Goal: Transaction & Acquisition: Download file/media

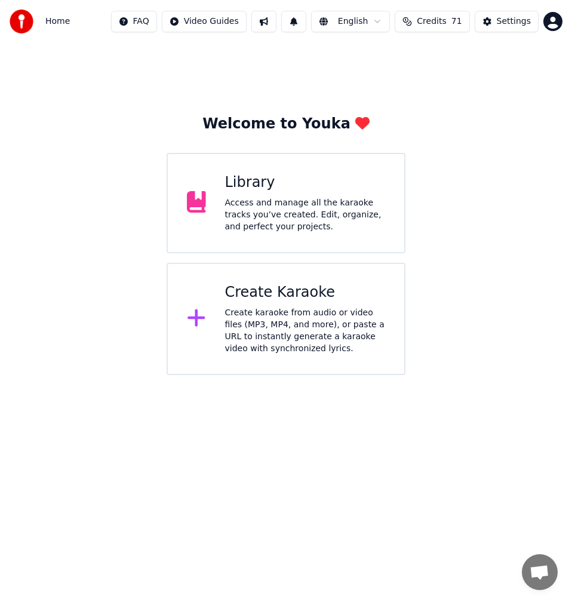
click at [279, 318] on div "Create karaoke from audio or video files (MP3, MP4, and more), or paste a URL t…" at bounding box center [305, 331] width 161 height 48
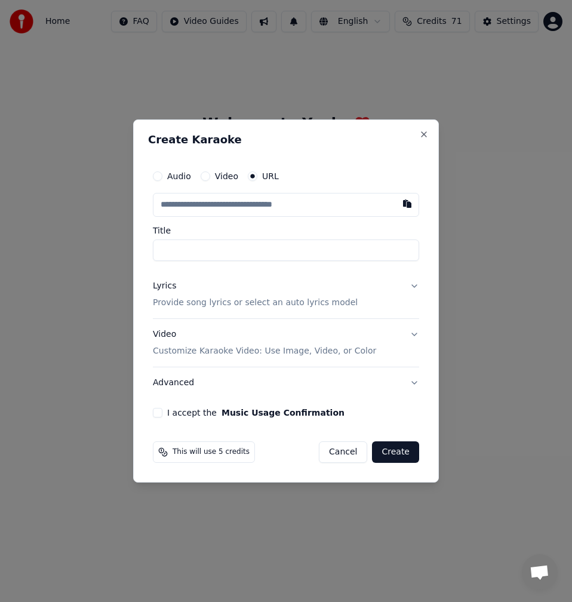
click at [297, 205] on input "text" at bounding box center [286, 205] width 266 height 24
click at [358, 448] on button "Cancel" at bounding box center [343, 451] width 48 height 21
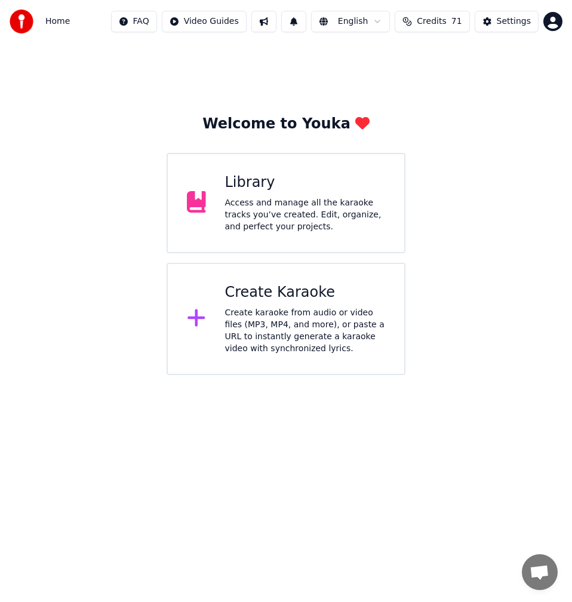
click at [331, 304] on div "Create Karaoke Create karaoke from audio or video files (MP3, MP4, and more), o…" at bounding box center [305, 319] width 161 height 72
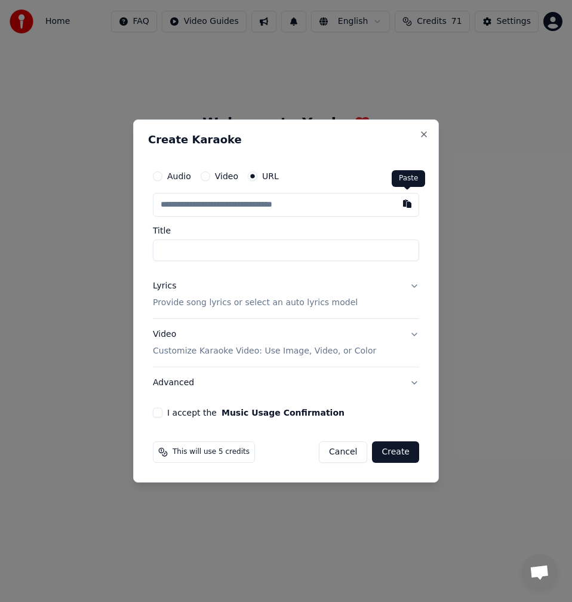
click at [404, 201] on button "button" at bounding box center [407, 203] width 24 height 21
type input "**********"
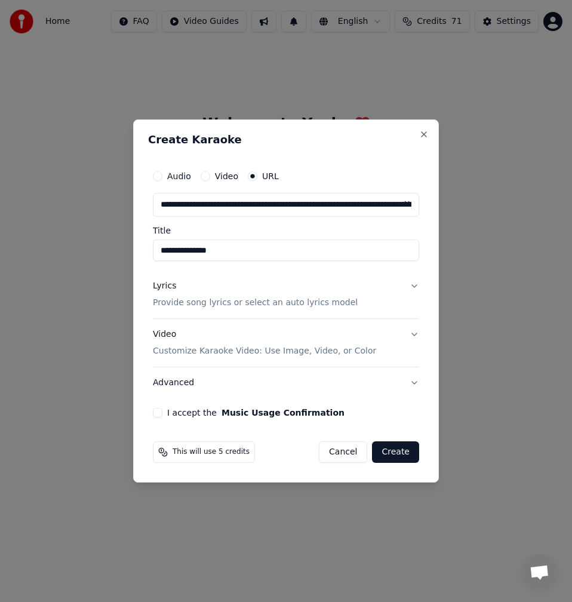
click at [161, 253] on input "**********" at bounding box center [286, 249] width 266 height 21
type input "**********"
click at [184, 299] on p "Provide song lyrics or select an auto lyrics model" at bounding box center [255, 303] width 205 height 12
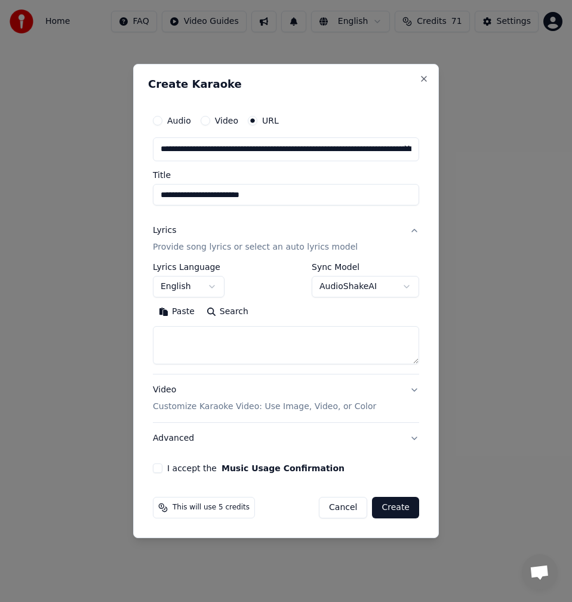
click at [225, 312] on button "Search" at bounding box center [228, 311] width 54 height 19
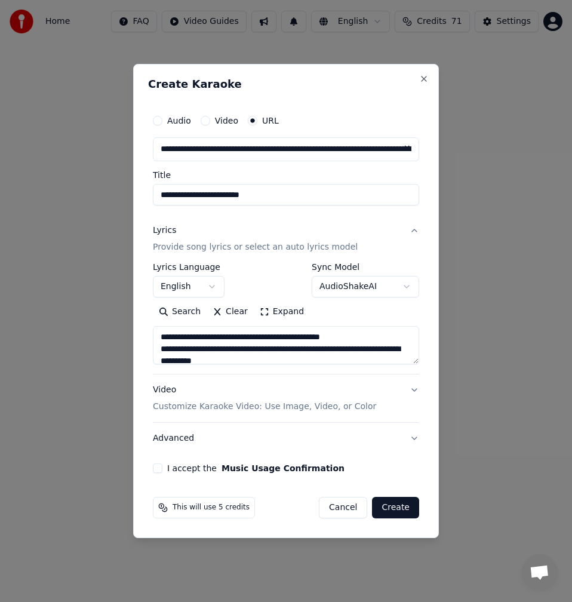
click at [283, 312] on button "Expand" at bounding box center [282, 311] width 56 height 19
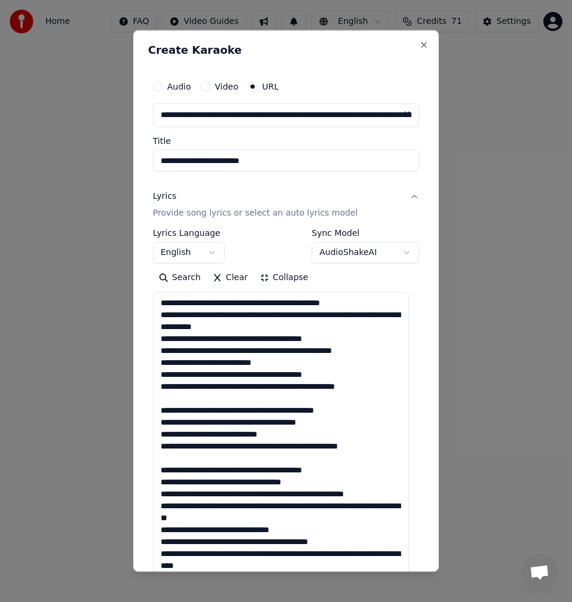
click at [286, 304] on textarea at bounding box center [281, 529] width 256 height 475
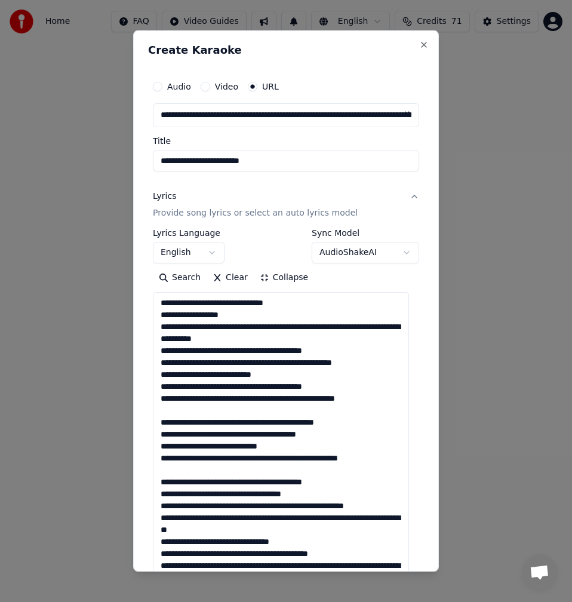
click at [333, 323] on textarea at bounding box center [281, 529] width 256 height 475
click at [181, 353] on textarea at bounding box center [281, 529] width 256 height 475
click at [183, 356] on textarea at bounding box center [281, 529] width 256 height 475
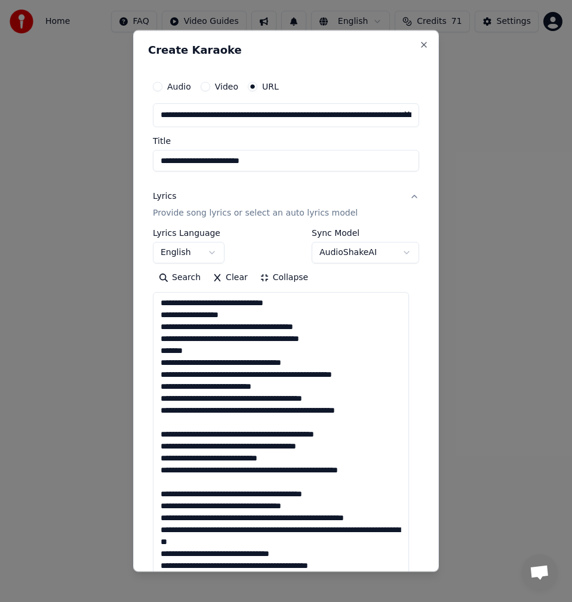
click at [202, 362] on textarea at bounding box center [281, 529] width 256 height 475
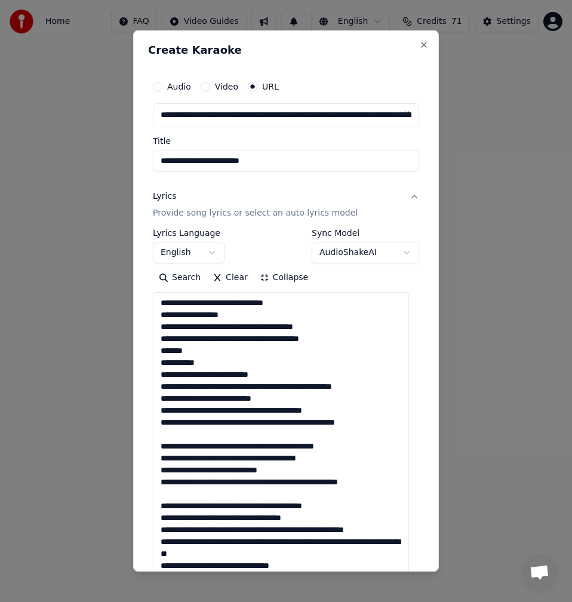
click at [233, 386] on textarea at bounding box center [281, 529] width 256 height 475
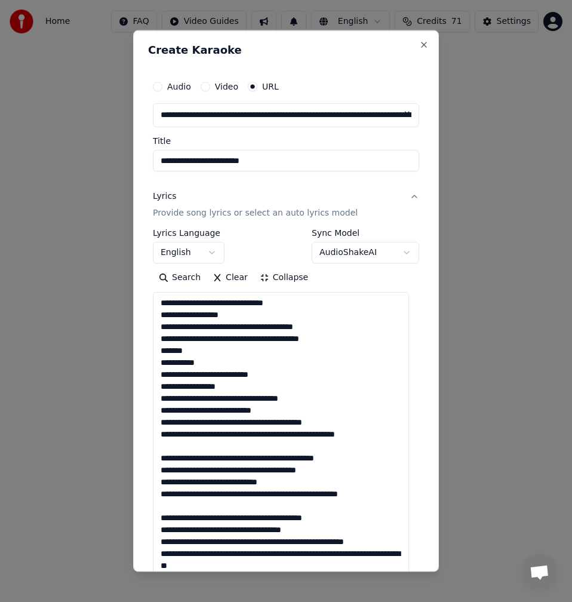
click at [291, 426] on textarea at bounding box center [281, 529] width 256 height 475
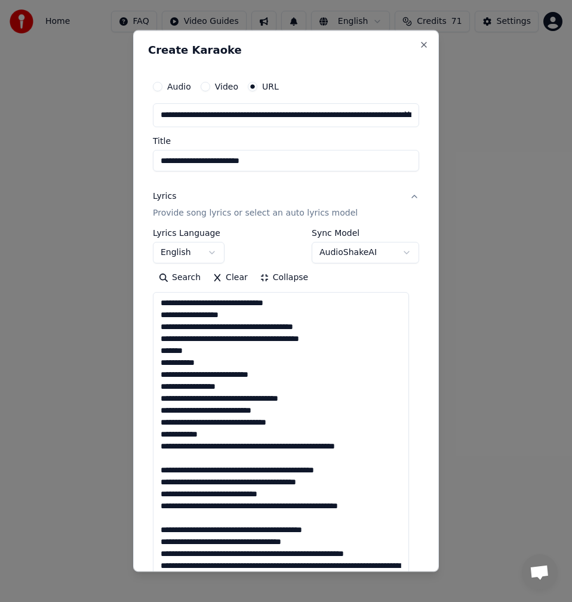
click at [284, 448] on textarea at bounding box center [281, 529] width 256 height 475
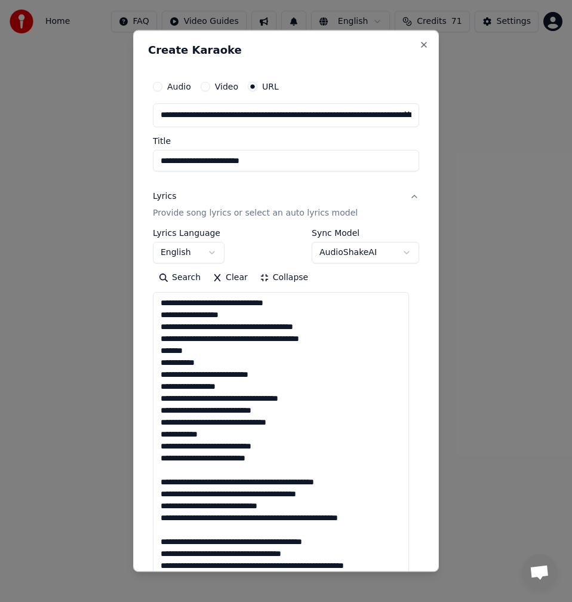
click at [204, 472] on textarea at bounding box center [281, 529] width 256 height 475
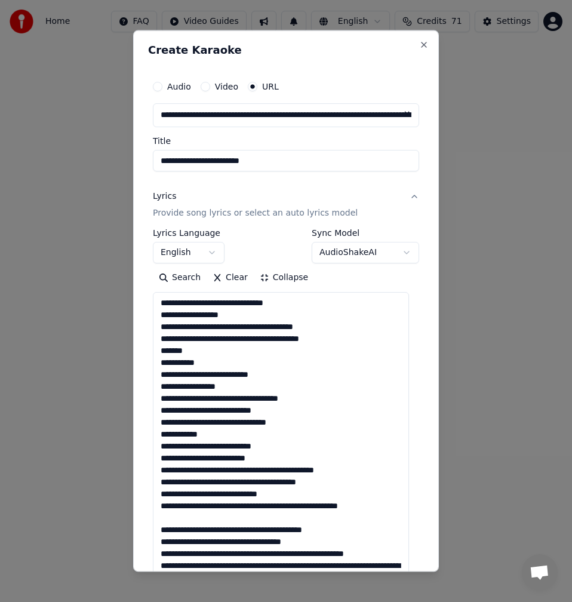
click at [259, 473] on textarea at bounding box center [281, 529] width 256 height 475
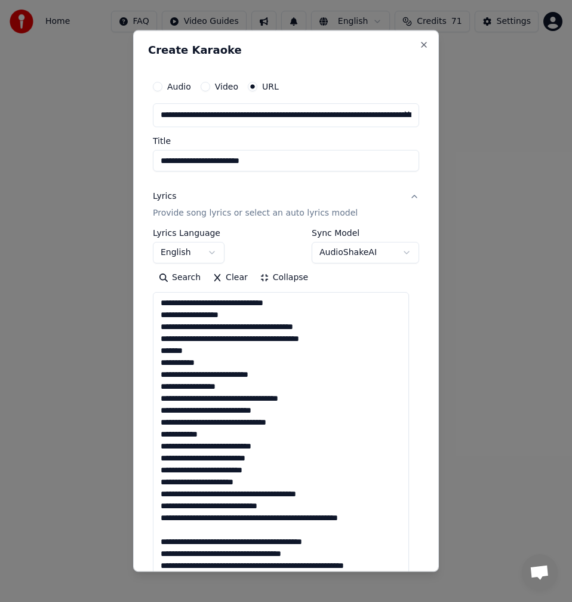
click at [260, 493] on textarea at bounding box center [281, 529] width 256 height 475
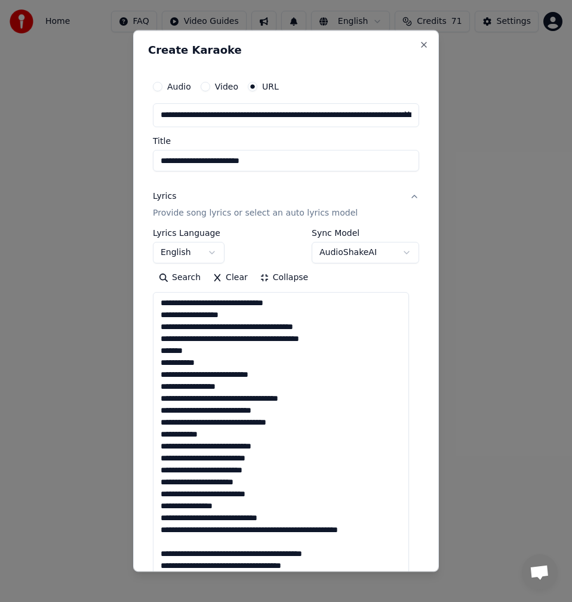
click at [222, 515] on textarea at bounding box center [281, 529] width 256 height 475
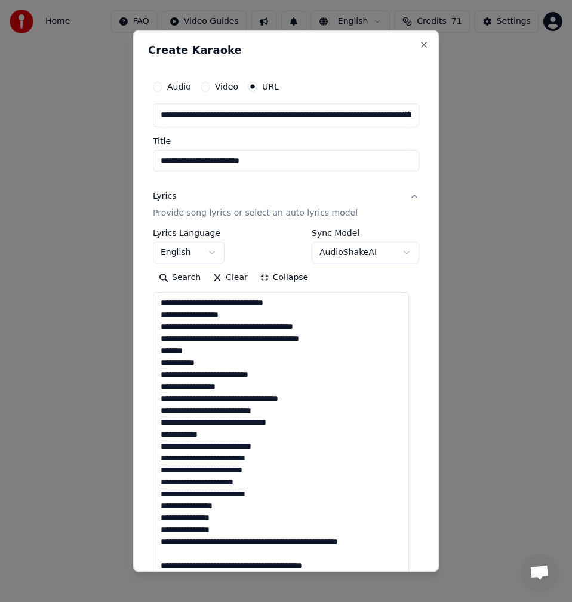
scroll to position [121, 0]
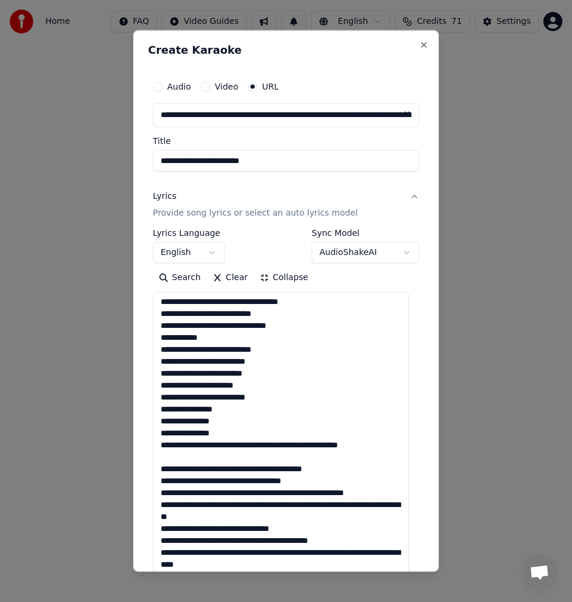
click at [282, 423] on textarea at bounding box center [281, 529] width 256 height 475
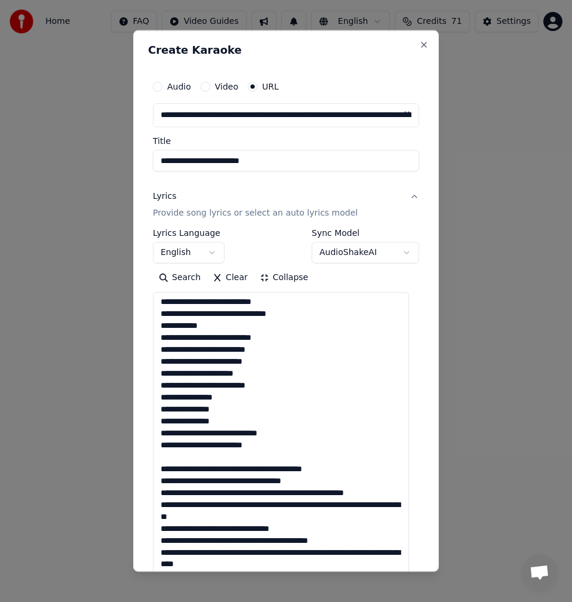
click at [229, 435] on textarea at bounding box center [281, 529] width 256 height 475
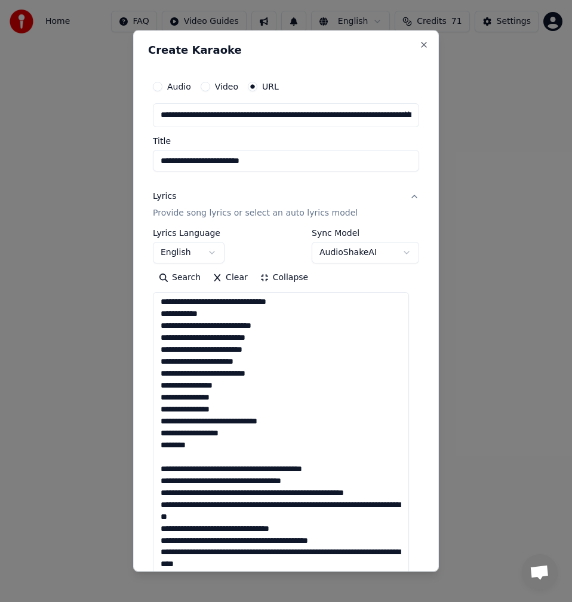
scroll to position [144, 0]
click at [180, 433] on textarea at bounding box center [281, 529] width 256 height 475
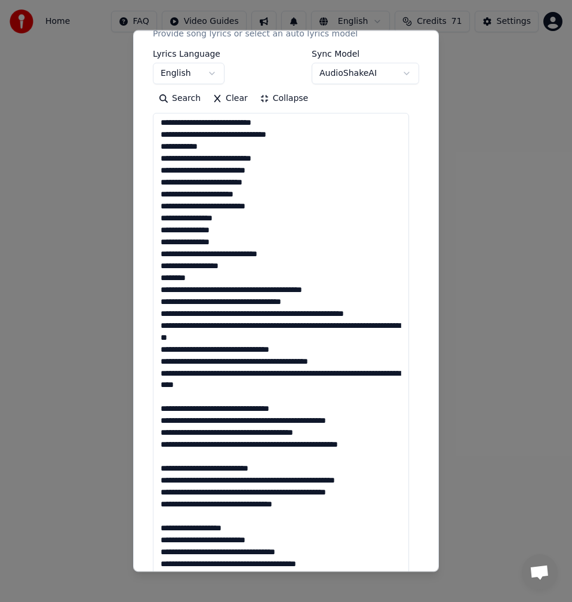
scroll to position [239, 0]
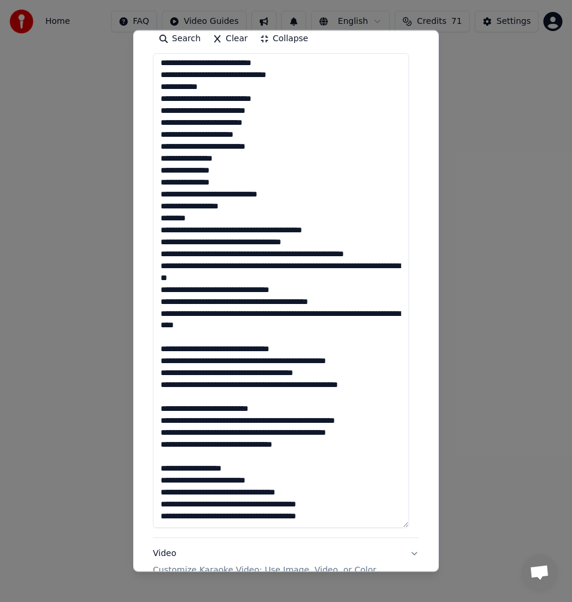
click at [289, 220] on textarea at bounding box center [281, 290] width 256 height 475
click at [291, 223] on textarea at bounding box center [281, 290] width 256 height 475
click at [294, 219] on textarea at bounding box center [281, 290] width 256 height 475
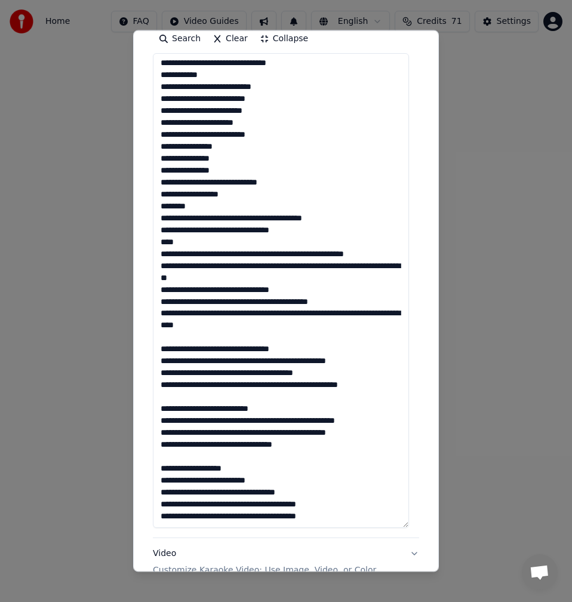
scroll to position [144, 0]
click at [233, 229] on textarea at bounding box center [281, 290] width 256 height 475
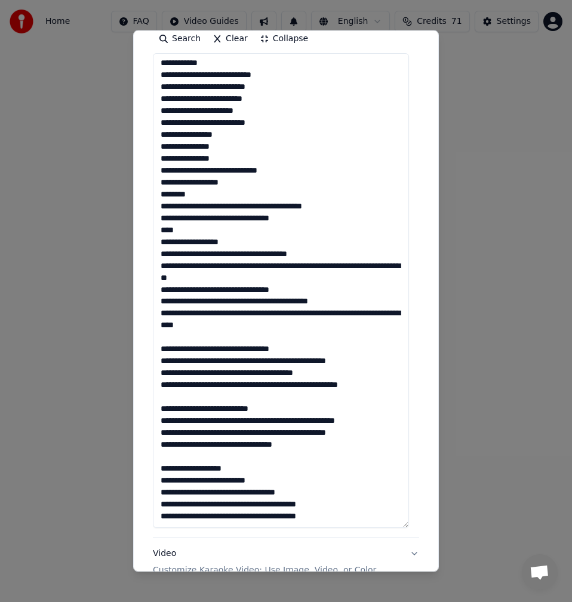
click at [179, 232] on textarea at bounding box center [281, 290] width 256 height 475
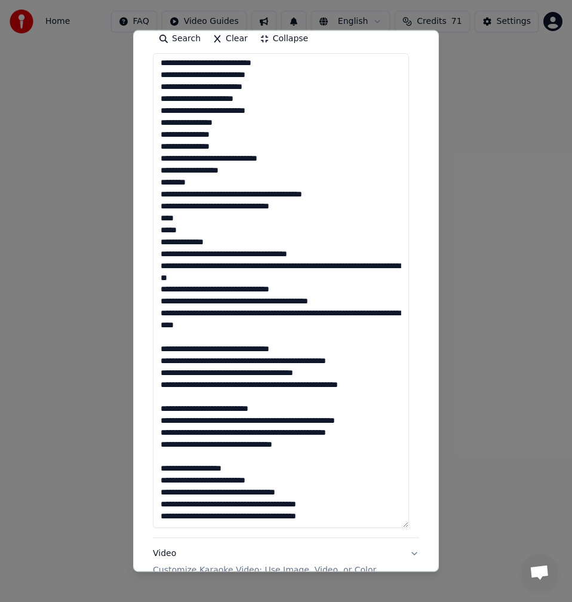
click at [248, 251] on textarea at bounding box center [281, 290] width 256 height 475
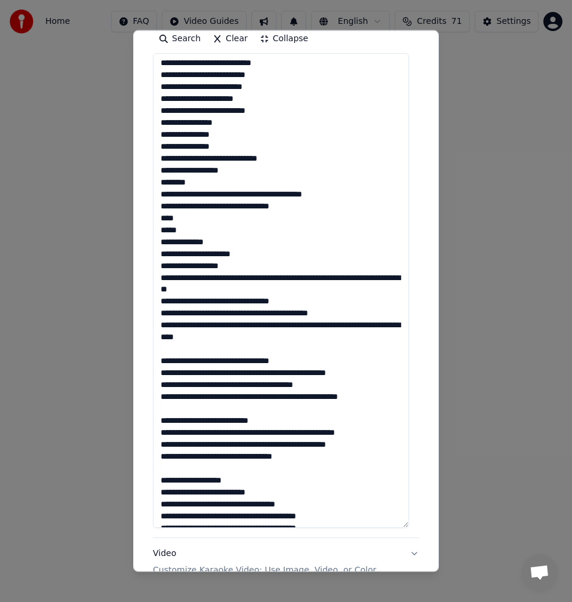
click at [179, 279] on textarea at bounding box center [281, 290] width 256 height 475
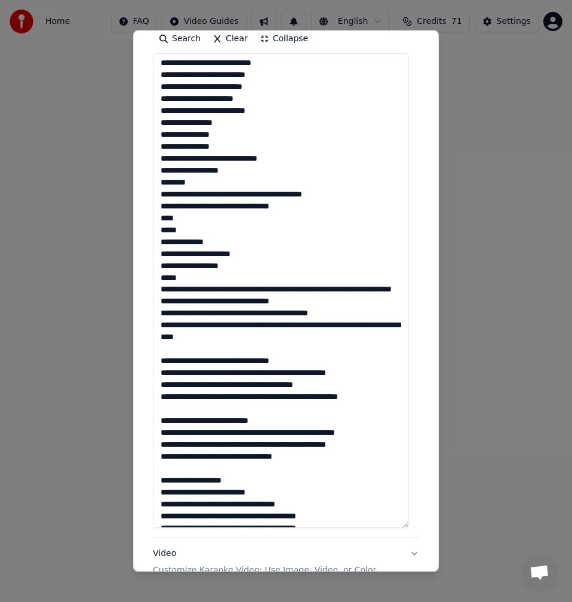
click at [214, 289] on textarea at bounding box center [281, 290] width 256 height 475
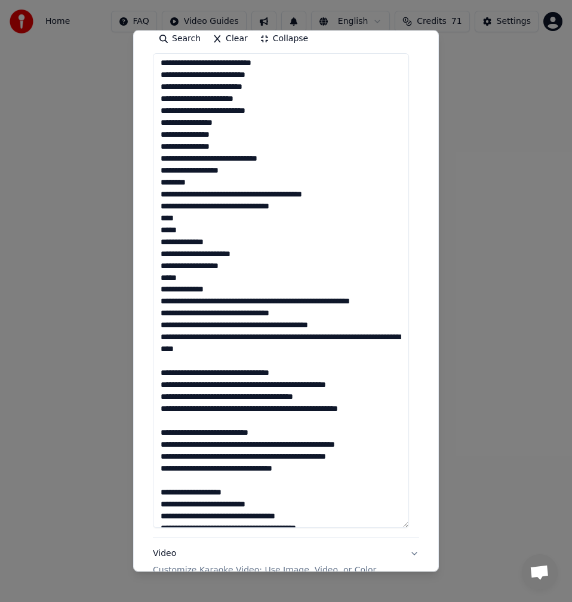
click at [289, 301] on textarea at bounding box center [281, 290] width 256 height 475
click at [286, 305] on textarea at bounding box center [281, 290] width 256 height 475
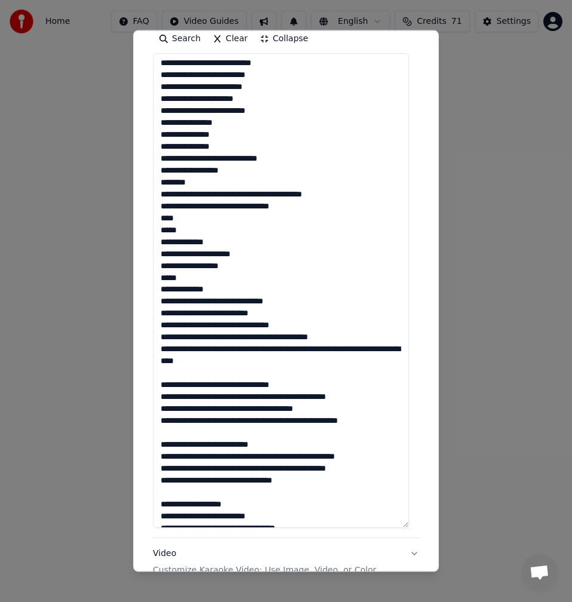
click at [245, 313] on textarea at bounding box center [281, 290] width 256 height 475
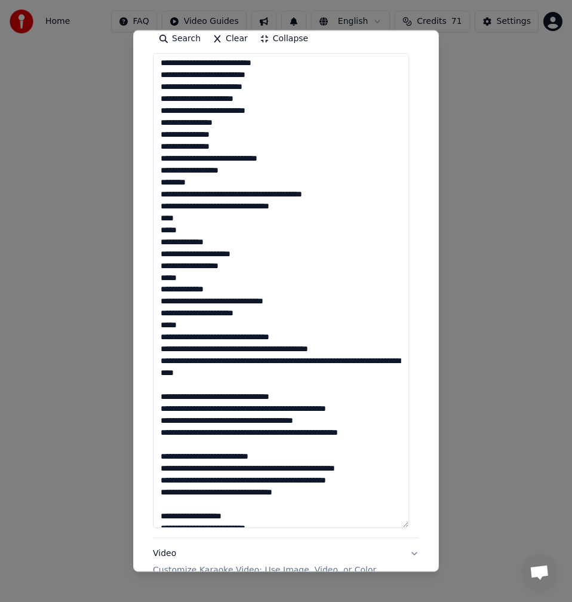
click at [179, 348] on textarea at bounding box center [281, 290] width 256 height 475
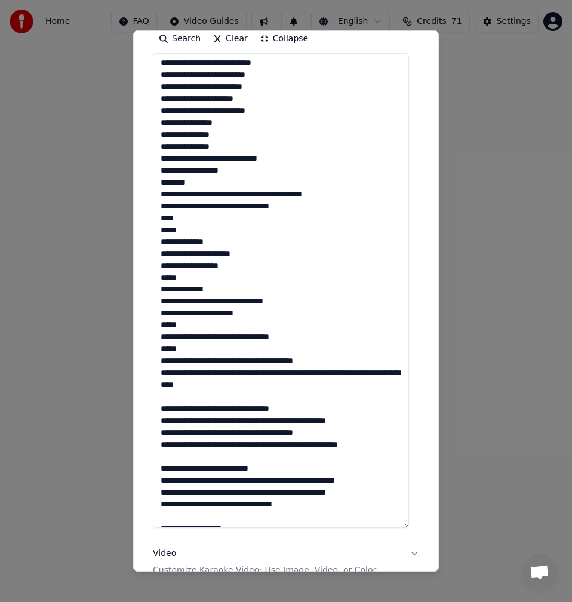
click at [287, 361] on textarea at bounding box center [281, 290] width 256 height 475
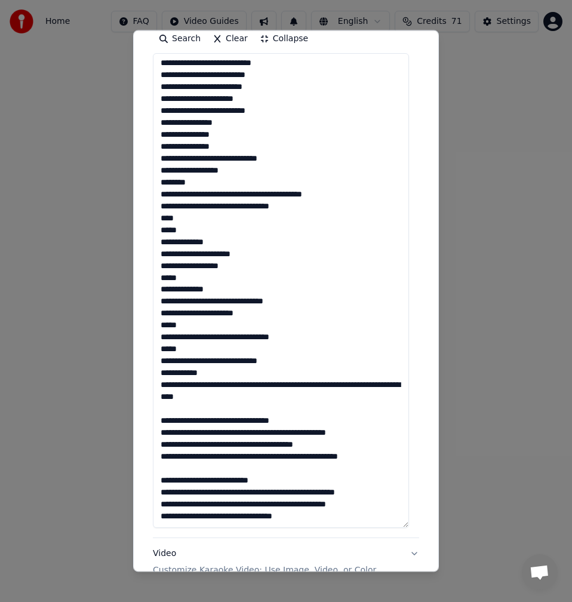
click at [319, 385] on textarea at bounding box center [281, 290] width 256 height 475
click at [276, 396] on textarea at bounding box center [281, 290] width 256 height 475
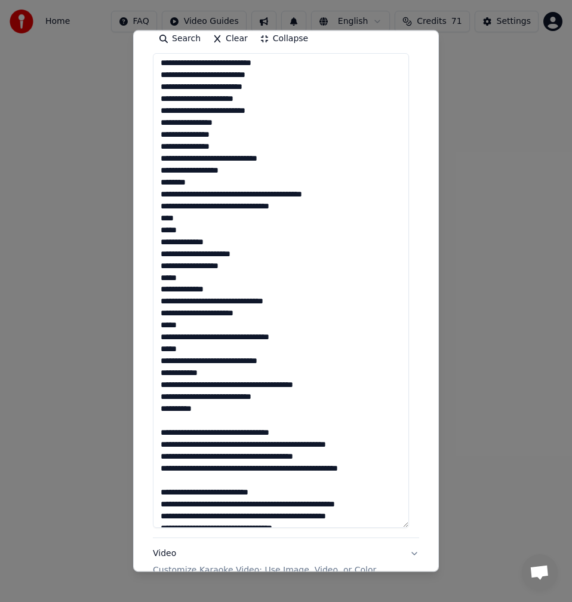
click at [198, 422] on textarea at bounding box center [281, 290] width 256 height 475
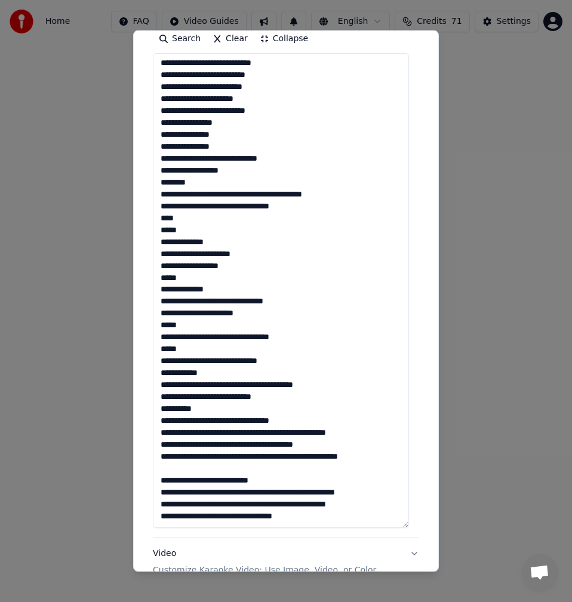
click at [260, 420] on textarea at bounding box center [281, 290] width 256 height 475
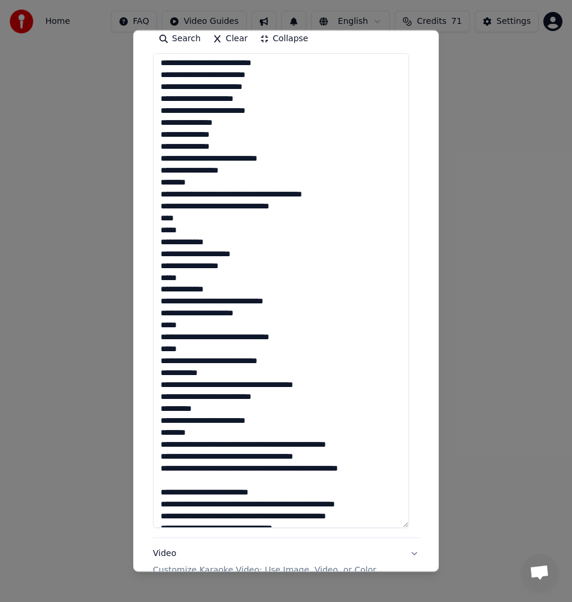
scroll to position [240, 0]
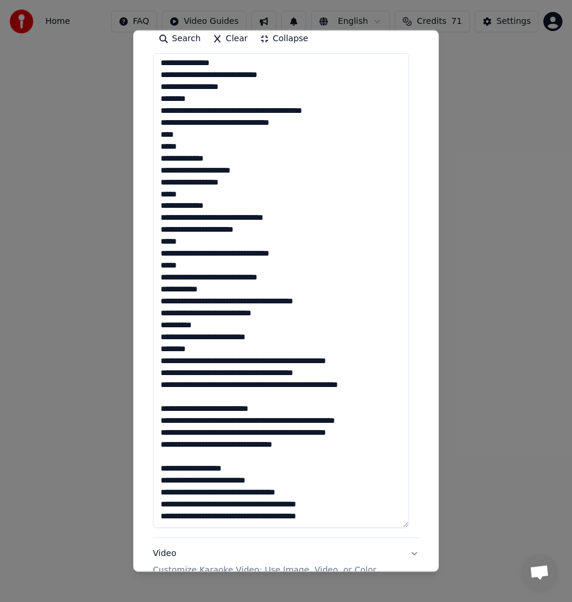
click at [304, 350] on textarea at bounding box center [281, 290] width 256 height 475
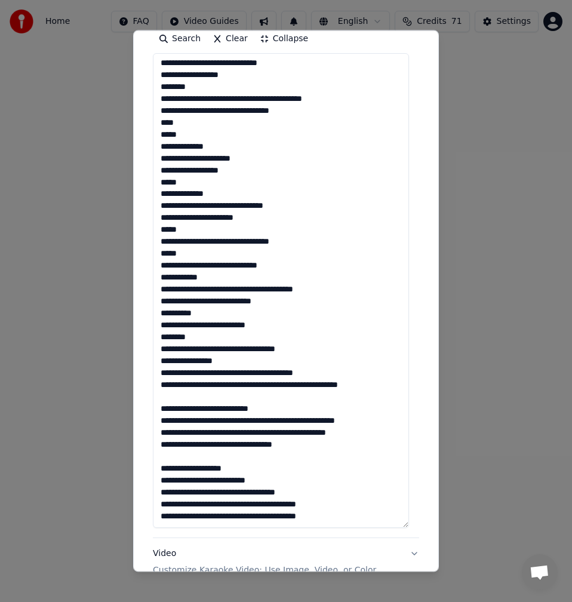
click at [235, 373] on textarea at bounding box center [281, 290] width 256 height 475
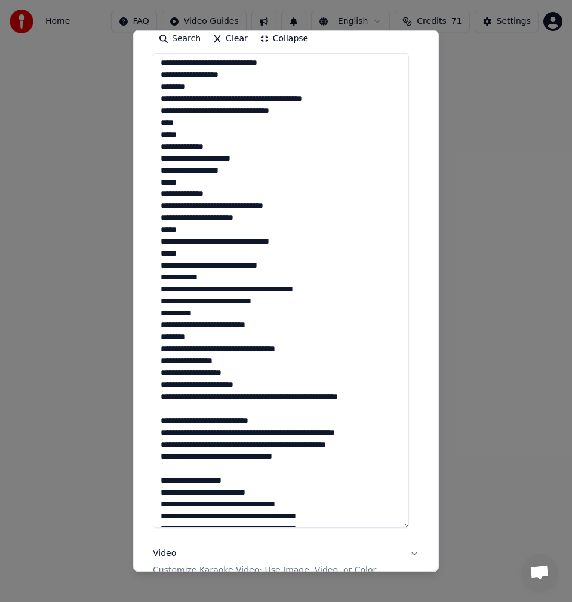
click at [273, 397] on textarea at bounding box center [281, 290] width 256 height 475
click at [270, 399] on textarea at bounding box center [281, 290] width 256 height 475
click at [272, 398] on textarea at bounding box center [281, 290] width 256 height 475
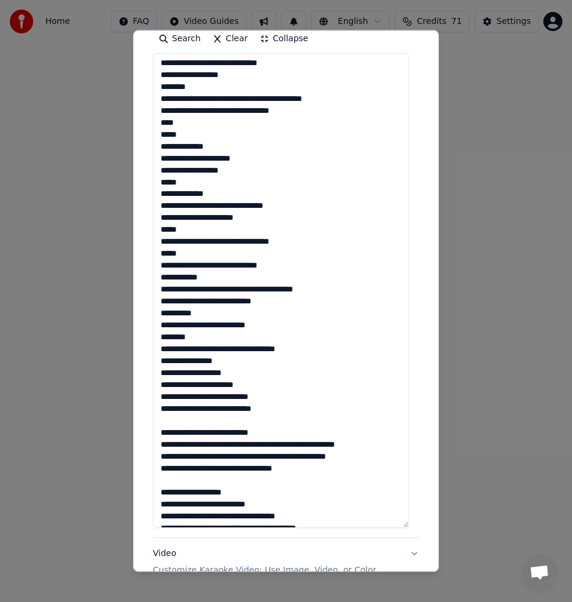
click at [224, 410] on textarea at bounding box center [281, 290] width 256 height 475
click at [226, 409] on textarea at bounding box center [281, 290] width 256 height 475
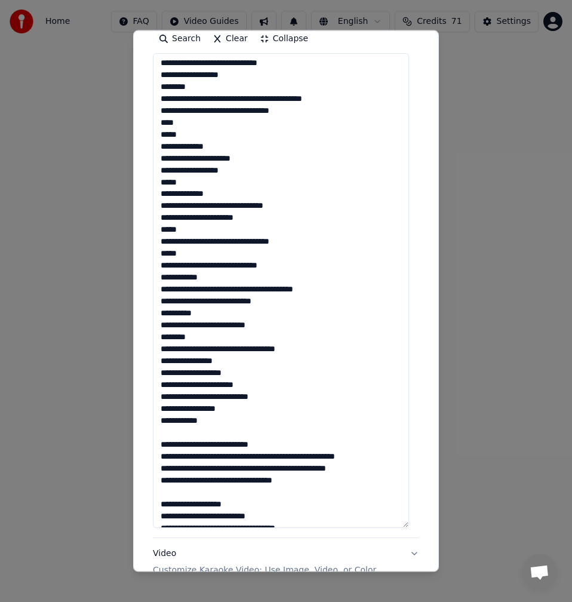
click at [201, 433] on textarea at bounding box center [281, 290] width 256 height 475
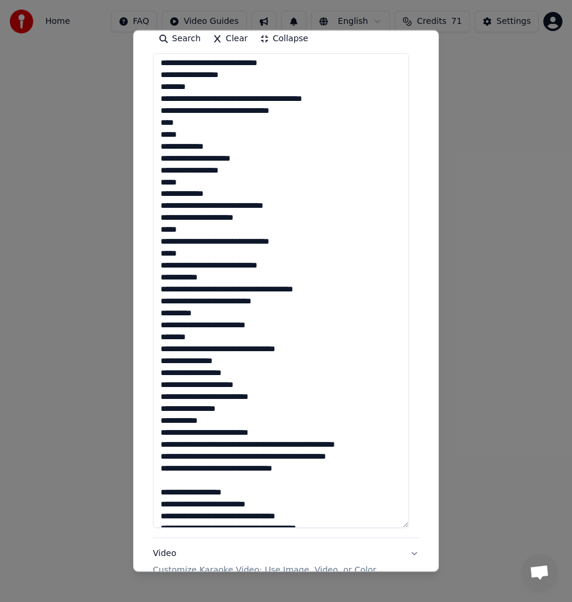
click at [213, 435] on textarea at bounding box center [281, 290] width 256 height 475
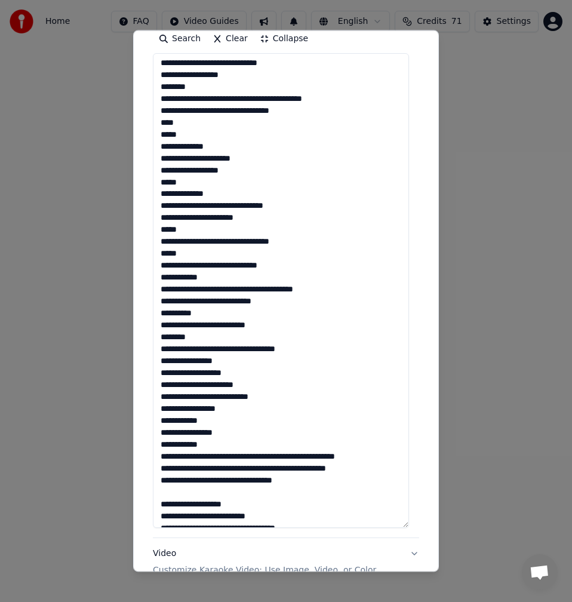
scroll to position [288, 0]
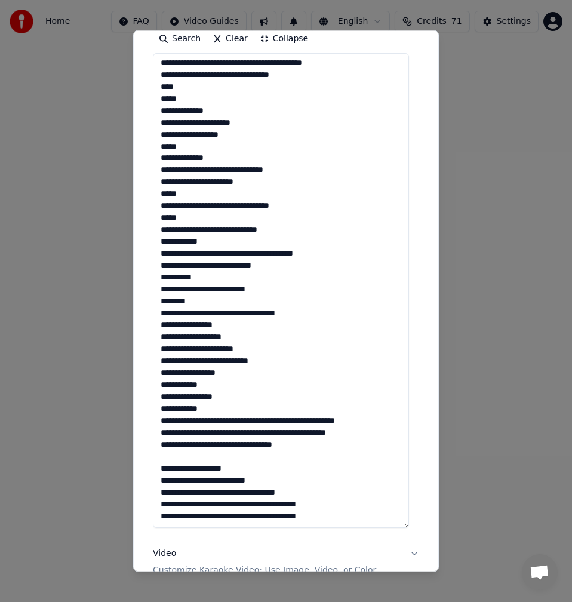
click at [283, 407] on textarea at bounding box center [281, 290] width 256 height 475
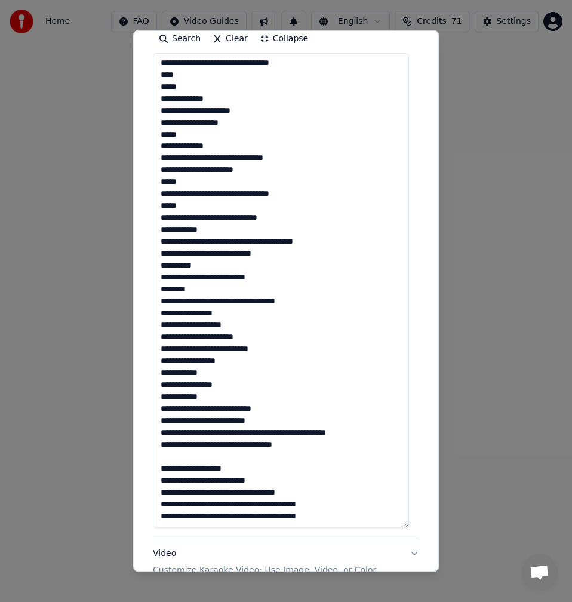
click at [274, 428] on textarea at bounding box center [281, 290] width 256 height 475
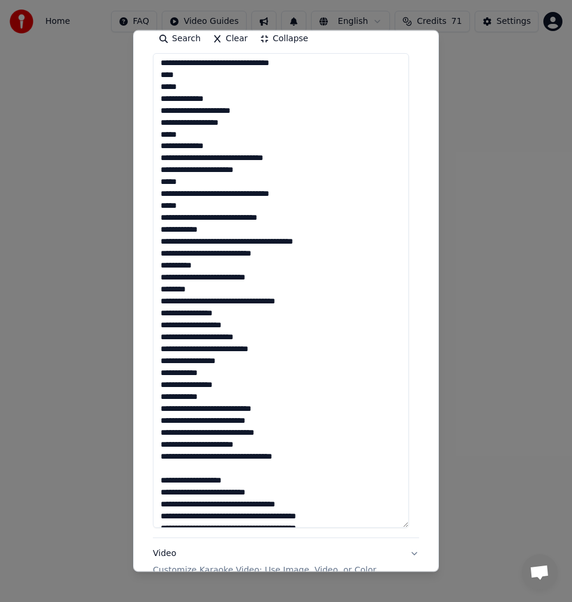
click at [228, 459] on textarea at bounding box center [281, 290] width 256 height 475
click at [229, 459] on textarea at bounding box center [281, 290] width 256 height 475
click at [211, 479] on textarea at bounding box center [281, 290] width 256 height 475
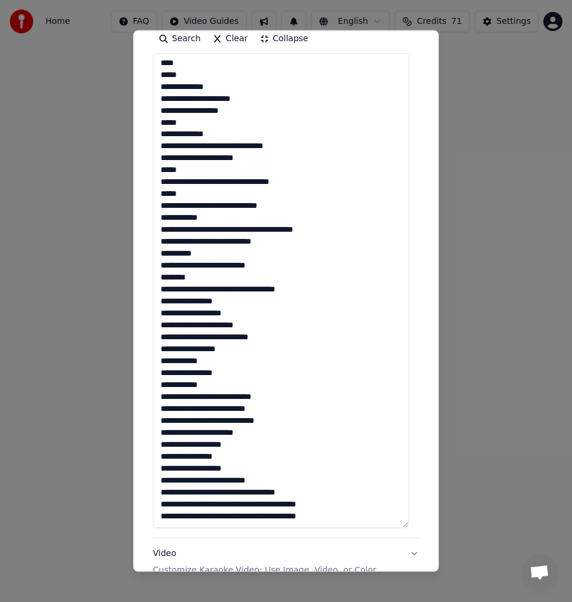
click at [241, 491] on textarea at bounding box center [281, 290] width 256 height 475
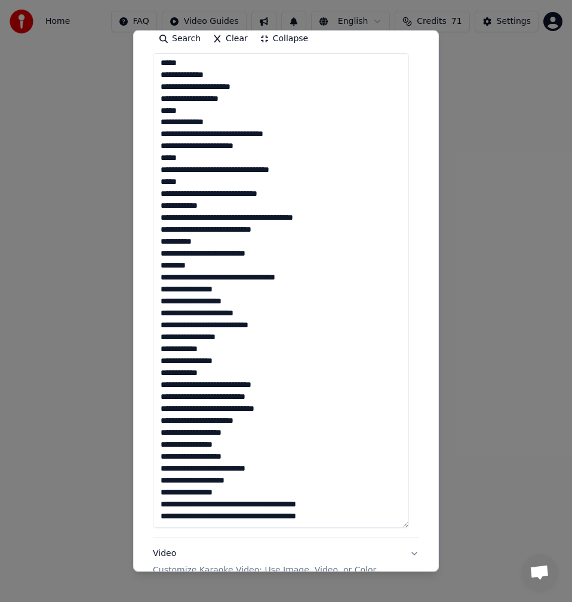
click at [235, 504] on textarea at bounding box center [281, 290] width 256 height 475
click at [238, 507] on textarea at bounding box center [281, 290] width 256 height 475
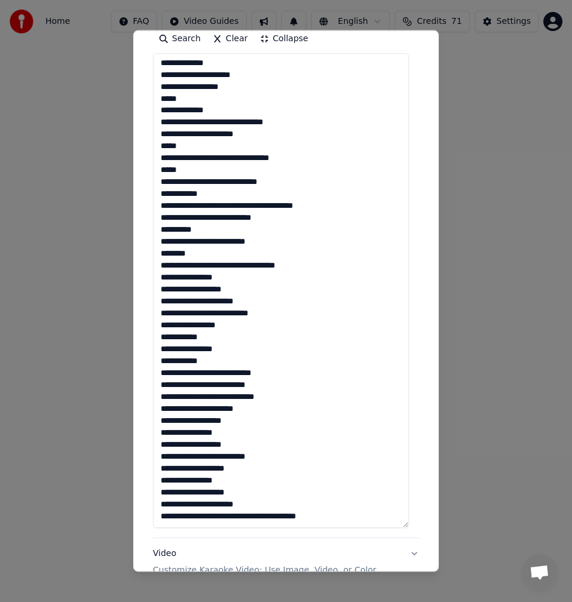
click at [273, 516] on textarea at bounding box center [281, 290] width 256 height 475
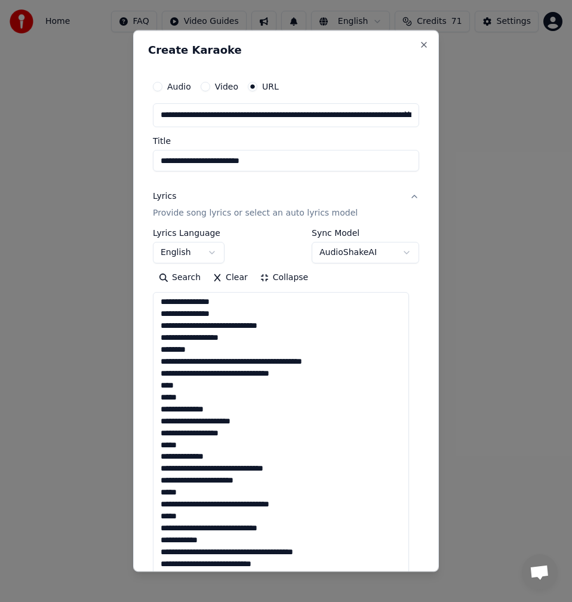
scroll to position [0, 0]
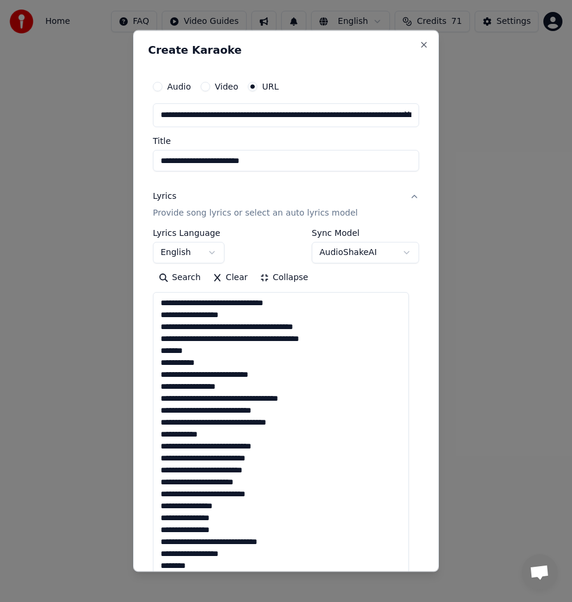
click at [236, 316] on textarea at bounding box center [281, 529] width 256 height 475
click at [246, 330] on textarea at bounding box center [281, 529] width 256 height 475
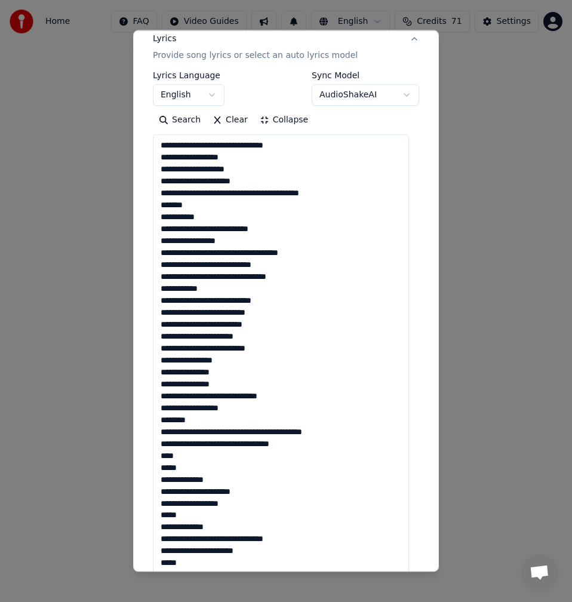
scroll to position [167, 0]
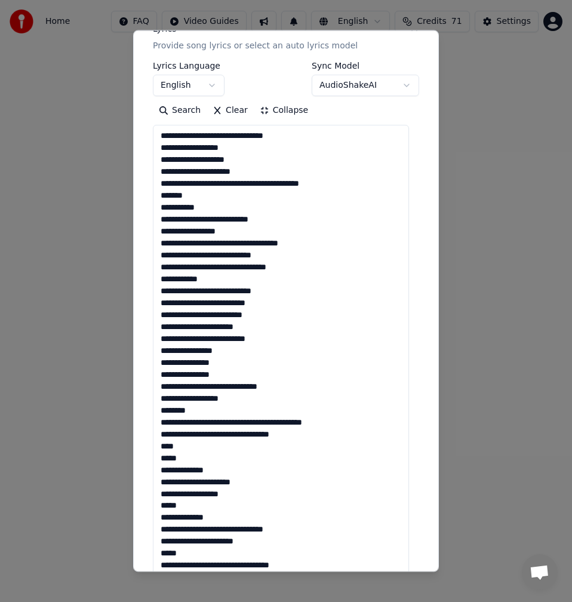
drag, startPoint x: 250, startPoint y: 328, endPoint x: 190, endPoint y: 327, distance: 60.3
click at [190, 327] on textarea at bounding box center [281, 362] width 256 height 475
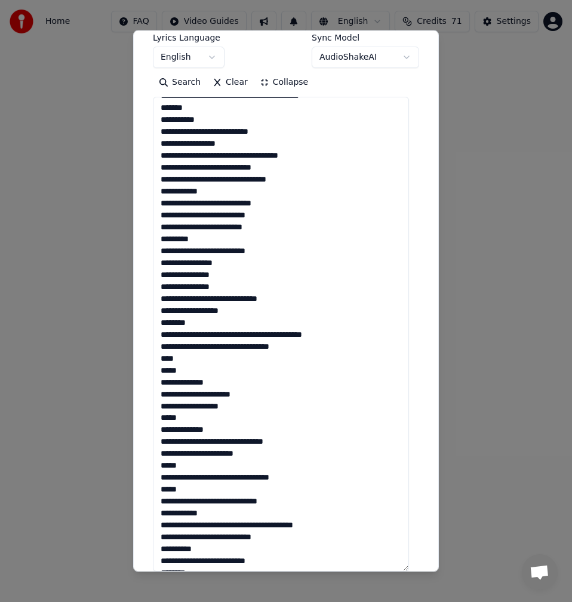
scroll to position [0, 0]
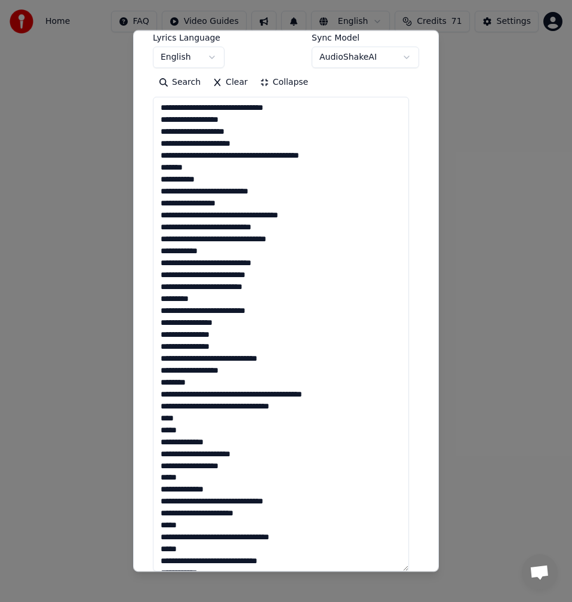
click at [187, 300] on textarea at bounding box center [281, 334] width 256 height 475
click at [189, 299] on textarea at bounding box center [281, 334] width 256 height 475
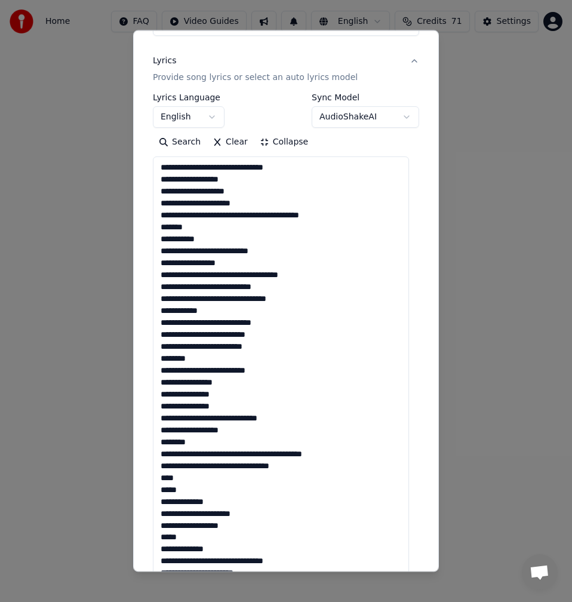
scroll to position [76, 0]
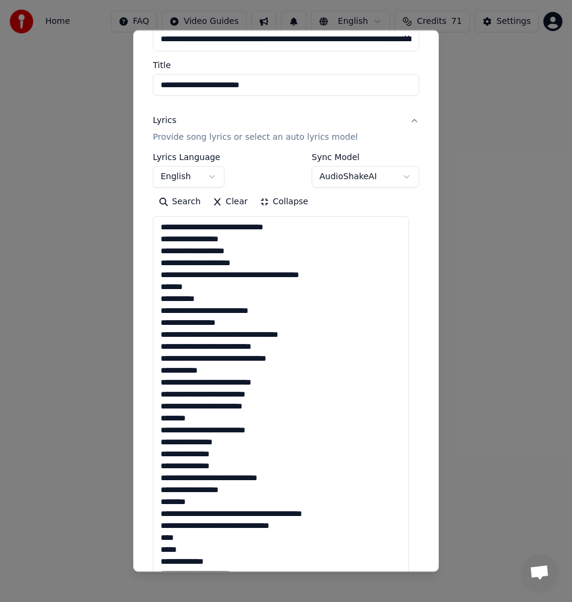
click at [297, 228] on textarea at bounding box center [281, 453] width 256 height 475
click at [226, 227] on textarea at bounding box center [281, 453] width 256 height 475
click at [231, 240] on textarea at bounding box center [281, 453] width 256 height 475
click at [251, 253] on textarea at bounding box center [281, 453] width 256 height 475
click at [251, 263] on textarea at bounding box center [281, 453] width 256 height 475
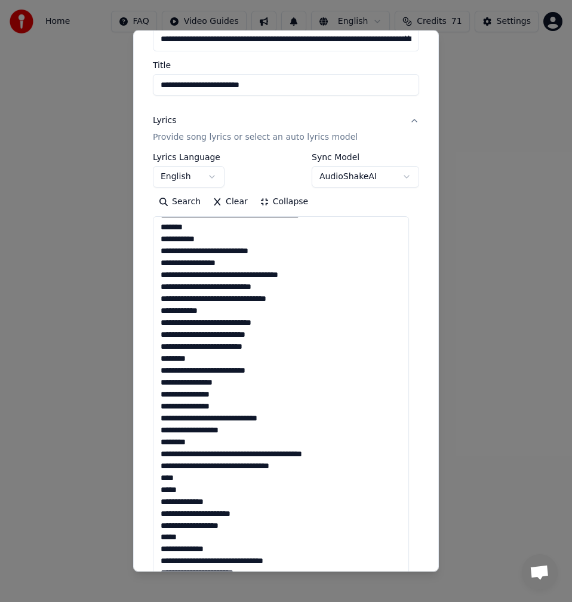
scroll to position [119, 0]
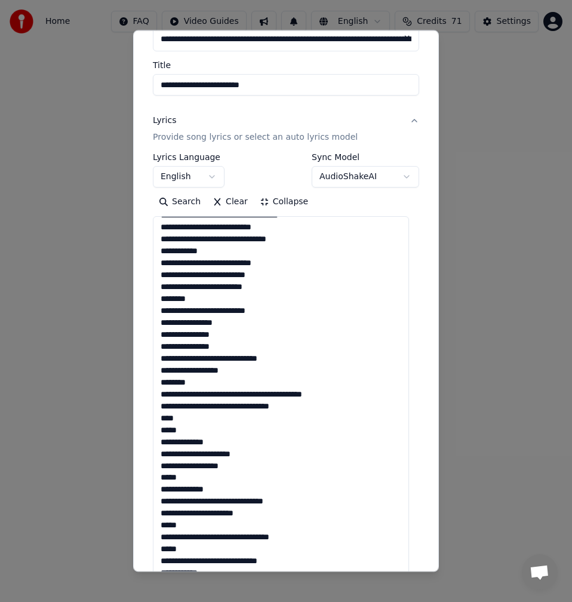
drag, startPoint x: 217, startPoint y: 347, endPoint x: 189, endPoint y: 347, distance: 28.7
click at [189, 347] on textarea at bounding box center [281, 453] width 256 height 475
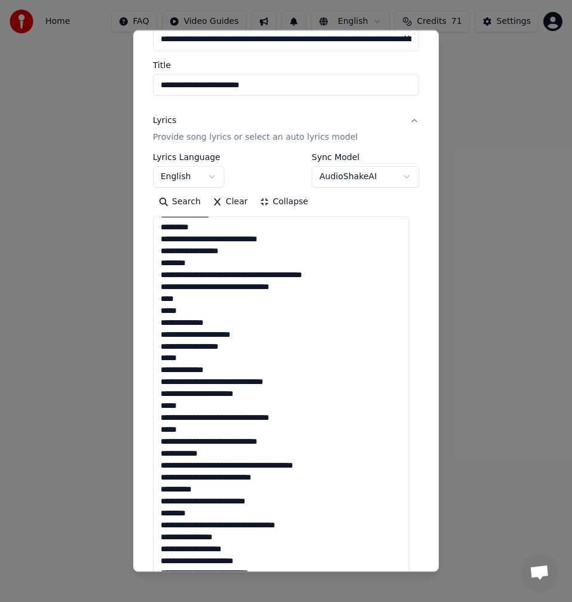
scroll to position [179, 0]
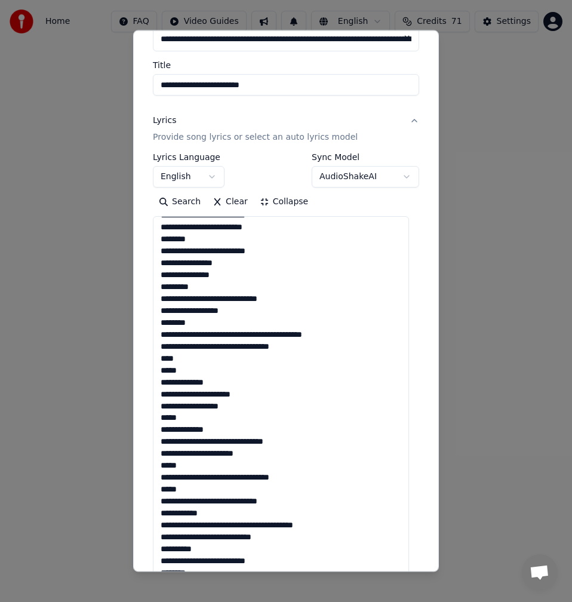
drag, startPoint x: 232, startPoint y: 311, endPoint x: 155, endPoint y: 310, distance: 77.0
click at [155, 310] on textarea at bounding box center [281, 453] width 256 height 475
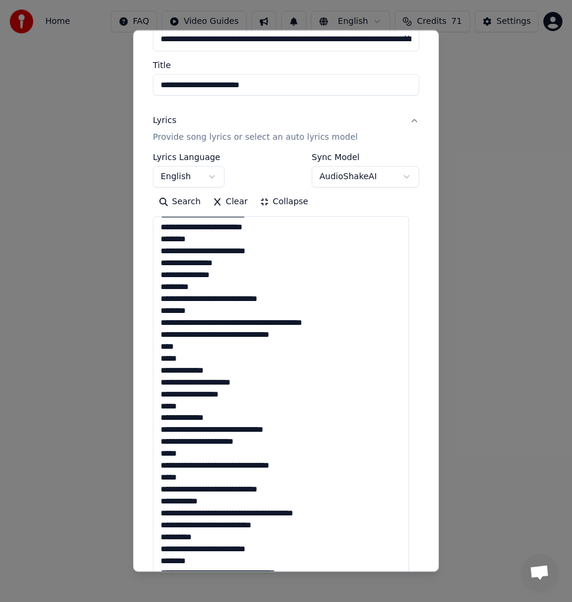
click at [320, 325] on textarea at bounding box center [281, 453] width 256 height 475
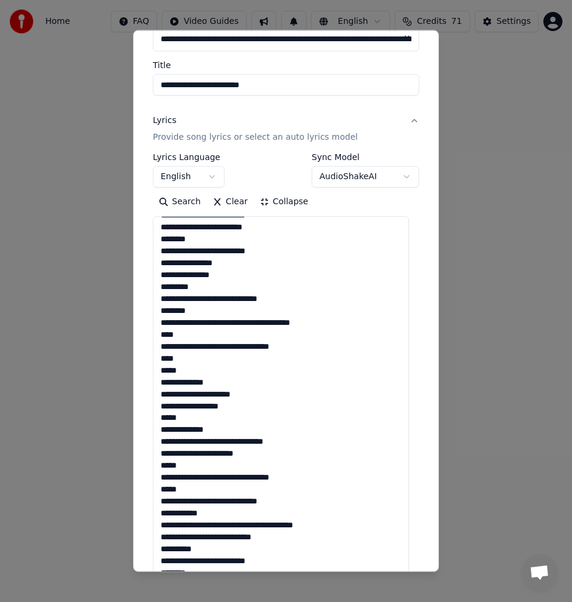
click at [290, 350] on textarea at bounding box center [281, 453] width 256 height 475
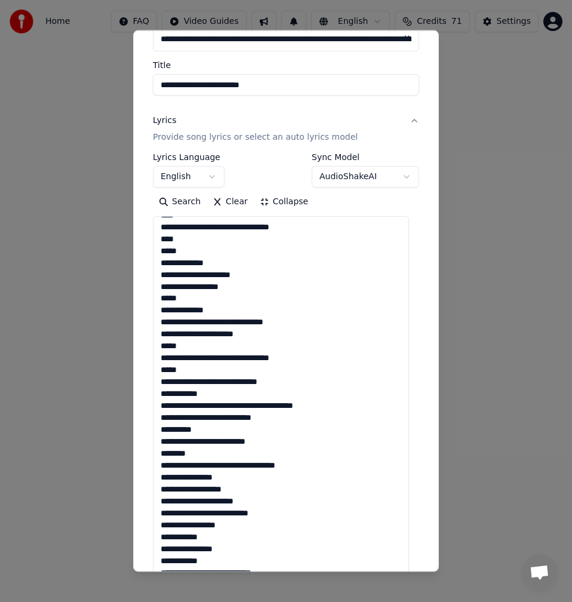
drag, startPoint x: 246, startPoint y: 335, endPoint x: 153, endPoint y: 337, distance: 93.2
click at [153, 337] on textarea at bounding box center [281, 453] width 256 height 475
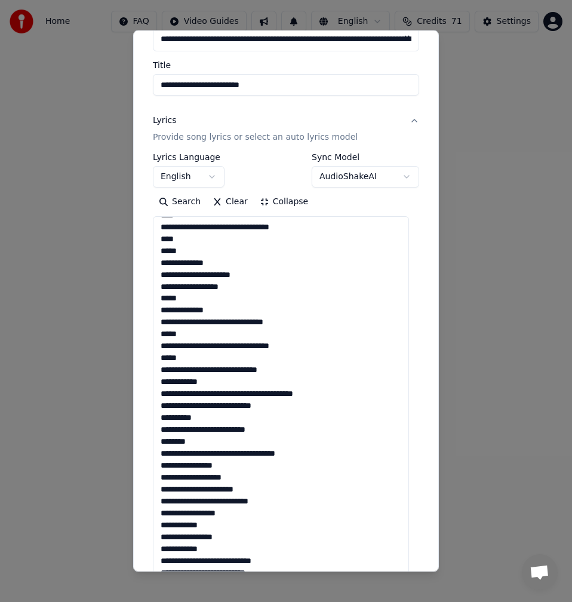
click at [242, 349] on textarea at bounding box center [281, 453] width 256 height 475
click at [242, 350] on textarea at bounding box center [281, 453] width 256 height 475
click at [245, 347] on textarea at bounding box center [281, 453] width 256 height 475
click at [242, 346] on textarea at bounding box center [281, 453] width 256 height 475
click at [242, 348] on textarea at bounding box center [281, 453] width 256 height 475
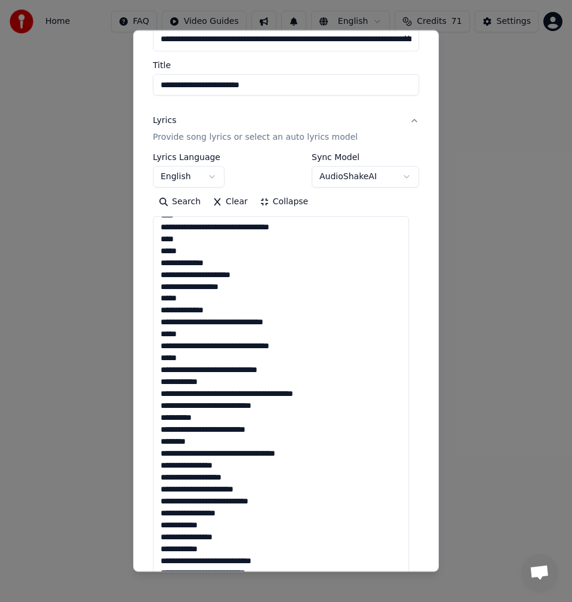
click at [244, 344] on textarea at bounding box center [281, 453] width 256 height 475
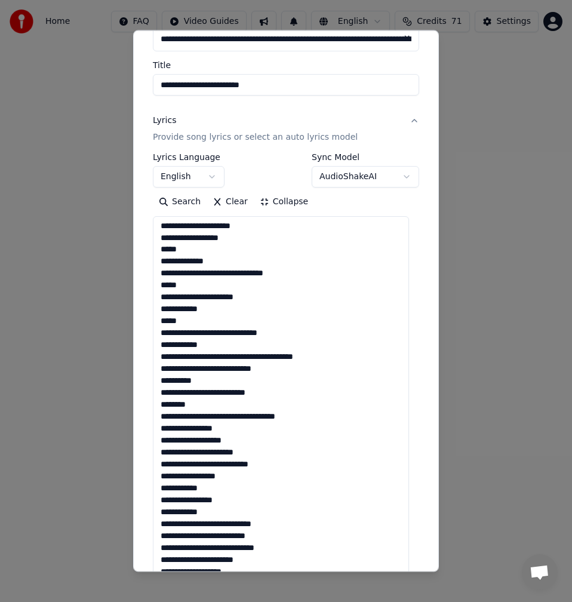
scroll to position [136, 0]
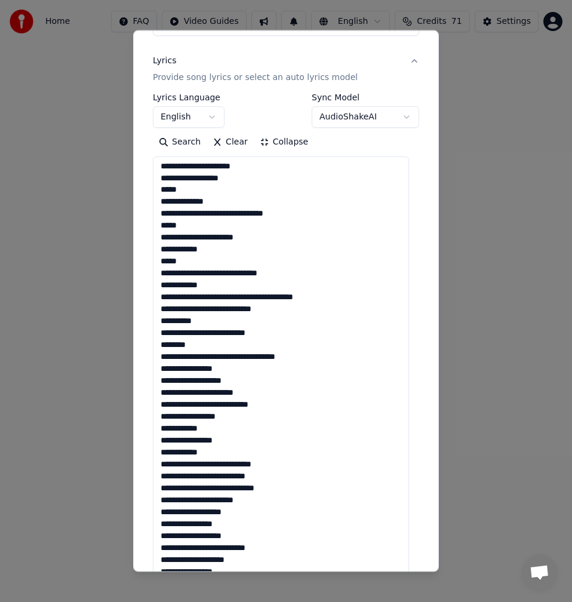
click at [296, 312] on textarea at bounding box center [281, 393] width 256 height 475
click at [204, 325] on textarea at bounding box center [281, 393] width 256 height 475
click at [282, 336] on textarea at bounding box center [281, 393] width 256 height 475
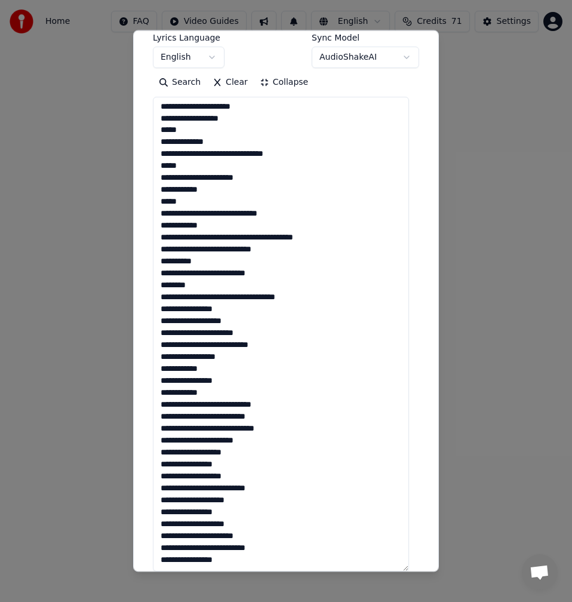
scroll to position [255, 0]
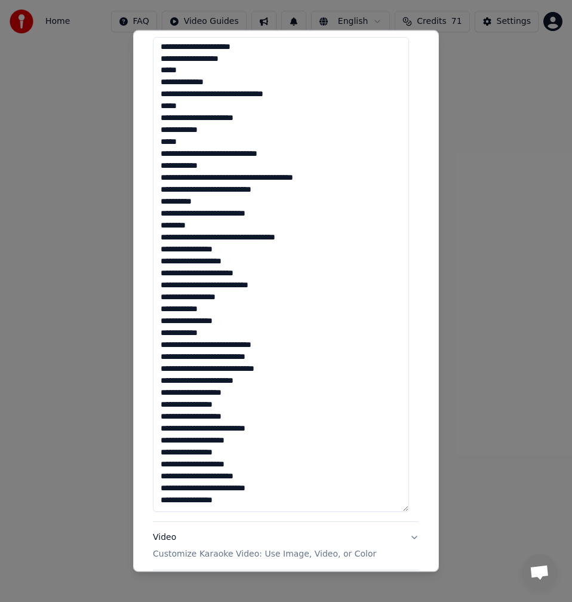
drag, startPoint x: 253, startPoint y: 275, endPoint x: 189, endPoint y: 275, distance: 63.9
click at [189, 275] on textarea at bounding box center [281, 274] width 256 height 475
drag, startPoint x: 236, startPoint y: 296, endPoint x: 150, endPoint y: 301, distance: 86.1
click at [150, 301] on div "**********" at bounding box center [286, 220] width 276 height 810
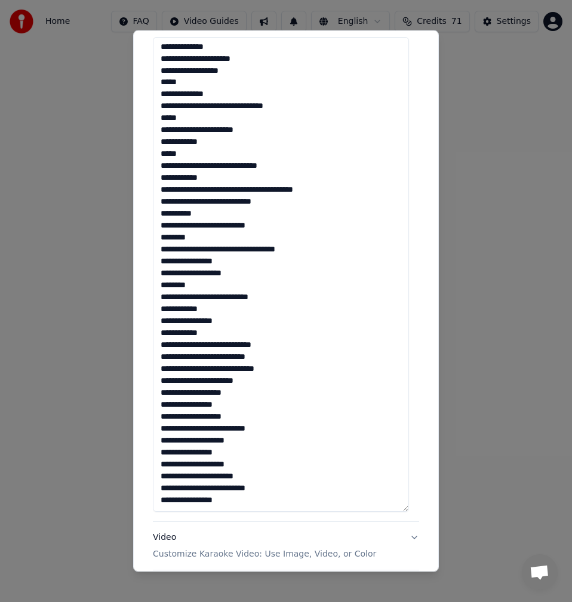
scroll to position [336, 0]
drag, startPoint x: 198, startPoint y: 285, endPoint x: 153, endPoint y: 285, distance: 45.4
click at [153, 285] on textarea at bounding box center [281, 274] width 256 height 475
drag, startPoint x: 169, startPoint y: 239, endPoint x: 155, endPoint y: 239, distance: 14.3
click at [155, 239] on textarea at bounding box center [281, 274] width 256 height 475
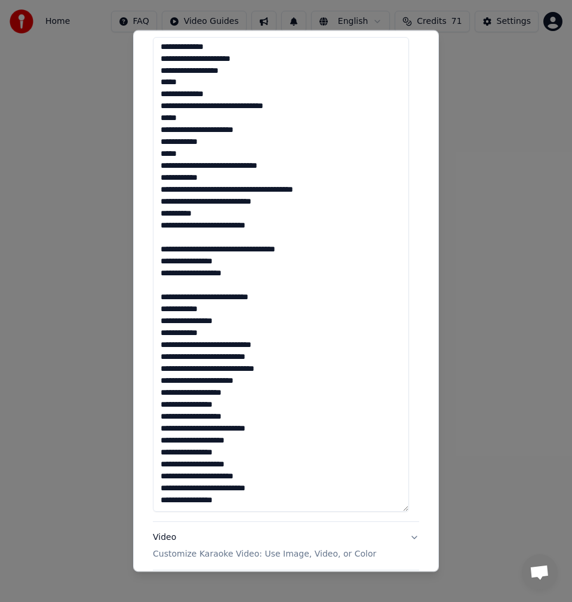
click at [169, 285] on textarea at bounding box center [281, 274] width 256 height 475
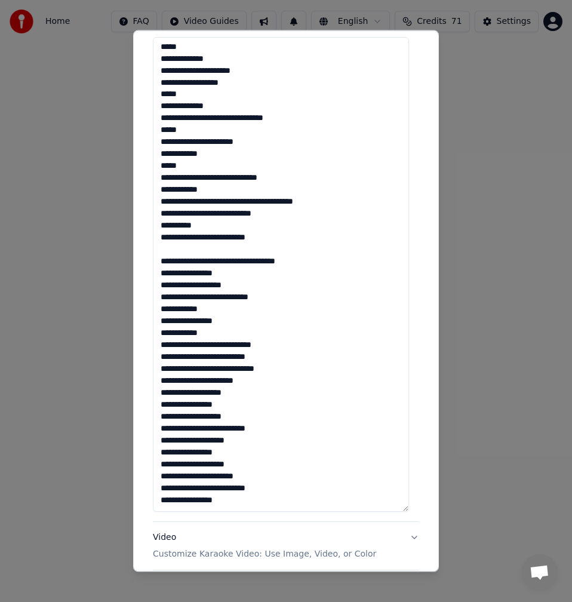
click at [170, 248] on textarea at bounding box center [281, 274] width 256 height 475
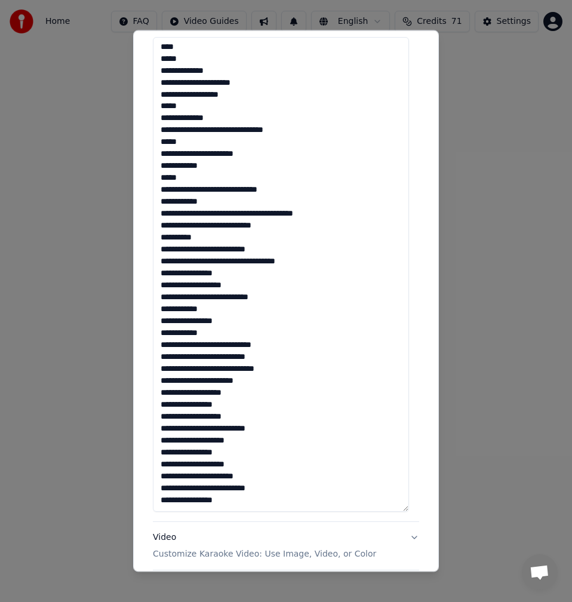
scroll to position [312, 0]
drag, startPoint x: 279, startPoint y: 226, endPoint x: 146, endPoint y: 229, distance: 132.6
click at [146, 229] on div "**********" at bounding box center [286, 300] width 306 height 541
drag, startPoint x: 232, startPoint y: 273, endPoint x: 150, endPoint y: 273, distance: 81.2
click at [150, 273] on div "**********" at bounding box center [286, 220] width 276 height 810
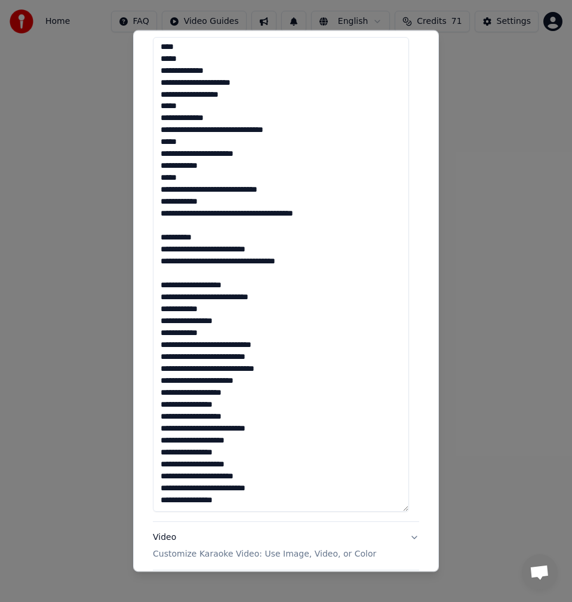
click at [174, 227] on textarea at bounding box center [281, 274] width 256 height 475
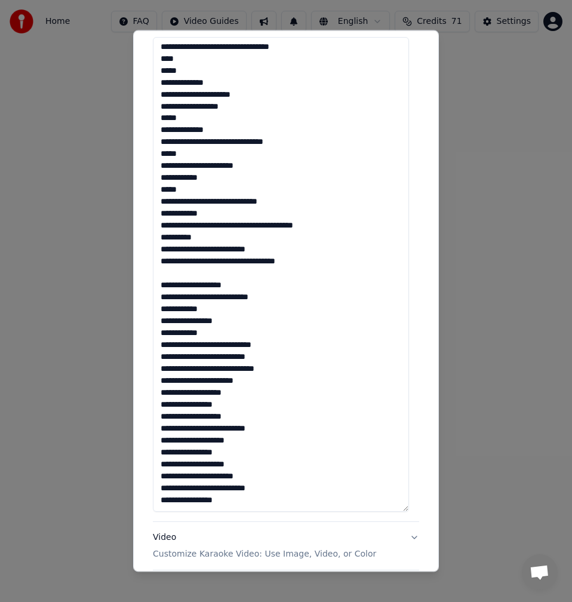
click at [171, 272] on textarea at bounding box center [281, 274] width 256 height 475
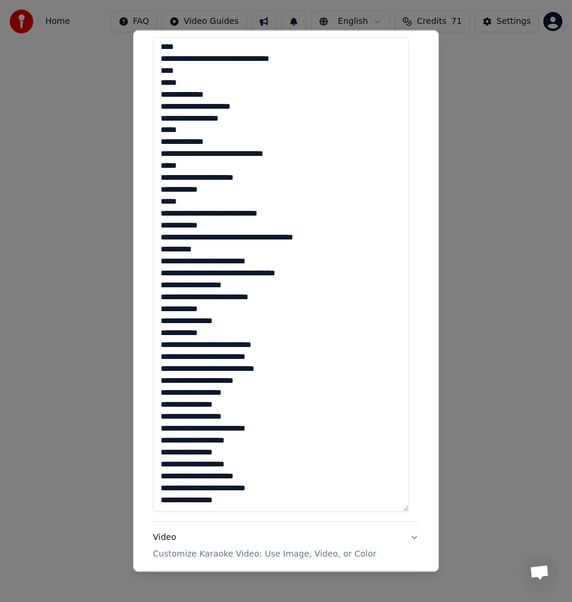
scroll to position [288, 0]
drag, startPoint x: 193, startPoint y: 203, endPoint x: 150, endPoint y: 202, distance: 43.0
click at [150, 202] on div "**********" at bounding box center [286, 220] width 276 height 810
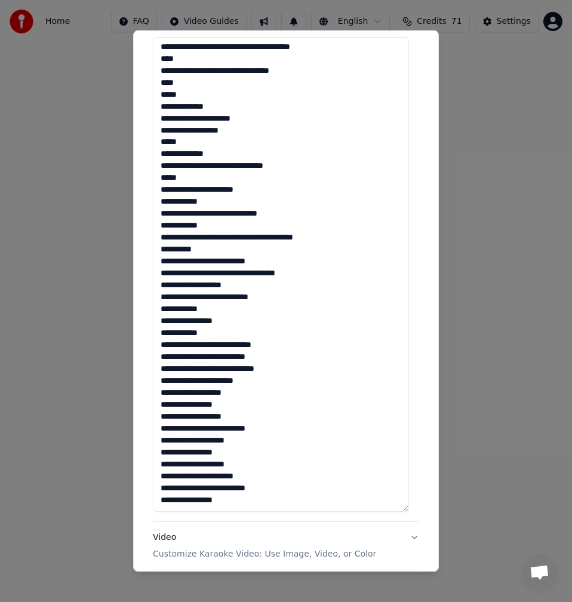
scroll to position [276, 0]
drag, startPoint x: 214, startPoint y: 109, endPoint x: 152, endPoint y: 111, distance: 62.1
click at [152, 111] on div "**********" at bounding box center [286, 220] width 276 height 810
drag, startPoint x: 177, startPoint y: 88, endPoint x: 184, endPoint y: 92, distance: 8.5
click at [184, 92] on textarea at bounding box center [281, 274] width 256 height 475
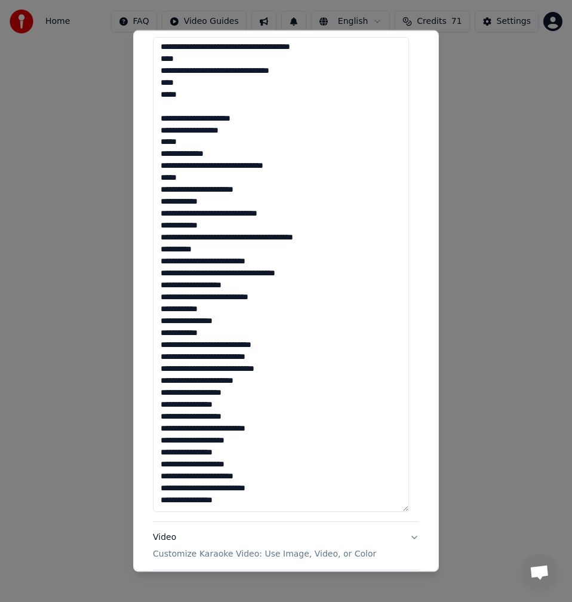
drag, startPoint x: 180, startPoint y: 84, endPoint x: 151, endPoint y: 83, distance: 29.3
click at [151, 83] on div "**********" at bounding box center [286, 220] width 276 height 810
click at [169, 107] on textarea at bounding box center [281, 274] width 256 height 475
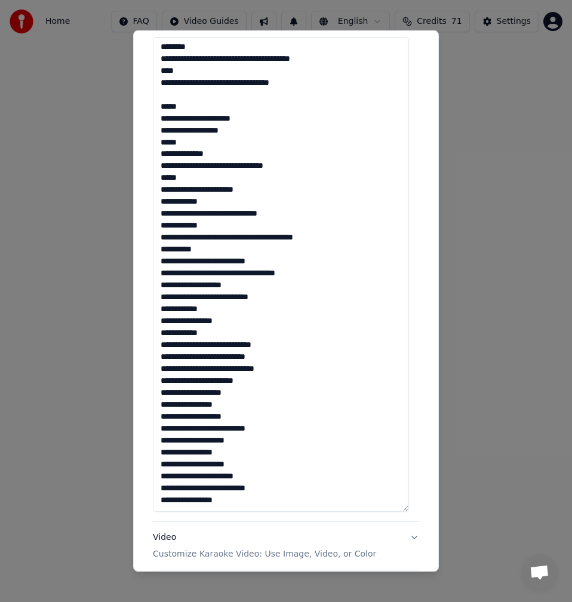
click at [169, 96] on textarea at bounding box center [281, 274] width 256 height 475
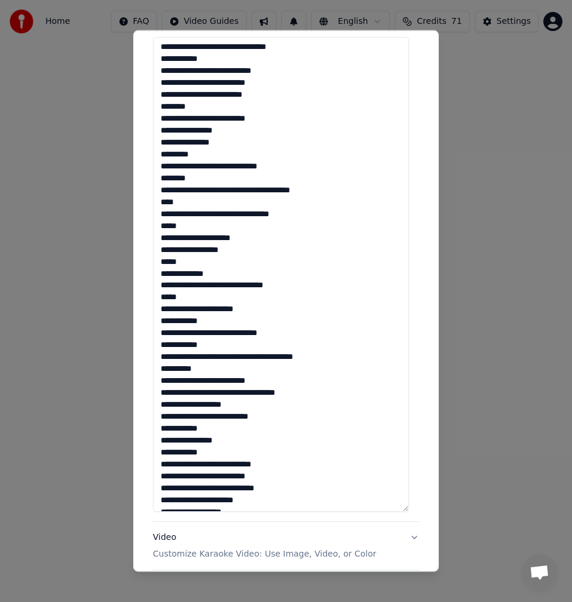
scroll to position [73, 0]
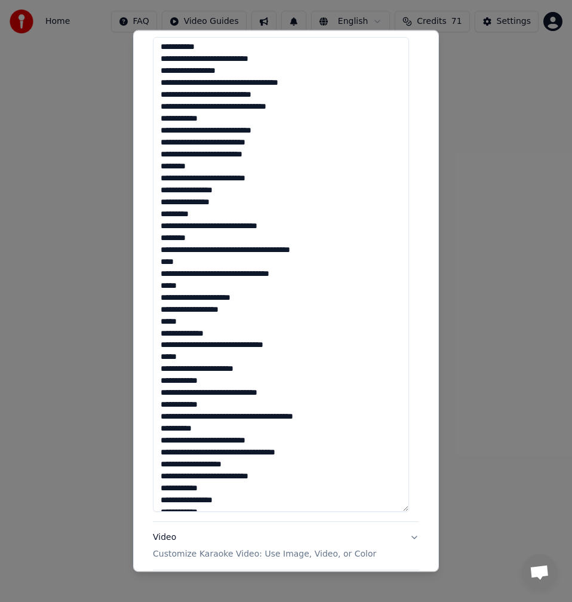
drag, startPoint x: 199, startPoint y: 165, endPoint x: 122, endPoint y: 165, distance: 77.0
click at [122, 165] on body "**********" at bounding box center [286, 187] width 572 height 375
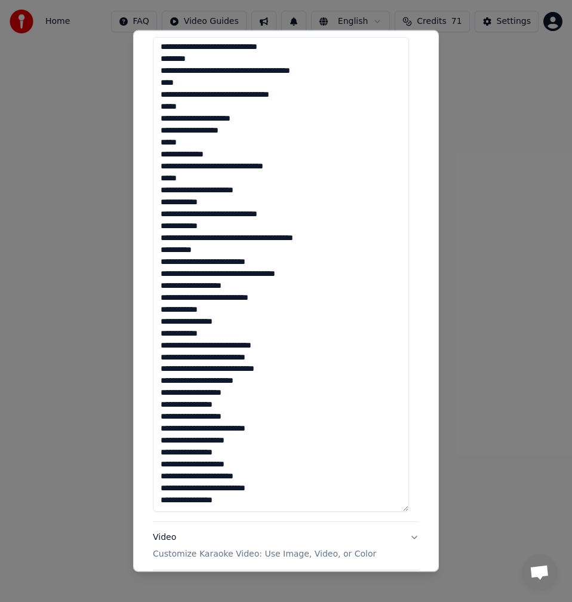
scroll to position [0, 0]
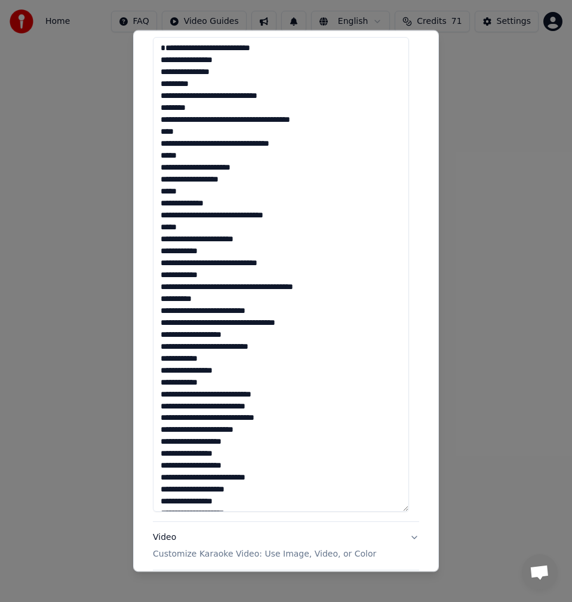
type textarea "**********"
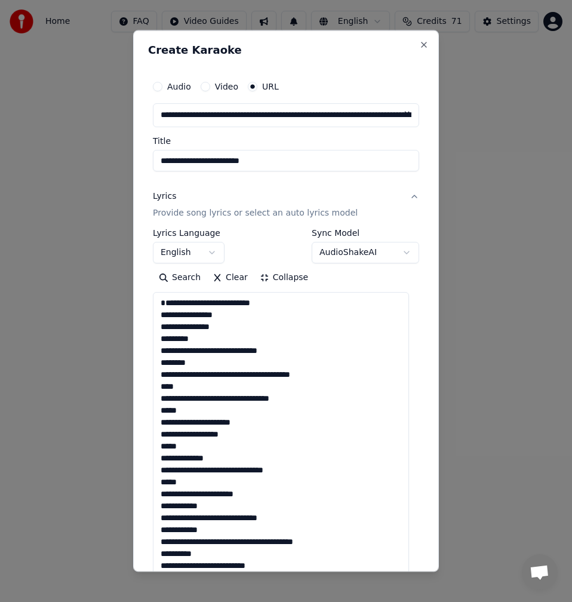
click at [227, 278] on button "Clear" at bounding box center [230, 277] width 47 height 19
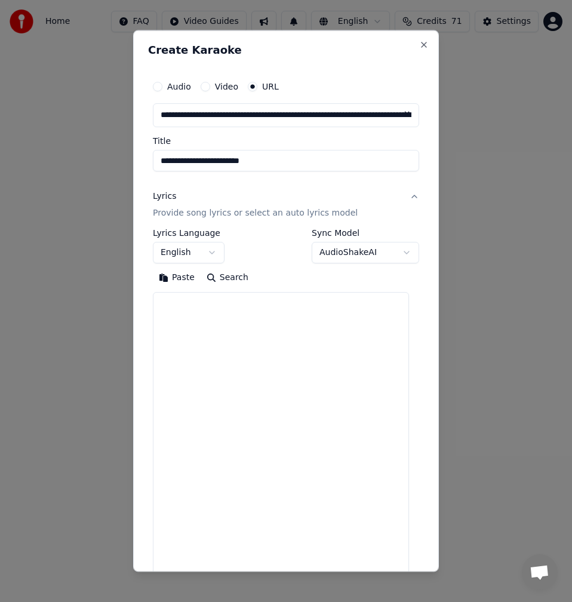
click at [230, 278] on button "Search" at bounding box center [228, 277] width 54 height 19
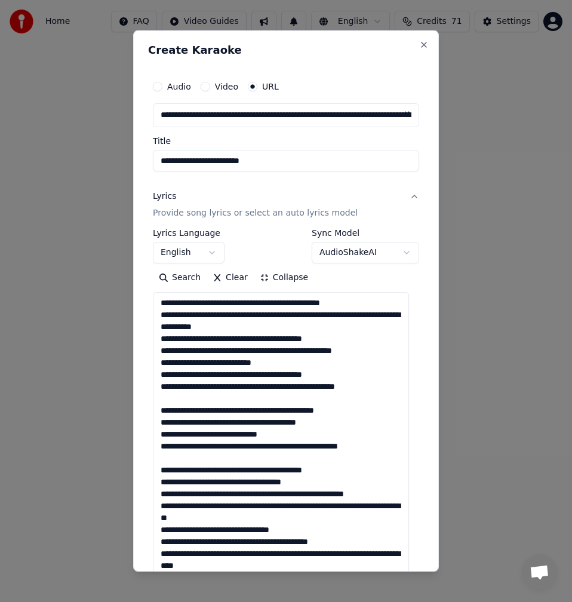
click at [287, 301] on textarea at bounding box center [281, 529] width 256 height 475
drag, startPoint x: 358, startPoint y: 303, endPoint x: 285, endPoint y: 304, distance: 72.8
click at [285, 304] on textarea at bounding box center [281, 529] width 256 height 475
click at [333, 315] on textarea at bounding box center [281, 529] width 256 height 475
drag, startPoint x: 352, startPoint y: 323, endPoint x: 150, endPoint y: 330, distance: 201.3
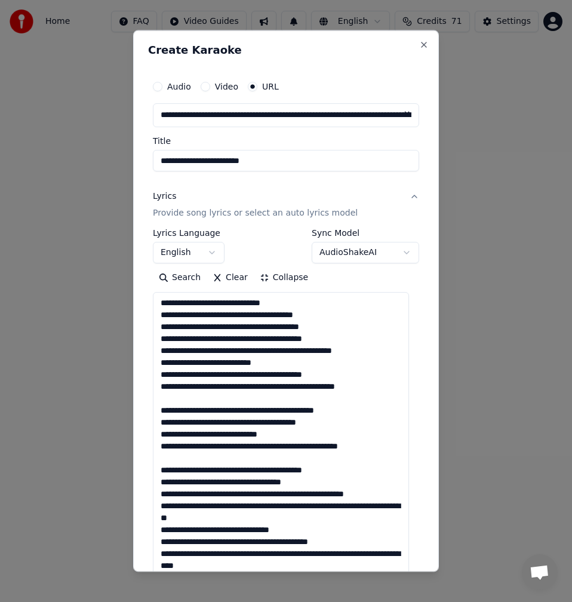
click at [150, 330] on div "**********" at bounding box center [286, 475] width 276 height 810
drag, startPoint x: 224, startPoint y: 339, endPoint x: 183, endPoint y: 337, distance: 41.2
click at [183, 337] on textarea at bounding box center [281, 529] width 256 height 475
drag, startPoint x: 231, startPoint y: 352, endPoint x: 153, endPoint y: 352, distance: 77.6
click at [153, 352] on textarea at bounding box center [281, 529] width 256 height 475
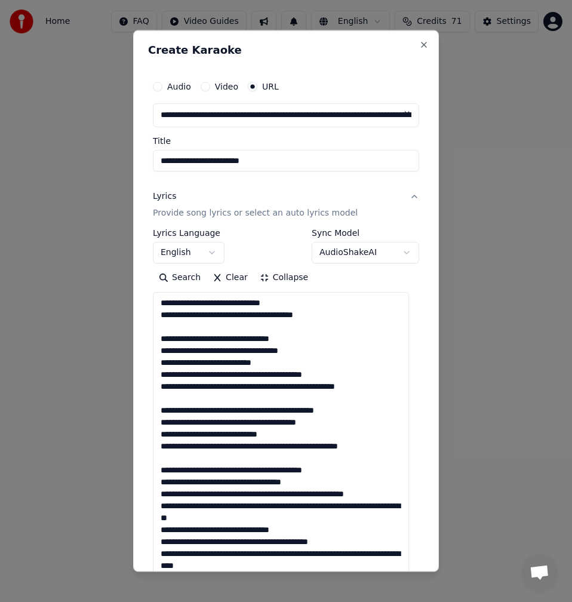
drag, startPoint x: 337, startPoint y: 371, endPoint x: 293, endPoint y: 373, distance: 44.8
click at [293, 373] on textarea at bounding box center [281, 529] width 256 height 475
drag, startPoint x: 159, startPoint y: 401, endPoint x: 283, endPoint y: 390, distance: 124.0
click at [283, 390] on textarea at bounding box center [281, 529] width 256 height 475
click at [182, 399] on textarea at bounding box center [281, 529] width 256 height 475
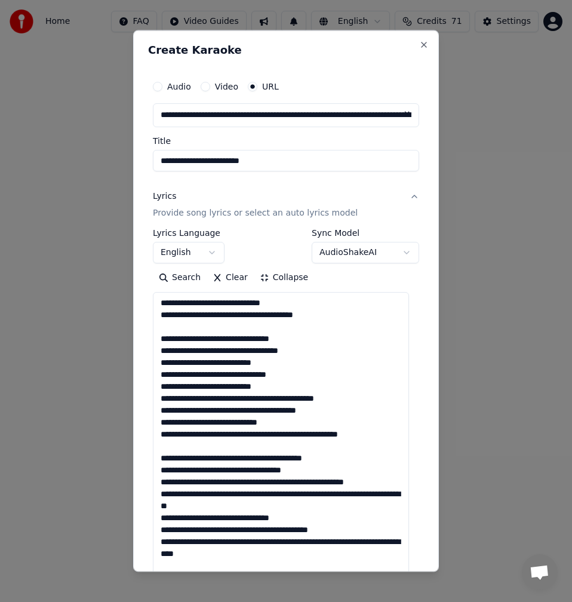
click at [170, 330] on textarea at bounding box center [281, 529] width 256 height 475
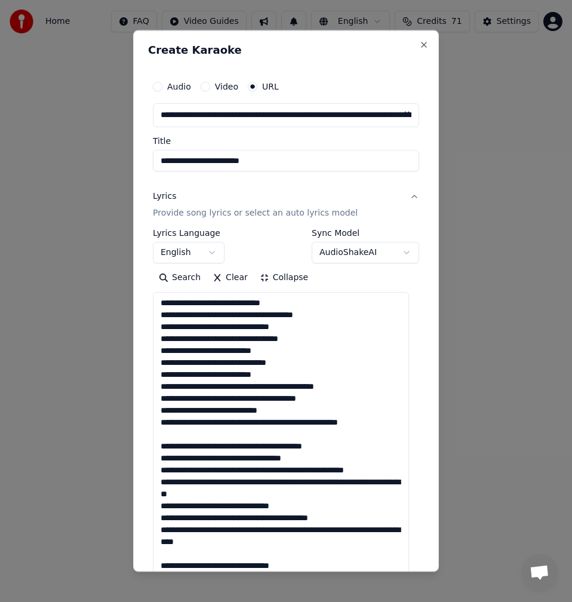
drag, startPoint x: 353, startPoint y: 387, endPoint x: 261, endPoint y: 386, distance: 92.5
click at [261, 386] on textarea at bounding box center [281, 529] width 256 height 475
drag, startPoint x: 306, startPoint y: 397, endPoint x: 263, endPoint y: 398, distance: 42.4
click at [263, 398] on textarea at bounding box center [281, 529] width 256 height 475
drag, startPoint x: 346, startPoint y: 425, endPoint x: 282, endPoint y: 425, distance: 63.9
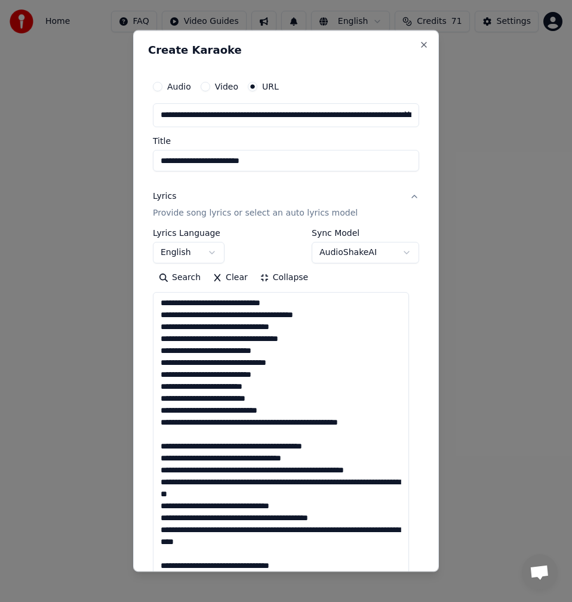
click at [282, 425] on textarea at bounding box center [281, 529] width 256 height 475
drag, startPoint x: 285, startPoint y: 413, endPoint x: 222, endPoint y: 412, distance: 63.3
click at [222, 412] on textarea at bounding box center [281, 529] width 256 height 475
click at [212, 433] on textarea at bounding box center [281, 529] width 256 height 475
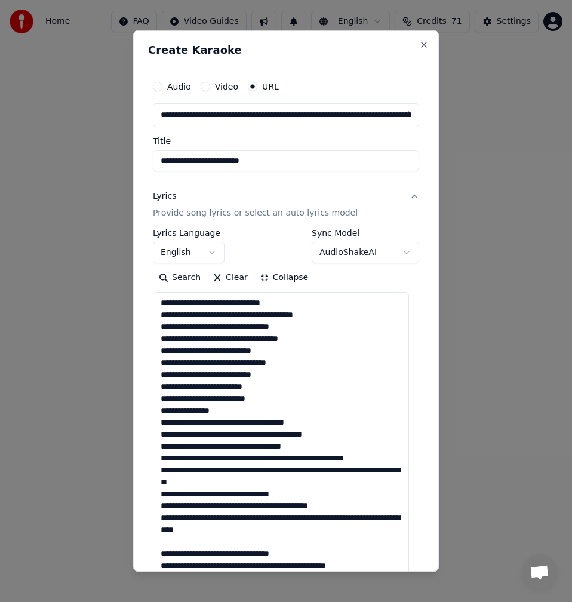
drag, startPoint x: 306, startPoint y: 445, endPoint x: 292, endPoint y: 445, distance: 14.3
click at [292, 445] on textarea at bounding box center [281, 529] width 256 height 475
drag, startPoint x: 228, startPoint y: 459, endPoint x: 181, endPoint y: 459, distance: 47.2
click at [181, 459] on textarea at bounding box center [281, 529] width 256 height 475
drag, startPoint x: 353, startPoint y: 458, endPoint x: 274, endPoint y: 458, distance: 78.8
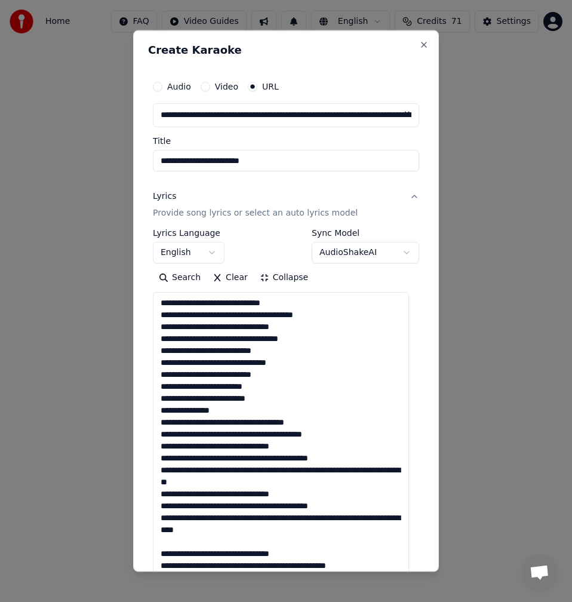
click at [274, 458] on textarea at bounding box center [281, 529] width 256 height 475
drag, startPoint x: 230, startPoint y: 472, endPoint x: 180, endPoint y: 472, distance: 50.1
click at [180, 472] on textarea at bounding box center [281, 529] width 256 height 475
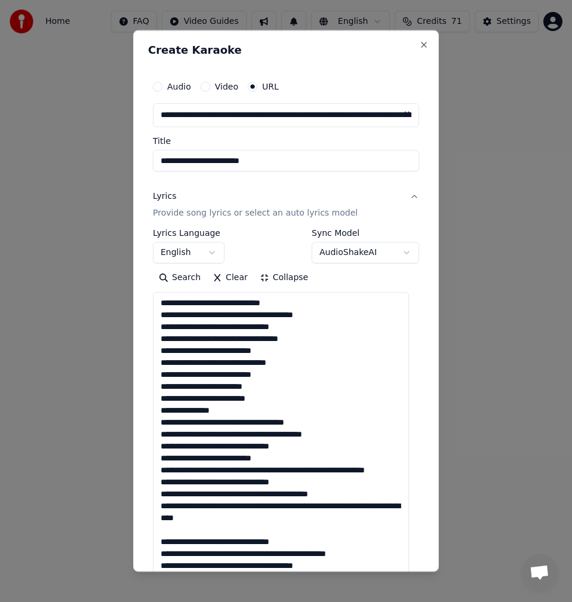
drag, startPoint x: 395, startPoint y: 468, endPoint x: 307, endPoint y: 469, distance: 87.2
click at [307, 469] on textarea at bounding box center [281, 529] width 256 height 475
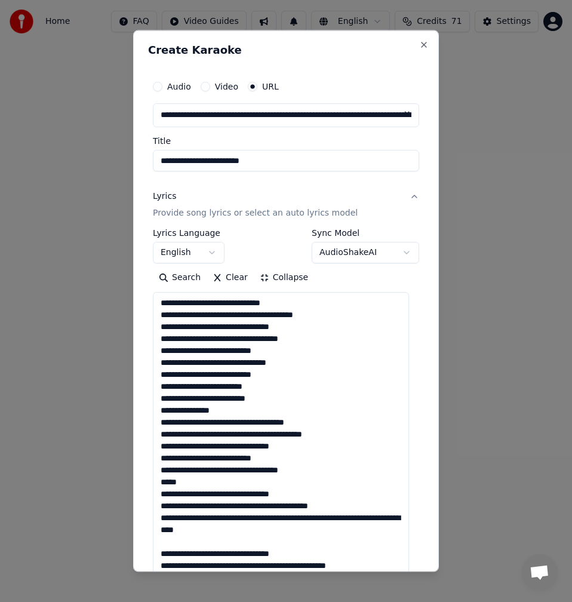
scroll to position [179, 0]
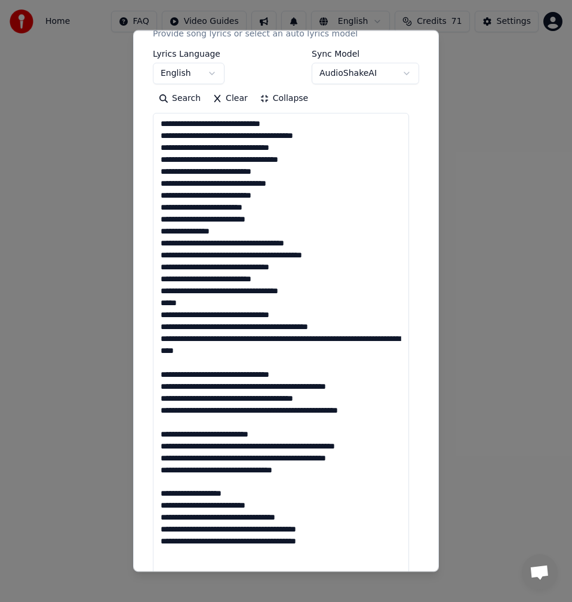
drag, startPoint x: 181, startPoint y: 328, endPoint x: 159, endPoint y: 328, distance: 21.5
click at [159, 328] on textarea at bounding box center [281, 350] width 256 height 475
drag, startPoint x: 346, startPoint y: 327, endPoint x: 288, endPoint y: 329, distance: 58.5
click at [288, 329] on textarea at bounding box center [281, 350] width 256 height 475
drag, startPoint x: 366, startPoint y: 340, endPoint x: 319, endPoint y: 340, distance: 46.6
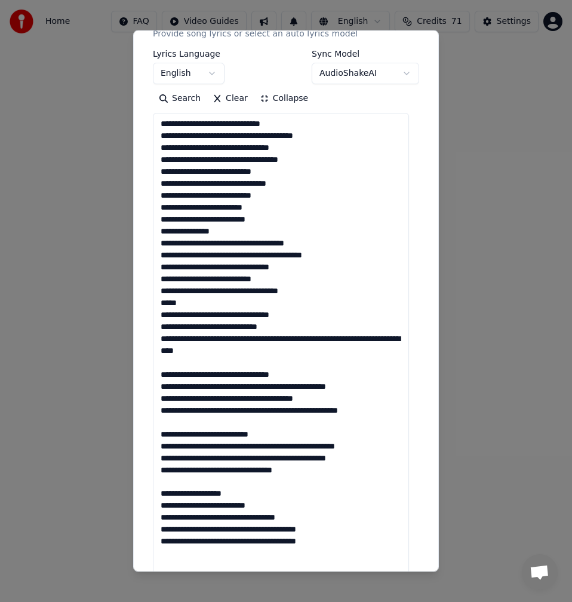
click at [319, 340] on textarea at bounding box center [281, 350] width 256 height 475
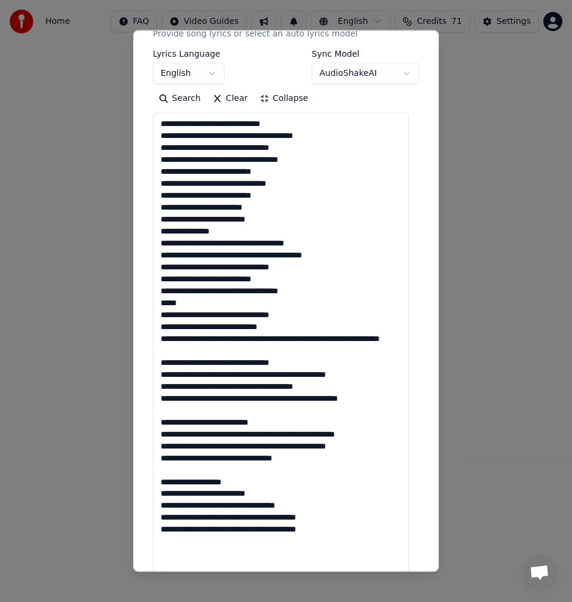
drag, startPoint x: 319, startPoint y: 340, endPoint x: 411, endPoint y: 340, distance: 91.9
click at [411, 340] on div "**********" at bounding box center [286, 296] width 276 height 810
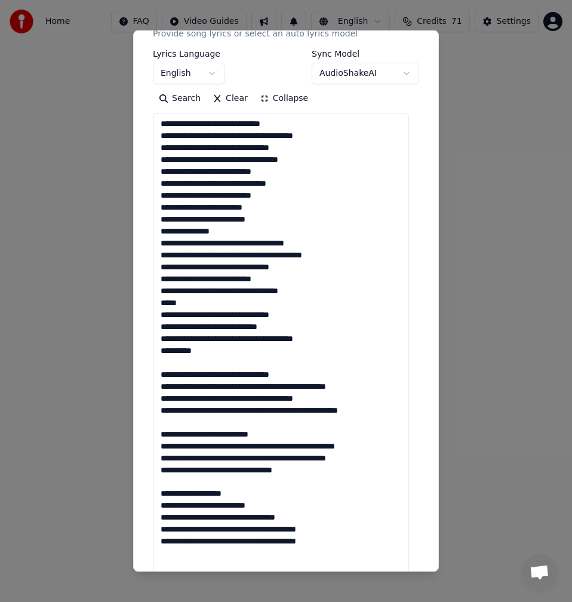
drag, startPoint x: 307, startPoint y: 372, endPoint x: 261, endPoint y: 374, distance: 46.6
click at [261, 374] on textarea at bounding box center [281, 350] width 256 height 475
click at [192, 367] on textarea at bounding box center [281, 350] width 256 height 475
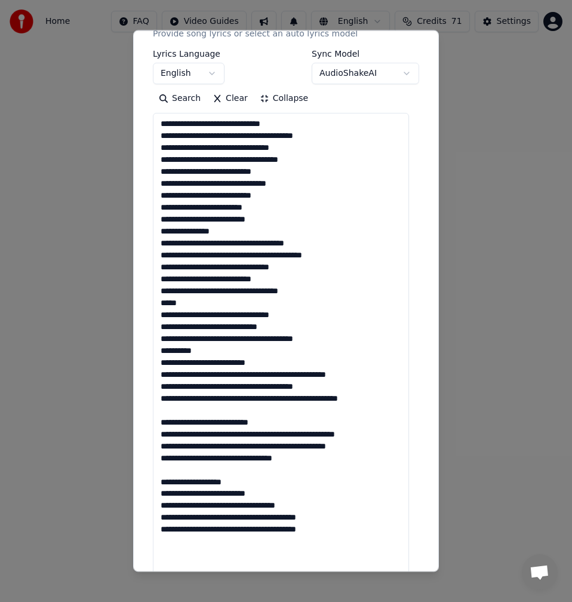
drag, startPoint x: 374, startPoint y: 374, endPoint x: 306, endPoint y: 374, distance: 68.1
click at [306, 374] on textarea at bounding box center [281, 350] width 256 height 475
drag, startPoint x: 327, startPoint y: 388, endPoint x: 235, endPoint y: 387, distance: 92.5
click at [235, 387] on textarea at bounding box center [281, 350] width 256 height 475
drag, startPoint x: 339, startPoint y: 398, endPoint x: 273, endPoint y: 399, distance: 66.3
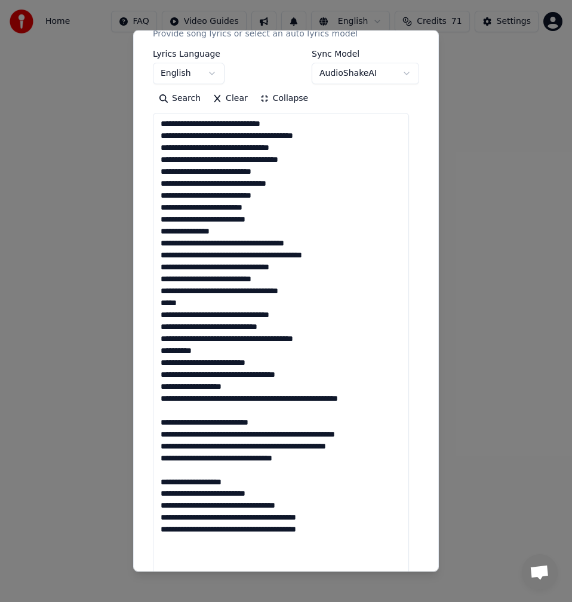
click at [273, 399] on textarea at bounding box center [281, 350] width 256 height 475
click at [303, 371] on textarea at bounding box center [281, 350] width 256 height 475
click at [187, 372] on textarea at bounding box center [281, 350] width 256 height 475
drag, startPoint x: 258, startPoint y: 422, endPoint x: 213, endPoint y: 421, distance: 45.4
click at [213, 421] on textarea at bounding box center [281, 350] width 256 height 475
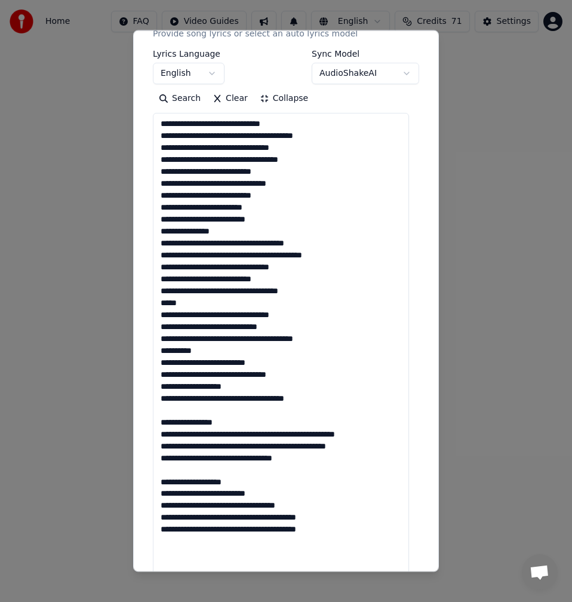
drag, startPoint x: 398, startPoint y: 435, endPoint x: 285, endPoint y: 435, distance: 112.8
click at [285, 435] on textarea at bounding box center [281, 350] width 256 height 475
drag, startPoint x: 362, startPoint y: 443, endPoint x: 272, endPoint y: 445, distance: 90.2
click at [272, 445] on textarea at bounding box center [281, 350] width 256 height 475
drag, startPoint x: 301, startPoint y: 461, endPoint x: 232, endPoint y: 461, distance: 69.3
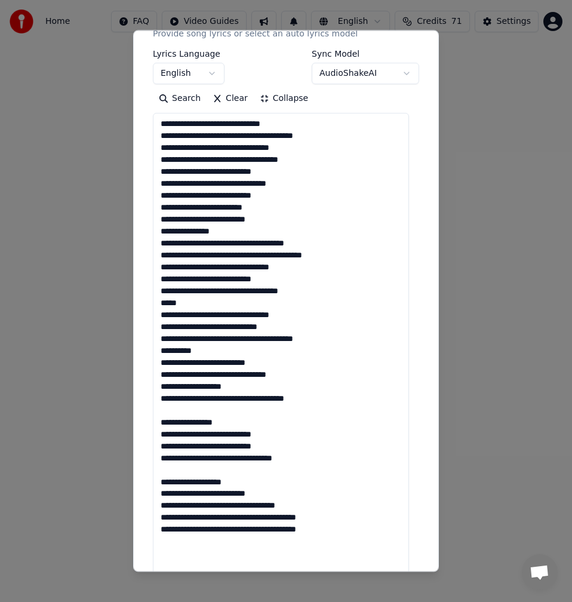
click at [232, 461] on textarea at bounding box center [281, 350] width 256 height 475
drag, startPoint x: 284, startPoint y: 504, endPoint x: 241, endPoint y: 504, distance: 43.6
click at [241, 504] on textarea at bounding box center [281, 350] width 256 height 475
drag, startPoint x: 325, startPoint y: 516, endPoint x: 236, endPoint y: 519, distance: 89.0
click at [236, 519] on textarea at bounding box center [281, 350] width 256 height 475
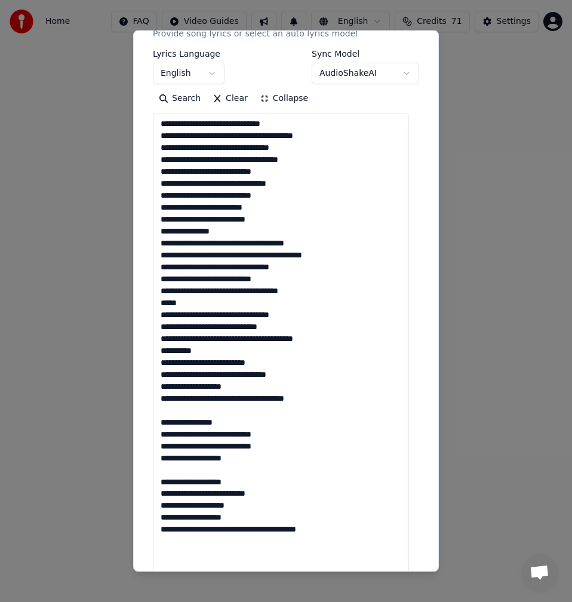
drag, startPoint x: 343, startPoint y: 528, endPoint x: 273, endPoint y: 533, distance: 70.0
click at [273, 533] on textarea at bounding box center [281, 350] width 256 height 475
click at [182, 471] on textarea "**********" at bounding box center [281, 350] width 256 height 475
click at [180, 414] on textarea "**********" at bounding box center [281, 350] width 256 height 475
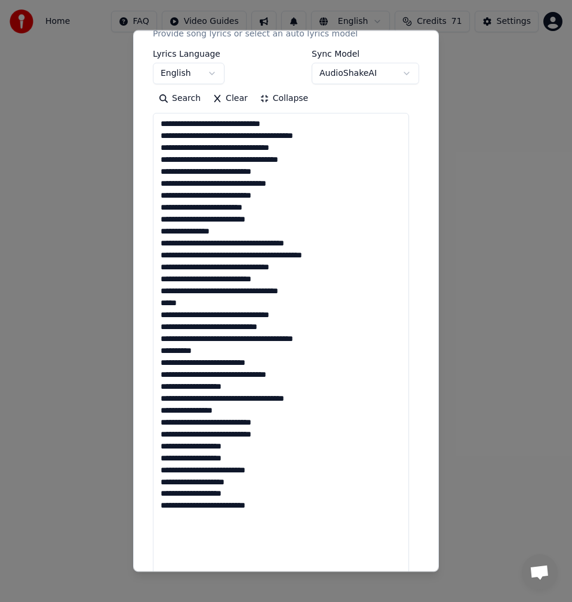
scroll to position [0, 0]
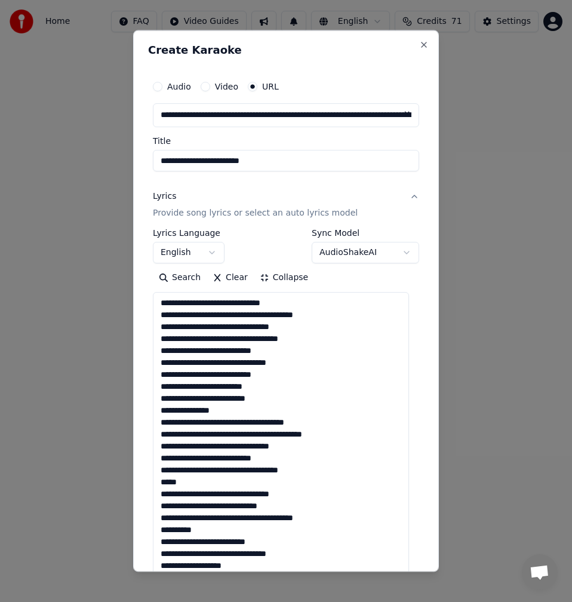
click at [247, 316] on textarea "**********" at bounding box center [281, 529] width 256 height 475
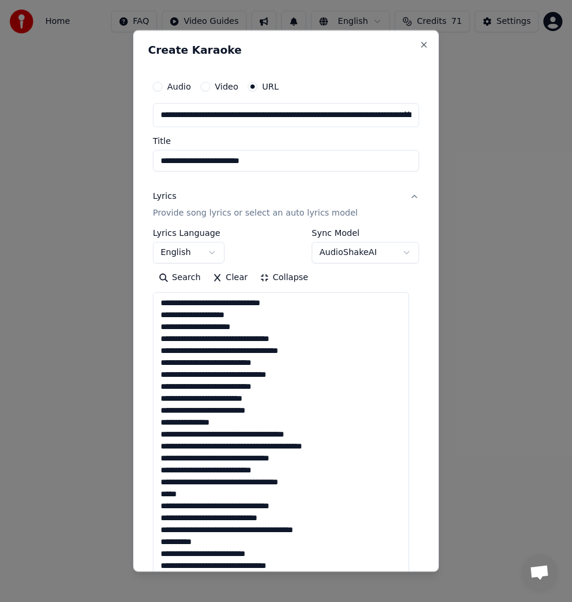
click at [183, 339] on textarea "**********" at bounding box center [281, 529] width 256 height 475
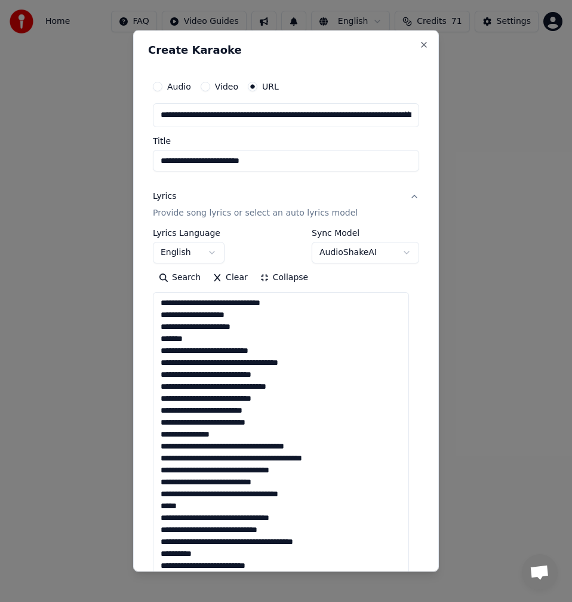
click at [259, 412] on textarea "**********" at bounding box center [281, 529] width 256 height 475
click at [265, 422] on textarea "**********" at bounding box center [281, 529] width 256 height 475
click at [292, 305] on textarea "**********" at bounding box center [281, 529] width 256 height 475
click at [256, 330] on textarea "**********" at bounding box center [281, 529] width 256 height 475
click at [185, 339] on textarea "**********" at bounding box center [281, 529] width 256 height 475
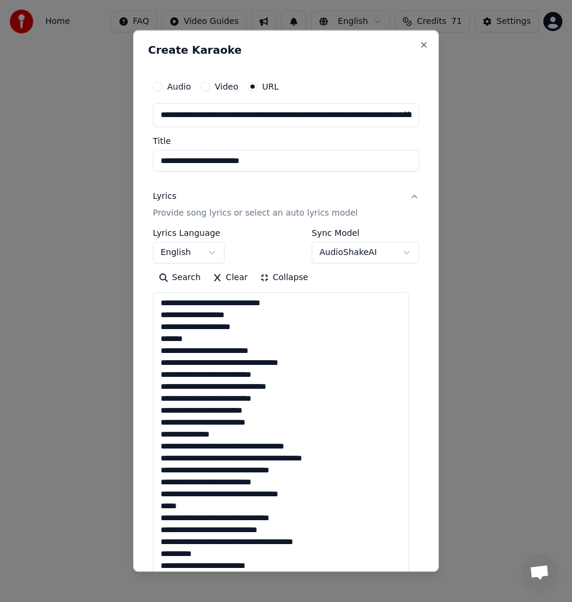
click at [226, 376] on textarea "**********" at bounding box center [281, 529] width 256 height 475
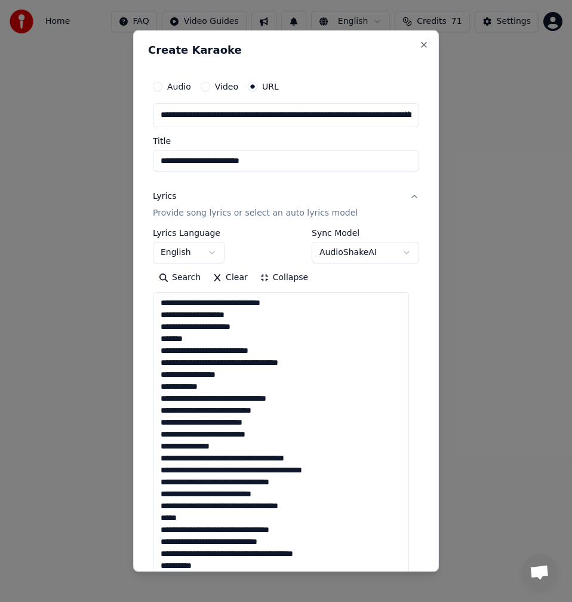
click at [284, 411] on textarea "**********" at bounding box center [281, 529] width 256 height 475
click at [261, 424] on textarea "**********" at bounding box center [281, 529] width 256 height 475
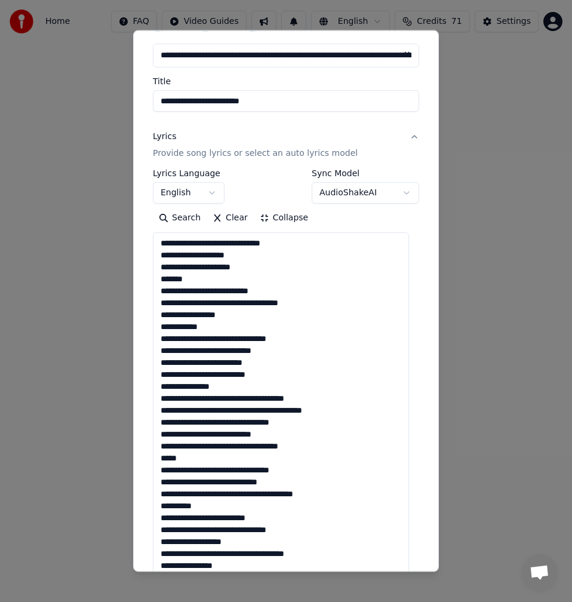
click at [264, 377] on textarea "**********" at bounding box center [281, 469] width 256 height 475
click at [226, 391] on textarea "**********" at bounding box center [281, 469] width 256 height 475
click at [284, 401] on textarea "**********" at bounding box center [281, 469] width 256 height 475
drag, startPoint x: 316, startPoint y: 396, endPoint x: 306, endPoint y: 395, distance: 9.6
click at [306, 395] on textarea "**********" at bounding box center [281, 469] width 256 height 475
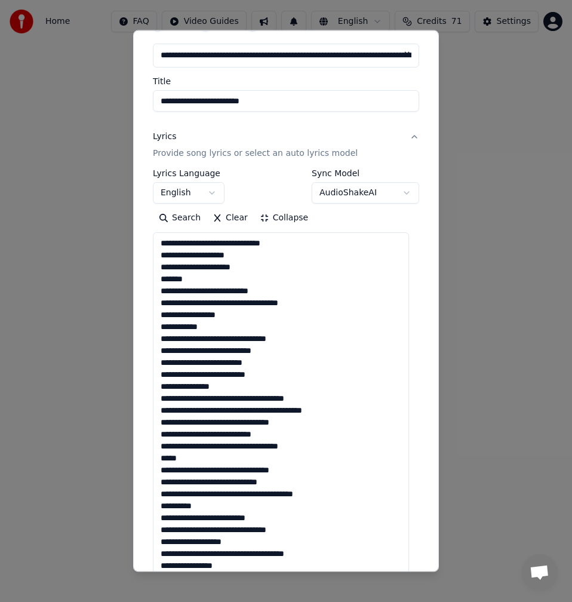
click at [282, 399] on textarea "**********" at bounding box center [281, 469] width 256 height 475
click at [298, 399] on textarea "**********" at bounding box center [281, 469] width 256 height 475
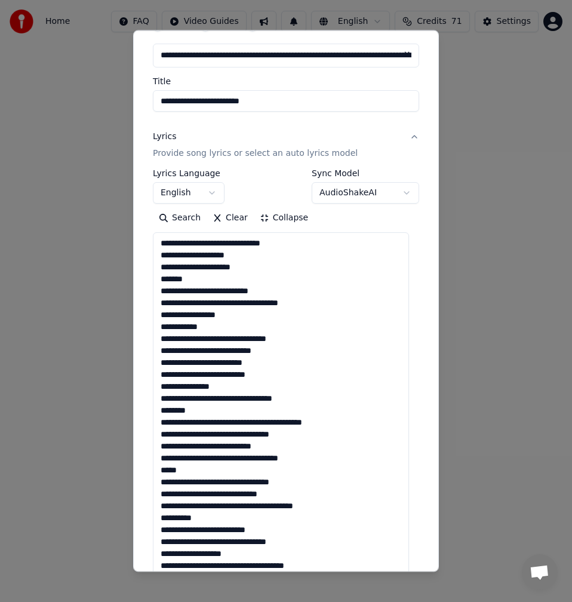
click at [322, 427] on textarea "**********" at bounding box center [281, 469] width 256 height 475
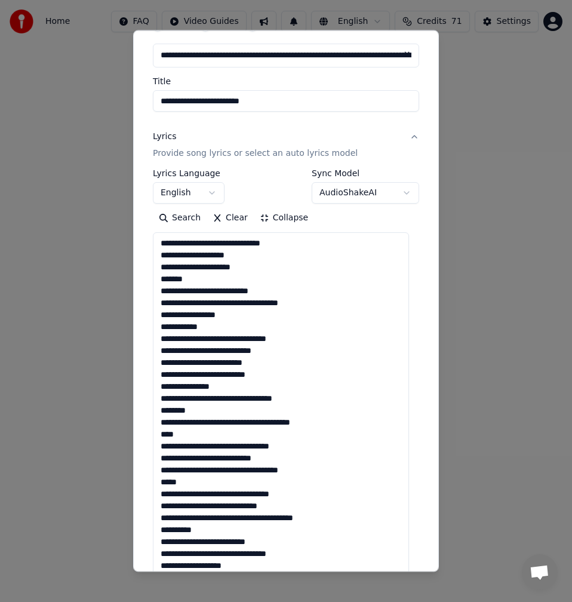
scroll to position [179, 0]
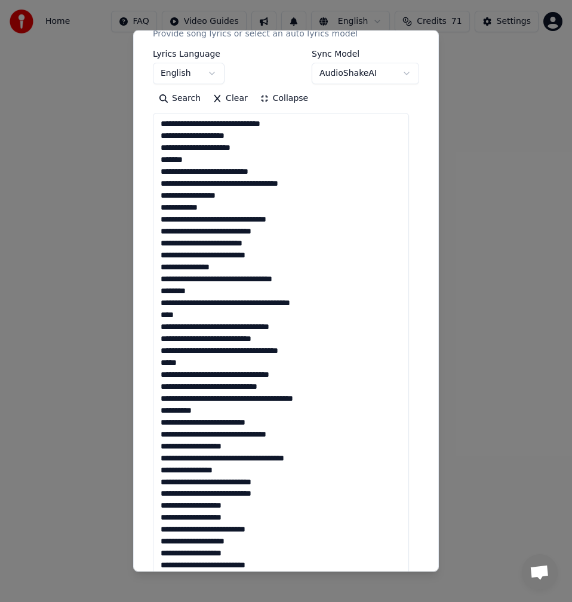
click at [297, 327] on textarea "**********" at bounding box center [281, 350] width 256 height 475
click at [179, 340] on textarea "**********" at bounding box center [281, 350] width 256 height 475
click at [180, 341] on textarea "**********" at bounding box center [281, 350] width 256 height 475
click at [182, 339] on textarea "**********" at bounding box center [281, 350] width 256 height 475
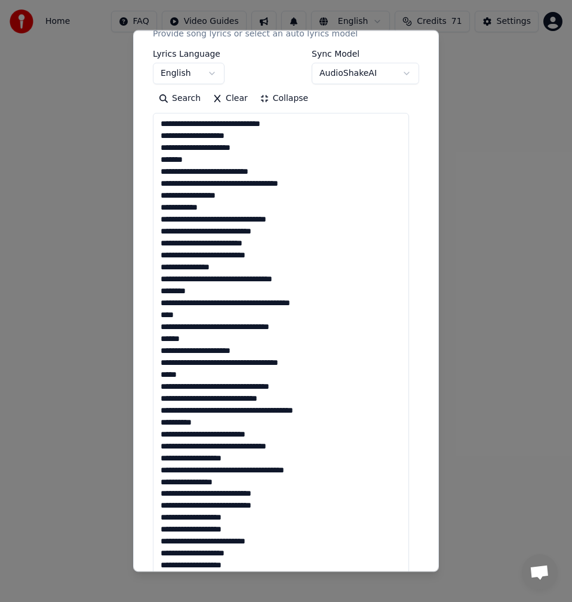
click at [180, 362] on textarea "**********" at bounding box center [281, 350] width 256 height 475
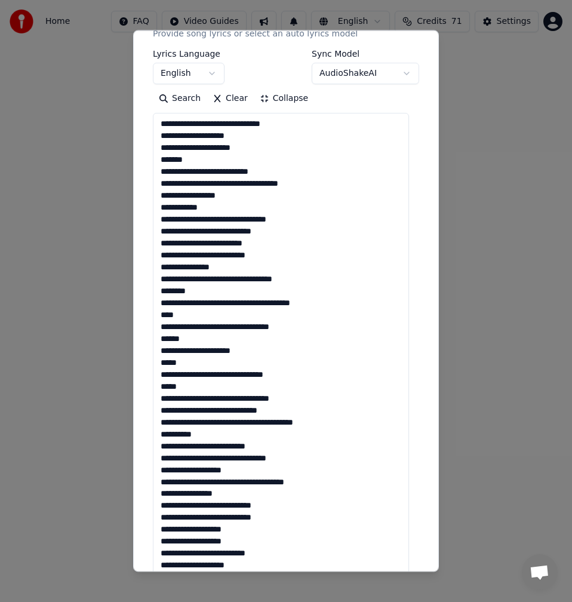
scroll to position [13, 0]
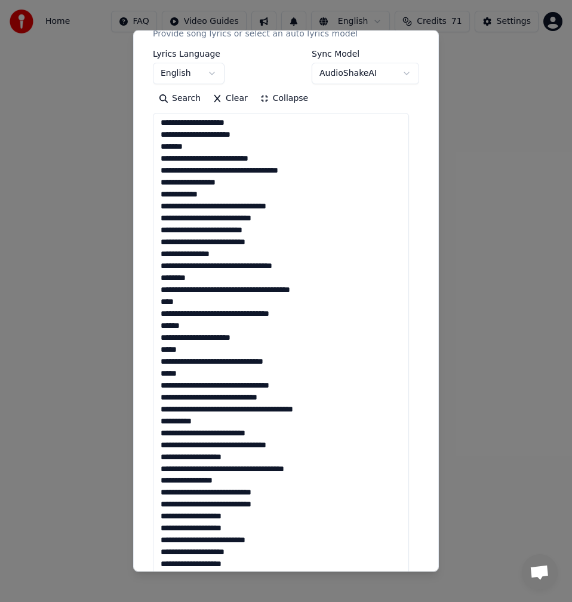
click at [242, 386] on textarea "**********" at bounding box center [281, 350] width 256 height 475
click at [244, 387] on textarea "**********" at bounding box center [281, 350] width 256 height 475
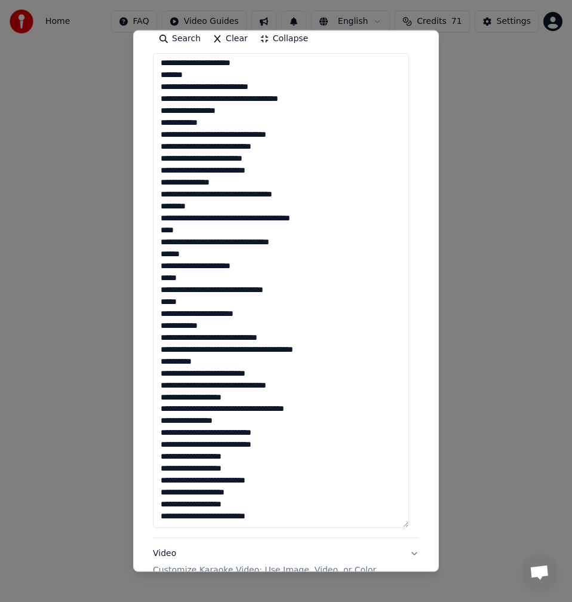
scroll to position [299, 0]
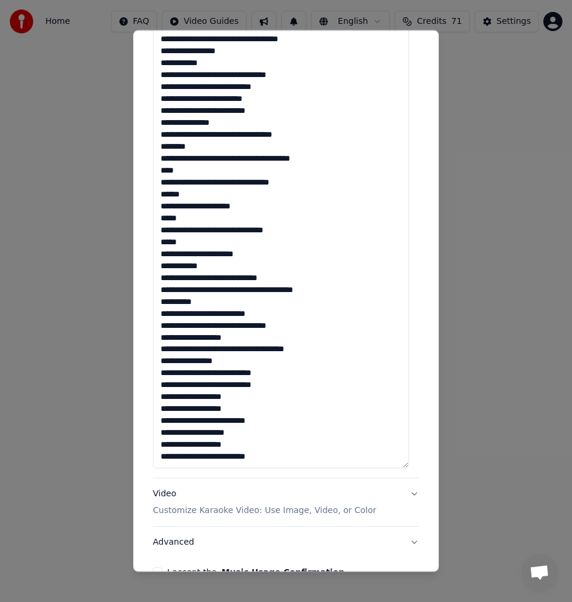
click at [244, 292] on textarea "**********" at bounding box center [281, 230] width 256 height 475
click at [202, 302] on textarea "**********" at bounding box center [281, 230] width 256 height 475
click at [270, 315] on textarea "**********" at bounding box center [281, 230] width 256 height 475
click at [271, 348] on textarea "**********" at bounding box center [281, 230] width 256 height 475
click at [221, 370] on textarea "**********" at bounding box center [281, 230] width 256 height 475
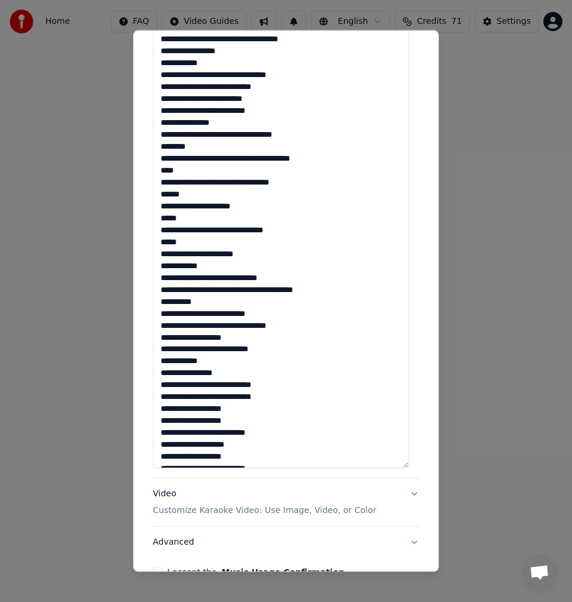
scroll to position [37, 0]
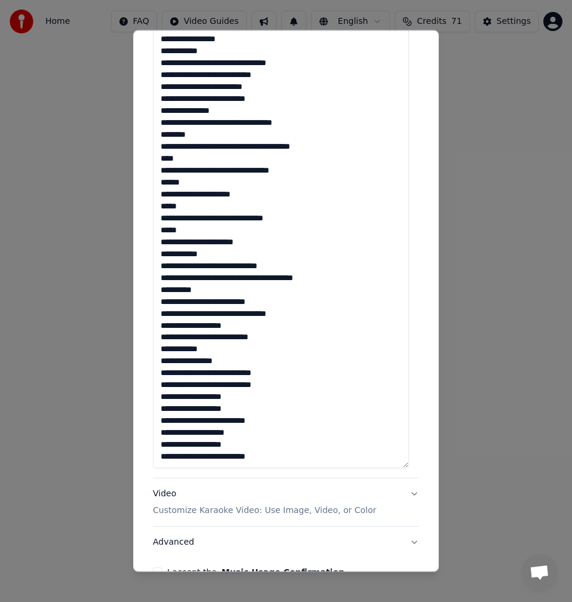
click at [291, 370] on textarea "**********" at bounding box center [281, 230] width 256 height 475
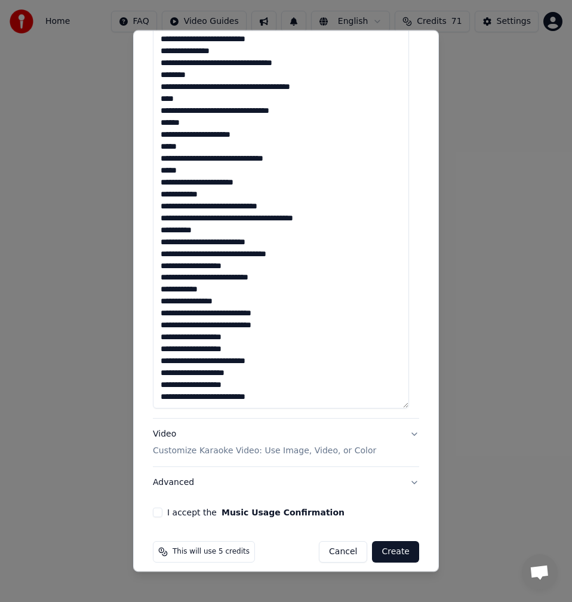
click at [211, 299] on textarea "**********" at bounding box center [281, 171] width 256 height 475
click at [286, 313] on textarea "**********" at bounding box center [281, 171] width 256 height 475
click at [230, 338] on textarea "**********" at bounding box center [281, 171] width 256 height 475
click at [243, 349] on textarea "**********" at bounding box center [281, 171] width 256 height 475
click at [177, 350] on textarea "**********" at bounding box center [281, 171] width 256 height 475
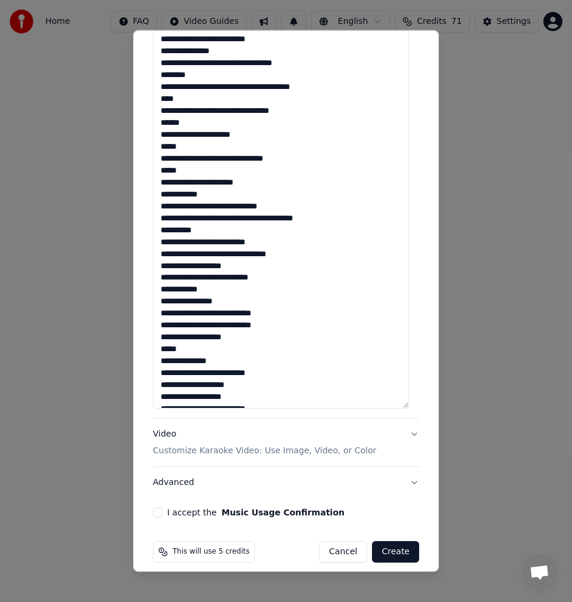
click at [210, 375] on textarea "**********" at bounding box center [281, 171] width 256 height 475
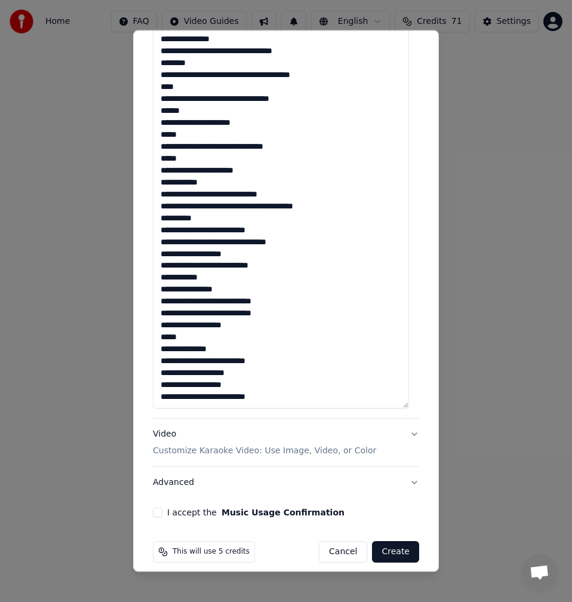
click at [242, 371] on textarea "**********" at bounding box center [281, 171] width 256 height 475
click at [239, 384] on textarea "**********" at bounding box center [281, 171] width 256 height 475
click at [177, 384] on textarea "**********" at bounding box center [281, 171] width 256 height 475
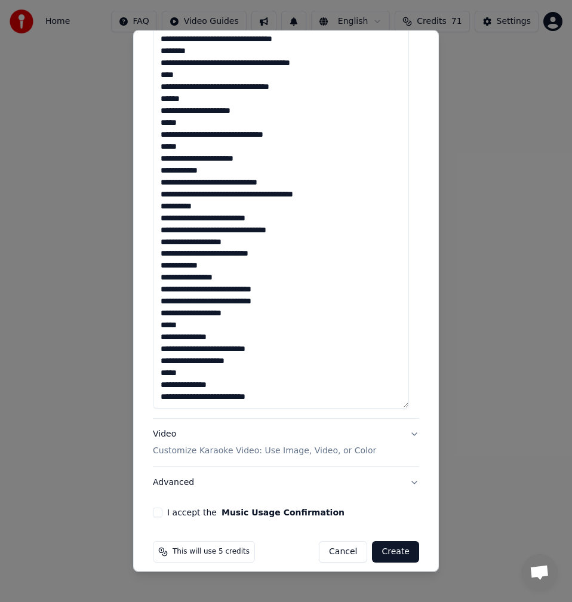
click at [278, 396] on textarea "**********" at bounding box center [281, 171] width 256 height 475
type textarea "**********"
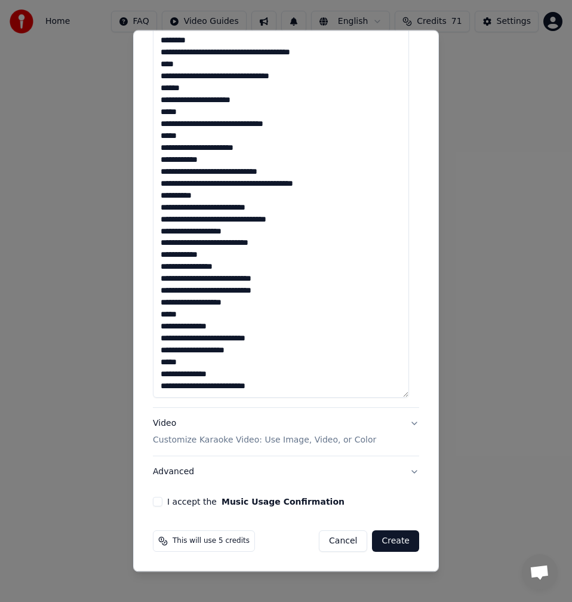
click at [406, 469] on button "Advanced" at bounding box center [286, 471] width 266 height 31
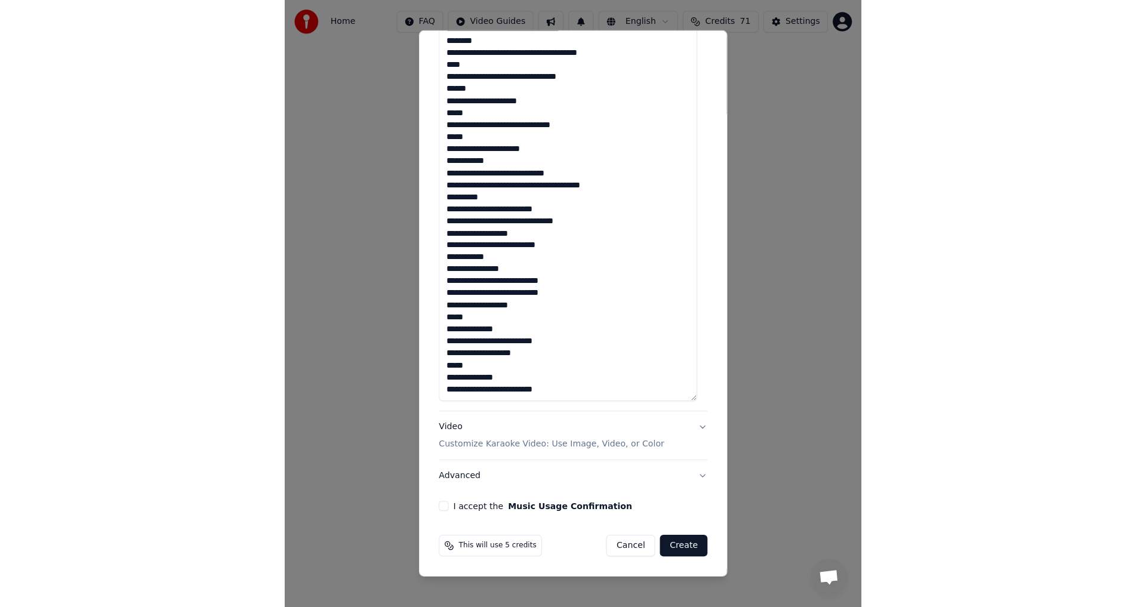
scroll to position [0, 0]
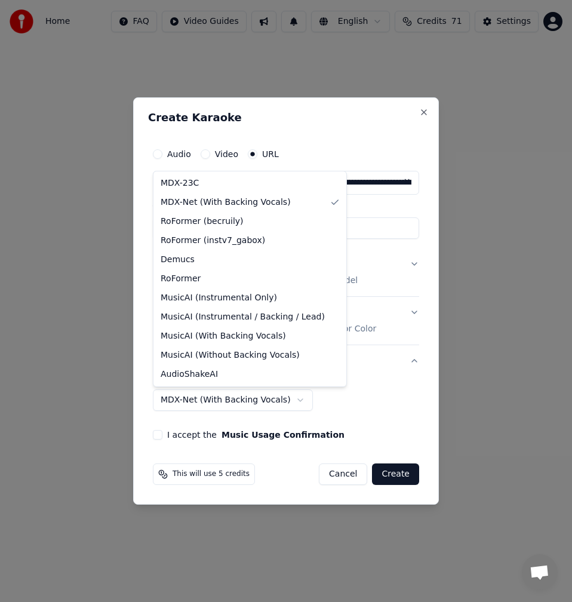
click at [286, 375] on body "**********" at bounding box center [286, 187] width 572 height 375
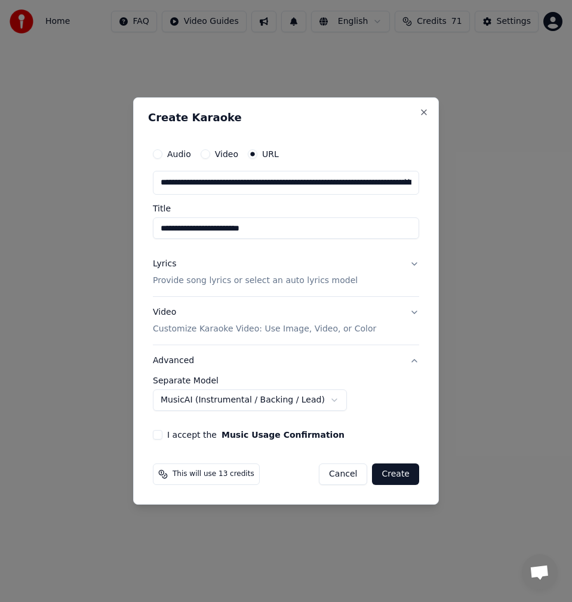
click at [318, 375] on body "**********" at bounding box center [286, 187] width 572 height 375
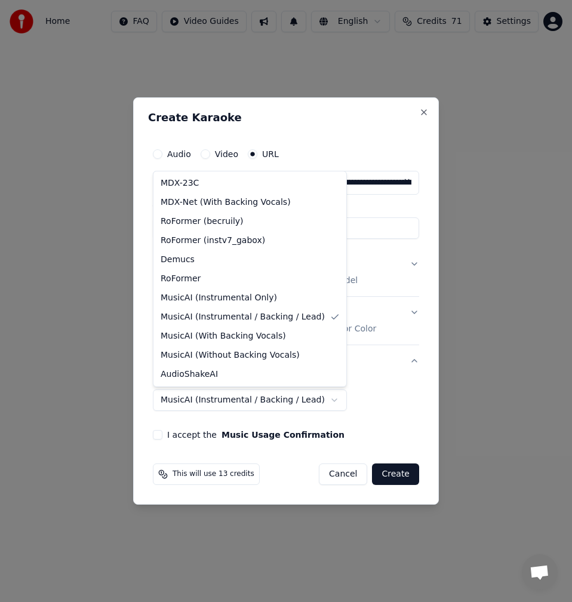
select select "**********"
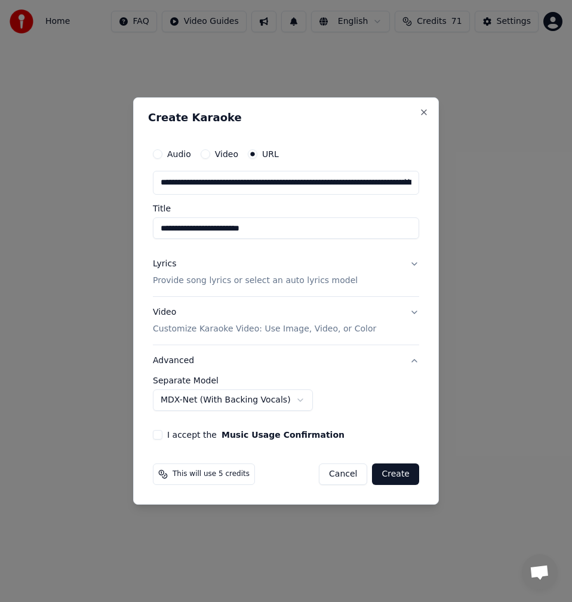
click at [159, 439] on button "I accept the Music Usage Confirmation" at bounding box center [158, 435] width 10 height 10
click at [401, 476] on button "Create" at bounding box center [395, 473] width 47 height 21
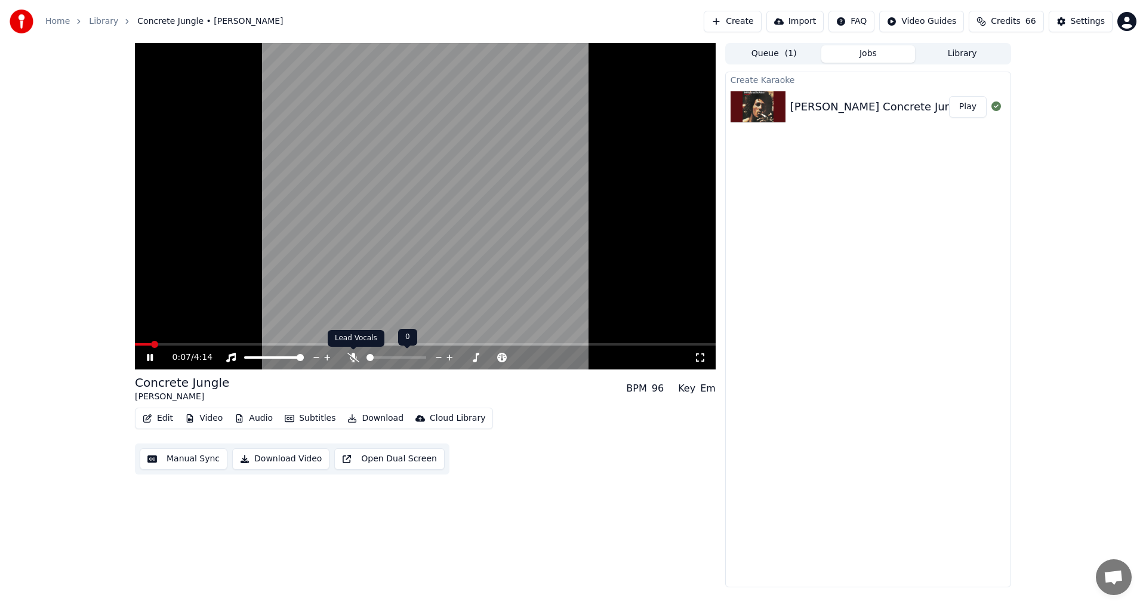
click at [353, 359] on icon at bounding box center [353, 358] width 12 height 10
click at [353, 359] on icon at bounding box center [353, 358] width 7 height 10
click at [353, 359] on icon at bounding box center [353, 358] width 12 height 10
click at [148, 355] on icon at bounding box center [150, 357] width 6 height 7
click at [173, 460] on button "Manual Sync" at bounding box center [184, 458] width 88 height 21
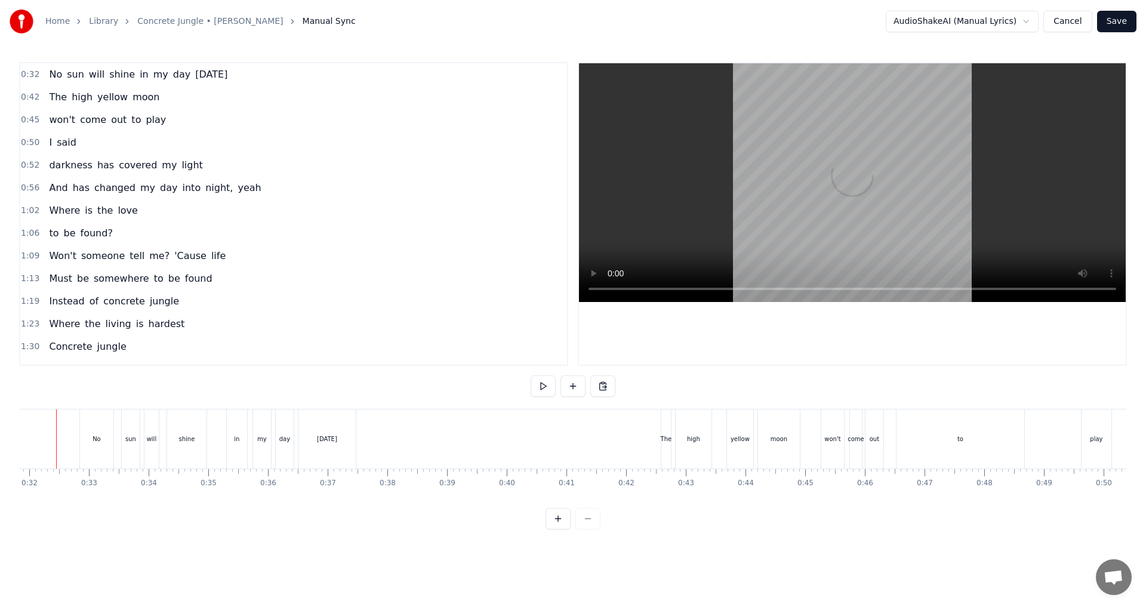
scroll to position [0, 1878]
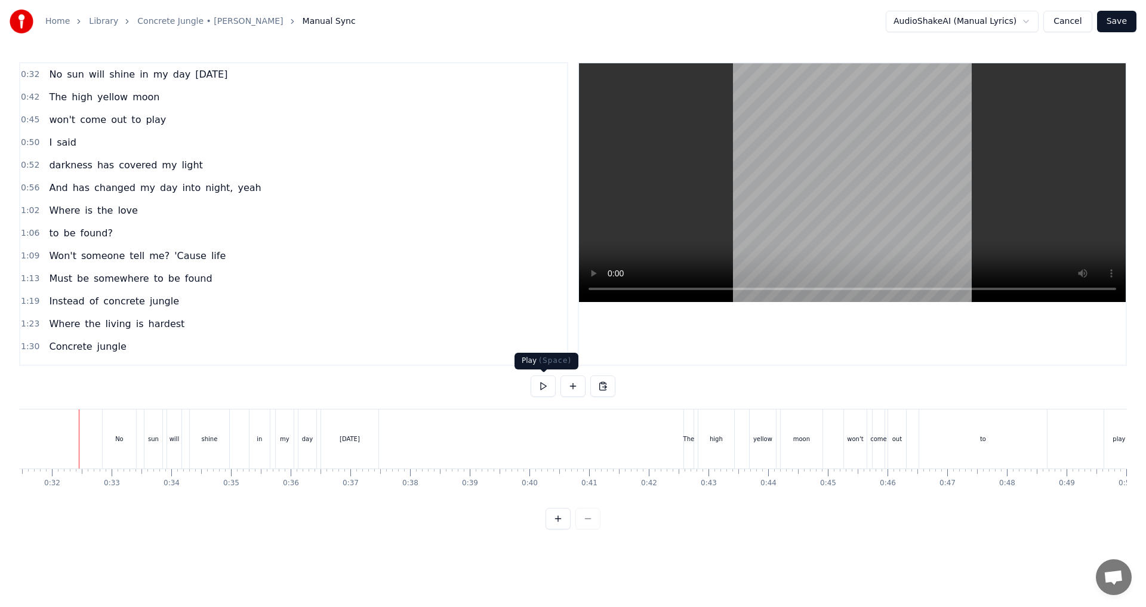
click at [543, 390] on button at bounding box center [543, 386] width 25 height 21
click at [540, 387] on button at bounding box center [543, 386] width 25 height 21
click at [541, 384] on button at bounding box center [543, 386] width 25 height 21
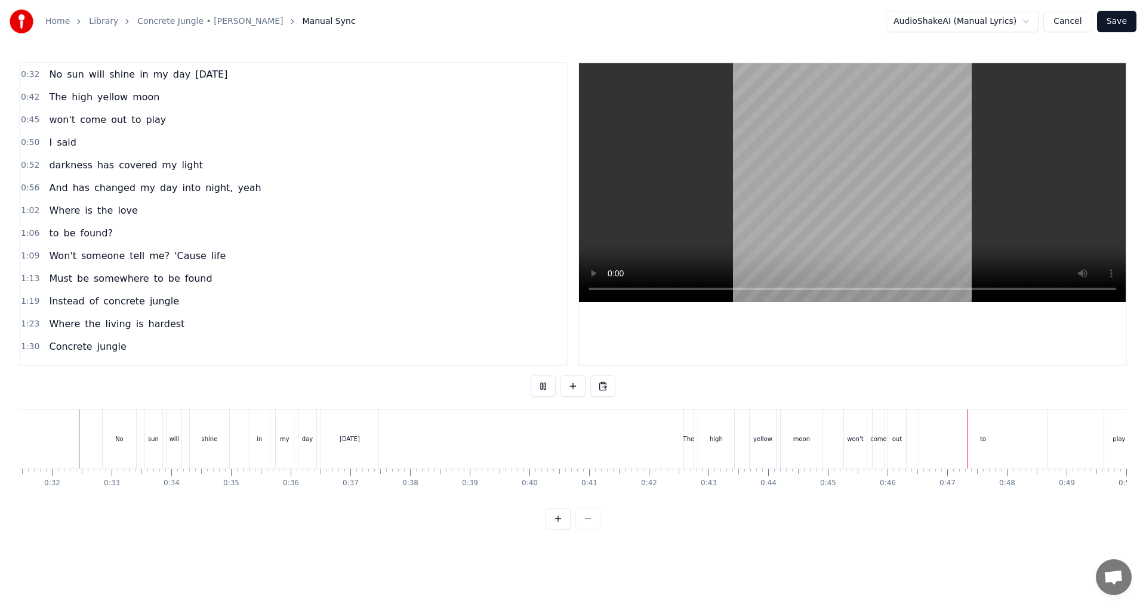
click at [541, 384] on button at bounding box center [543, 386] width 25 height 21
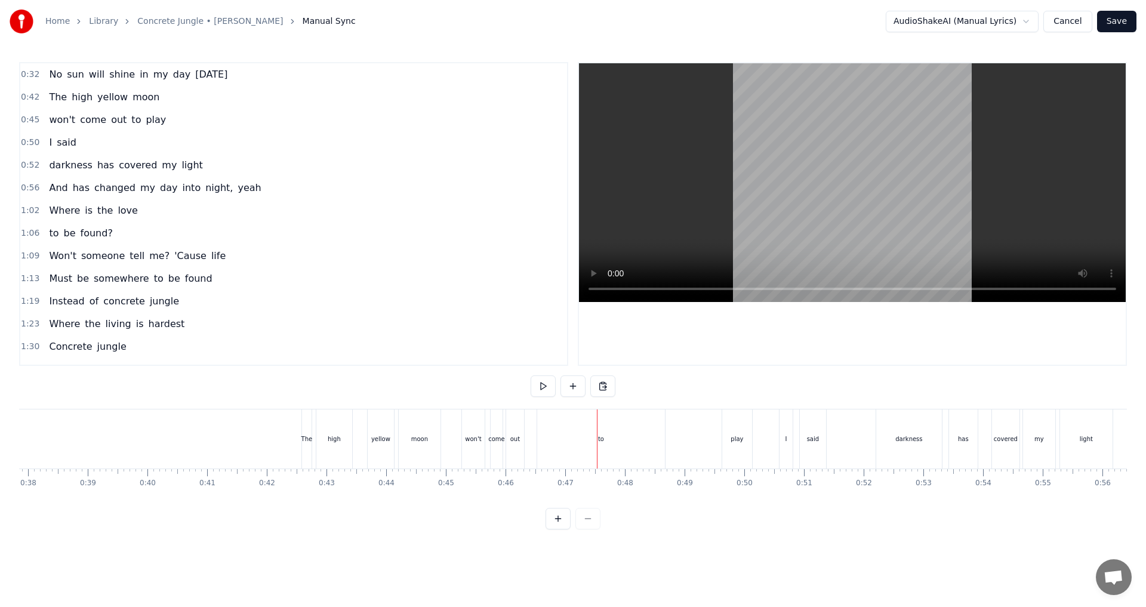
click at [571, 445] on div "to" at bounding box center [601, 439] width 128 height 59
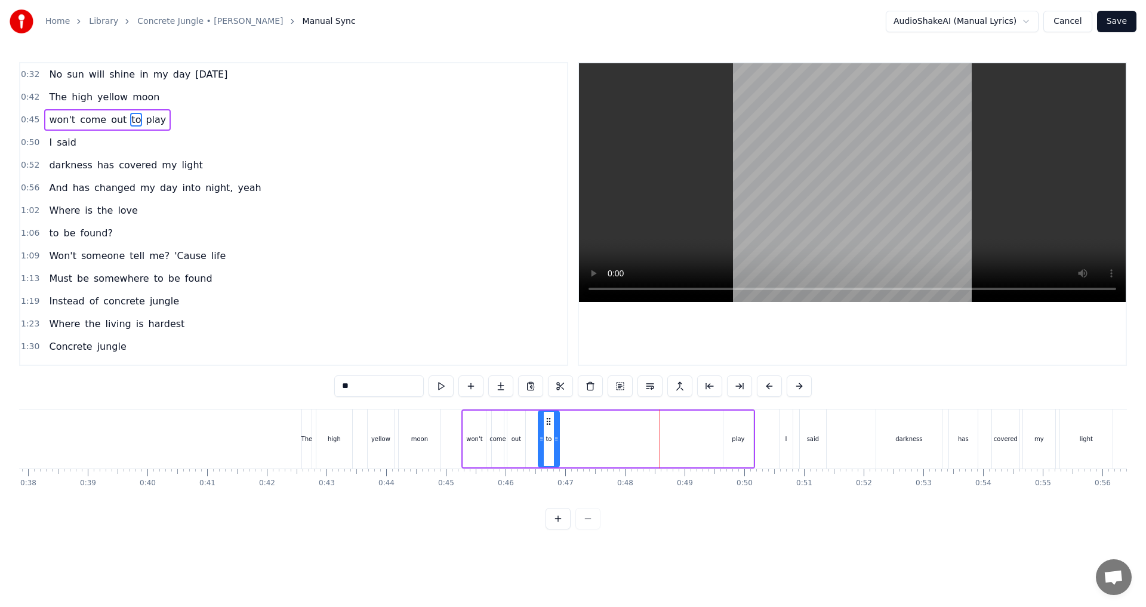
drag, startPoint x: 661, startPoint y: 441, endPoint x: 555, endPoint y: 441, distance: 106.9
click at [555, 441] on icon at bounding box center [556, 439] width 5 height 10
click at [571, 440] on div "play" at bounding box center [739, 439] width 30 height 57
type input "****"
drag, startPoint x: 732, startPoint y: 419, endPoint x: 572, endPoint y: 417, distance: 160.0
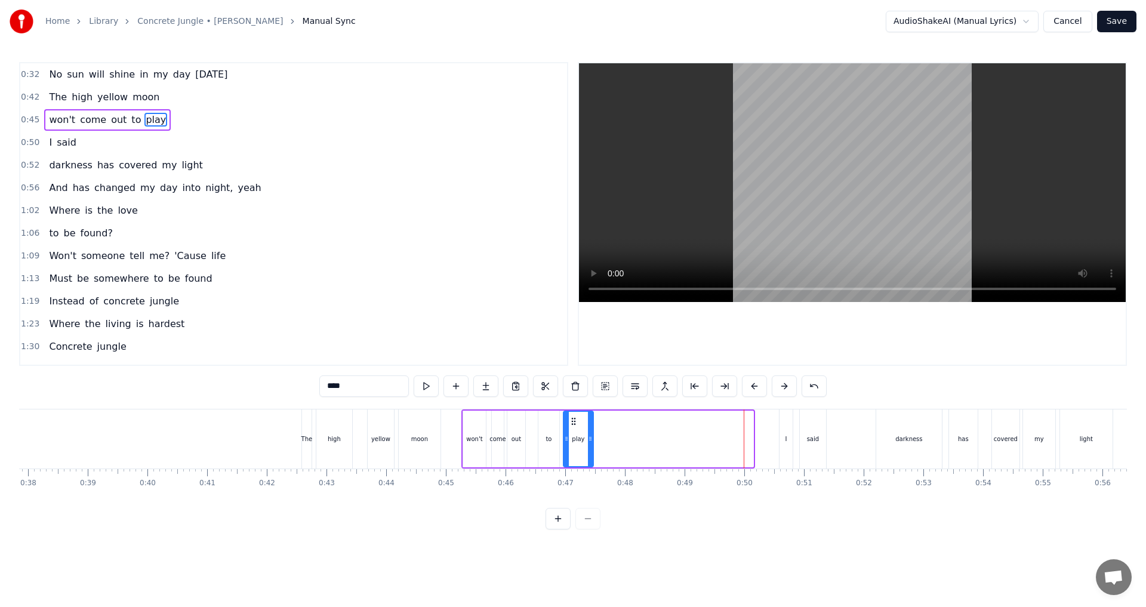
click at [571, 417] on icon at bounding box center [574, 422] width 10 height 10
drag, startPoint x: 592, startPoint y: 439, endPoint x: 607, endPoint y: 438, distance: 15.6
click at [571, 438] on icon at bounding box center [606, 439] width 5 height 10
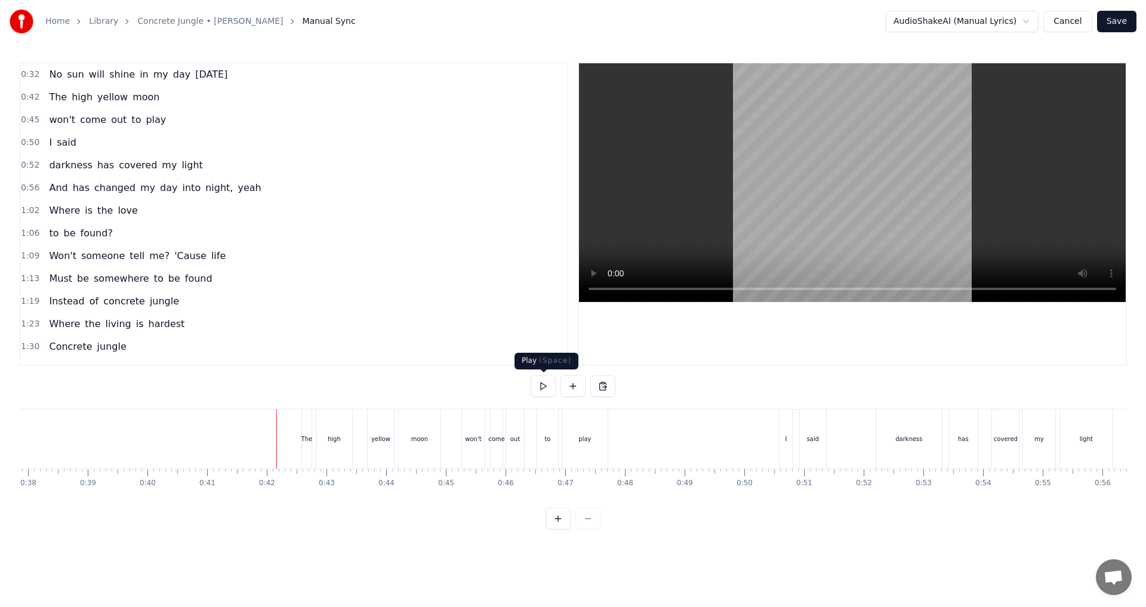
click at [557, 388] on div at bounding box center [573, 386] width 85 height 21
click at [541, 386] on button at bounding box center [543, 386] width 25 height 21
click at [540, 390] on button at bounding box center [543, 386] width 25 height 21
click at [173, 441] on div "changed" at bounding box center [213, 439] width 98 height 59
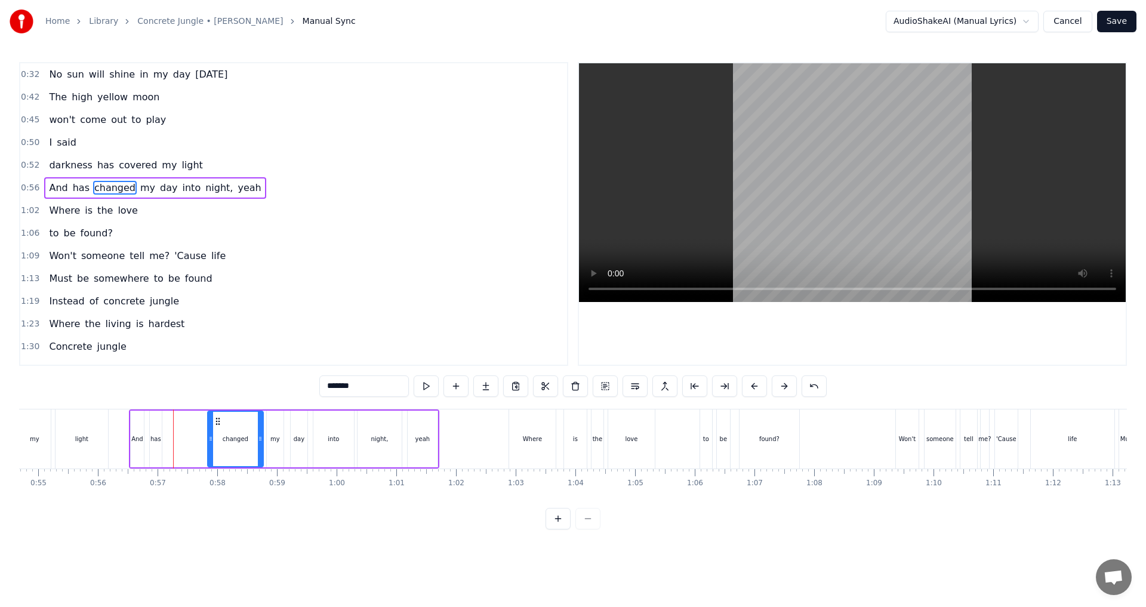
drag, startPoint x: 170, startPoint y: 437, endPoint x: 211, endPoint y: 439, distance: 41.2
click at [211, 439] on icon at bounding box center [210, 439] width 5 height 10
click at [157, 442] on div "has" at bounding box center [155, 439] width 11 height 9
drag, startPoint x: 157, startPoint y: 442, endPoint x: 164, endPoint y: 436, distance: 8.9
click at [164, 436] on icon at bounding box center [165, 439] width 5 height 10
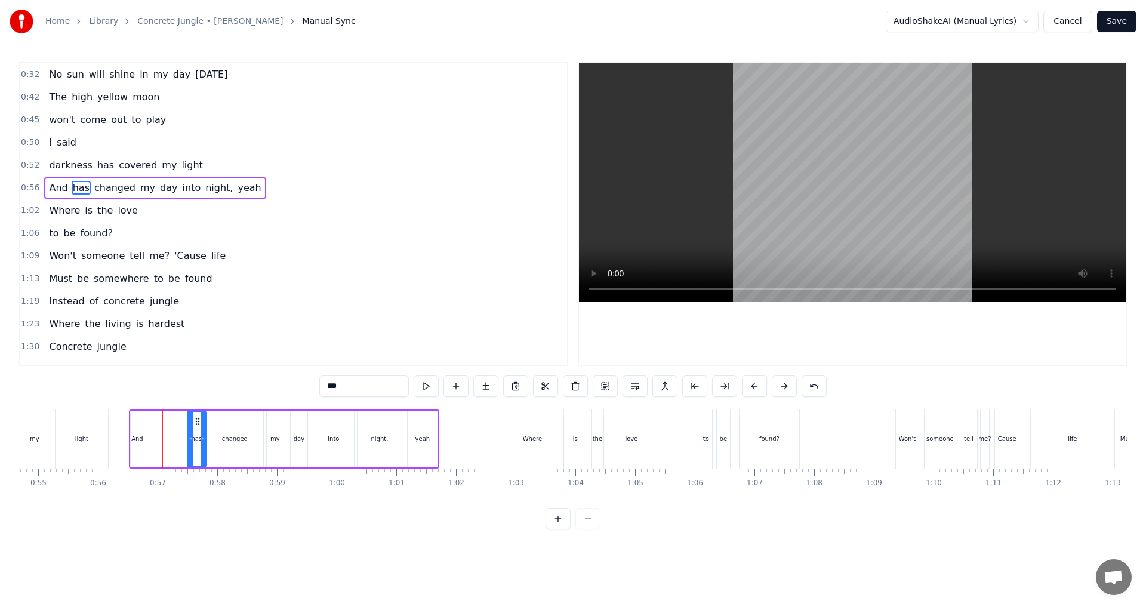
drag, startPoint x: 158, startPoint y: 420, endPoint x: 195, endPoint y: 426, distance: 38.1
click at [195, 426] on icon at bounding box center [198, 422] width 10 height 10
click at [219, 441] on div "changed" at bounding box center [235, 439] width 57 height 57
drag, startPoint x: 208, startPoint y: 442, endPoint x: 217, endPoint y: 442, distance: 8.4
click at [217, 442] on icon at bounding box center [217, 439] width 5 height 10
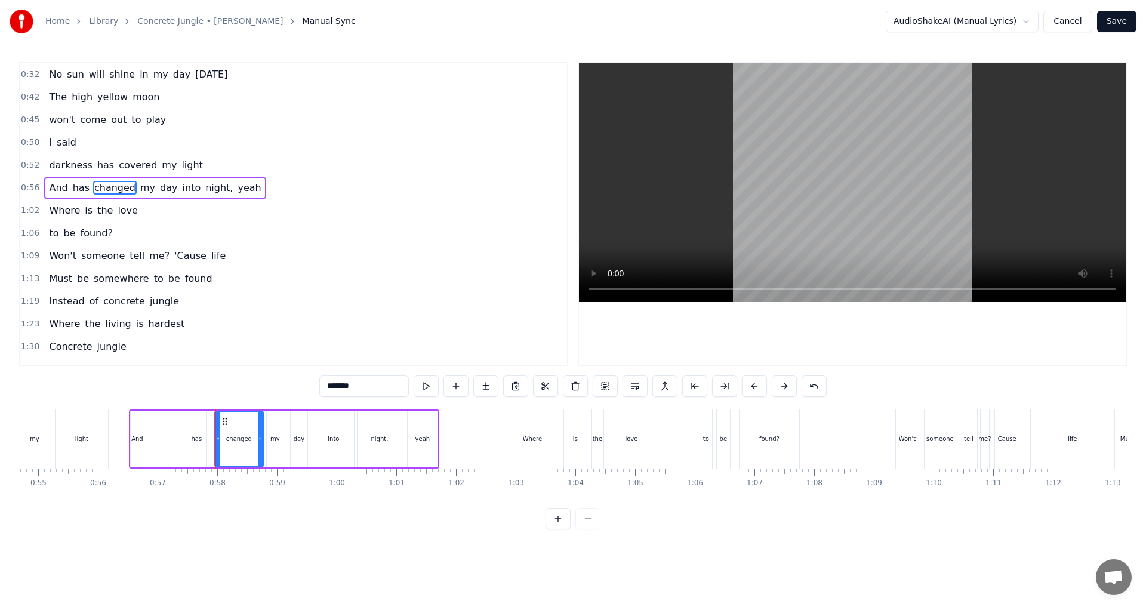
click at [196, 439] on div "has" at bounding box center [197, 439] width 11 height 9
drag, startPoint x: 194, startPoint y: 420, endPoint x: 203, endPoint y: 421, distance: 9.0
click at [203, 421] on icon at bounding box center [207, 422] width 10 height 10
click at [221, 437] on div "changed" at bounding box center [239, 439] width 48 height 57
click at [222, 442] on icon at bounding box center [223, 439] width 5 height 10
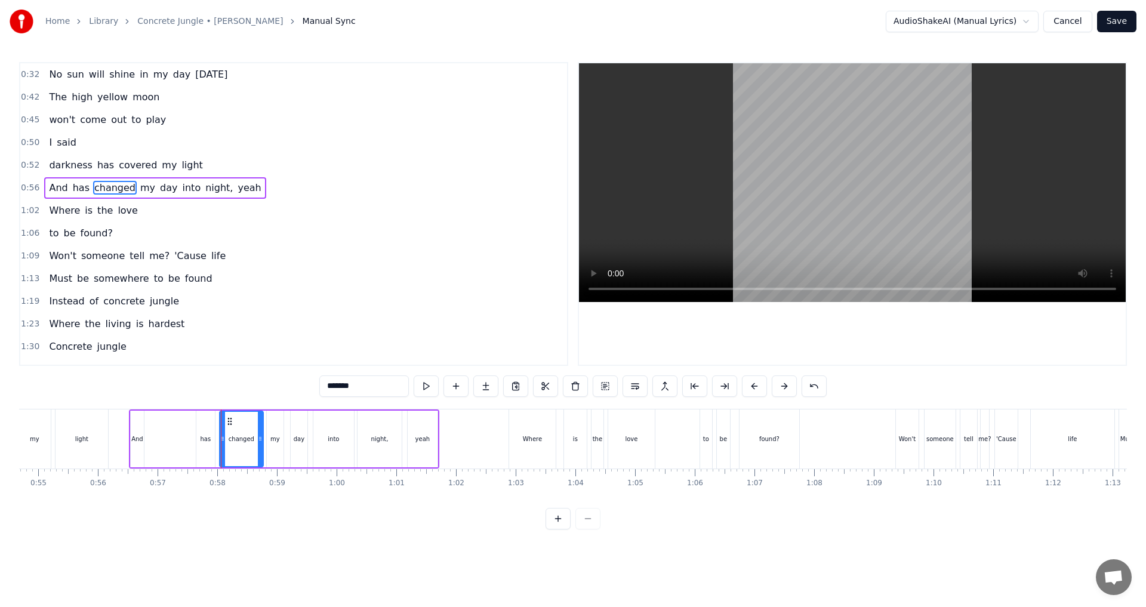
click at [199, 435] on div "has" at bounding box center [205, 439] width 19 height 57
click at [208, 420] on icon at bounding box center [210, 422] width 10 height 10
click at [141, 436] on div "And" at bounding box center [137, 439] width 12 height 9
click at [146, 422] on div at bounding box center [147, 439] width 5 height 54
drag, startPoint x: 143, startPoint y: 421, endPoint x: 190, endPoint y: 422, distance: 47.2
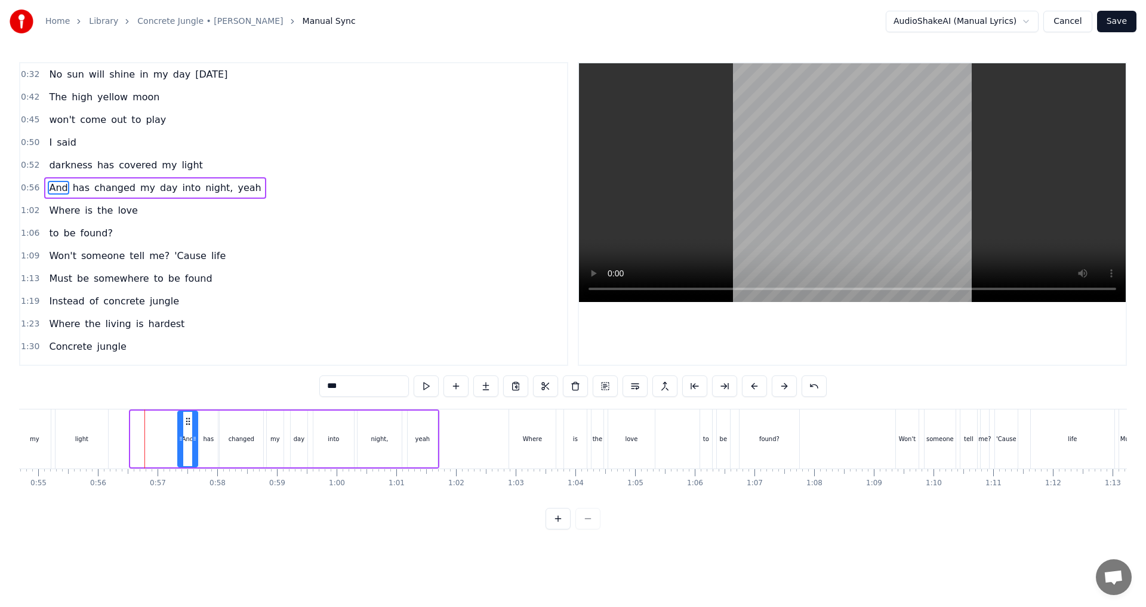
click at [190, 422] on icon at bounding box center [188, 422] width 10 height 10
click at [211, 439] on div "has" at bounding box center [209, 439] width 11 height 9
click at [209, 442] on icon at bounding box center [210, 439] width 5 height 10
click at [235, 441] on div "changed" at bounding box center [242, 439] width 26 height 9
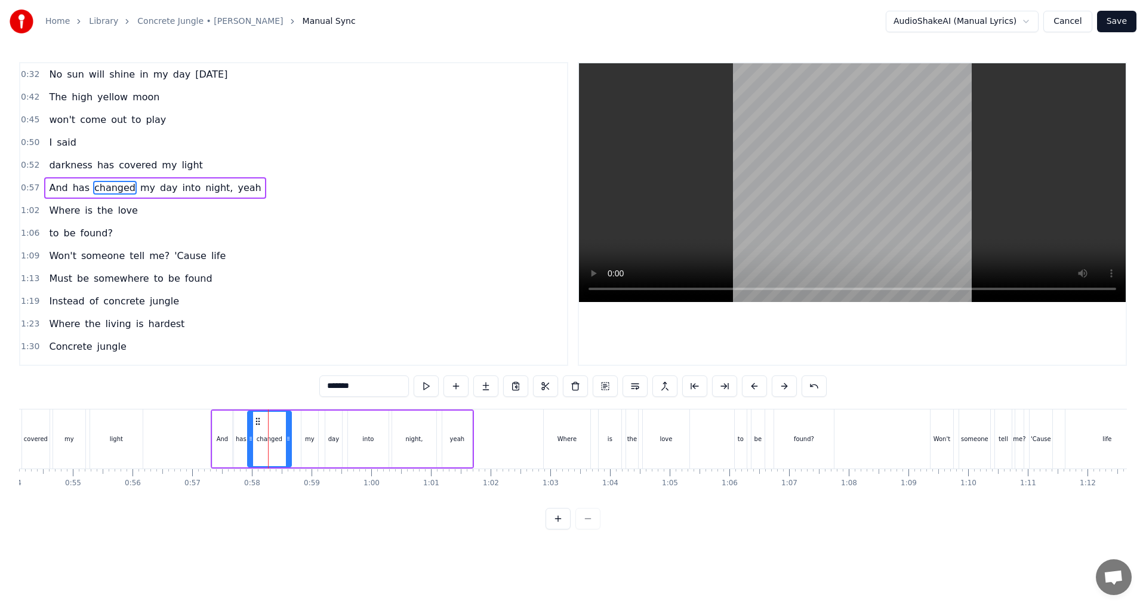
scroll to position [0, 3227]
drag, startPoint x: 229, startPoint y: 421, endPoint x: 264, endPoint y: 427, distance: 35.7
click at [264, 427] on div "changed" at bounding box center [277, 439] width 42 height 54
click at [312, 450] on div "my" at bounding box center [312, 439] width 17 height 57
type input "**"
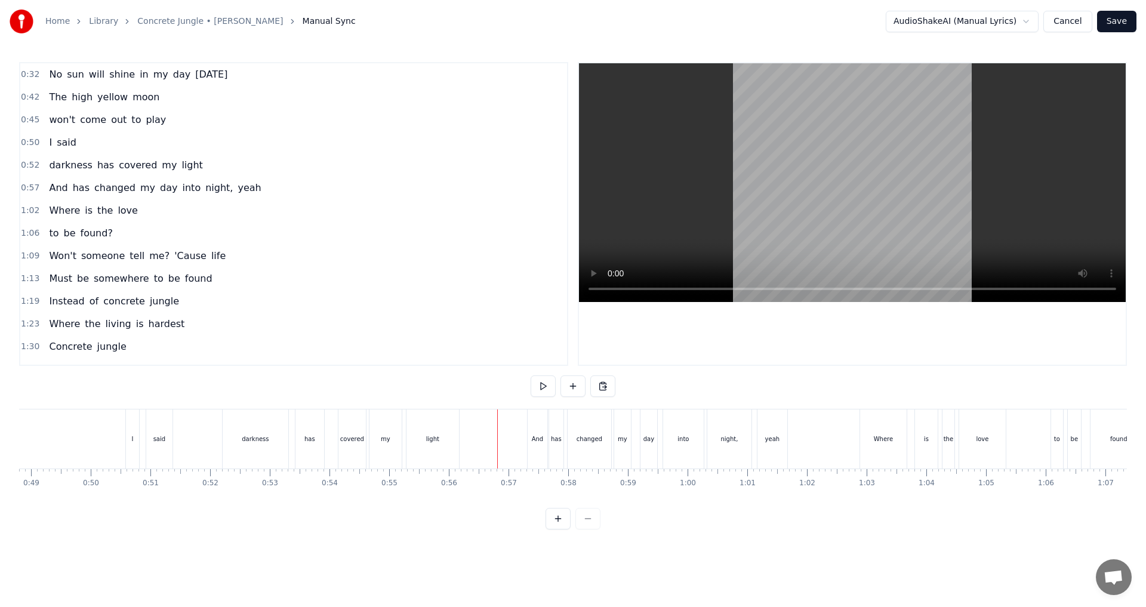
scroll to position [0, 2839]
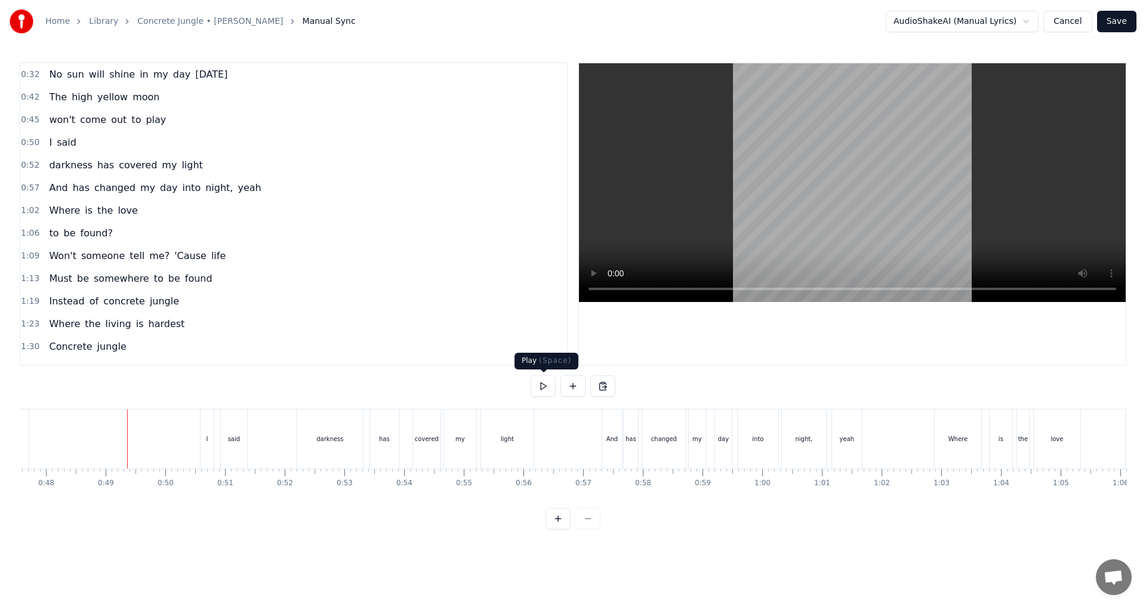
click at [543, 390] on button at bounding box center [543, 386] width 25 height 21
click at [542, 383] on button at bounding box center [543, 386] width 25 height 21
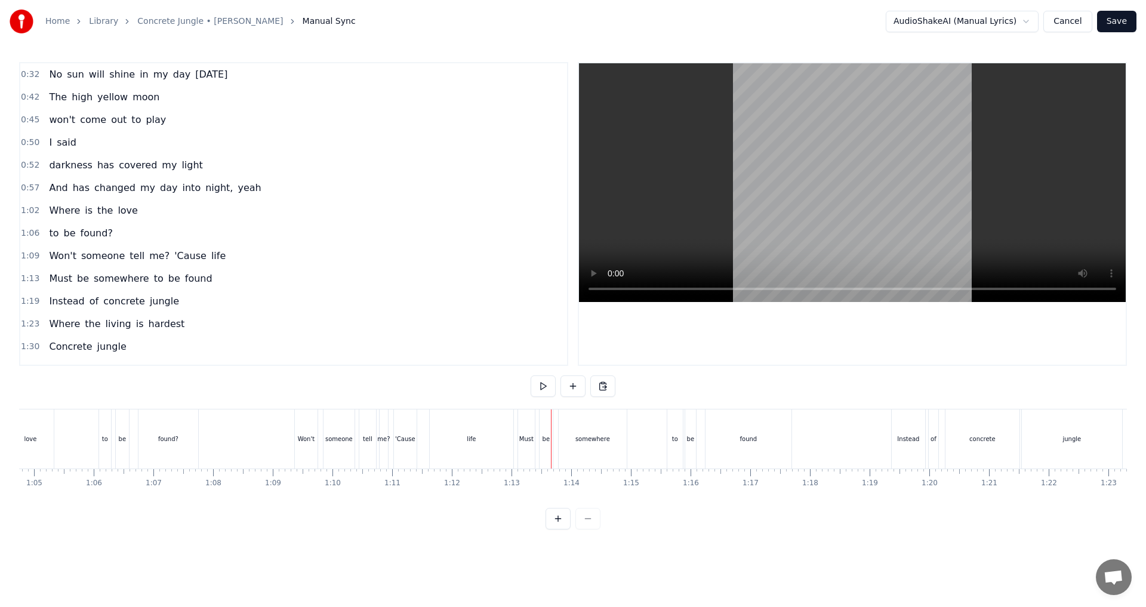
click at [479, 442] on div "life" at bounding box center [472, 439] width 84 height 59
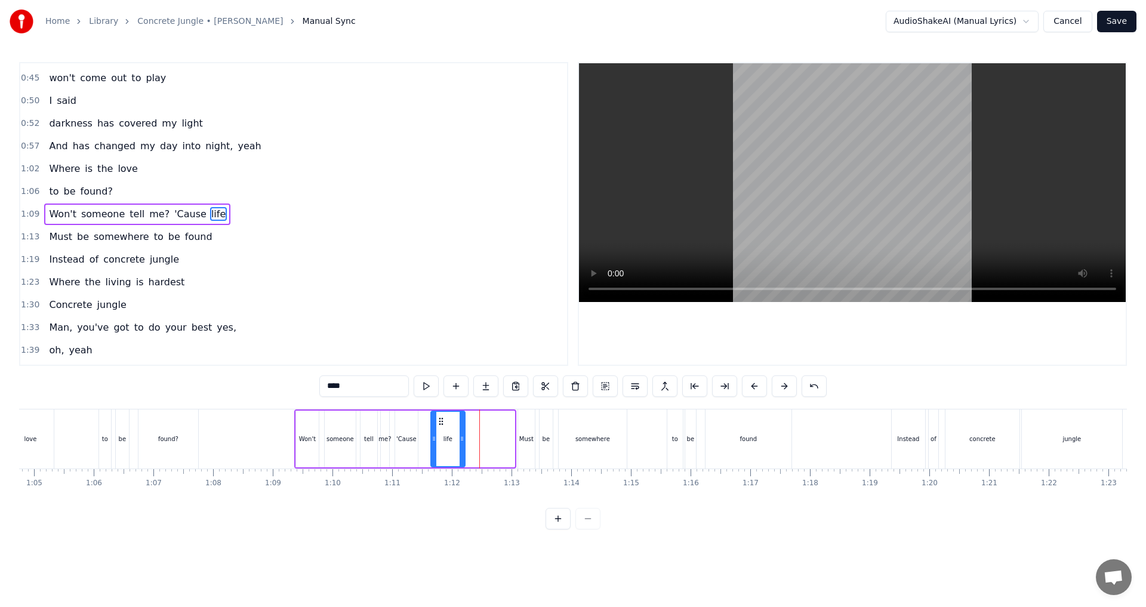
drag, startPoint x: 511, startPoint y: 438, endPoint x: 461, endPoint y: 439, distance: 49.6
click at [461, 439] on icon at bounding box center [462, 439] width 5 height 10
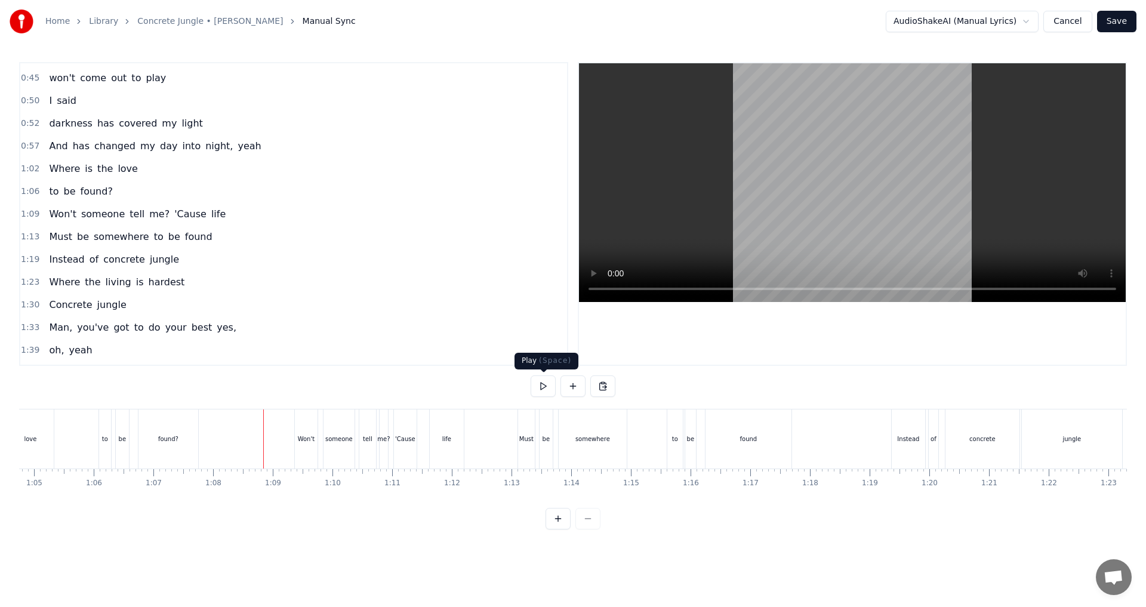
click at [538, 386] on button at bounding box center [543, 386] width 25 height 21
click at [544, 386] on button at bounding box center [543, 386] width 25 height 21
click at [545, 383] on button at bounding box center [543, 386] width 25 height 21
click at [571, 441] on div "found" at bounding box center [748, 439] width 17 height 9
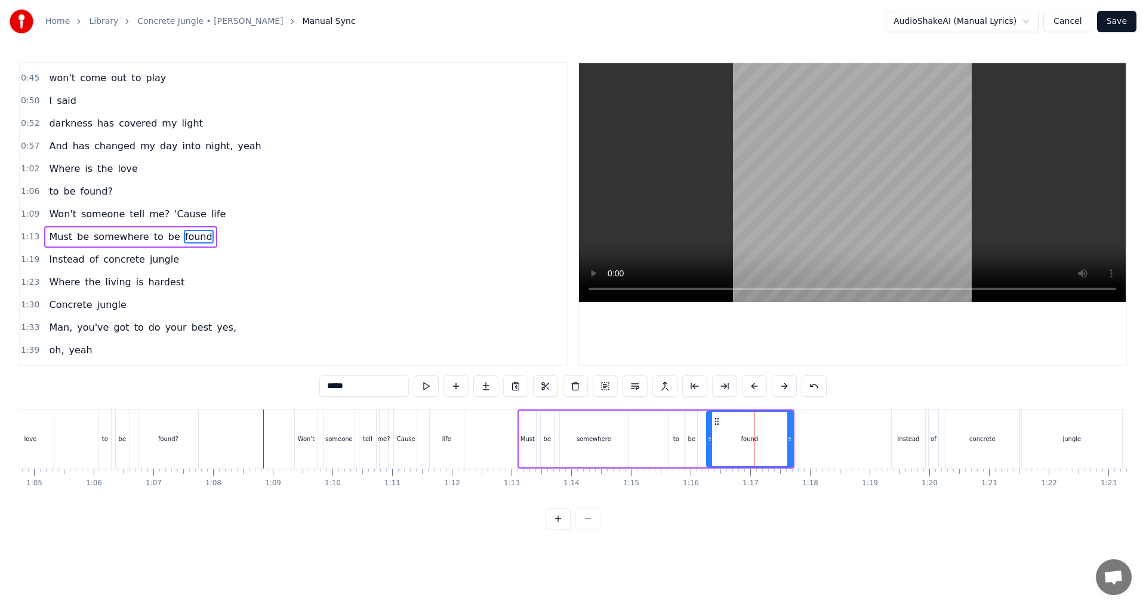
scroll to position [64, 0]
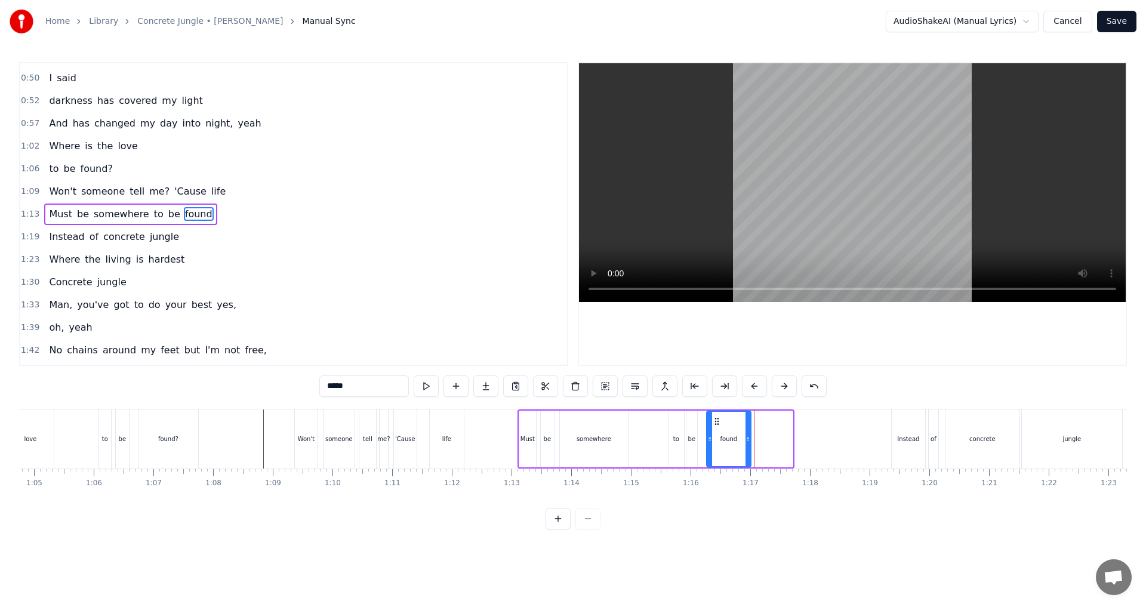
drag, startPoint x: 789, startPoint y: 440, endPoint x: 747, endPoint y: 439, distance: 41.8
click at [571, 439] on icon at bounding box center [748, 439] width 5 height 10
click at [571, 445] on div "Must be somewhere to be found" at bounding box center [635, 439] width 235 height 59
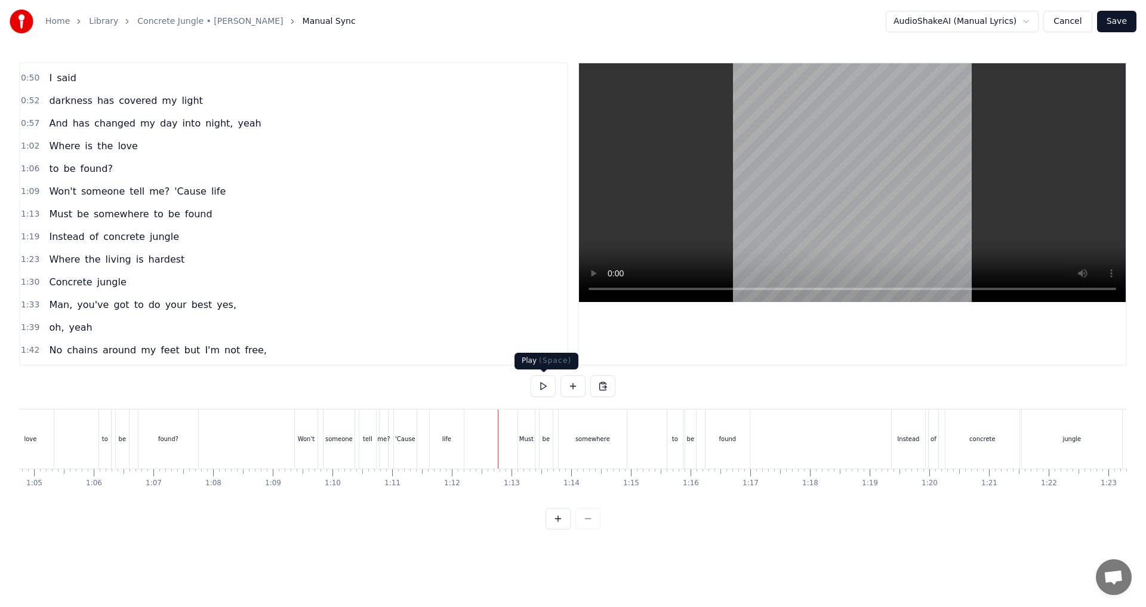
click at [541, 386] on button at bounding box center [543, 386] width 25 height 21
click at [542, 386] on button at bounding box center [543, 386] width 25 height 21
click at [571, 442] on div "found" at bounding box center [728, 439] width 44 height 59
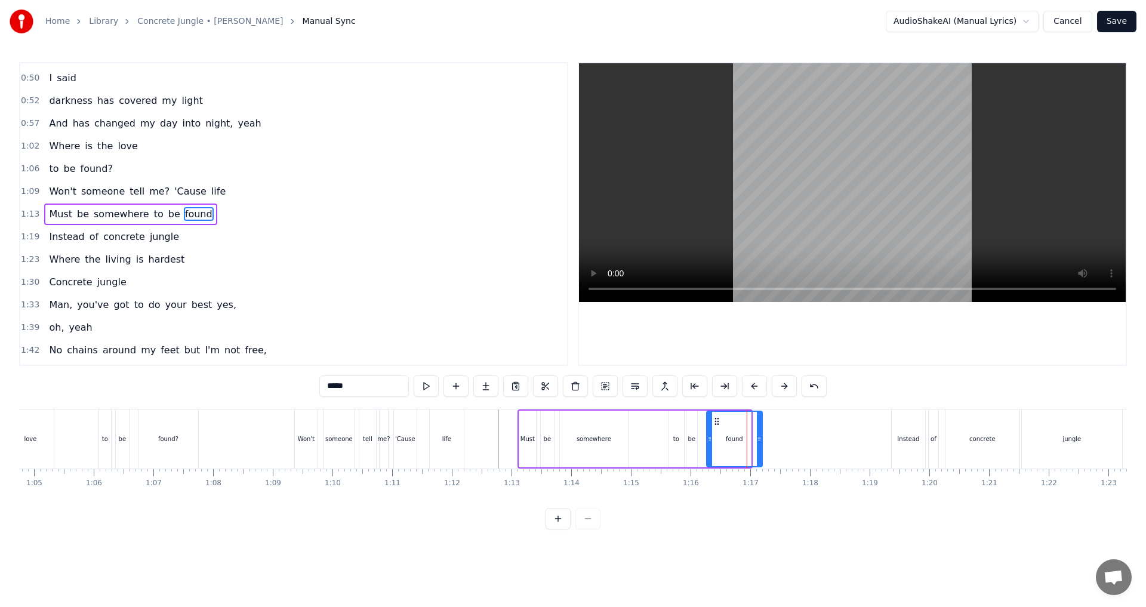
drag, startPoint x: 749, startPoint y: 442, endPoint x: 760, endPoint y: 443, distance: 11.4
click at [571, 443] on icon at bounding box center [759, 439] width 5 height 10
click at [571, 445] on div "Must be somewhere to be found" at bounding box center [641, 439] width 247 height 59
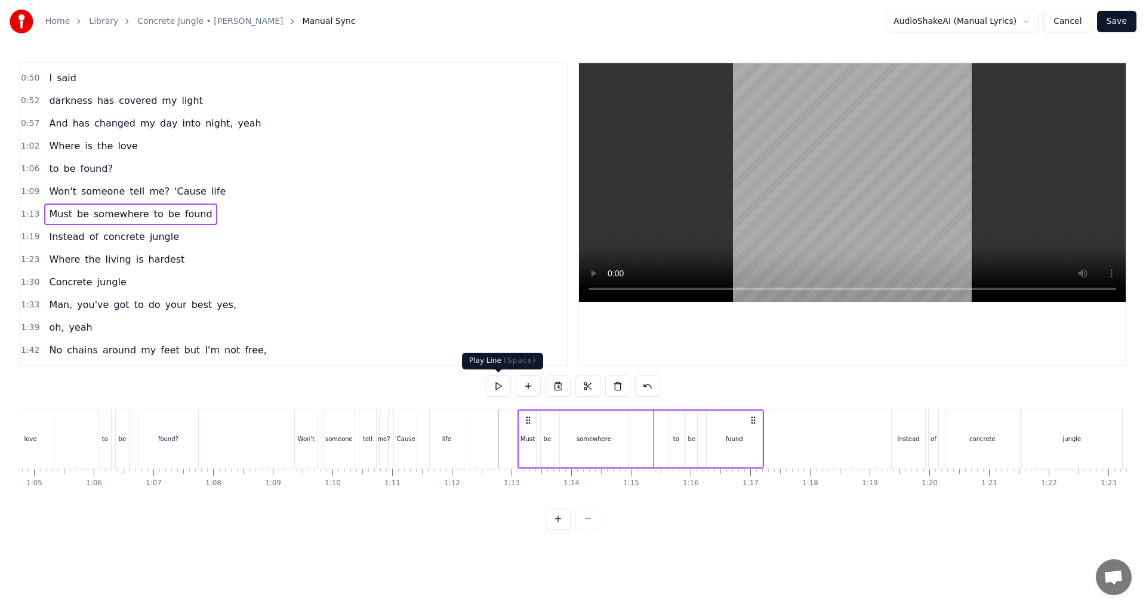
click at [501, 383] on button at bounding box center [498, 386] width 25 height 21
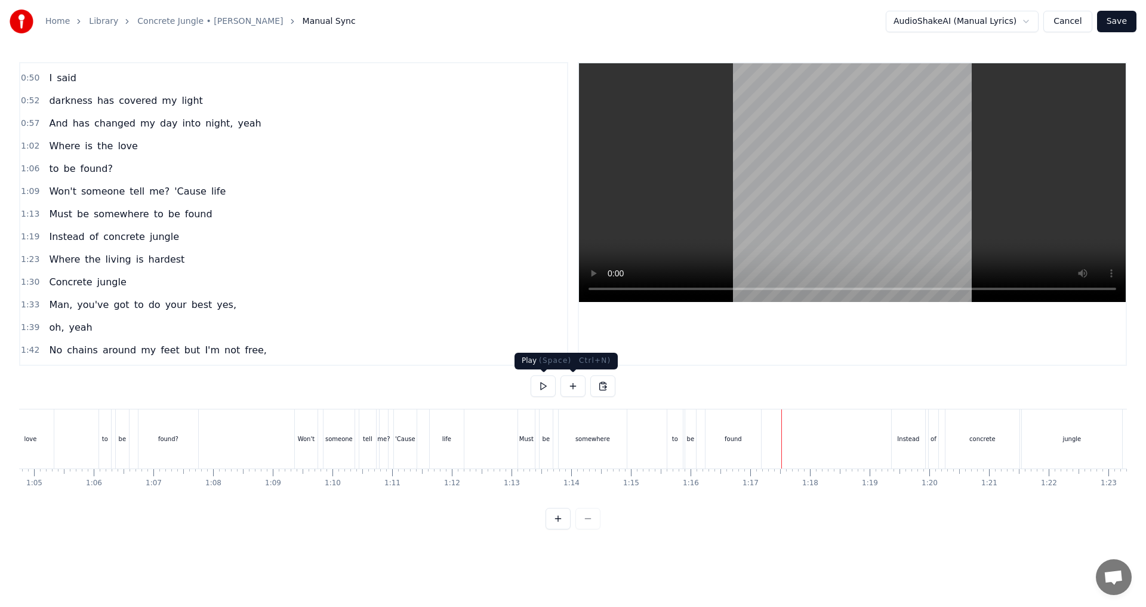
click at [545, 390] on button at bounding box center [543, 386] width 25 height 21
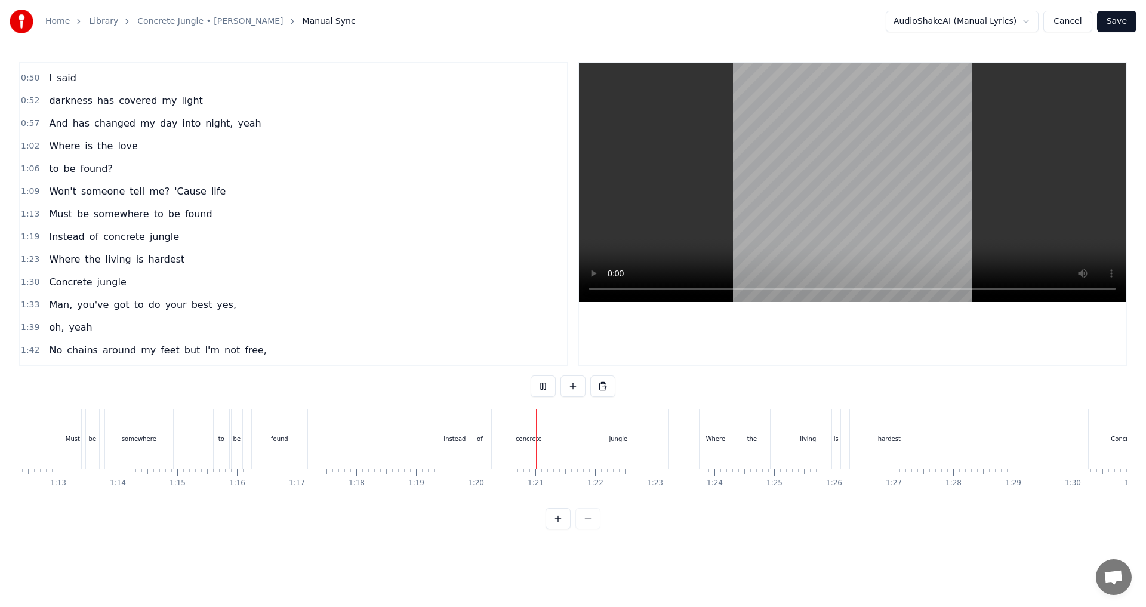
scroll to position [0, 4343]
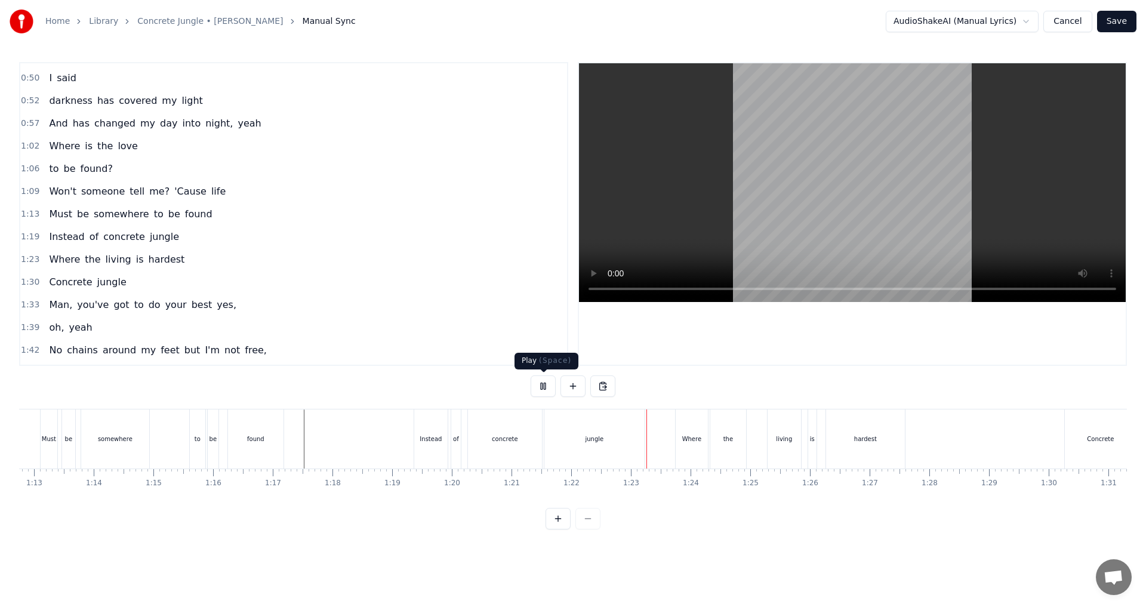
click at [549, 390] on button at bounding box center [543, 386] width 25 height 21
click at [571, 429] on div "jungle" at bounding box center [594, 439] width 100 height 59
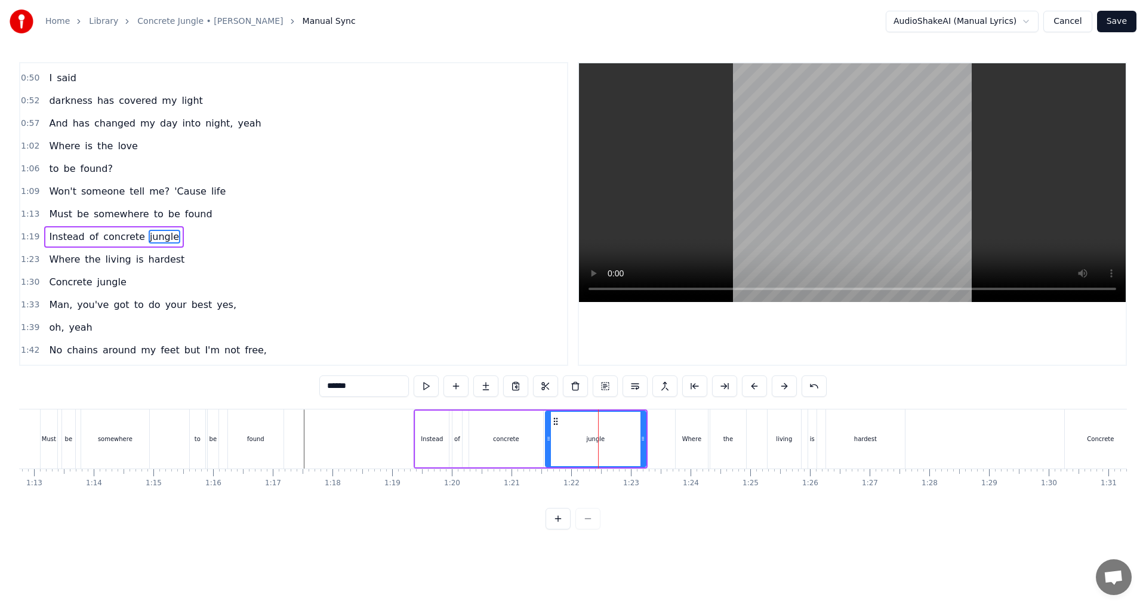
scroll to position [87, 0]
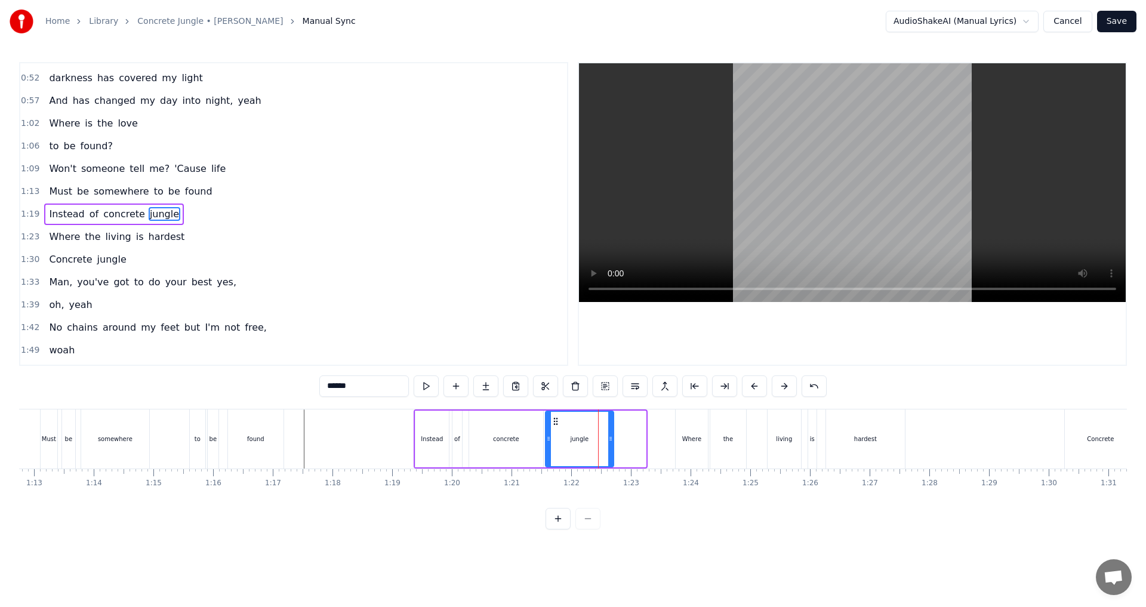
drag, startPoint x: 644, startPoint y: 441, endPoint x: 611, endPoint y: 444, distance: 32.4
click at [571, 444] on div at bounding box center [610, 439] width 5 height 54
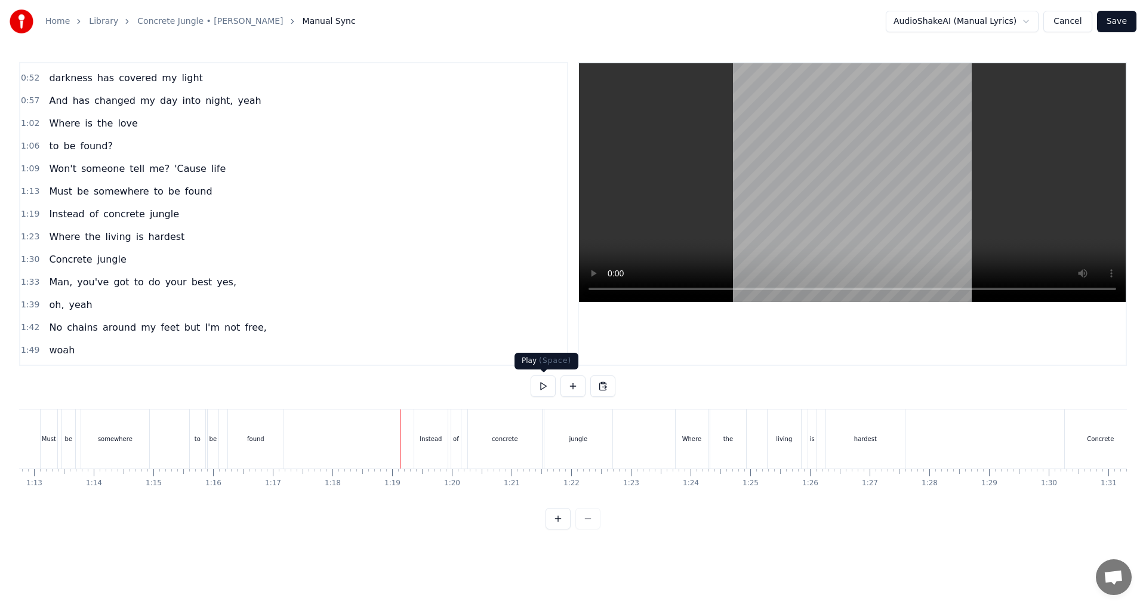
click at [548, 386] on button at bounding box center [543, 386] width 25 height 21
click at [539, 386] on button at bounding box center [543, 386] width 25 height 21
click at [496, 431] on div "jungle" at bounding box center [471, 439] width 96 height 59
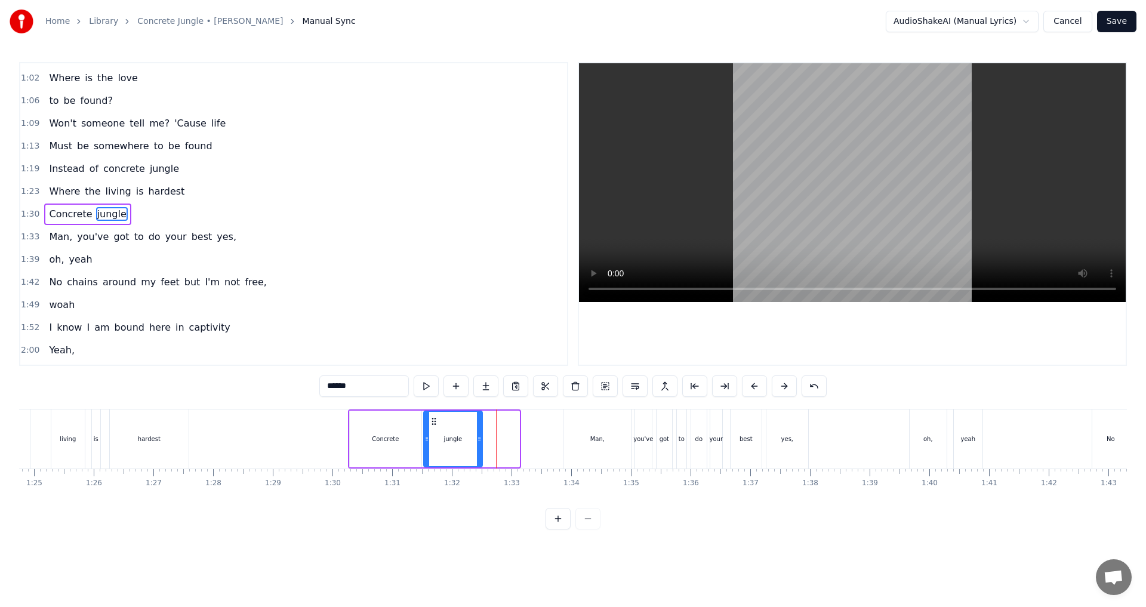
drag, startPoint x: 515, startPoint y: 442, endPoint x: 478, endPoint y: 442, distance: 37.0
click at [478, 442] on icon at bounding box center [479, 439] width 5 height 10
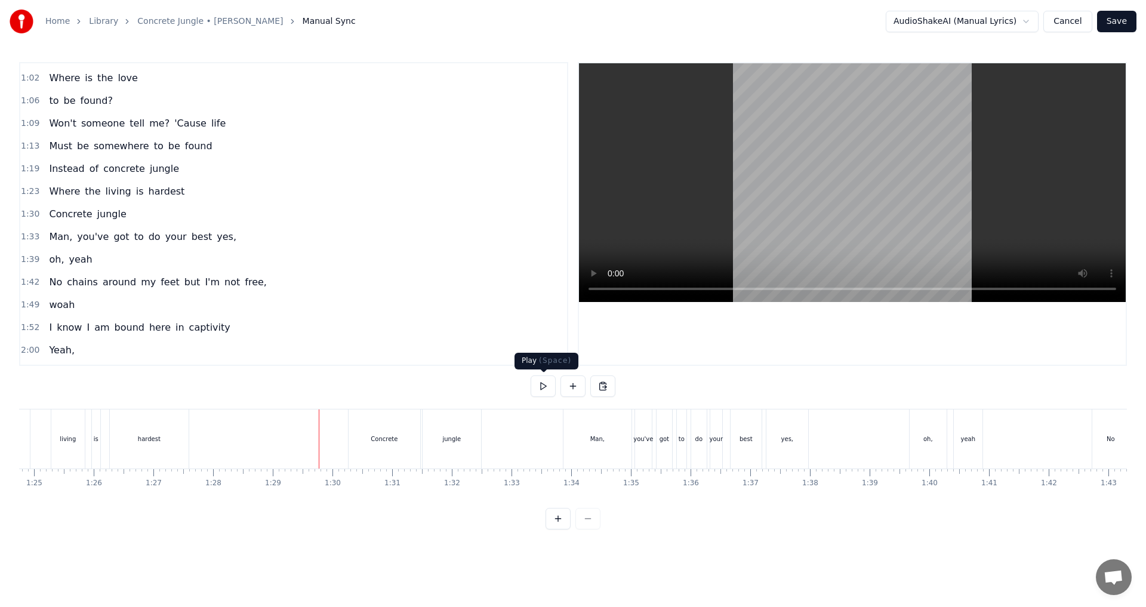
click at [544, 387] on button at bounding box center [543, 386] width 25 height 21
click at [544, 390] on button at bounding box center [543, 386] width 25 height 21
click at [571, 426] on div "Man," at bounding box center [598, 439] width 68 height 59
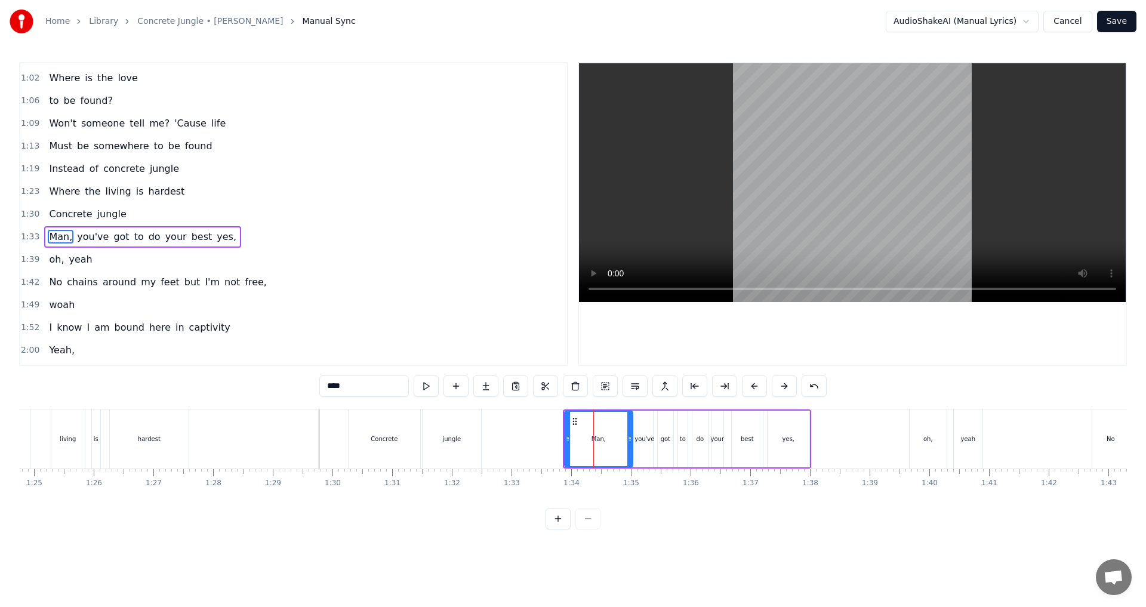
scroll to position [155, 0]
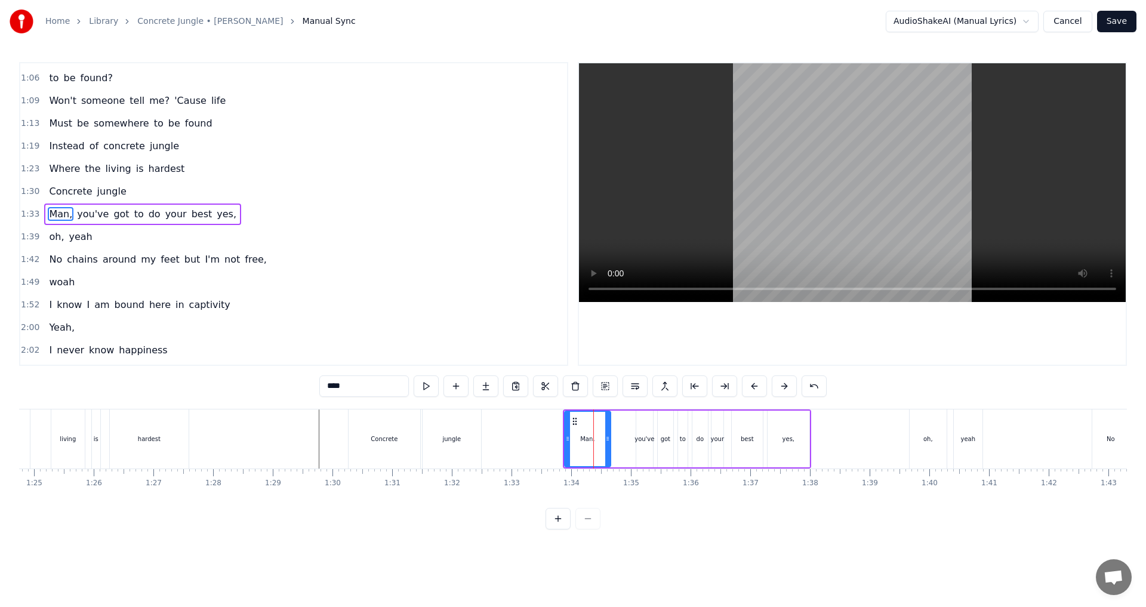
drag, startPoint x: 630, startPoint y: 444, endPoint x: 608, endPoint y: 444, distance: 22.1
click at [571, 444] on div at bounding box center [607, 439] width 5 height 54
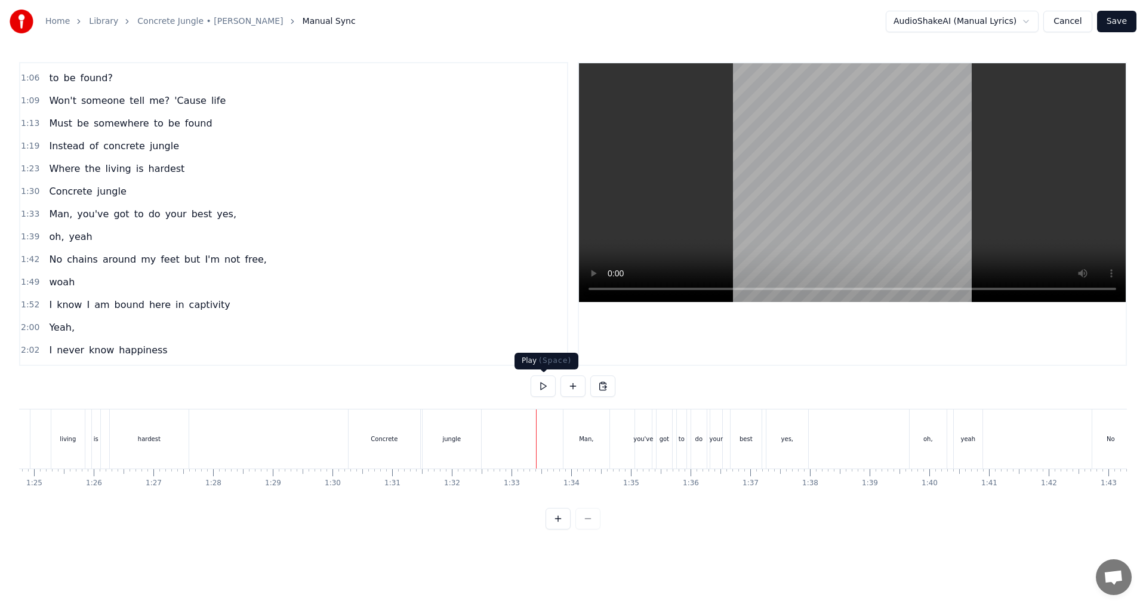
click at [544, 390] on button at bounding box center [543, 386] width 25 height 21
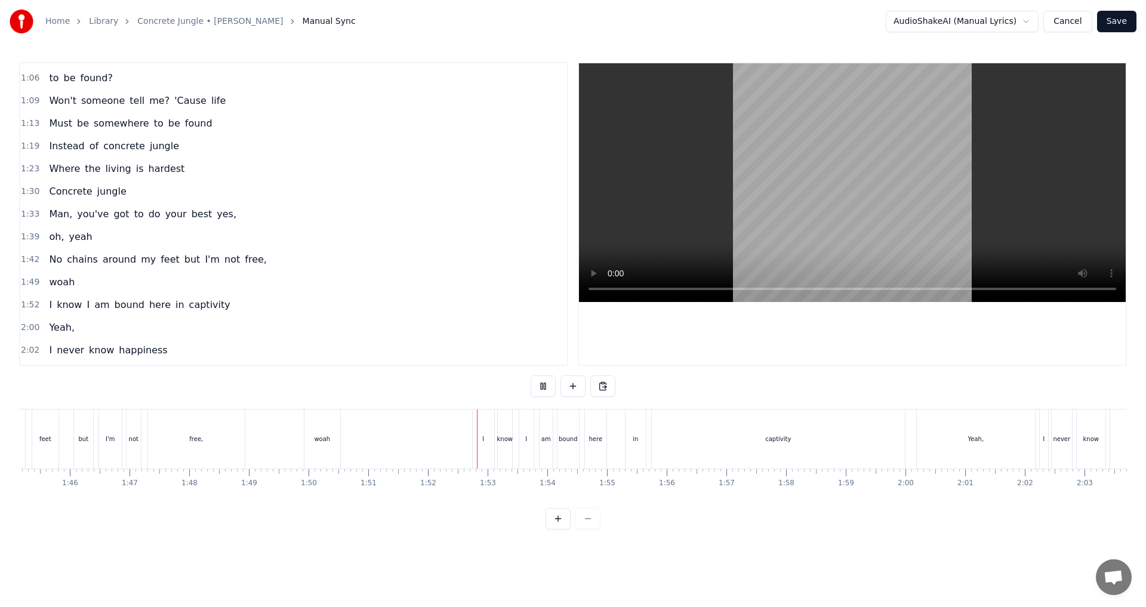
scroll to position [0, 6373]
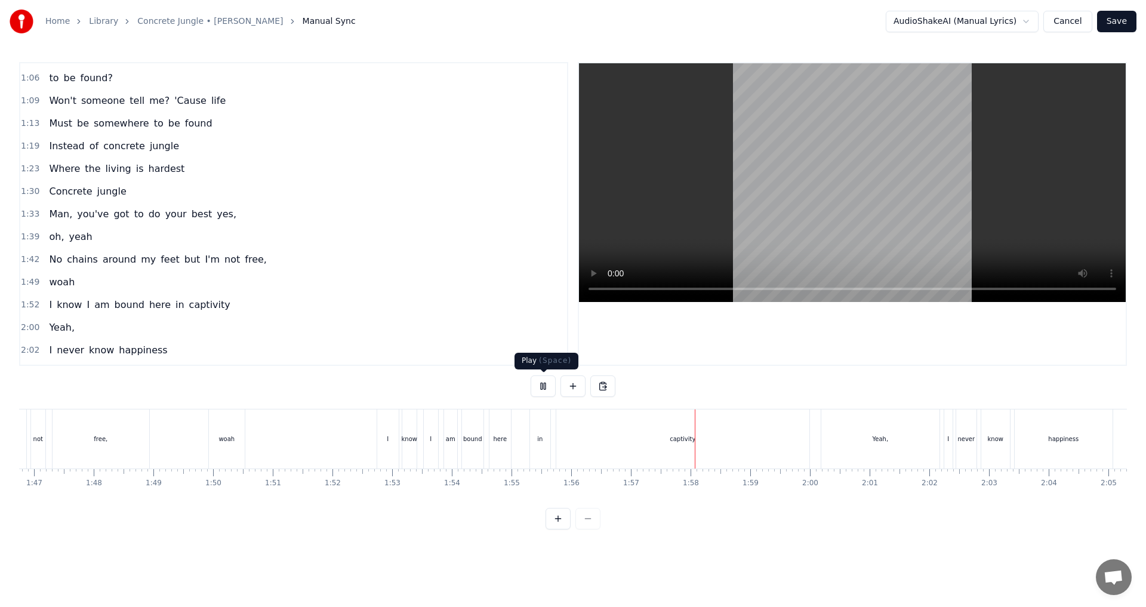
click at [544, 385] on button at bounding box center [543, 386] width 25 height 21
click at [571, 445] on div "captivity" at bounding box center [682, 439] width 253 height 59
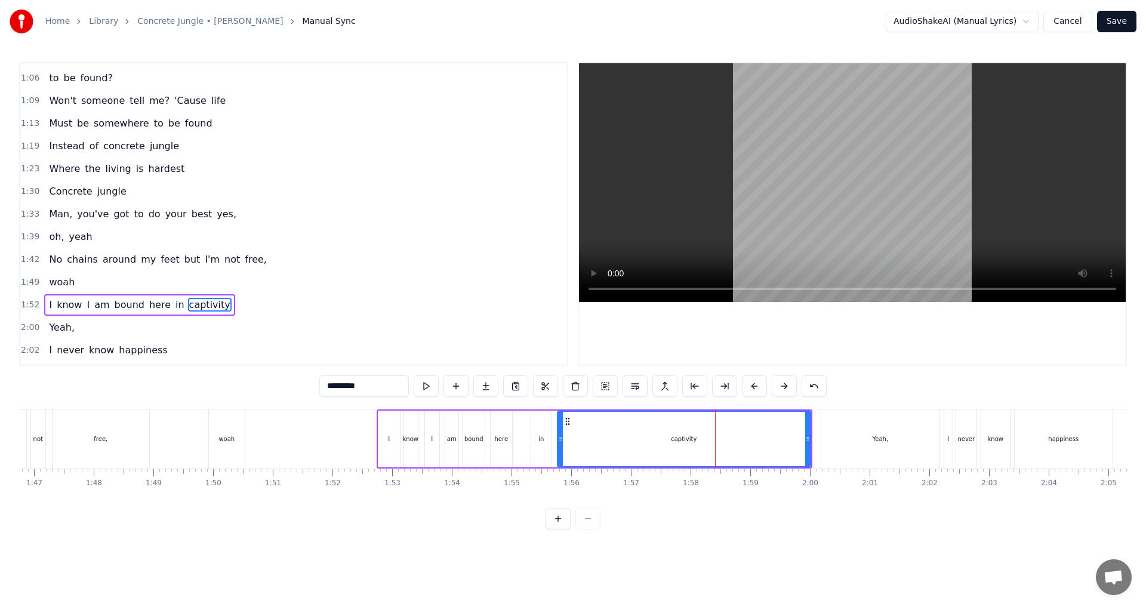
scroll to position [246, 0]
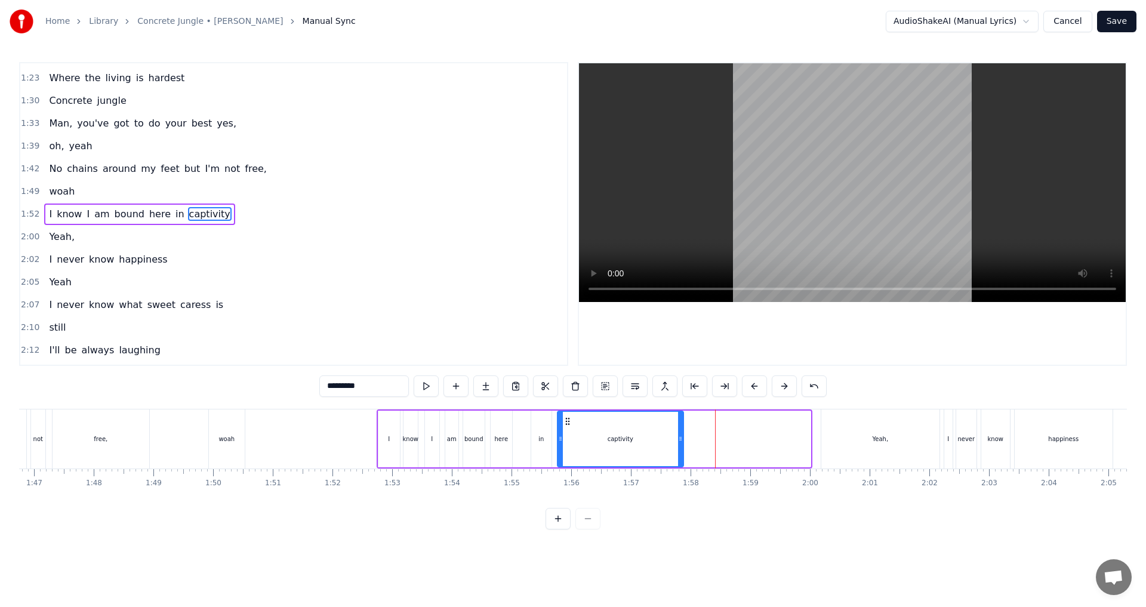
drag, startPoint x: 808, startPoint y: 444, endPoint x: 681, endPoint y: 444, distance: 127.2
click at [571, 444] on div at bounding box center [680, 439] width 5 height 54
click at [432, 386] on button at bounding box center [426, 386] width 25 height 21
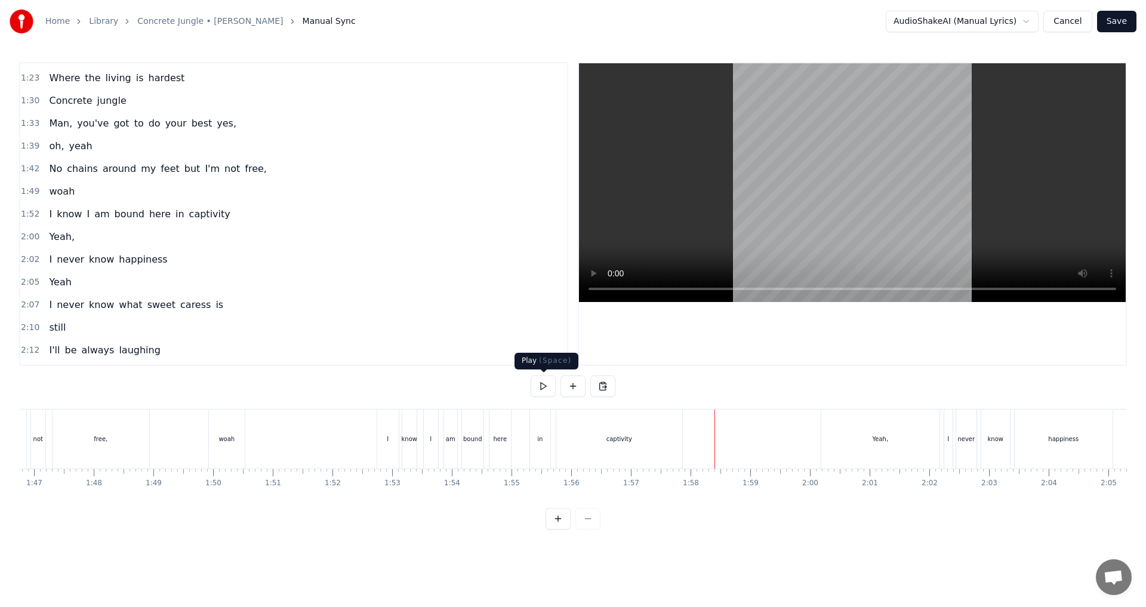
click at [545, 390] on button at bounding box center [543, 386] width 25 height 21
click at [571, 448] on div "Yeah," at bounding box center [880, 439] width 118 height 59
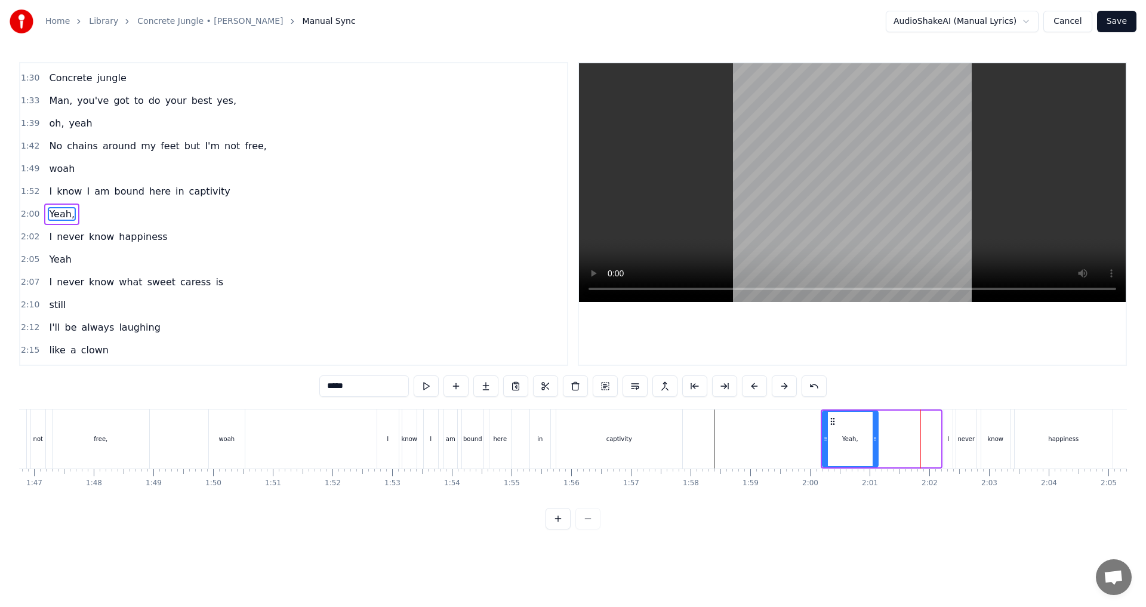
drag, startPoint x: 938, startPoint y: 440, endPoint x: 878, endPoint y: 440, distance: 60.3
click at [571, 440] on circle at bounding box center [875, 440] width 1 height 1
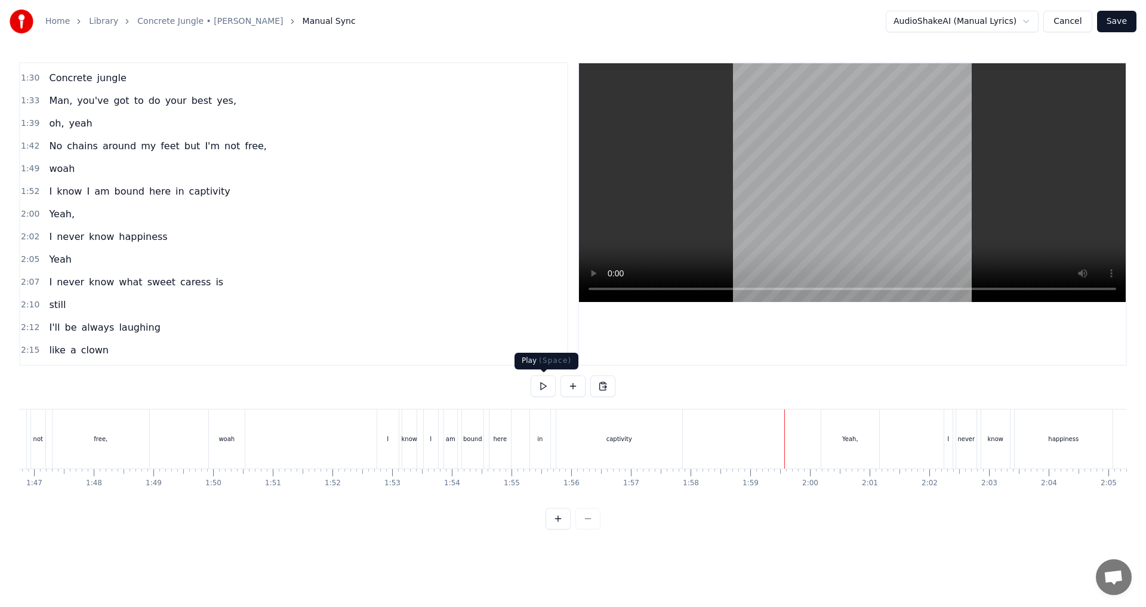
click at [546, 389] on button at bounding box center [543, 386] width 25 height 21
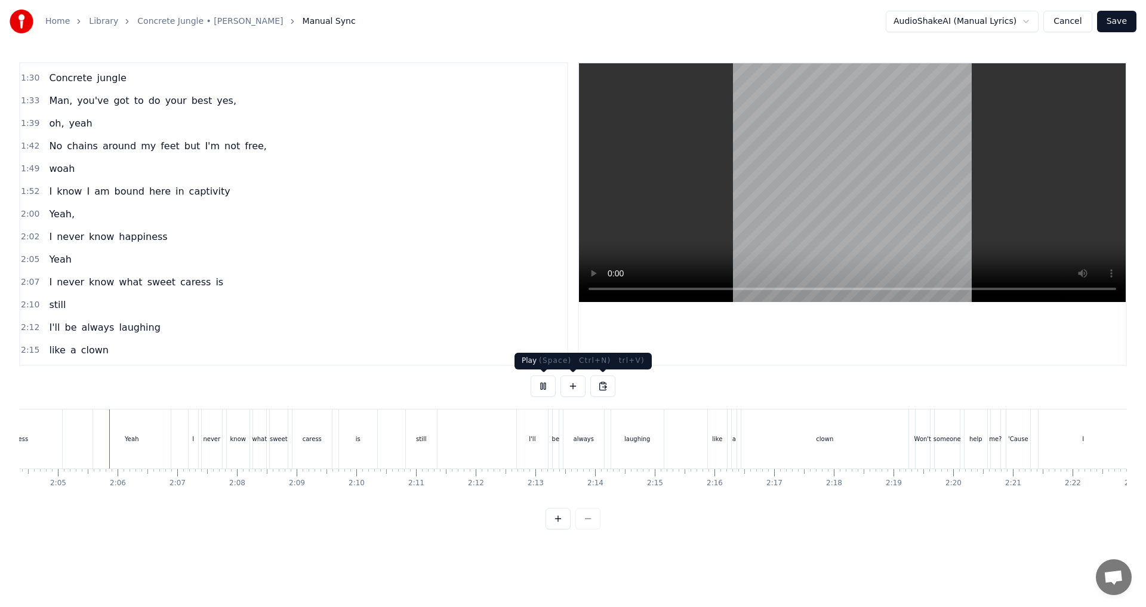
click at [540, 384] on button at bounding box center [543, 386] width 25 height 21
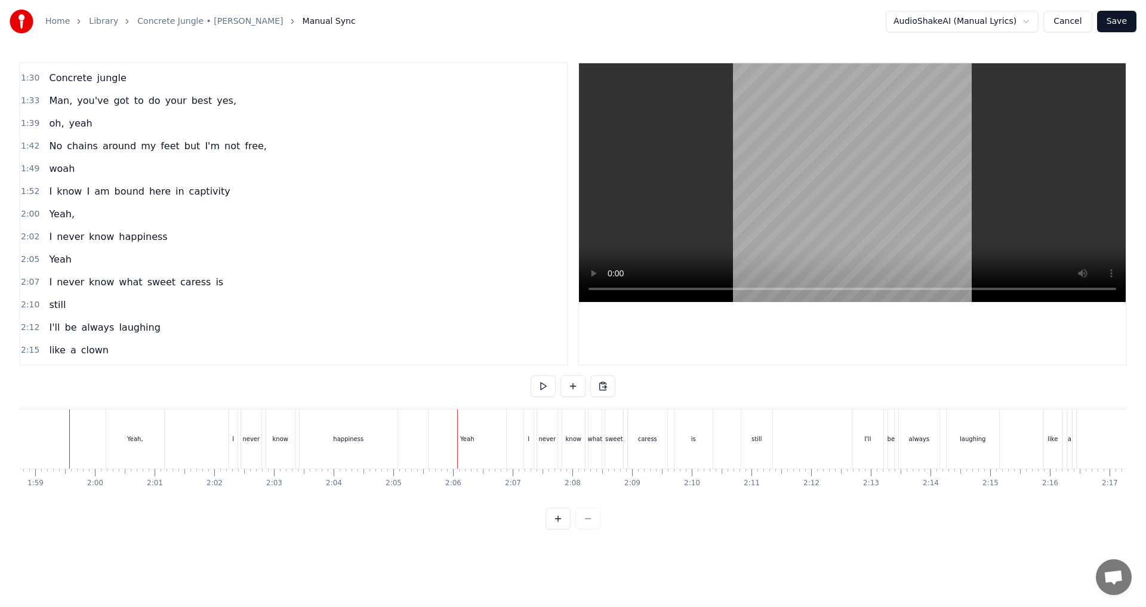
scroll to position [0, 7063]
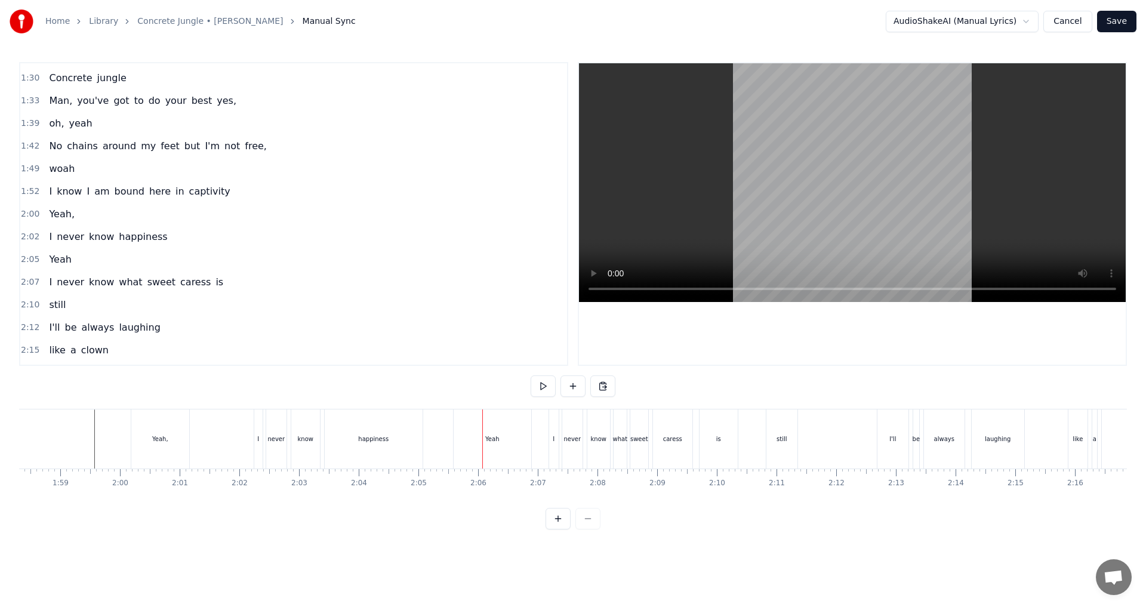
click at [387, 444] on div "happiness" at bounding box center [374, 439] width 98 height 59
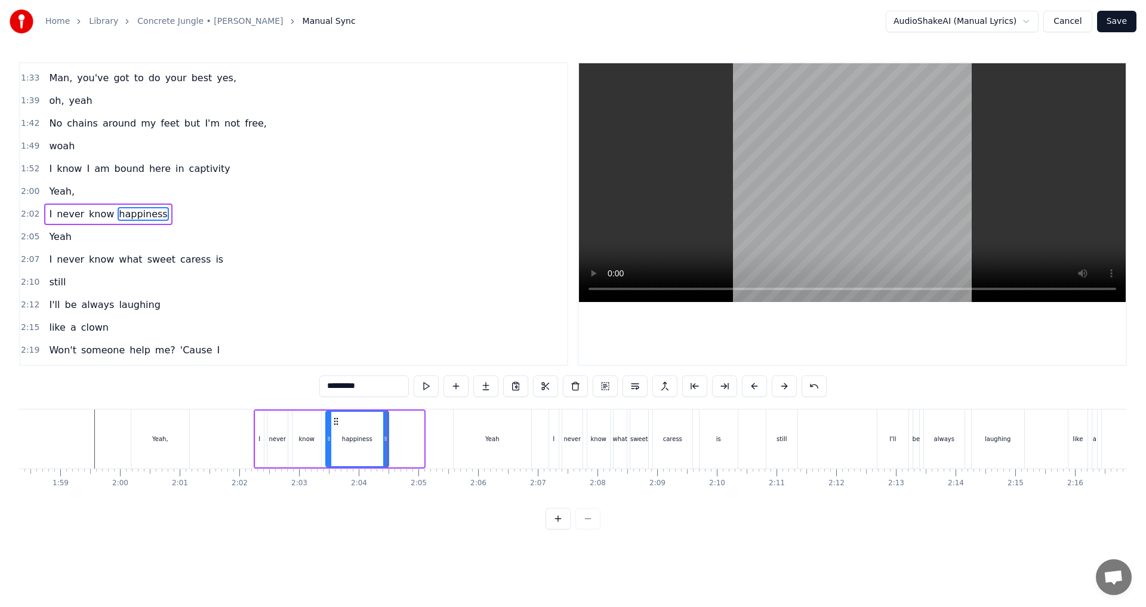
drag, startPoint x: 421, startPoint y: 443, endPoint x: 386, endPoint y: 443, distance: 35.2
click at [386, 443] on icon at bounding box center [385, 439] width 5 height 10
click at [422, 386] on button at bounding box center [426, 386] width 25 height 21
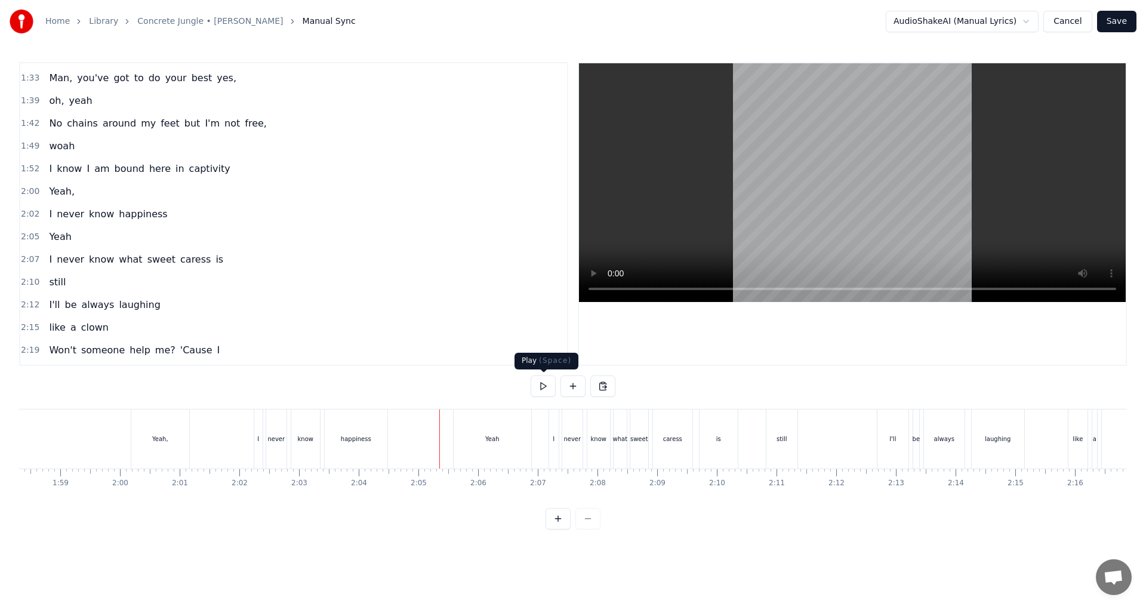
click at [542, 396] on button at bounding box center [543, 386] width 25 height 21
click at [541, 386] on button at bounding box center [543, 386] width 25 height 21
click at [519, 440] on div "Yeah" at bounding box center [493, 439] width 78 height 59
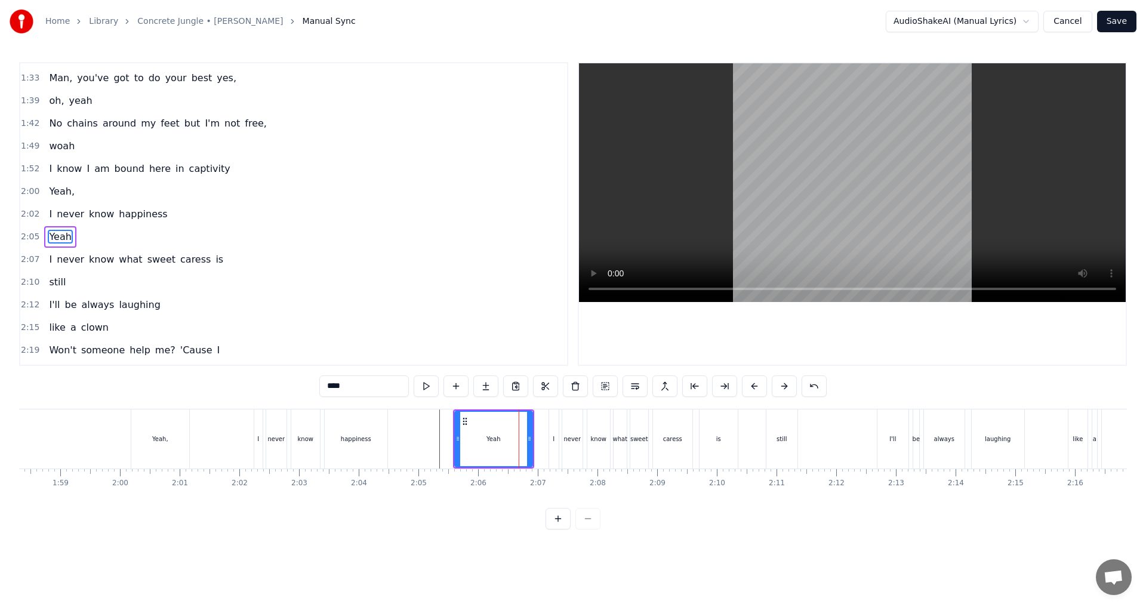
scroll to position [314, 0]
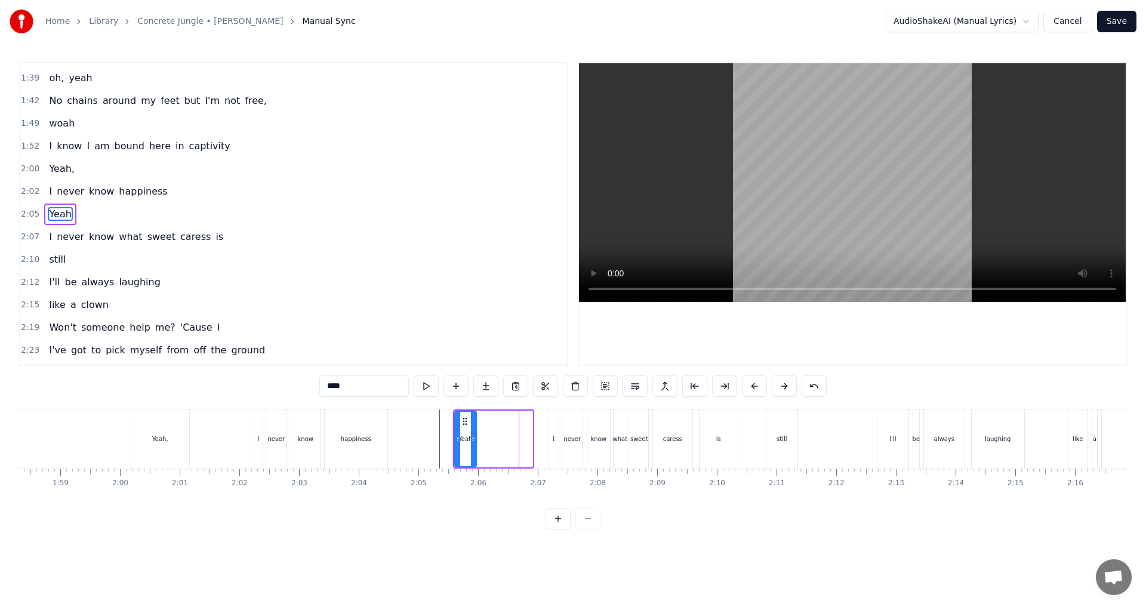
drag, startPoint x: 530, startPoint y: 442, endPoint x: 473, endPoint y: 442, distance: 56.1
click at [473, 442] on icon at bounding box center [473, 439] width 5 height 10
click at [429, 444] on div at bounding box center [560, 439] width 15209 height 59
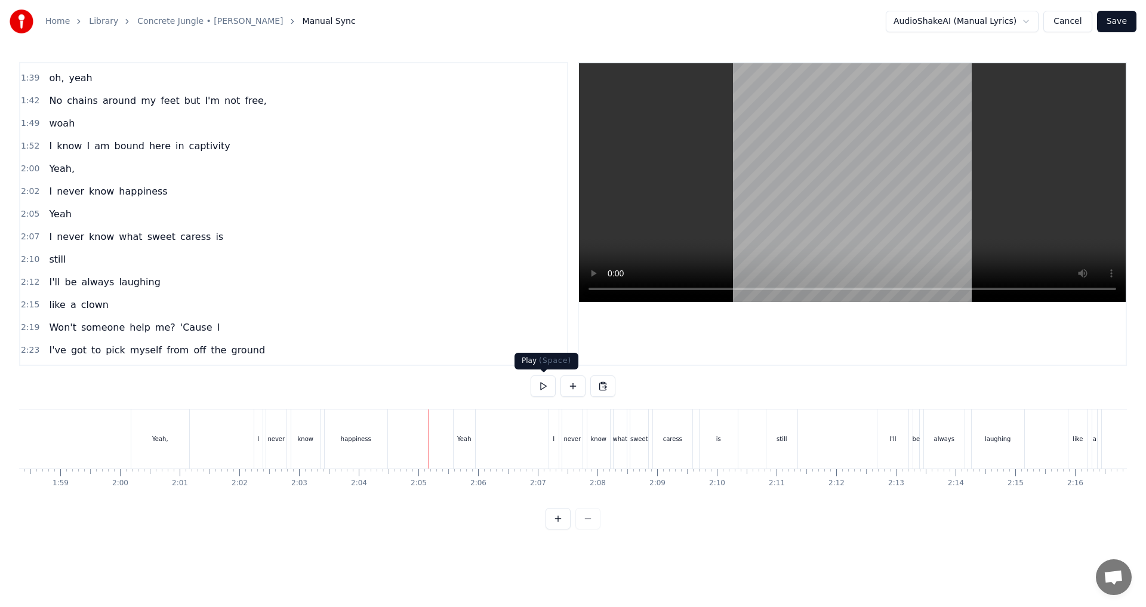
click at [541, 388] on button at bounding box center [543, 386] width 25 height 21
click at [533, 385] on button at bounding box center [543, 386] width 25 height 21
click at [567, 447] on div "clown" at bounding box center [516, 439] width 167 height 59
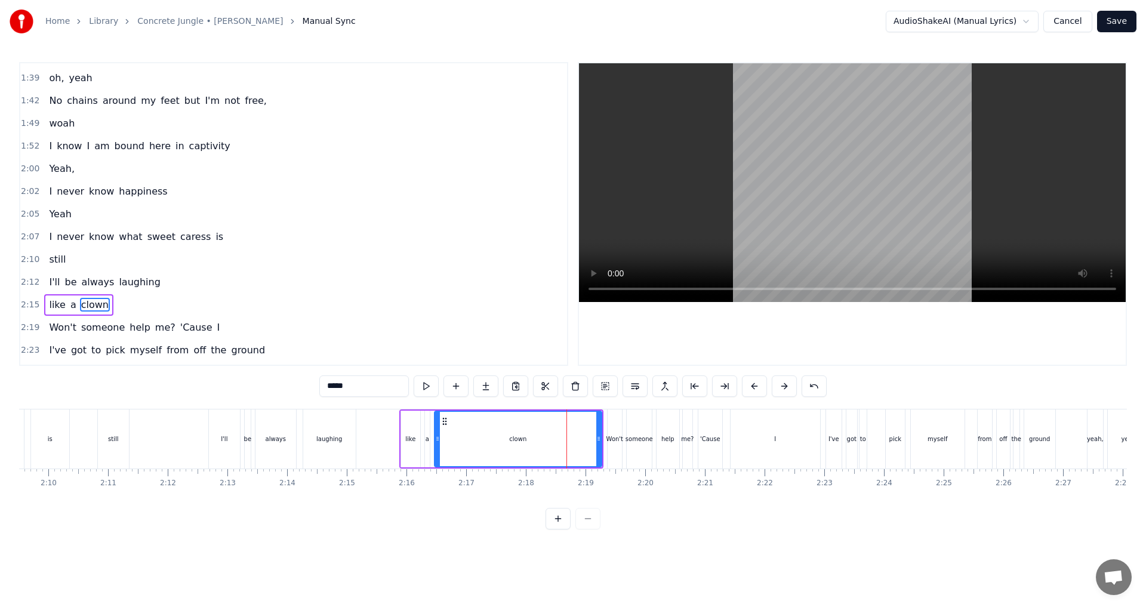
scroll to position [405, 0]
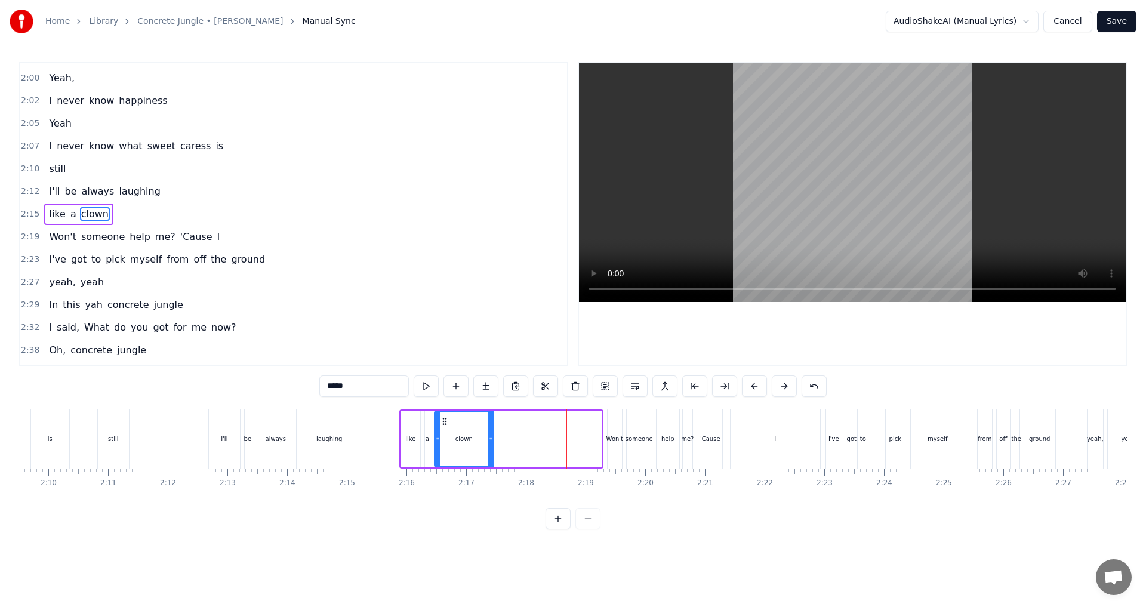
drag, startPoint x: 599, startPoint y: 441, endPoint x: 491, endPoint y: 448, distance: 108.3
click at [491, 448] on div at bounding box center [490, 439] width 5 height 54
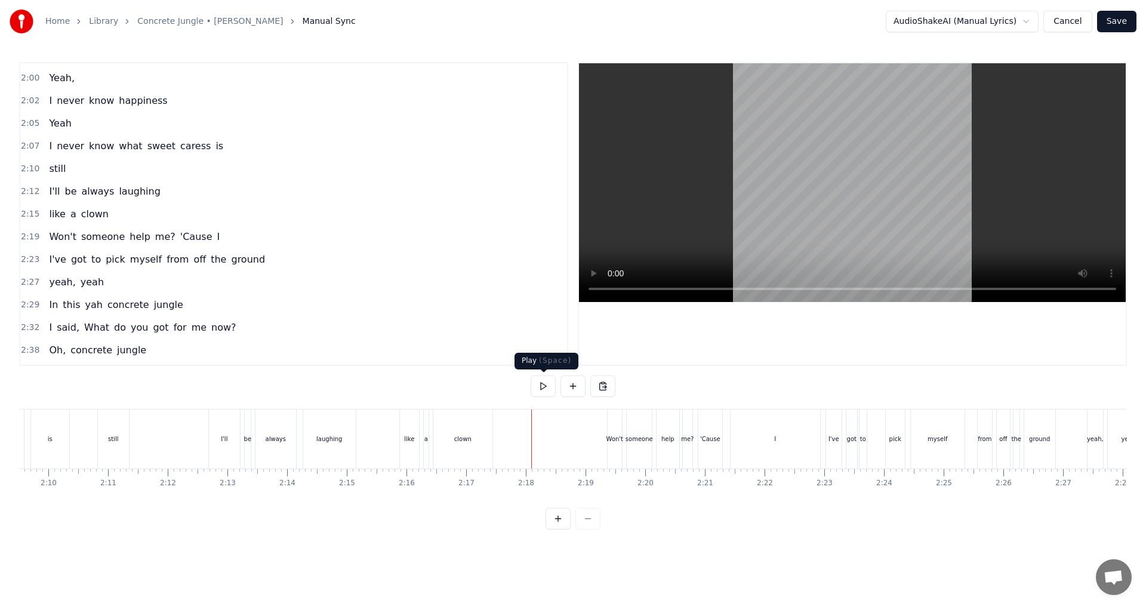
click at [545, 390] on button at bounding box center [543, 386] width 25 height 21
drag, startPoint x: 550, startPoint y: 387, endPoint x: 539, endPoint y: 391, distance: 11.9
click at [550, 387] on button at bounding box center [543, 386] width 25 height 21
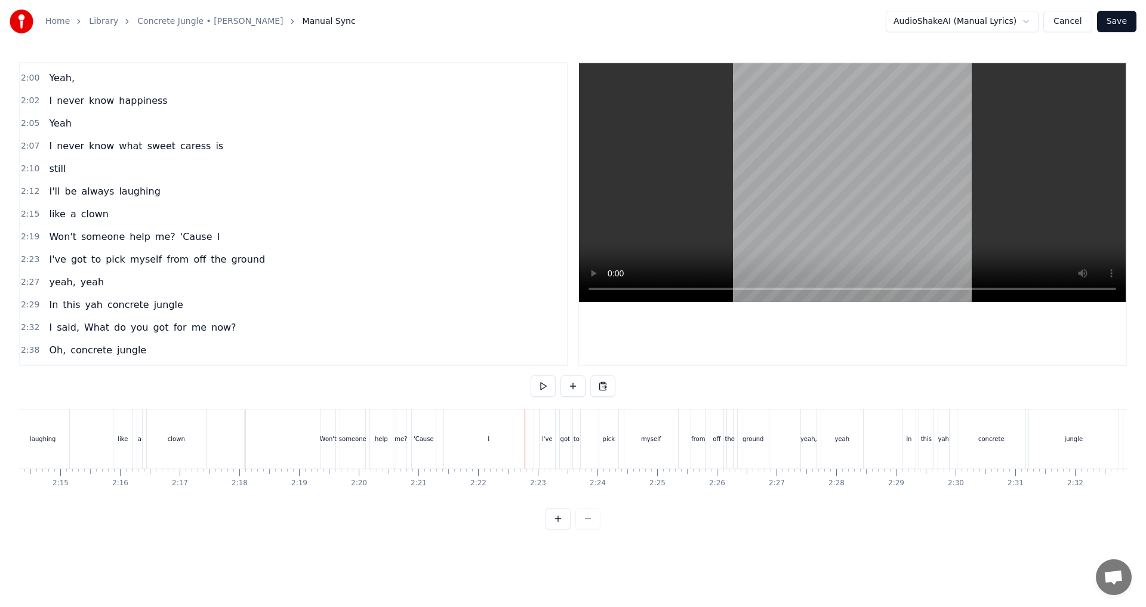
click at [492, 439] on div "I" at bounding box center [489, 439] width 90 height 59
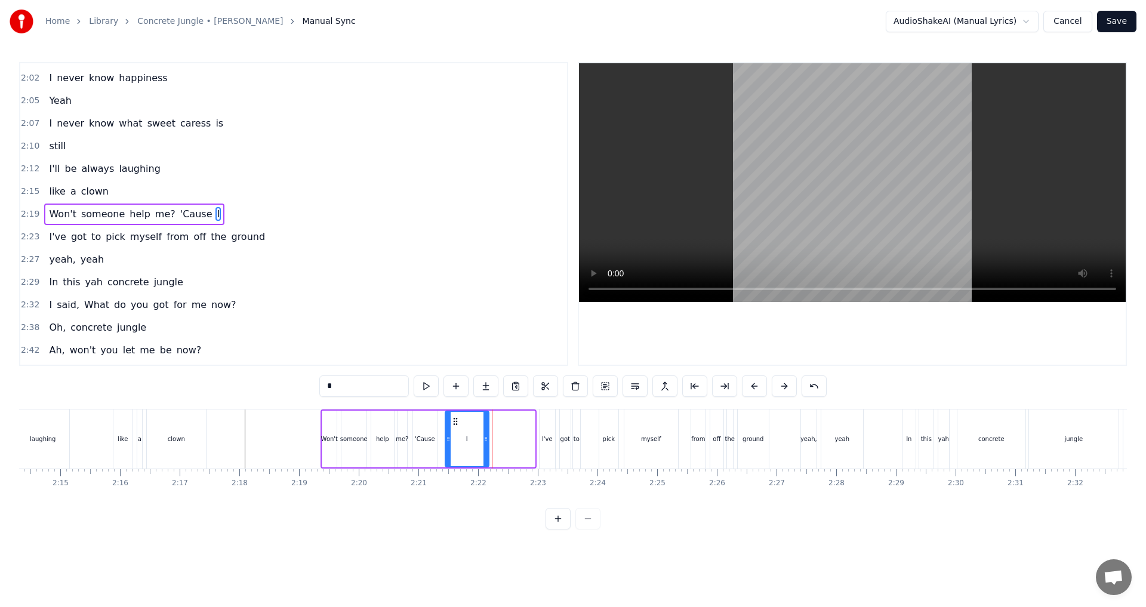
drag, startPoint x: 531, startPoint y: 441, endPoint x: 485, endPoint y: 443, distance: 46.0
click at [485, 443] on icon at bounding box center [486, 439] width 5 height 10
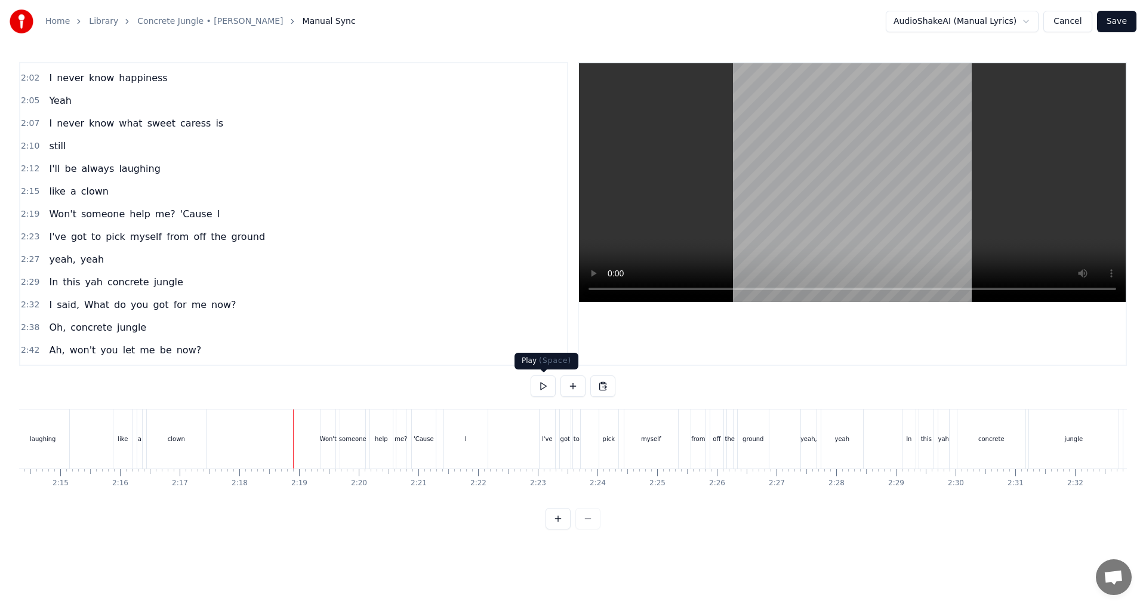
click at [538, 386] on button at bounding box center [543, 386] width 25 height 21
click at [469, 442] on div "I" at bounding box center [466, 439] width 44 height 59
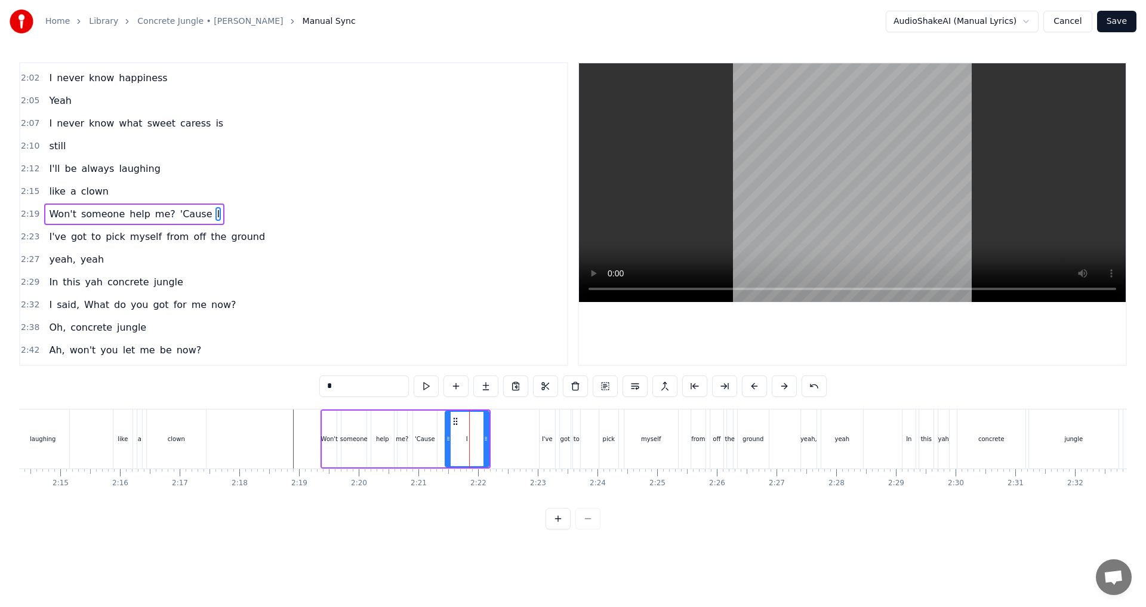
click at [366, 393] on input "*" at bounding box center [364, 386] width 90 height 21
type input "***"
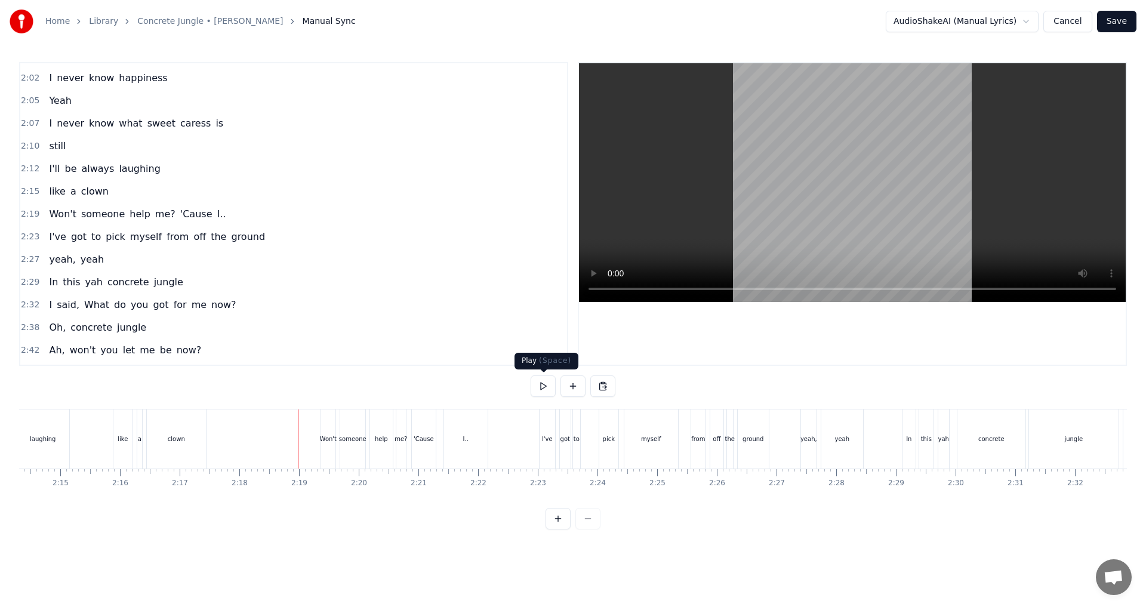
click at [538, 384] on button at bounding box center [543, 386] width 25 height 21
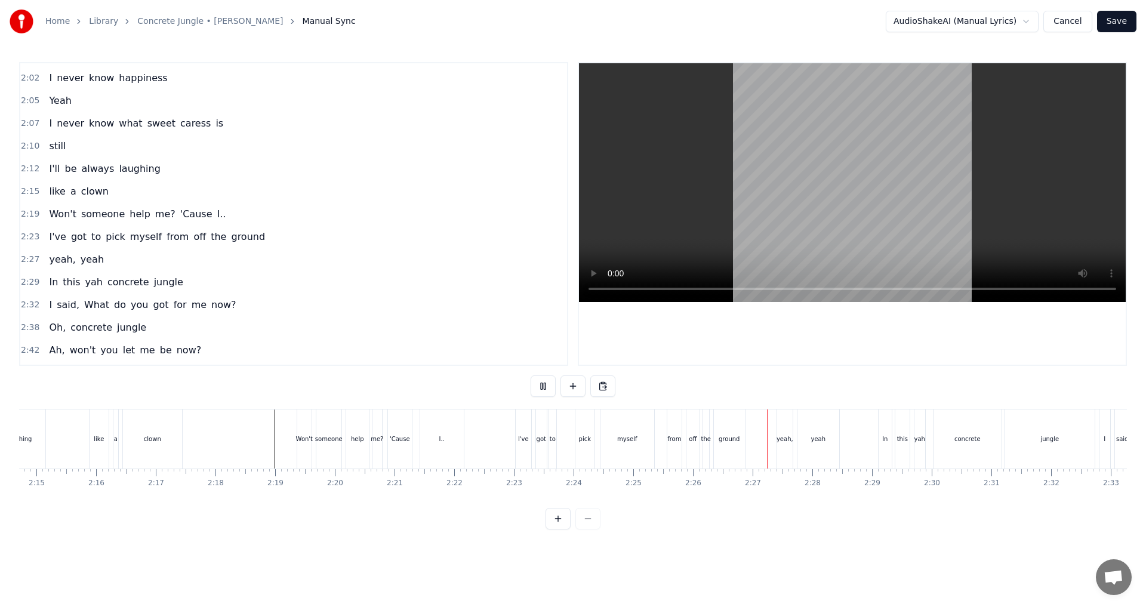
scroll to position [0, 8186]
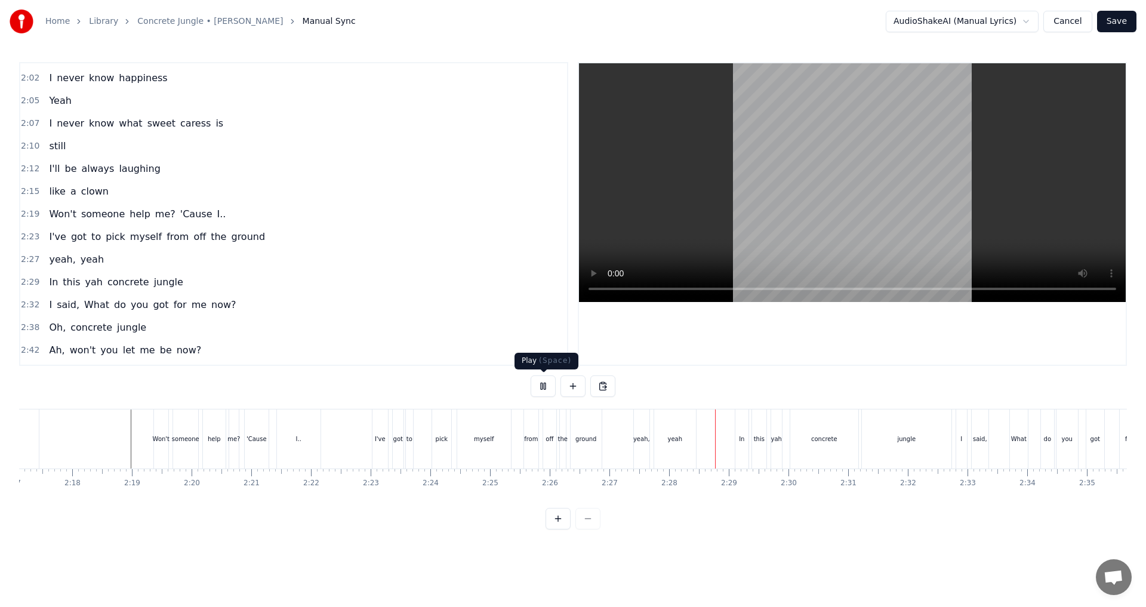
click at [543, 385] on button at bounding box center [543, 386] width 25 height 21
click at [543, 384] on button at bounding box center [543, 386] width 25 height 21
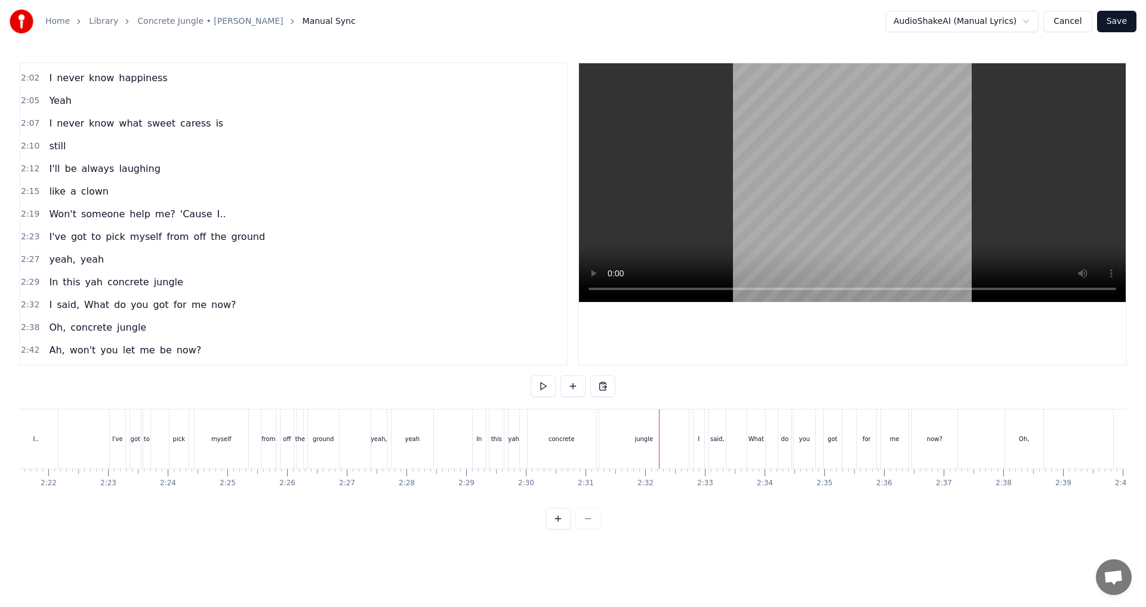
scroll to position [0, 8472]
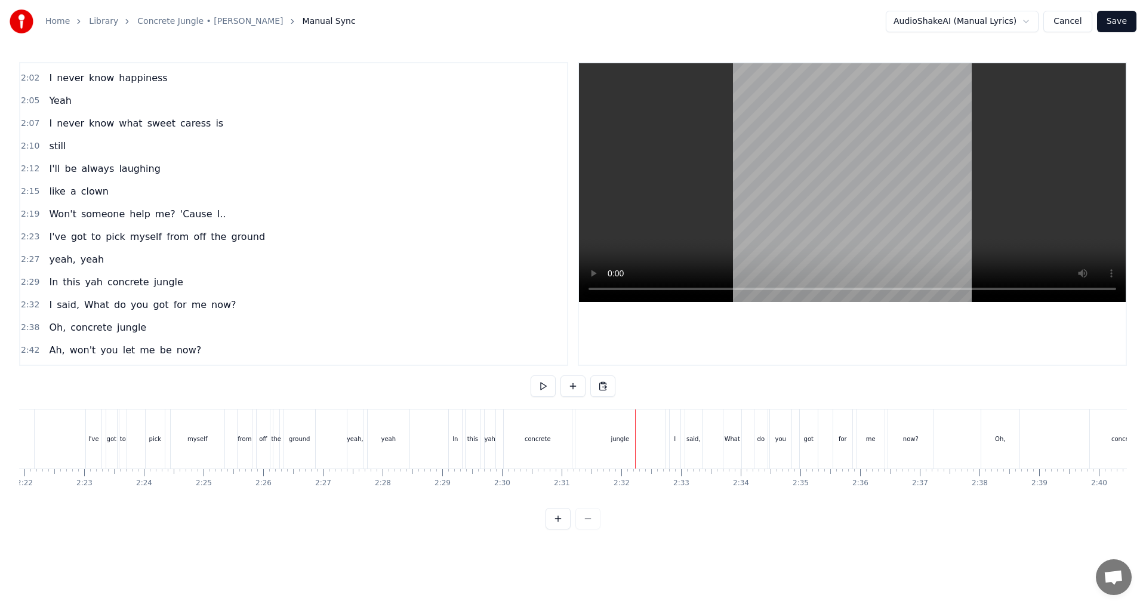
click at [571, 442] on div "jungle" at bounding box center [620, 439] width 19 height 9
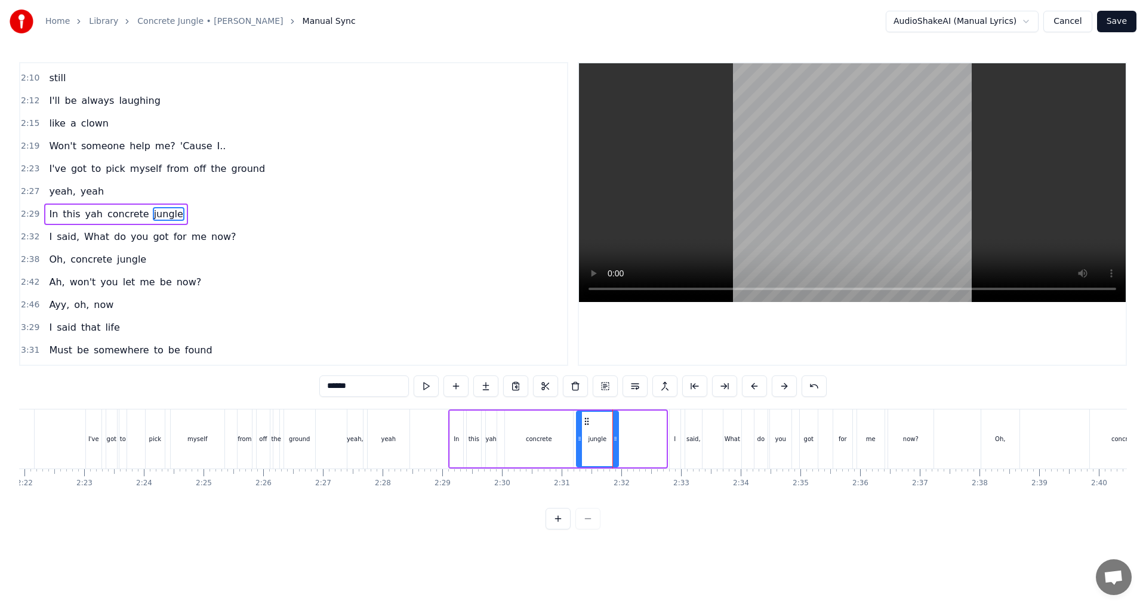
drag, startPoint x: 662, startPoint y: 439, endPoint x: 614, endPoint y: 444, distance: 47.9
click at [571, 444] on div at bounding box center [615, 439] width 5 height 54
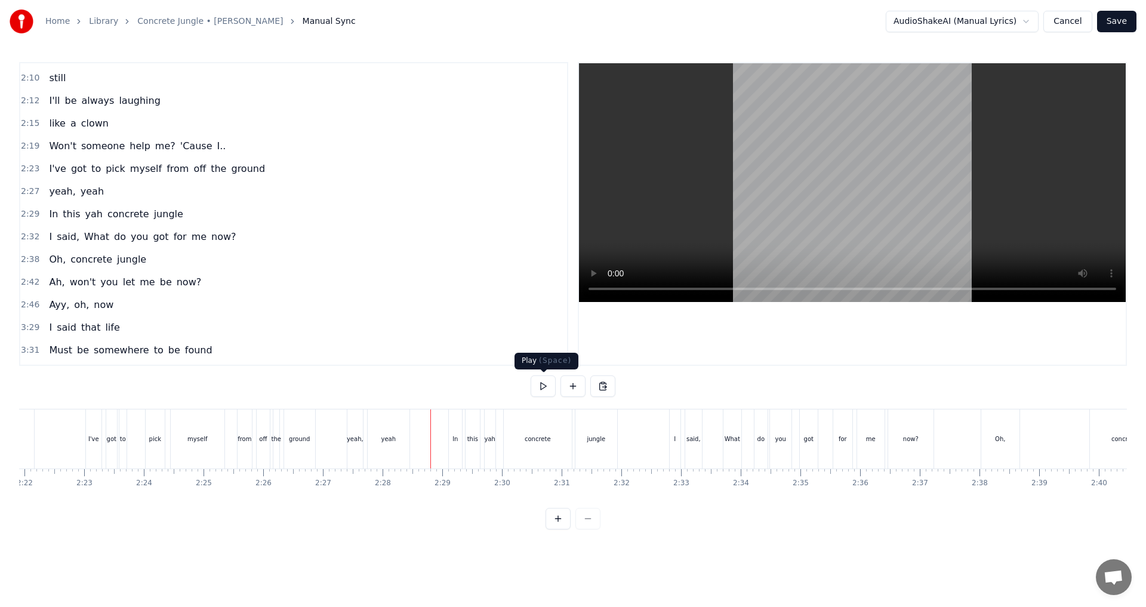
click at [537, 389] on button at bounding box center [543, 386] width 25 height 21
drag, startPoint x: 538, startPoint y: 378, endPoint x: 545, endPoint y: 416, distance: 38.8
click at [538, 379] on button at bounding box center [543, 386] width 25 height 21
click at [550, 427] on div "jungle" at bounding box center [552, 439] width 67 height 59
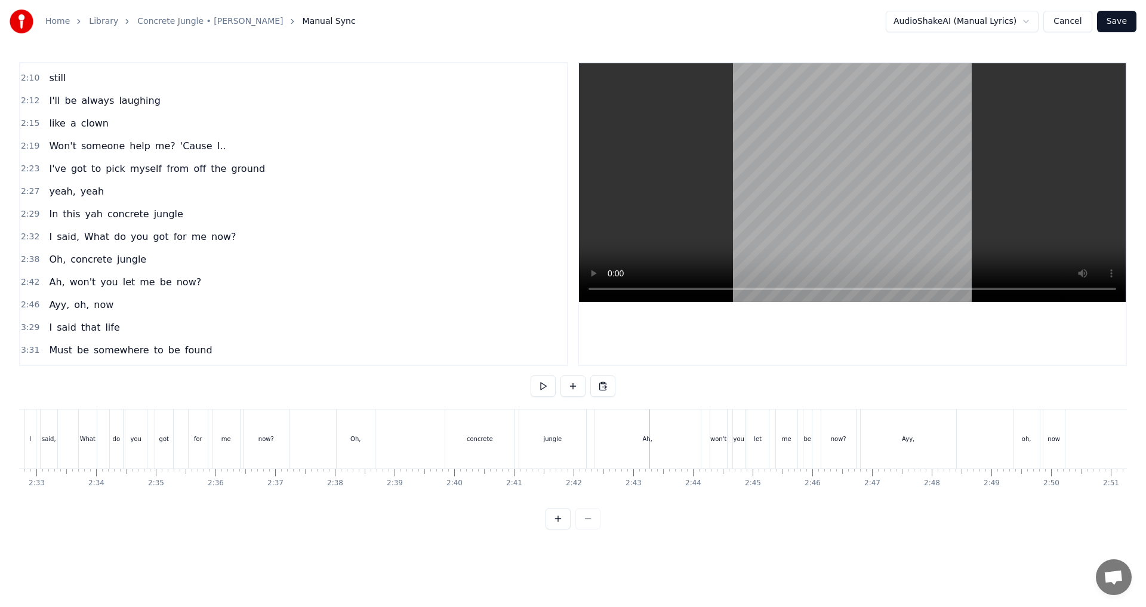
scroll to position [541, 0]
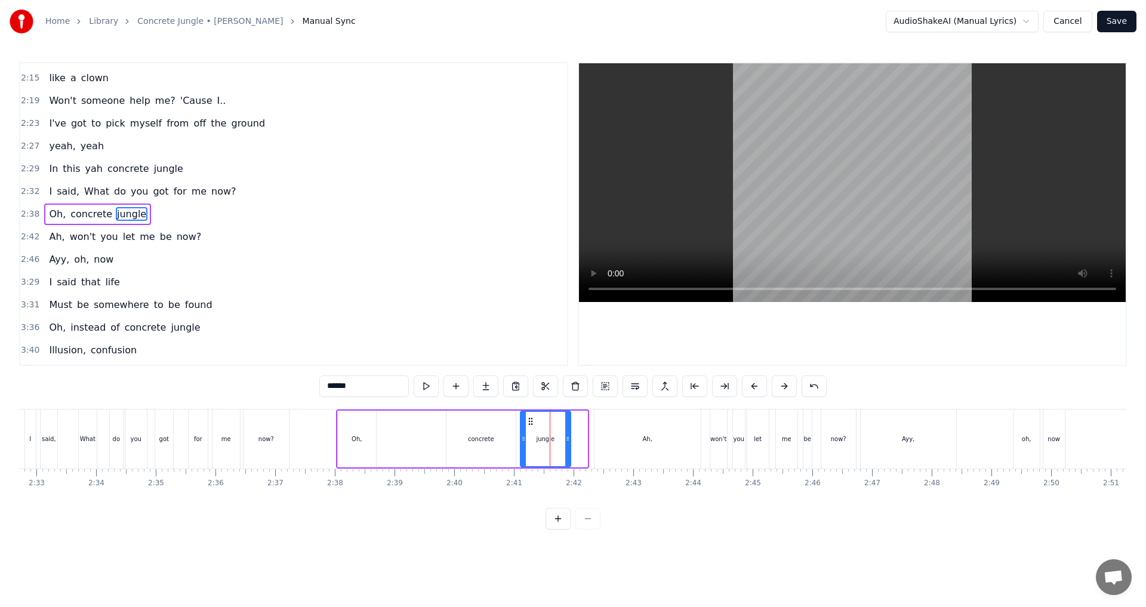
drag, startPoint x: 584, startPoint y: 449, endPoint x: 568, endPoint y: 447, distance: 16.9
click at [568, 447] on div at bounding box center [567, 439] width 5 height 54
click at [433, 381] on button at bounding box center [426, 386] width 25 height 21
click at [571, 444] on div "Ah," at bounding box center [648, 439] width 106 height 59
type input "***"
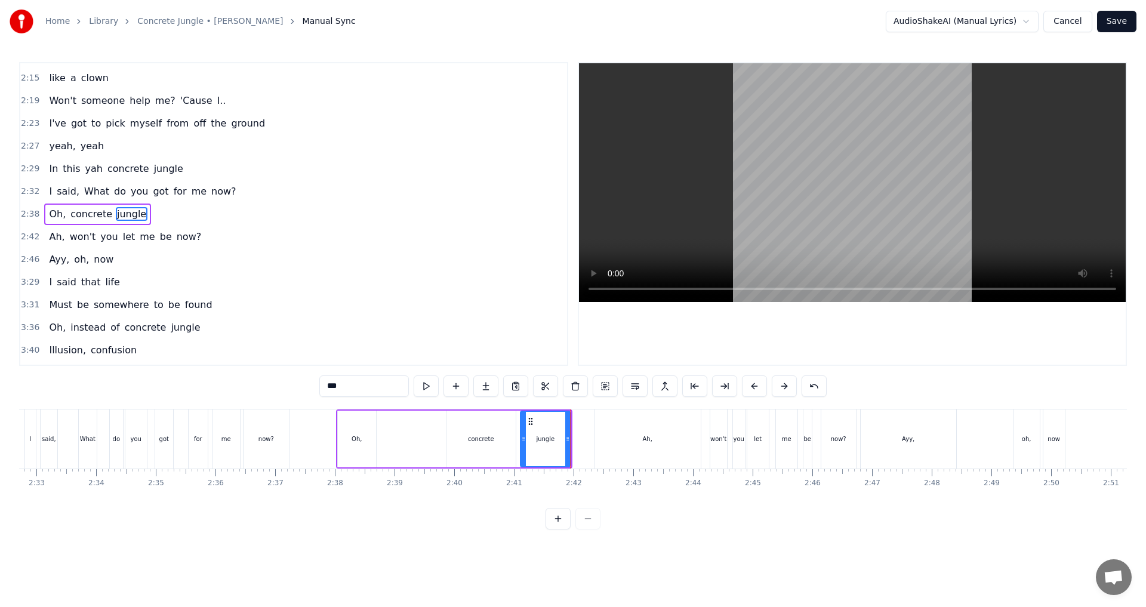
scroll to position [564, 0]
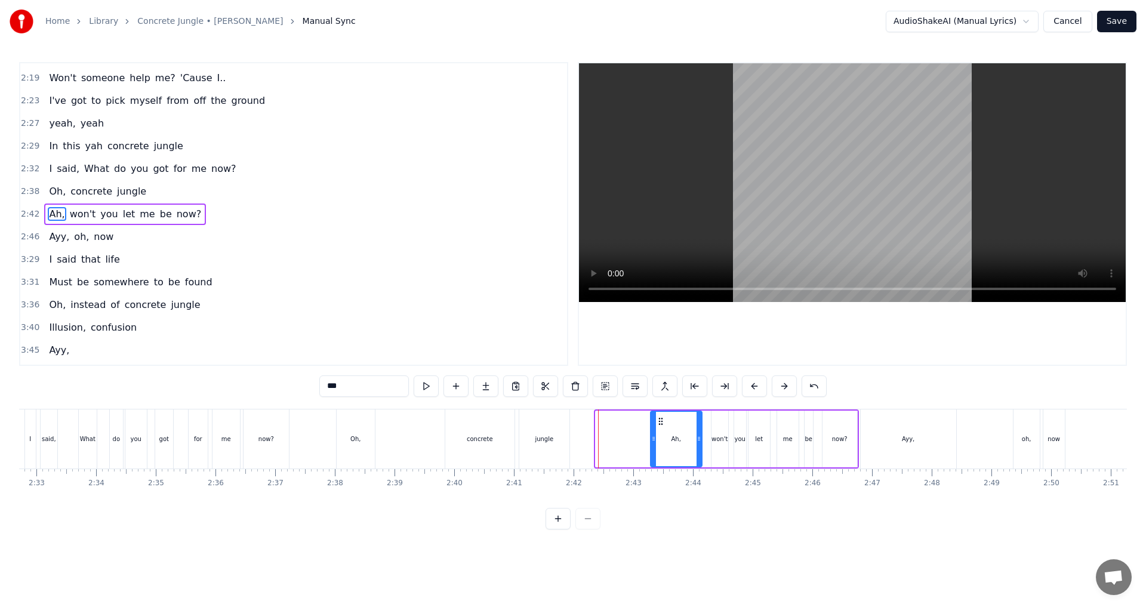
drag, startPoint x: 598, startPoint y: 443, endPoint x: 651, endPoint y: 442, distance: 53.1
click at [571, 442] on icon at bounding box center [653, 439] width 5 height 10
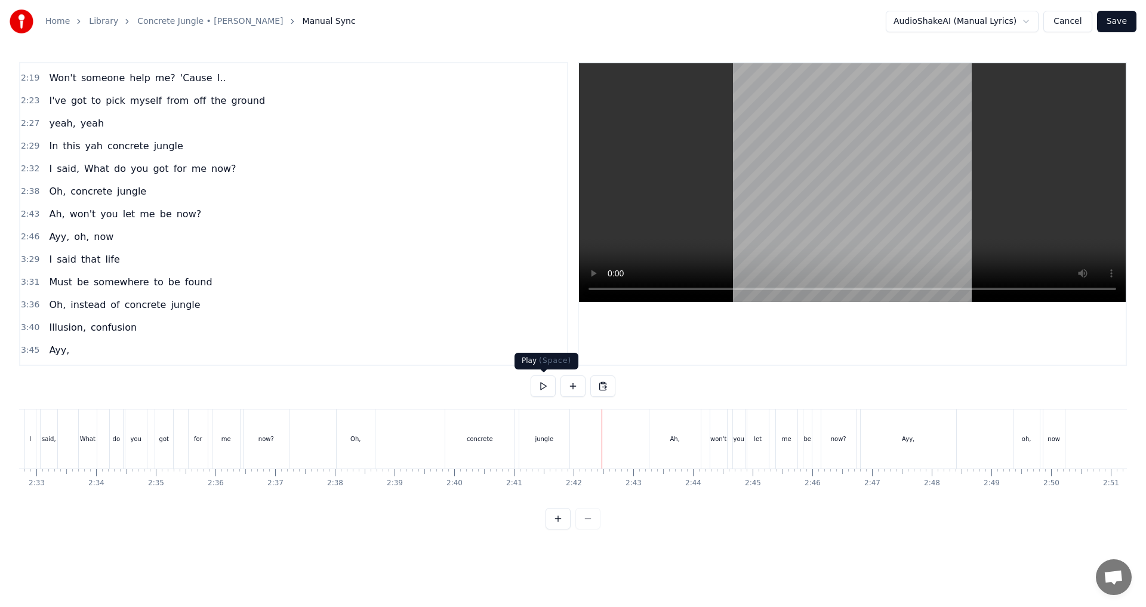
click at [545, 390] on button at bounding box center [543, 386] width 25 height 21
click at [571, 377] on button at bounding box center [573, 386] width 25 height 21
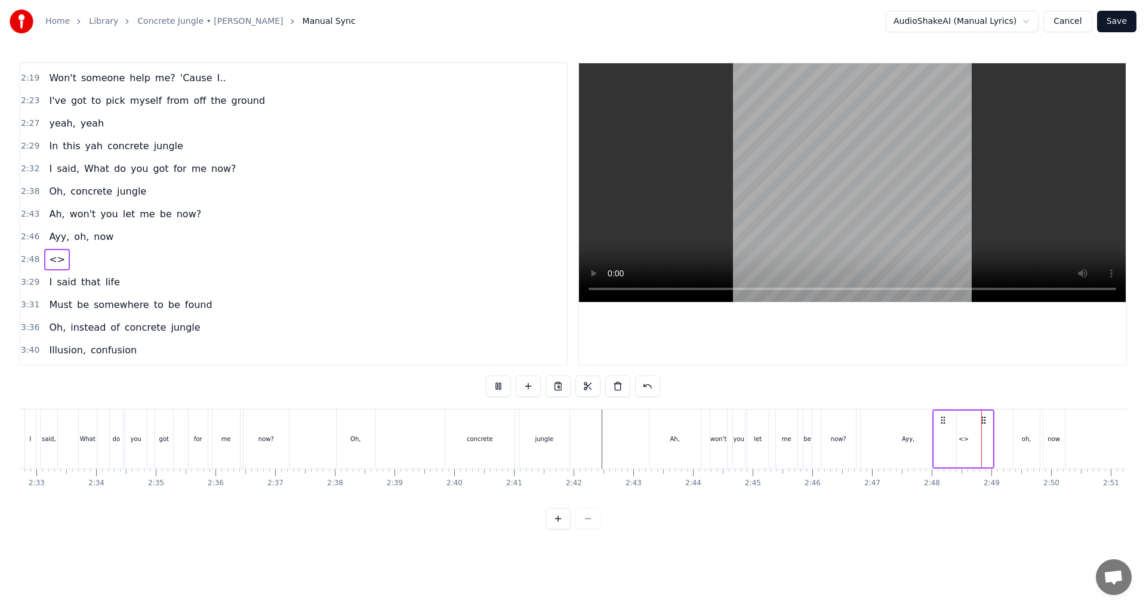
click at [571, 442] on div "Ayy," at bounding box center [908, 439] width 13 height 9
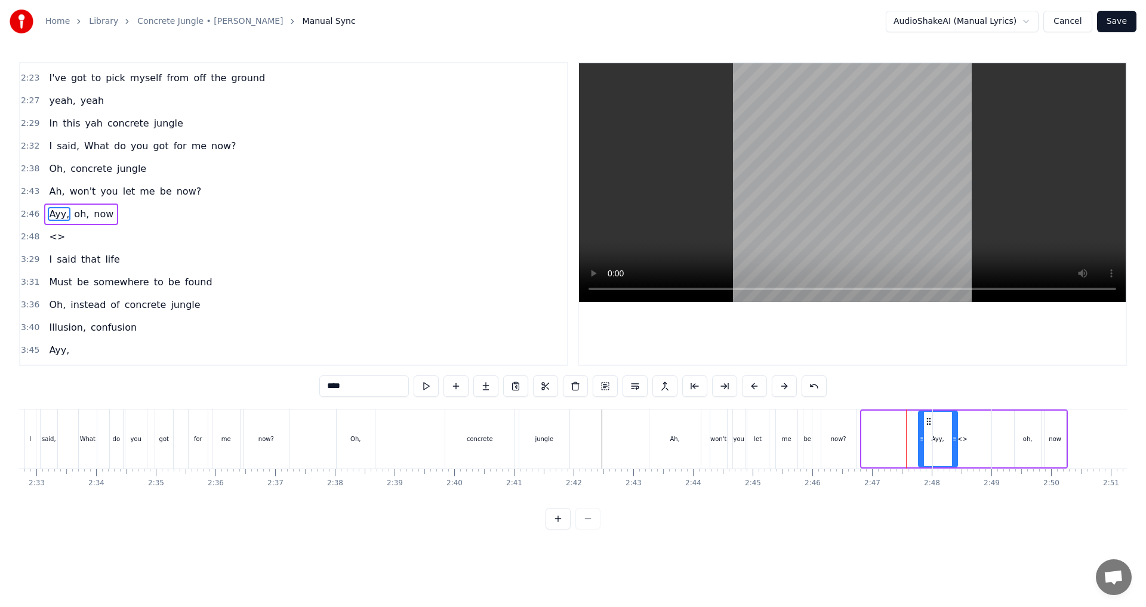
drag, startPoint x: 863, startPoint y: 439, endPoint x: 920, endPoint y: 439, distance: 56.7
click at [571, 439] on icon at bounding box center [921, 439] width 5 height 10
click at [571, 439] on div "<>" at bounding box center [962, 439] width 59 height 59
type input "**"
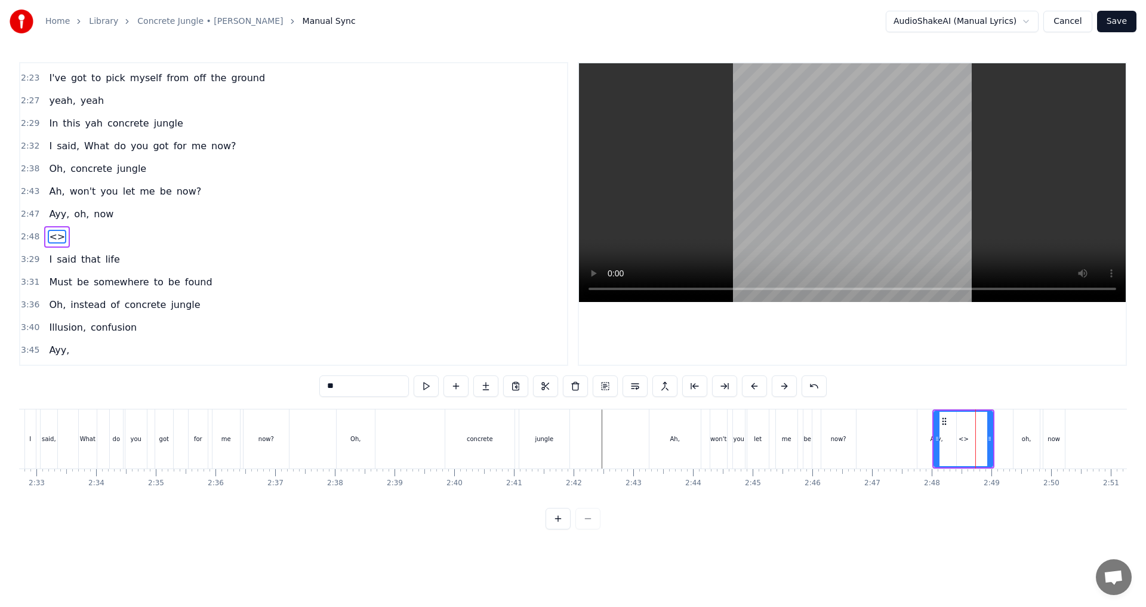
scroll to position [609, 0]
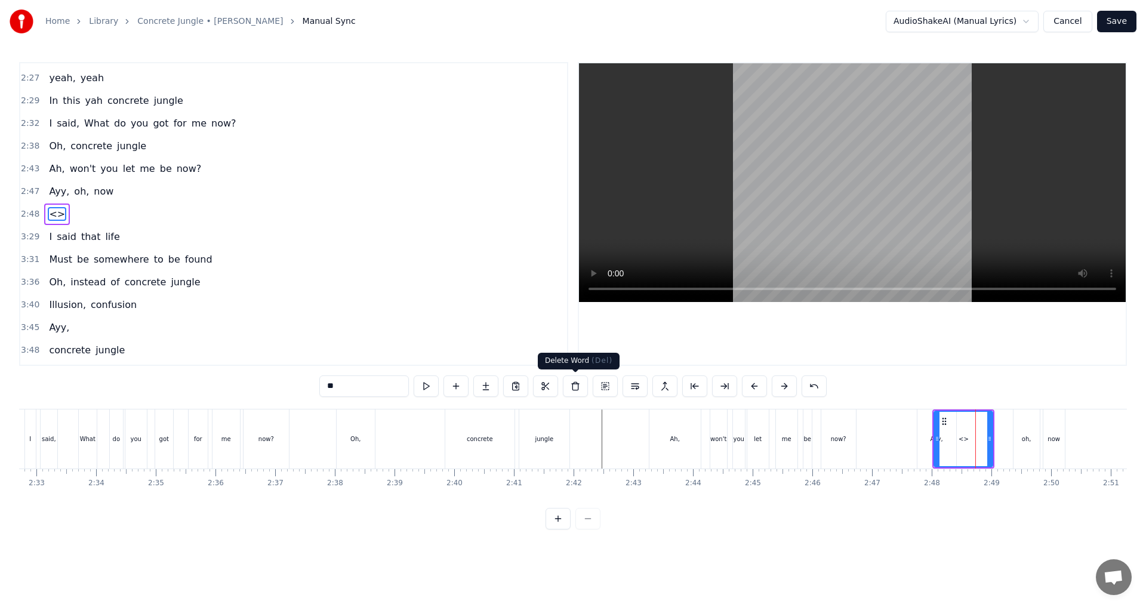
click at [571, 386] on button at bounding box center [575, 386] width 25 height 21
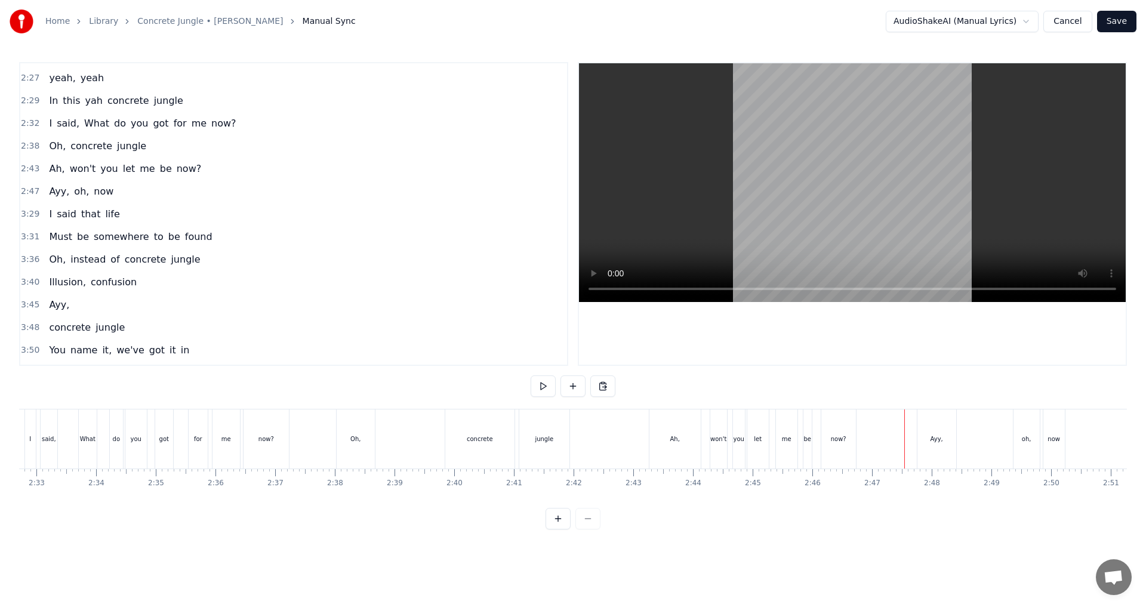
click at [534, 385] on button at bounding box center [543, 386] width 25 height 21
click at [547, 389] on button at bounding box center [543, 386] width 25 height 21
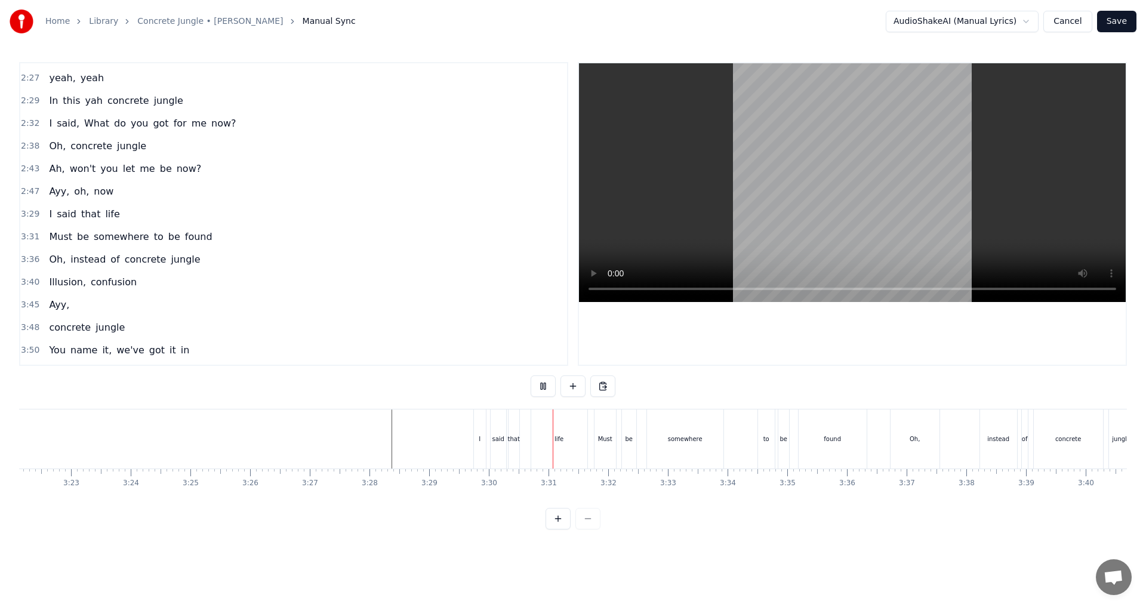
scroll to position [0, 12115]
click at [540, 383] on button at bounding box center [543, 386] width 25 height 21
click at [514, 427] on div "life" at bounding box center [512, 439] width 56 height 59
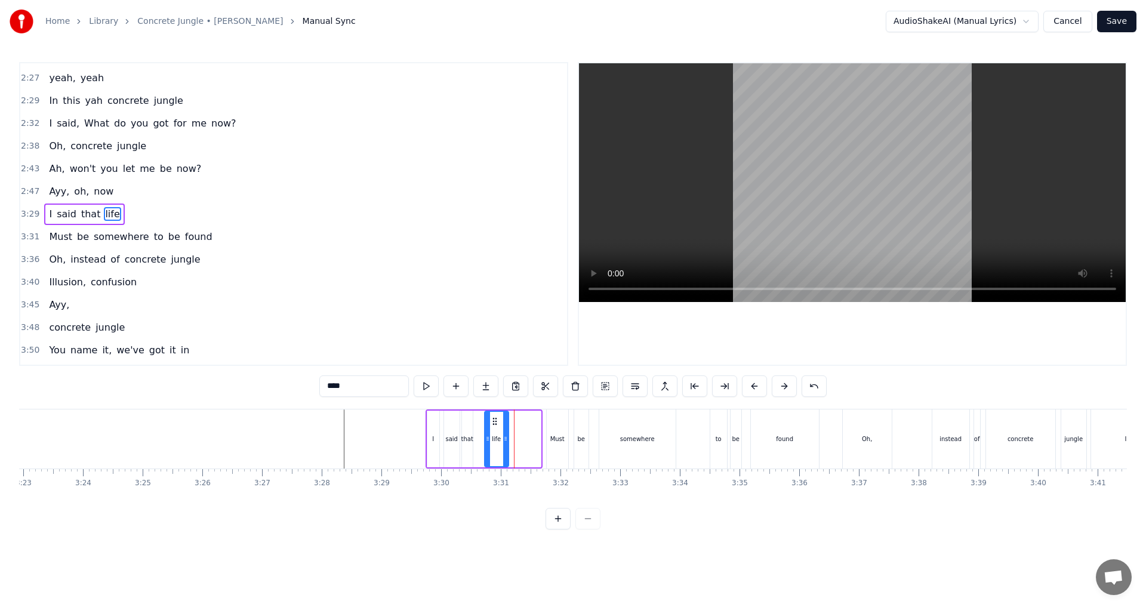
drag, startPoint x: 538, startPoint y: 442, endPoint x: 506, endPoint y: 442, distance: 32.2
click at [506, 442] on icon at bounding box center [505, 439] width 5 height 10
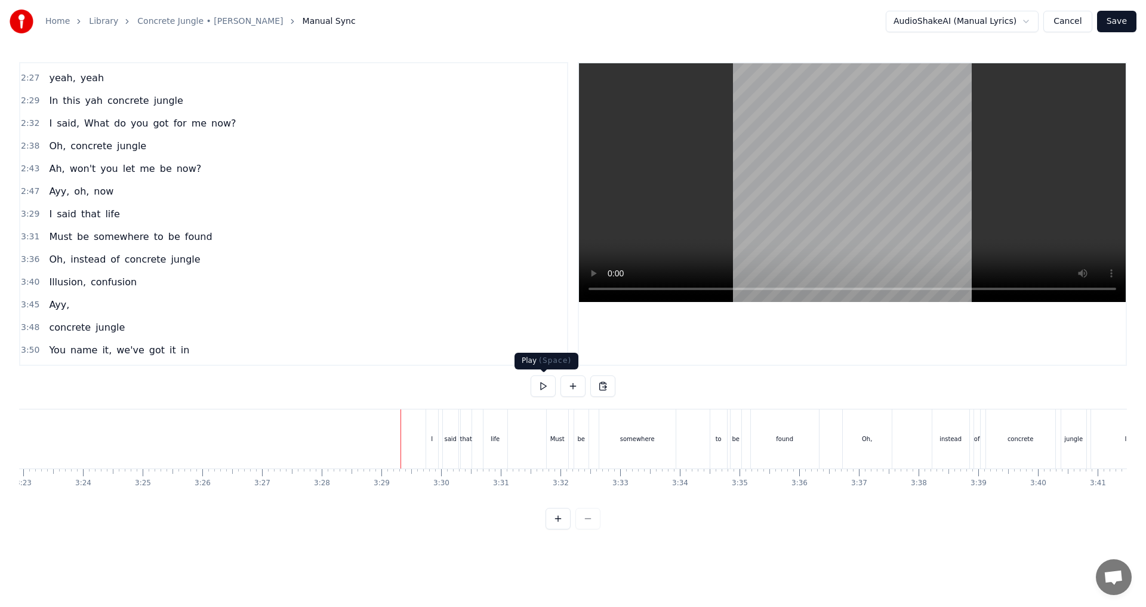
click at [552, 387] on button at bounding box center [543, 386] width 25 height 21
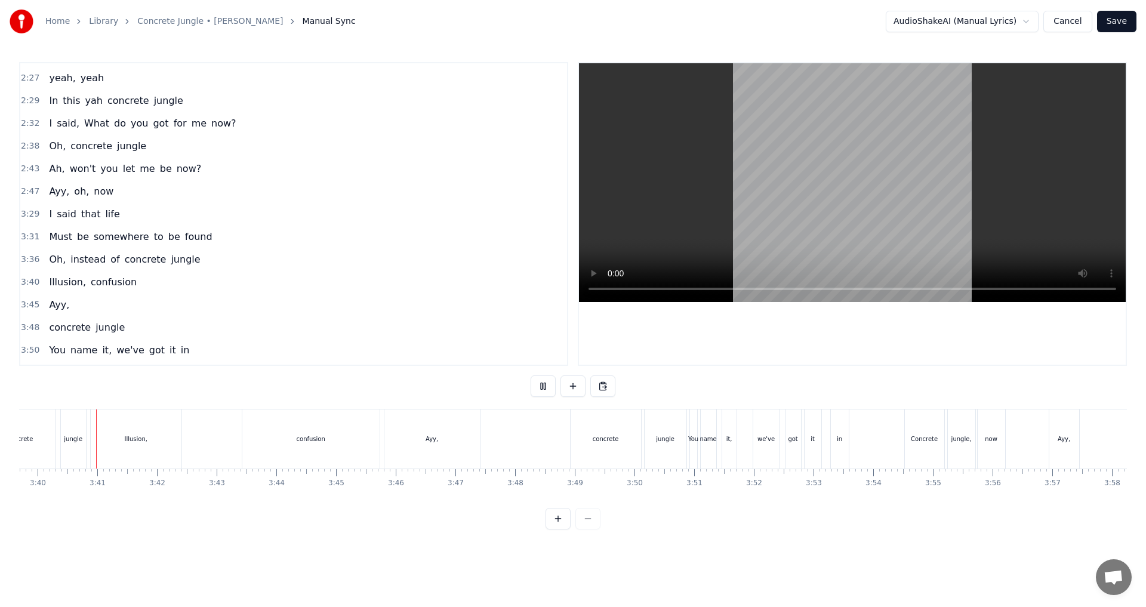
click at [571, 501] on div "Home Library Concrete Jungle • [PERSON_NAME] Manual Sync AudioShakeAI (Manual L…" at bounding box center [573, 265] width 1146 height 530
click at [543, 387] on button at bounding box center [543, 386] width 25 height 21
drag, startPoint x: 346, startPoint y: 449, endPoint x: 381, endPoint y: 448, distance: 35.2
click at [347, 449] on div "confusion" at bounding box center [310, 439] width 137 height 59
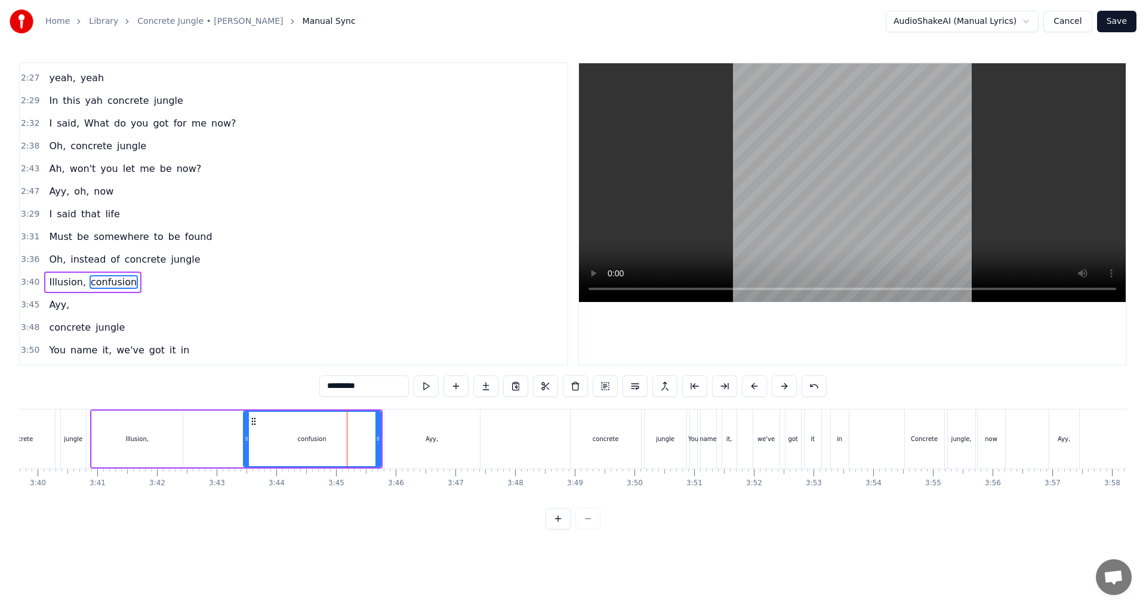
scroll to position [677, 0]
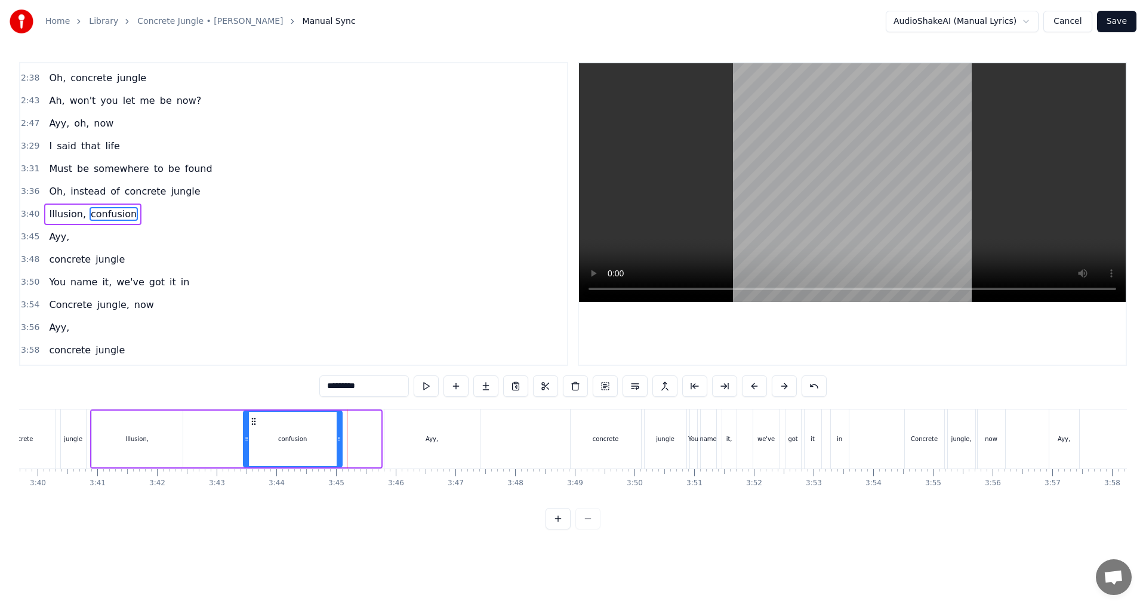
drag, startPoint x: 379, startPoint y: 442, endPoint x: 340, endPoint y: 440, distance: 38.9
click at [340, 440] on icon at bounding box center [339, 439] width 5 height 10
click at [223, 451] on div "Illusion, confusion" at bounding box center [217, 439] width 254 height 59
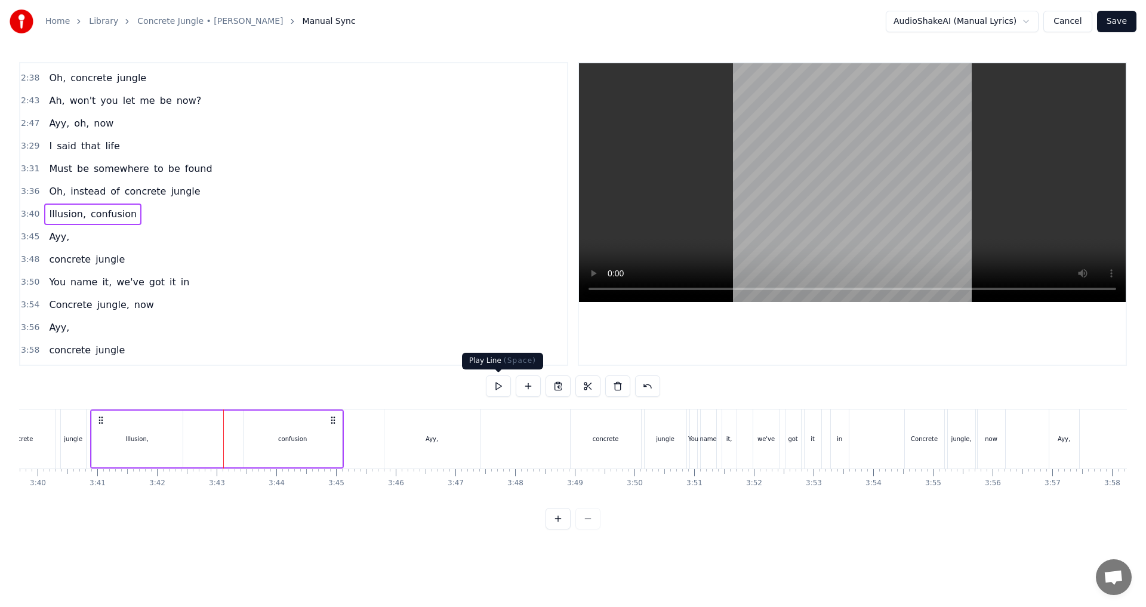
click at [495, 388] on button at bounding box center [498, 386] width 25 height 21
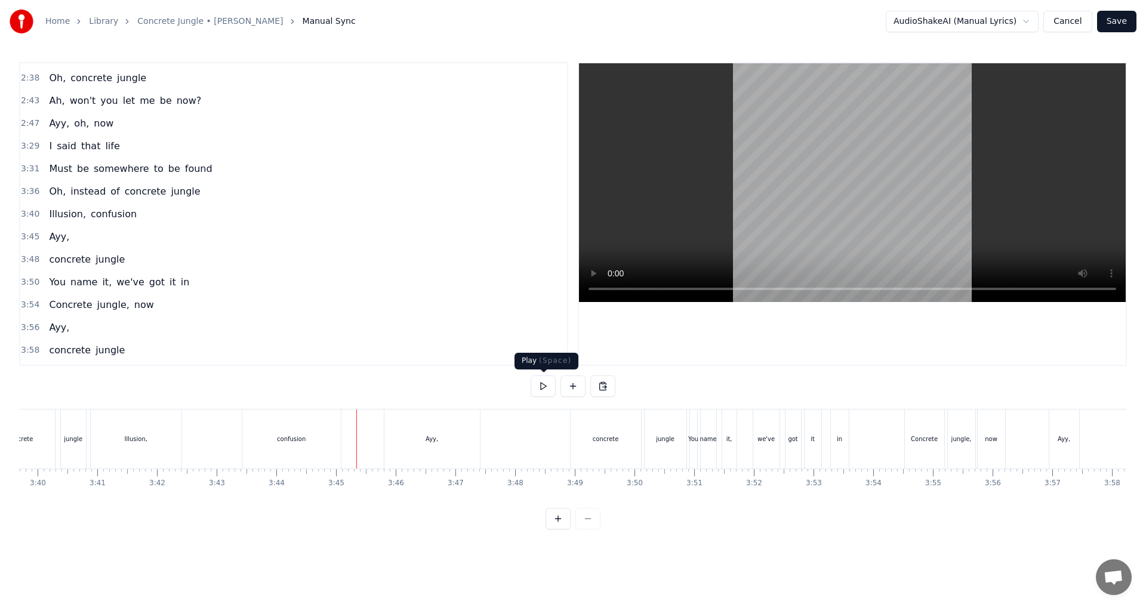
click at [548, 389] on button at bounding box center [543, 386] width 25 height 21
click at [547, 389] on button at bounding box center [543, 386] width 25 height 21
click at [390, 445] on div "Ayy," at bounding box center [432, 439] width 96 height 59
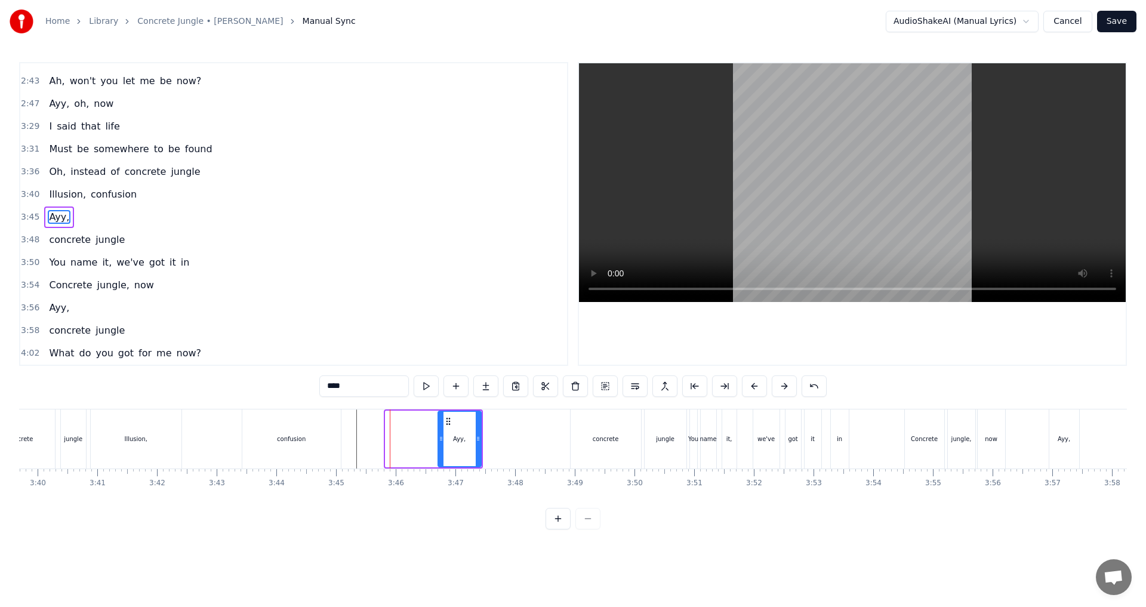
drag, startPoint x: 386, startPoint y: 444, endPoint x: 438, endPoint y: 443, distance: 52.5
click at [439, 443] on div at bounding box center [441, 439] width 5 height 54
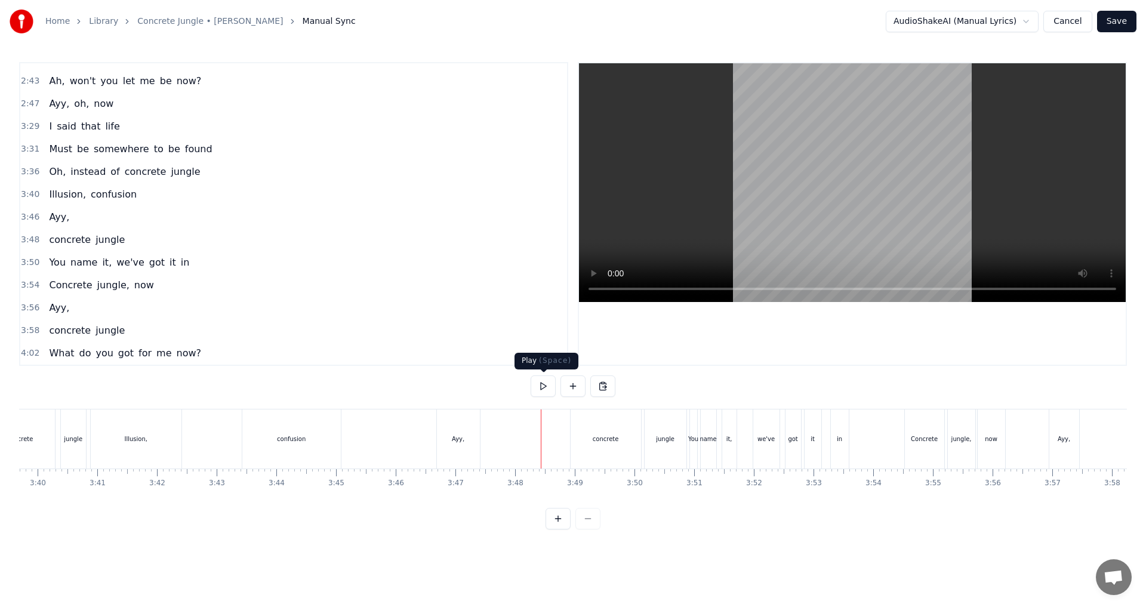
click at [546, 393] on button at bounding box center [543, 386] width 25 height 21
click at [543, 393] on button at bounding box center [543, 386] width 25 height 21
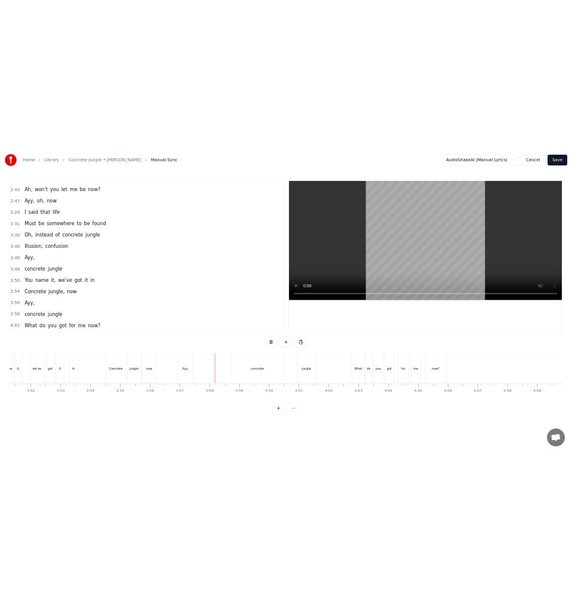
scroll to position [0, 13856]
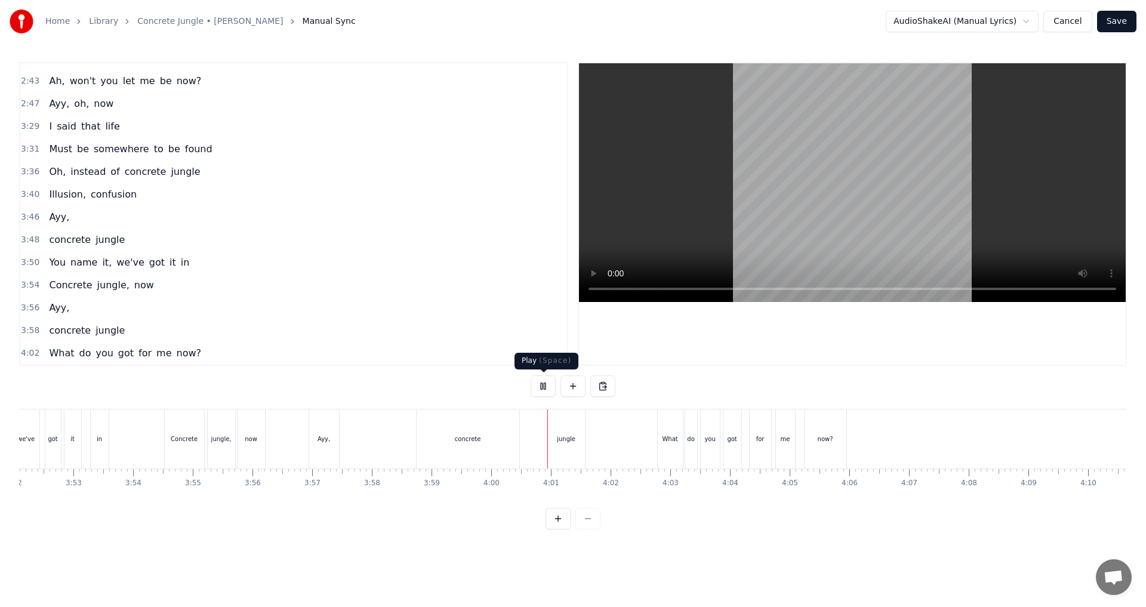
click at [538, 392] on button at bounding box center [543, 386] width 25 height 21
click at [504, 423] on div "concrete" at bounding box center [468, 439] width 103 height 59
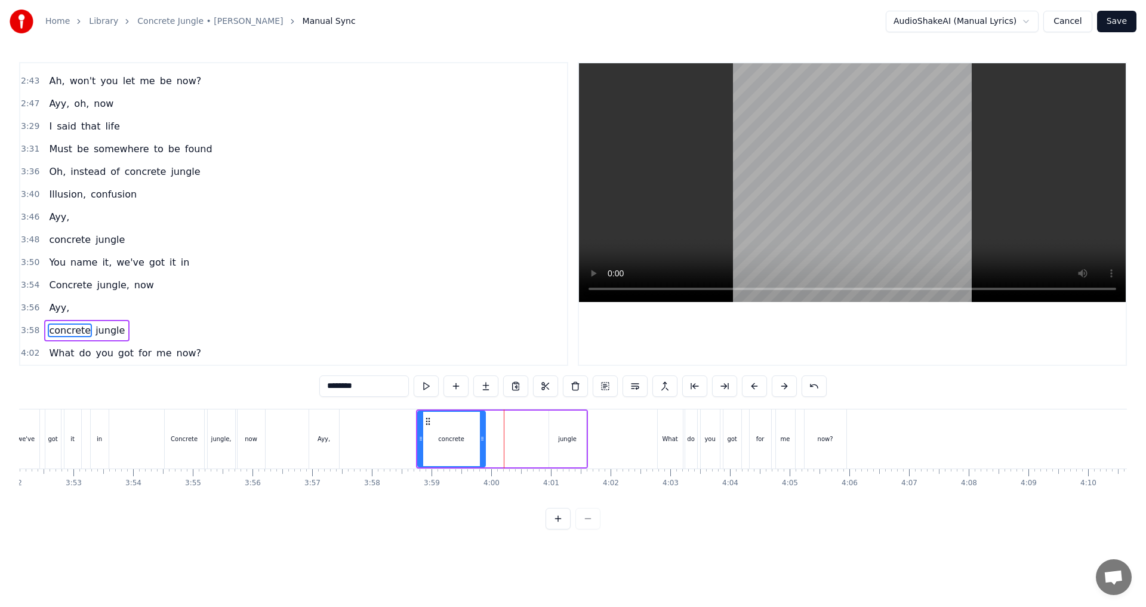
drag, startPoint x: 519, startPoint y: 439, endPoint x: 484, endPoint y: 439, distance: 35.2
click at [484, 439] on icon at bounding box center [482, 439] width 5 height 10
click at [571, 442] on div "jungle" at bounding box center [567, 439] width 19 height 9
type input "******"
drag, startPoint x: 559, startPoint y: 421, endPoint x: 500, endPoint y: 423, distance: 59.7
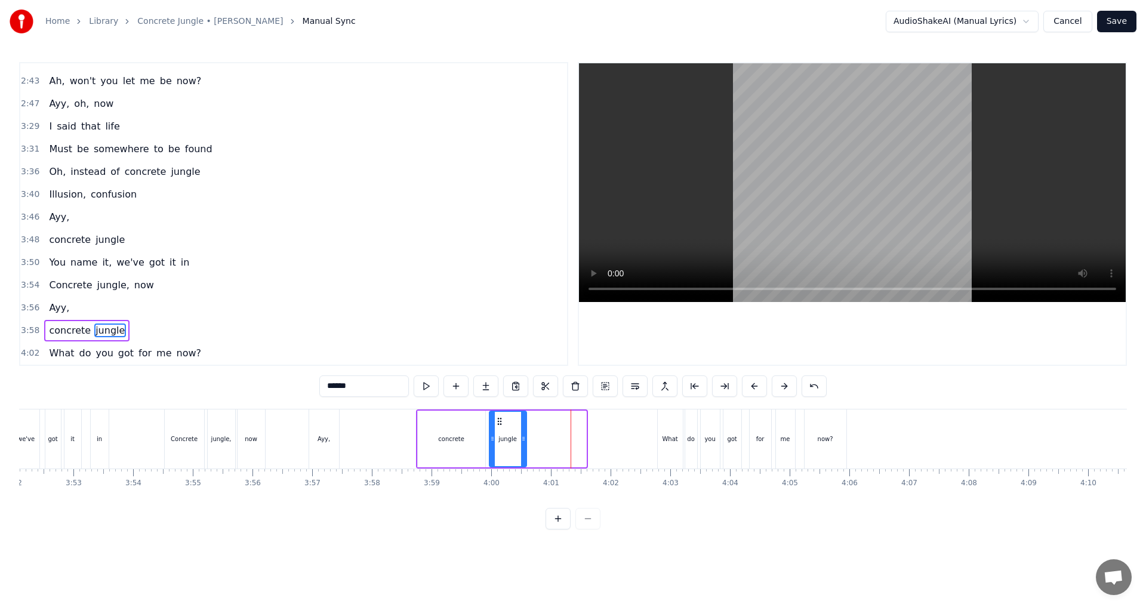
click at [500, 423] on icon at bounding box center [500, 422] width 10 height 10
drag, startPoint x: 522, startPoint y: 442, endPoint x: 515, endPoint y: 442, distance: 7.8
click at [515, 442] on icon at bounding box center [515, 439] width 5 height 10
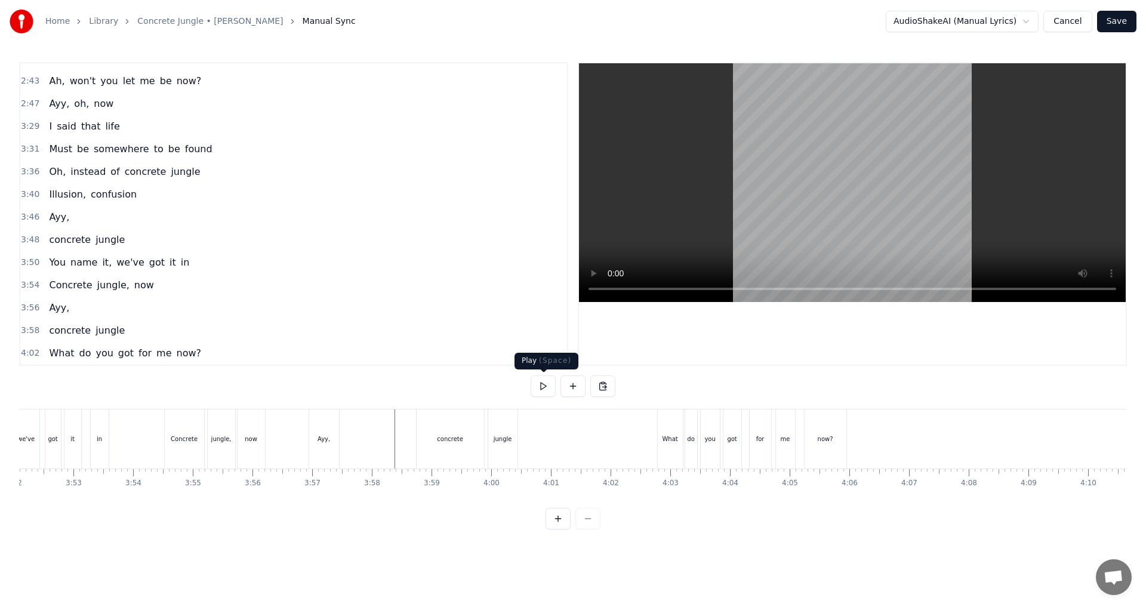
click at [544, 385] on button at bounding box center [543, 386] width 25 height 21
click at [540, 384] on button at bounding box center [543, 386] width 25 height 21
click at [547, 390] on button at bounding box center [543, 386] width 25 height 21
click at [512, 441] on div "jungle" at bounding box center [502, 439] width 29 height 59
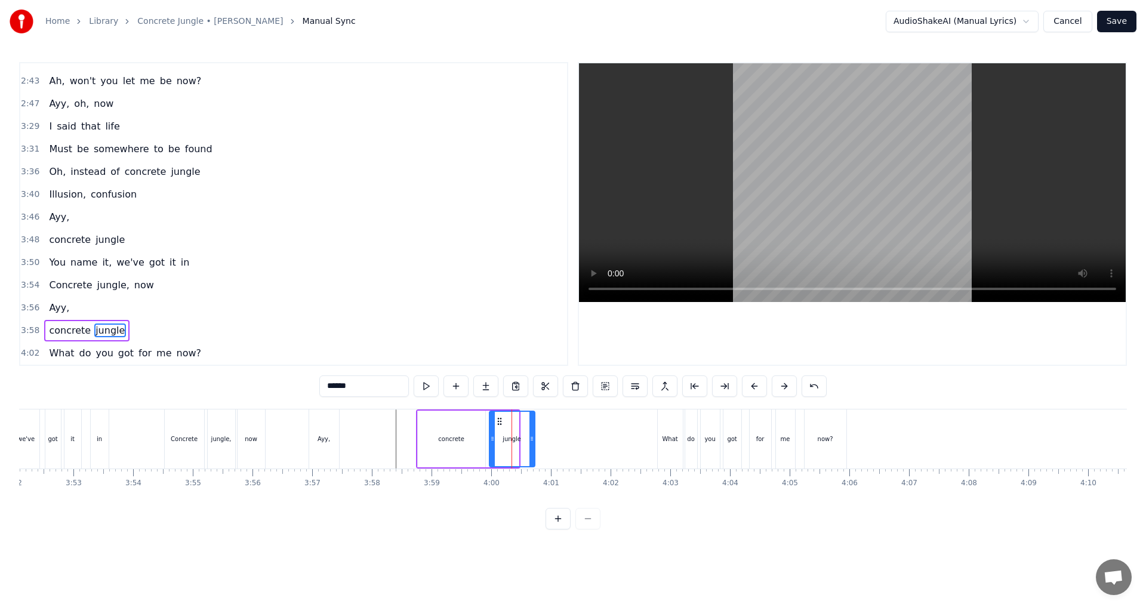
drag, startPoint x: 516, startPoint y: 442, endPoint x: 532, endPoint y: 440, distance: 16.3
click at [532, 440] on icon at bounding box center [532, 439] width 5 height 10
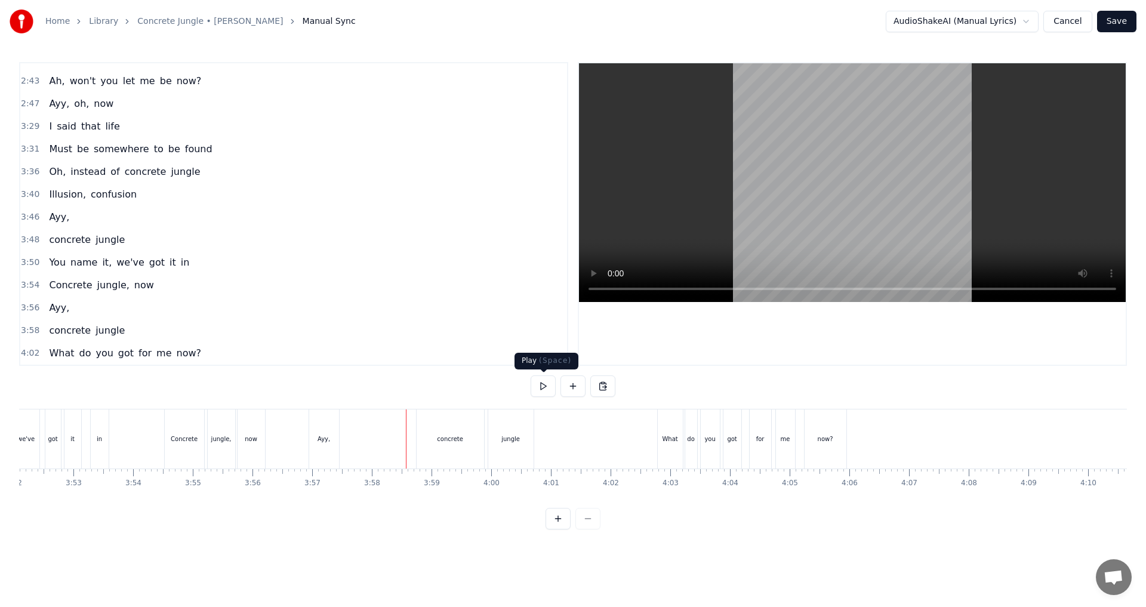
click at [544, 386] on button at bounding box center [543, 386] width 25 height 21
click at [544, 384] on button at bounding box center [543, 386] width 25 height 21
click at [571, 21] on button "Save" at bounding box center [1116, 21] width 39 height 21
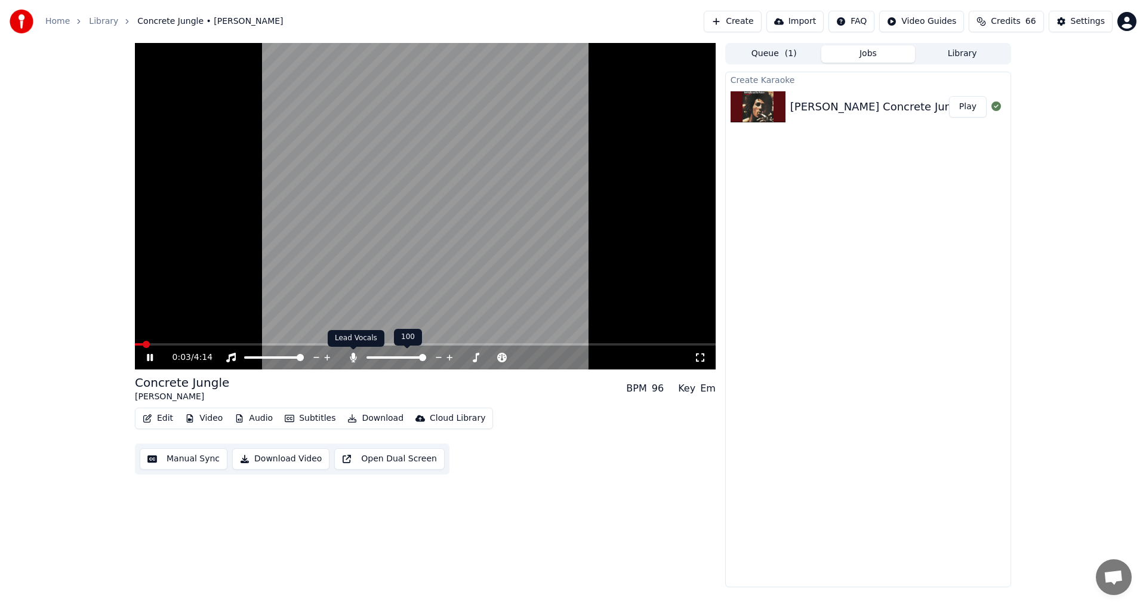
click at [353, 358] on icon at bounding box center [353, 358] width 7 height 10
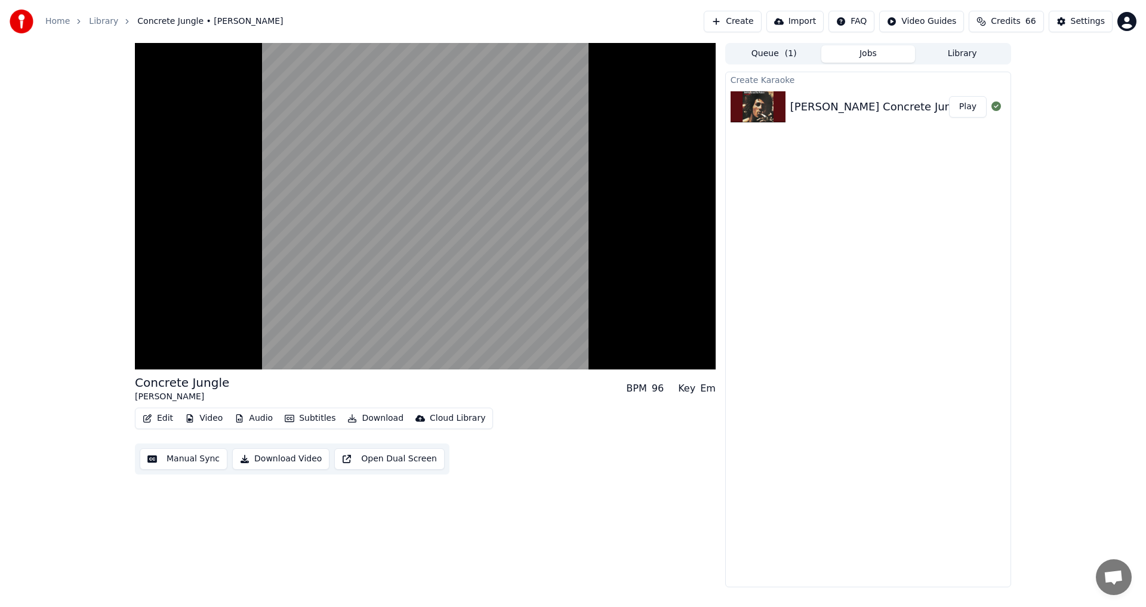
click at [571, 511] on div "Concrete Jungle [PERSON_NAME] BPM 96 Key Em Edit Video Audio Subtitles Download…" at bounding box center [425, 315] width 581 height 544
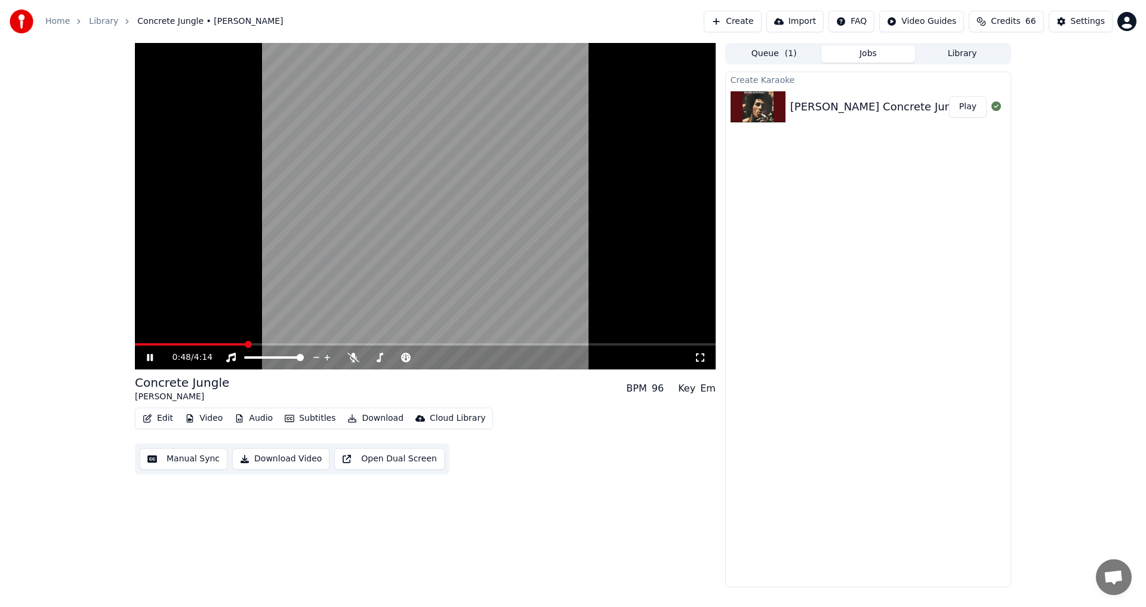
click at [152, 355] on icon at bounding box center [150, 357] width 6 height 7
click at [146, 356] on icon at bounding box center [158, 358] width 28 height 10
click at [553, 344] on span at bounding box center [425, 344] width 581 height 2
click at [567, 344] on span at bounding box center [425, 344] width 581 height 2
click at [571, 345] on span at bounding box center [425, 344] width 581 height 2
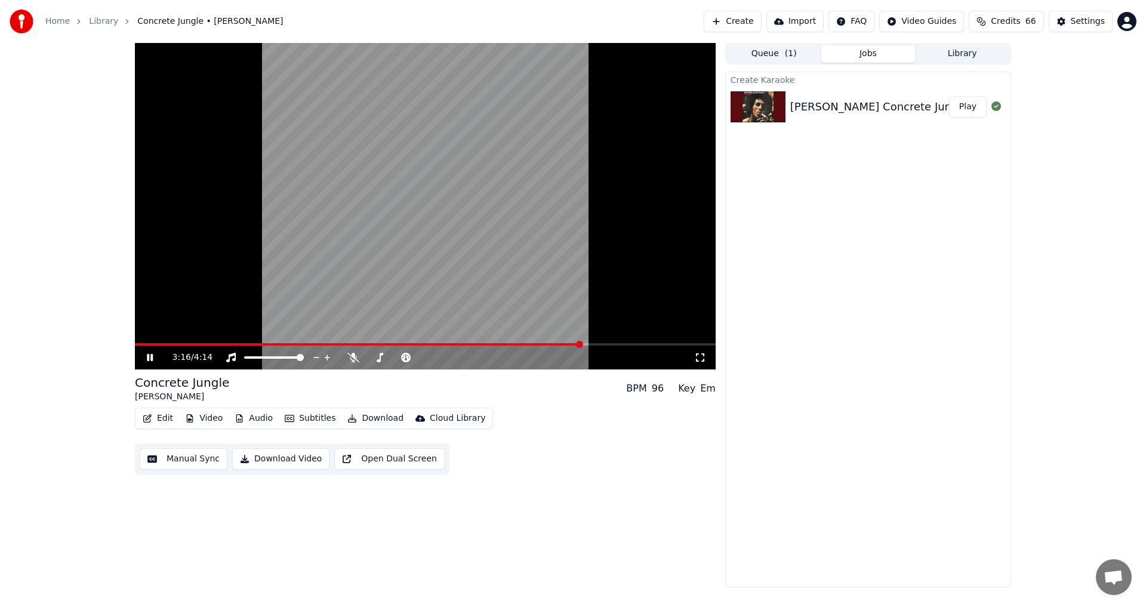
click at [571, 344] on span at bounding box center [425, 344] width 581 height 2
click at [152, 356] on icon at bounding box center [150, 357] width 6 height 7
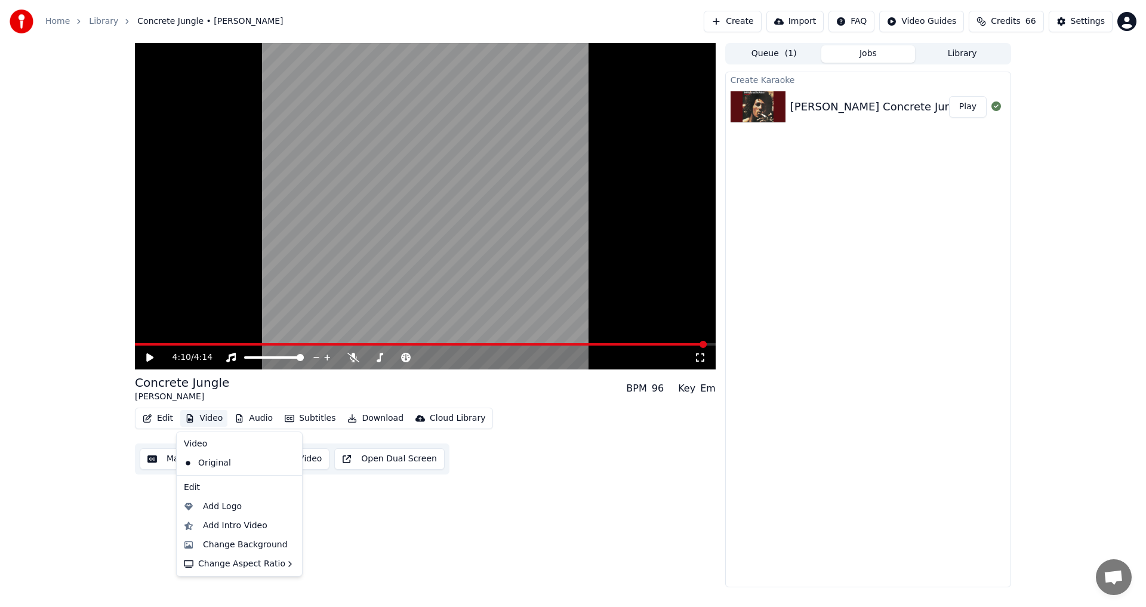
click at [206, 417] on button "Video" at bounding box center [203, 418] width 47 height 17
click at [217, 511] on div "Add Logo" at bounding box center [222, 507] width 39 height 12
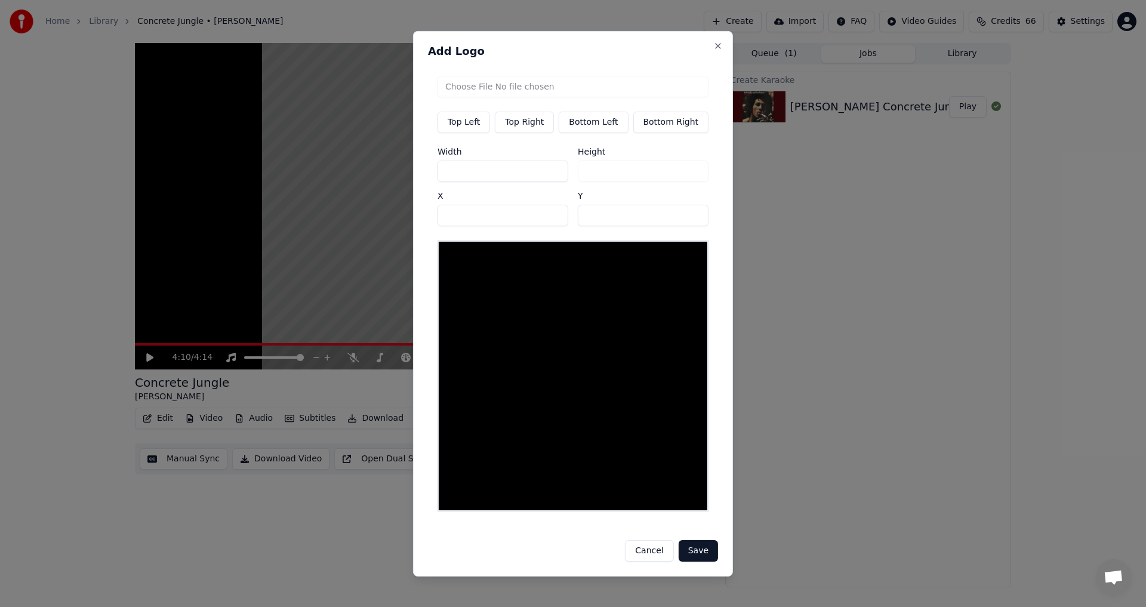
click at [526, 127] on button "Top Right" at bounding box center [524, 121] width 59 height 21
type input "***"
click at [542, 90] on input "file" at bounding box center [573, 85] width 271 height 21
type input "**********"
type input "***"
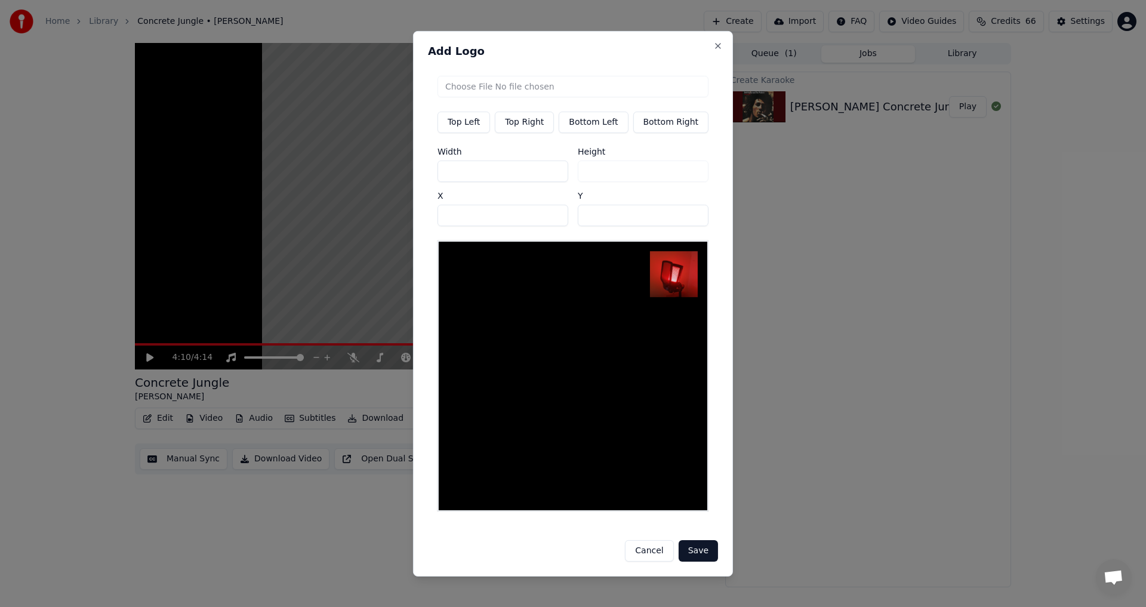
click at [571, 540] on button "Save" at bounding box center [698, 550] width 39 height 21
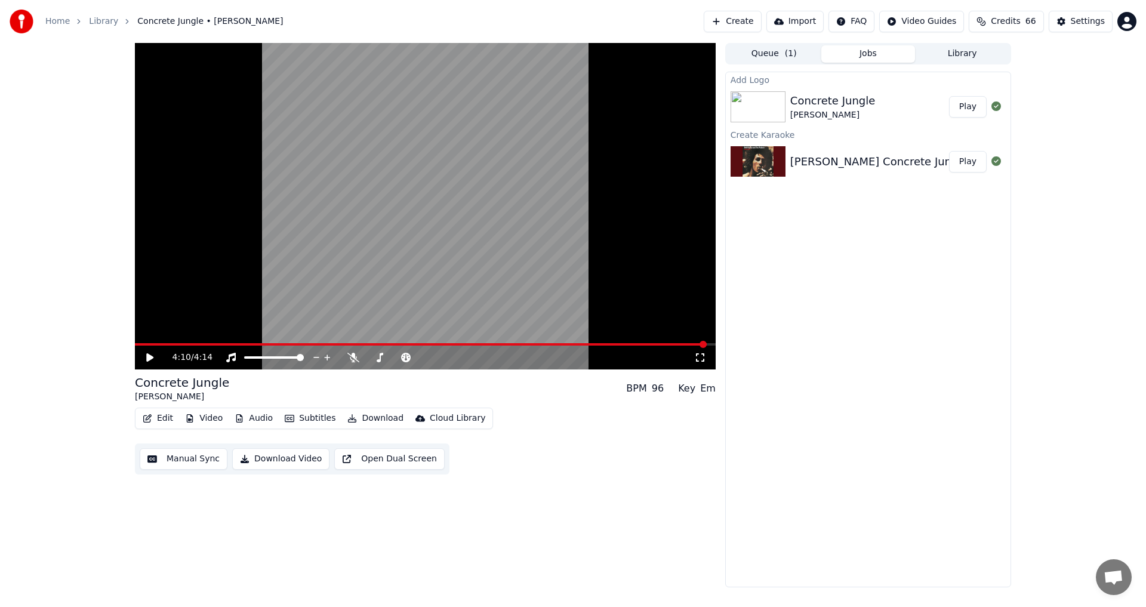
click at [571, 112] on button "Play" at bounding box center [968, 106] width 38 height 21
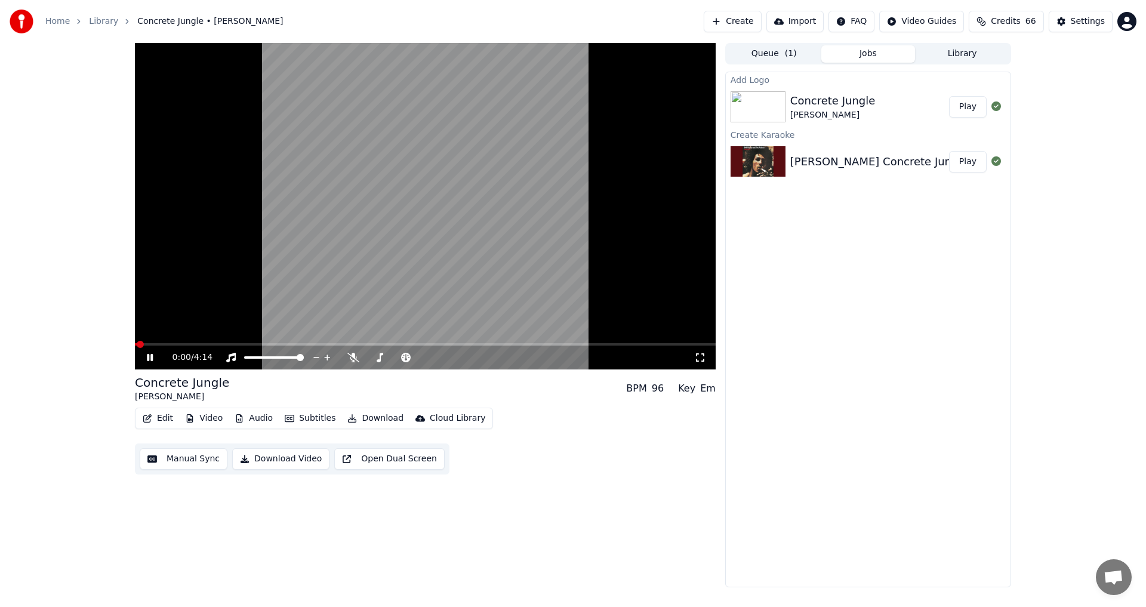
click at [152, 356] on icon at bounding box center [150, 357] width 6 height 7
click at [368, 419] on button "Download" at bounding box center [376, 418] width 66 height 17
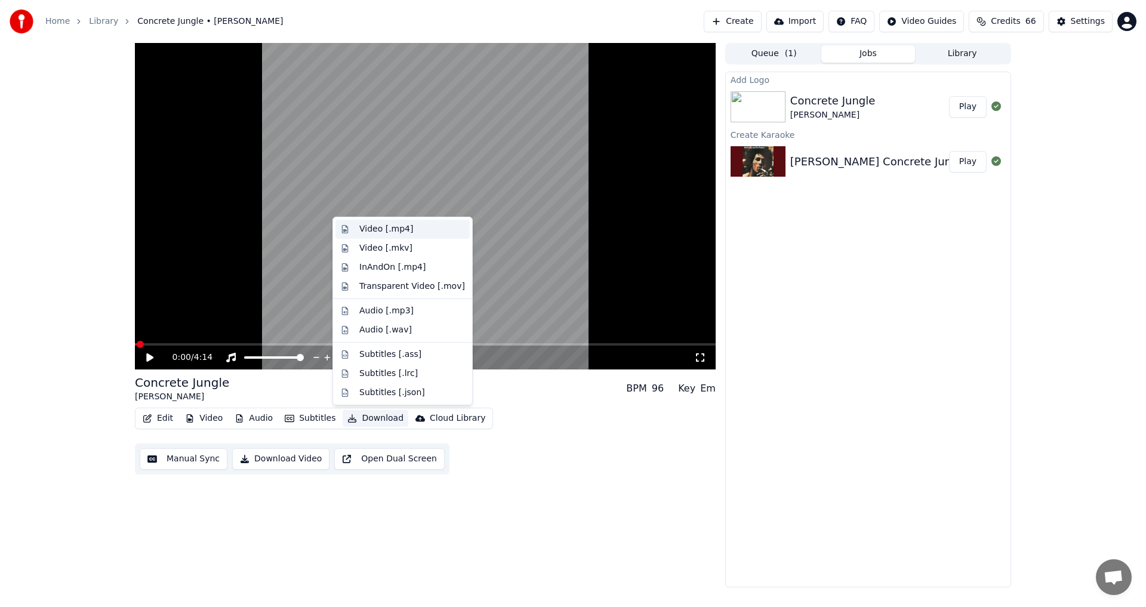
click at [401, 231] on div "Video [.mp4]" at bounding box center [386, 229] width 54 height 12
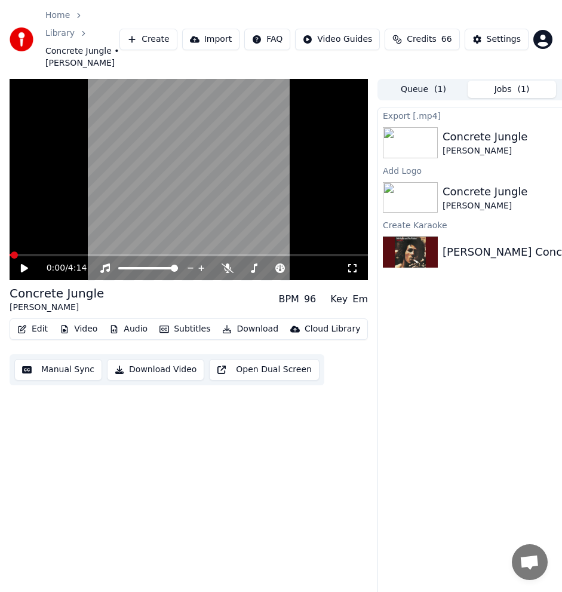
click at [170, 31] on button "Create" at bounding box center [148, 39] width 58 height 21
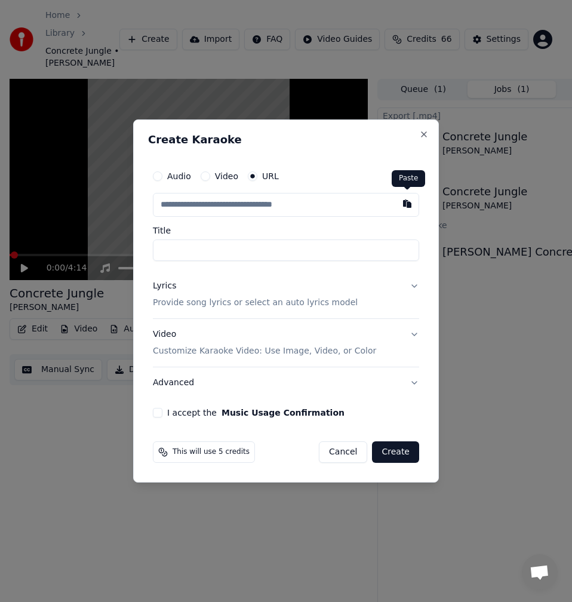
click at [408, 205] on button "button" at bounding box center [407, 203] width 24 height 21
type input "**********"
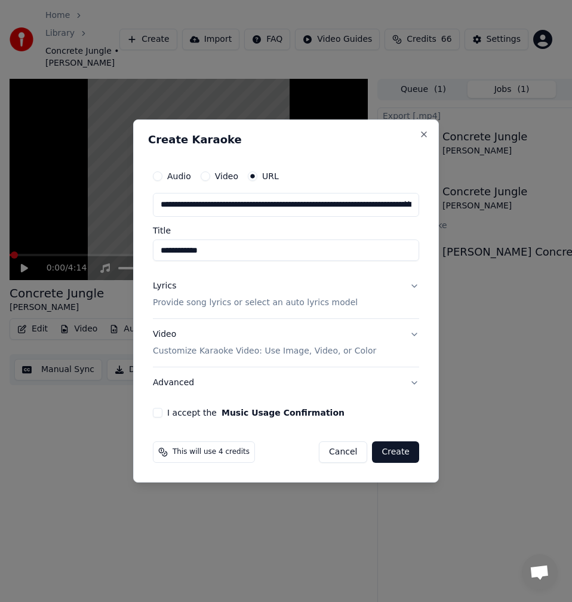
click at [161, 251] on input "**********" at bounding box center [286, 249] width 266 height 21
type input "**********"
click at [189, 283] on div "Lyrics Provide song lyrics or select an auto lyrics model" at bounding box center [255, 294] width 205 height 29
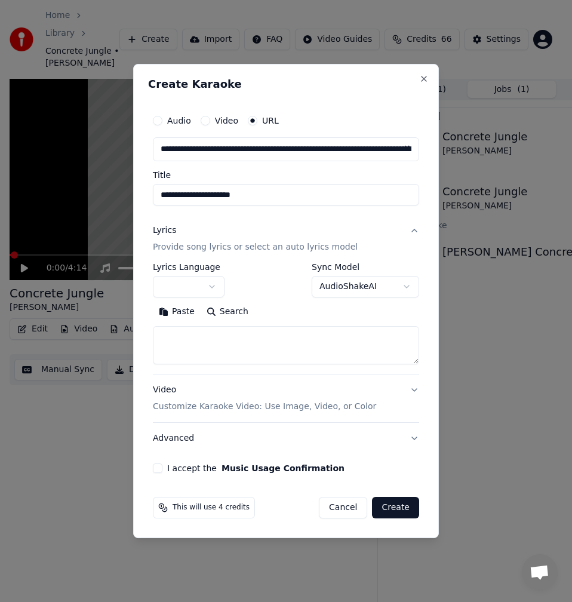
click at [237, 311] on button "Search" at bounding box center [228, 311] width 54 height 19
click at [277, 311] on button "Expand" at bounding box center [282, 311] width 56 height 19
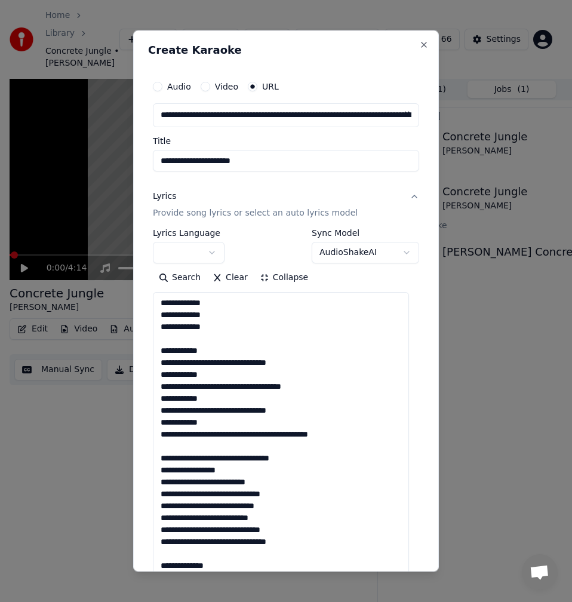
click at [179, 340] on textarea at bounding box center [281, 595] width 256 height 606
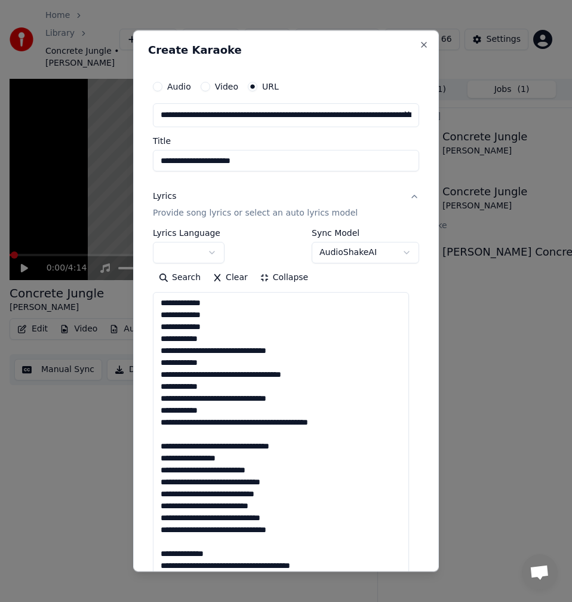
click at [238, 352] on textarea at bounding box center [281, 595] width 256 height 606
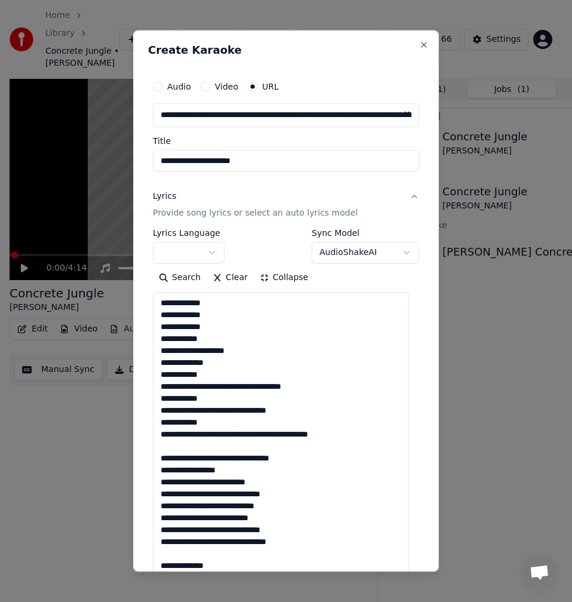
click at [175, 448] on textarea at bounding box center [281, 595] width 256 height 606
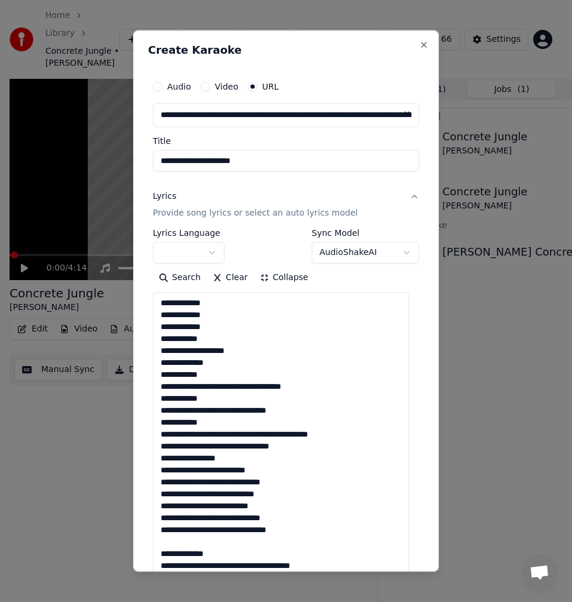
scroll to position [60, 0]
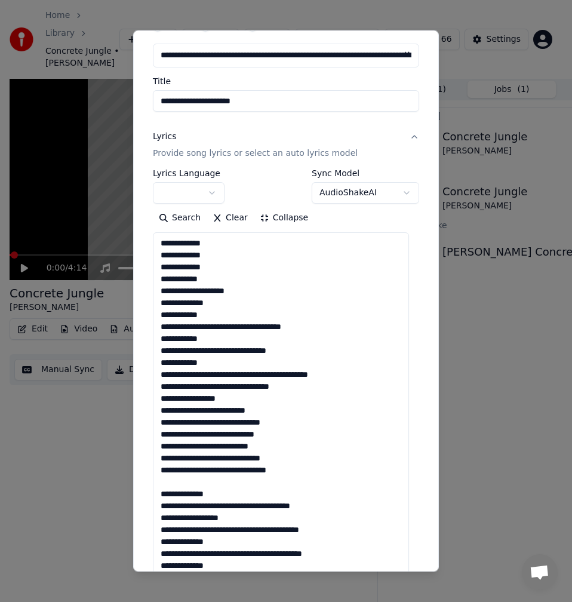
click at [267, 324] on textarea at bounding box center [281, 535] width 256 height 606
click at [265, 328] on textarea at bounding box center [281, 535] width 256 height 606
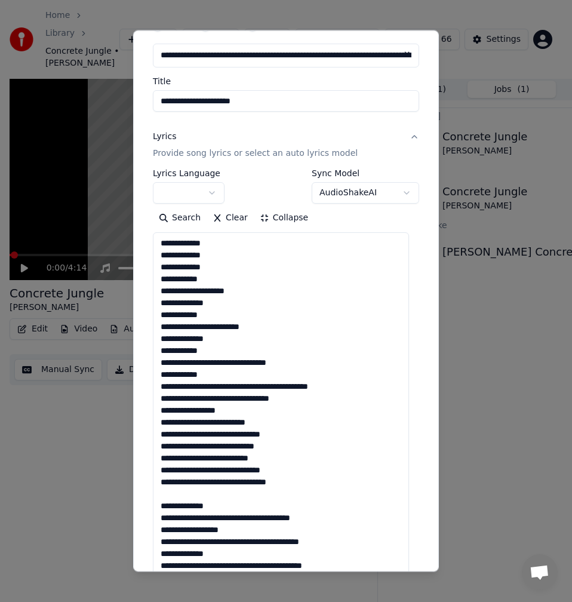
click at [238, 363] on textarea at bounding box center [281, 535] width 256 height 606
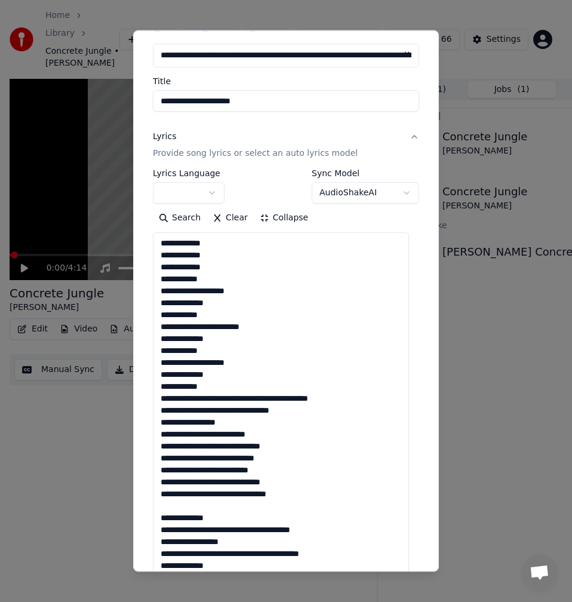
click at [254, 398] on textarea at bounding box center [281, 535] width 256 height 606
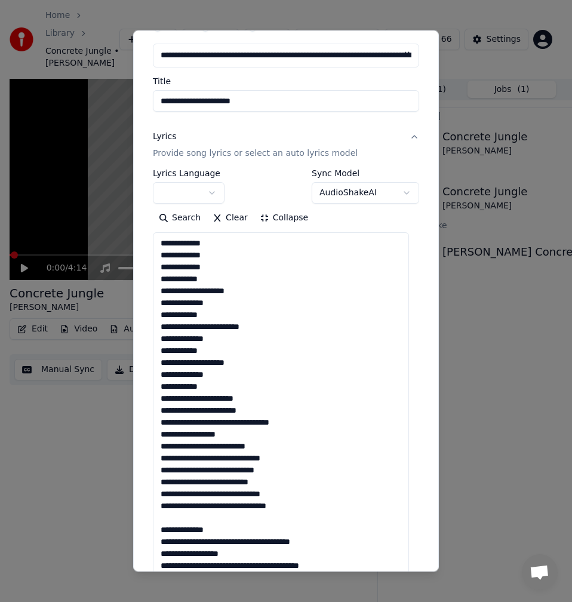
click at [210, 411] on textarea at bounding box center [281, 535] width 256 height 606
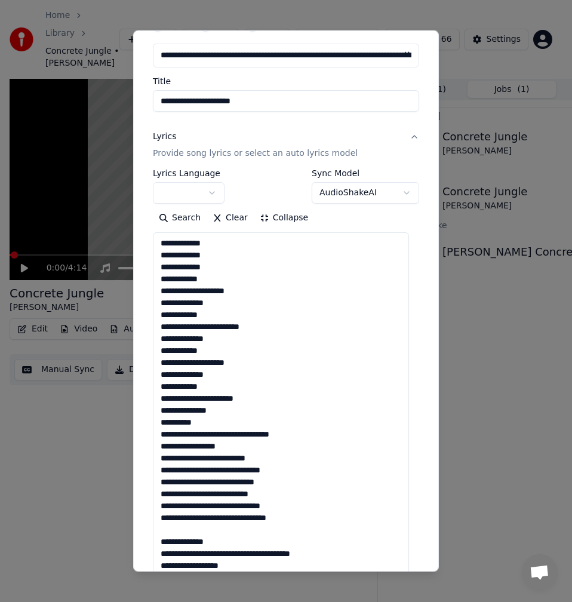
scroll to position [37, 0]
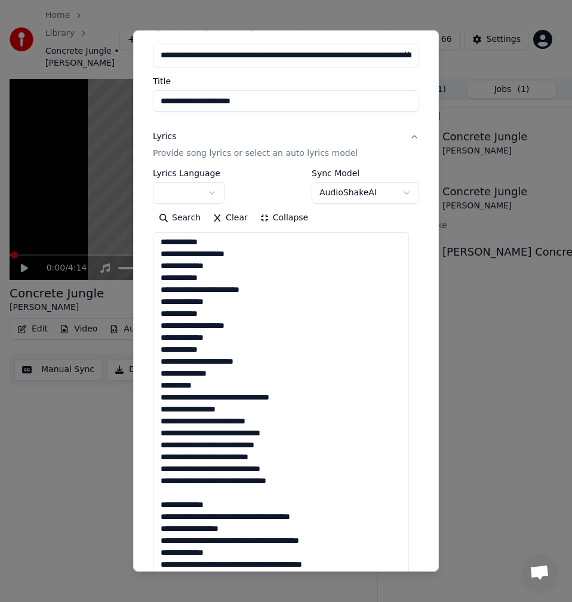
click at [196, 494] on textarea at bounding box center [281, 535] width 256 height 606
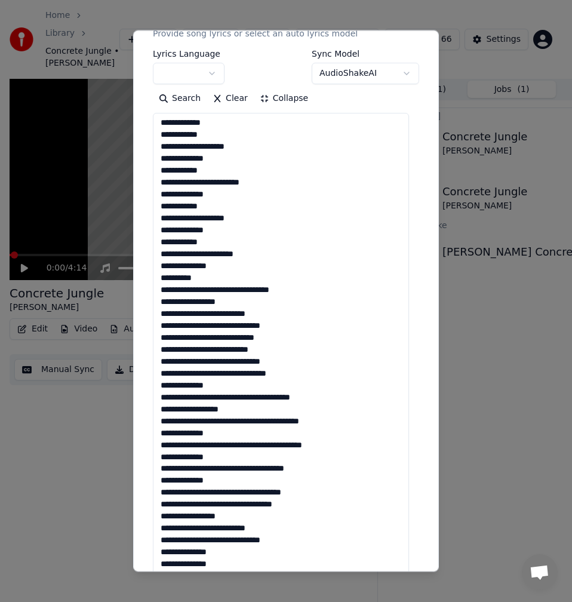
scroll to position [239, 0]
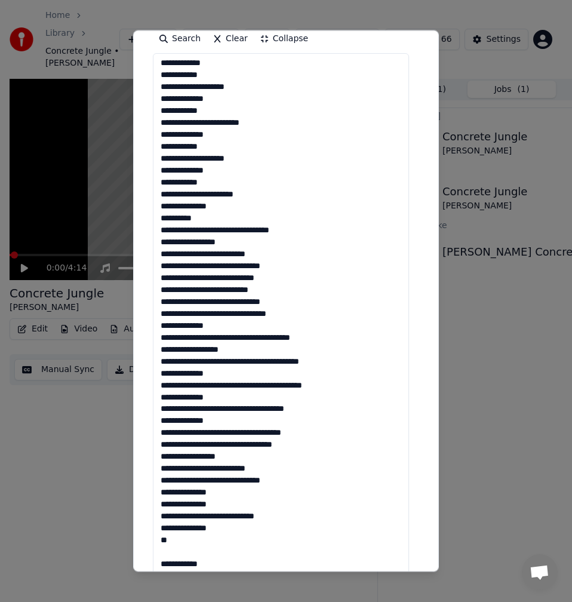
click at [257, 339] on textarea at bounding box center [281, 356] width 256 height 606
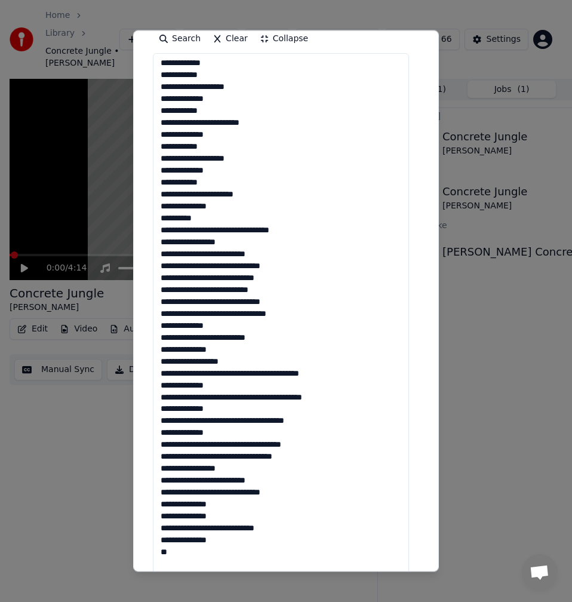
scroll to position [37, 0]
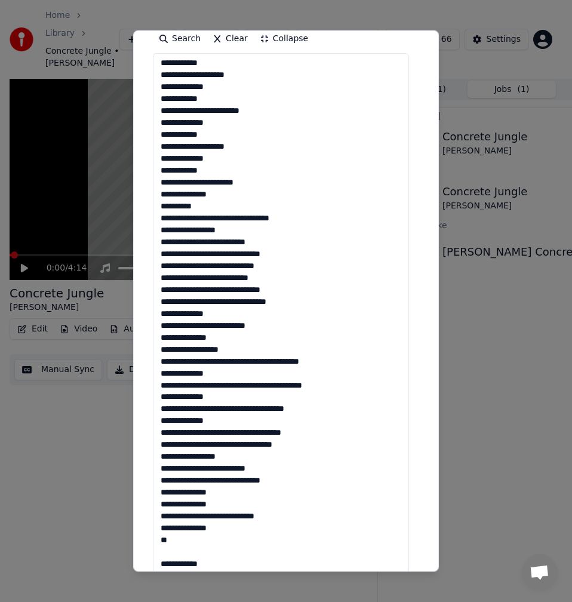
click at [280, 364] on textarea at bounding box center [281, 356] width 256 height 606
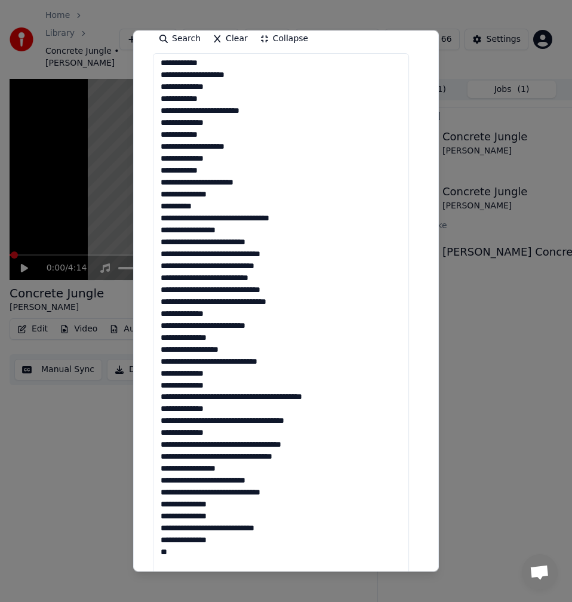
click at [287, 399] on textarea at bounding box center [281, 356] width 256 height 606
click at [287, 403] on textarea at bounding box center [281, 356] width 256 height 606
click at [290, 396] on textarea at bounding box center [281, 356] width 256 height 606
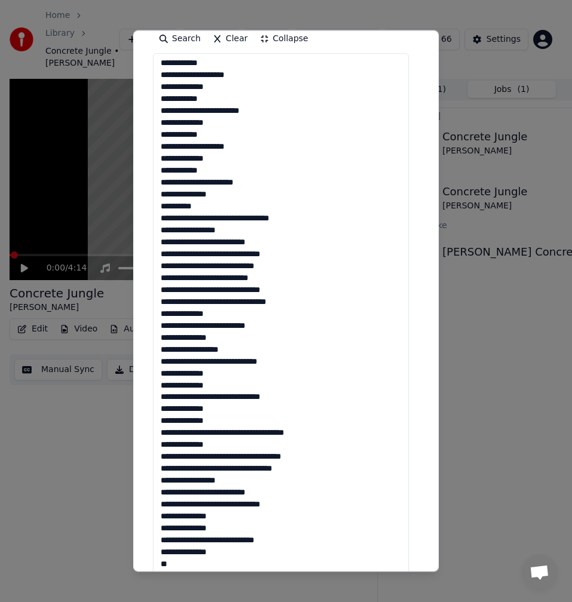
drag, startPoint x: 251, startPoint y: 430, endPoint x: 251, endPoint y: 451, distance: 20.3
click at [251, 434] on textarea at bounding box center [281, 356] width 256 height 606
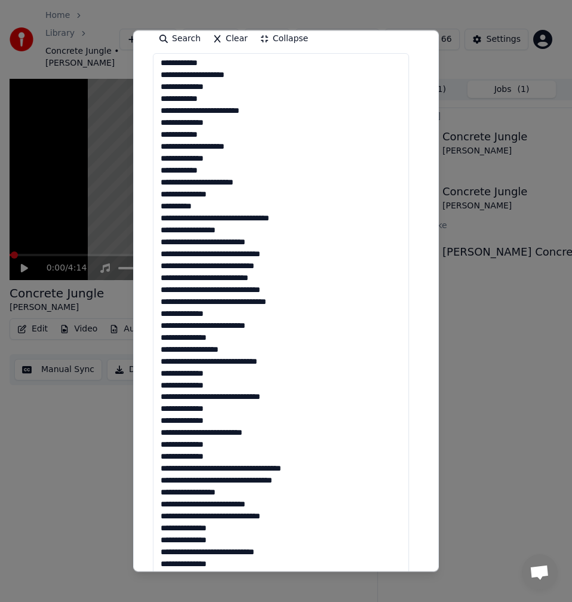
scroll to position [73, 0]
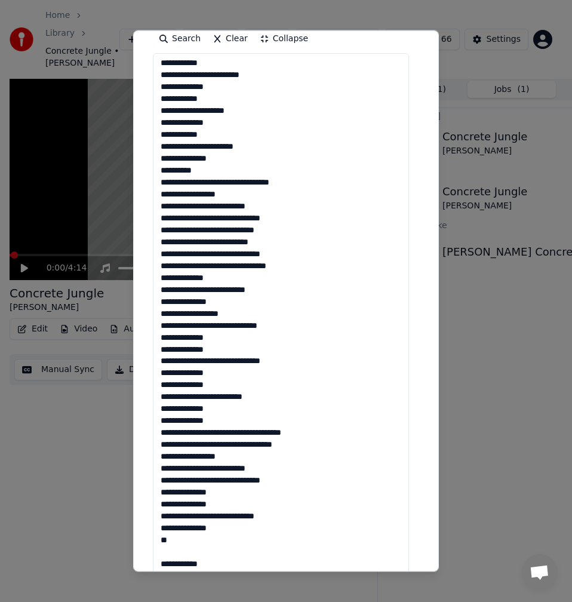
click at [264, 432] on textarea at bounding box center [281, 356] width 256 height 606
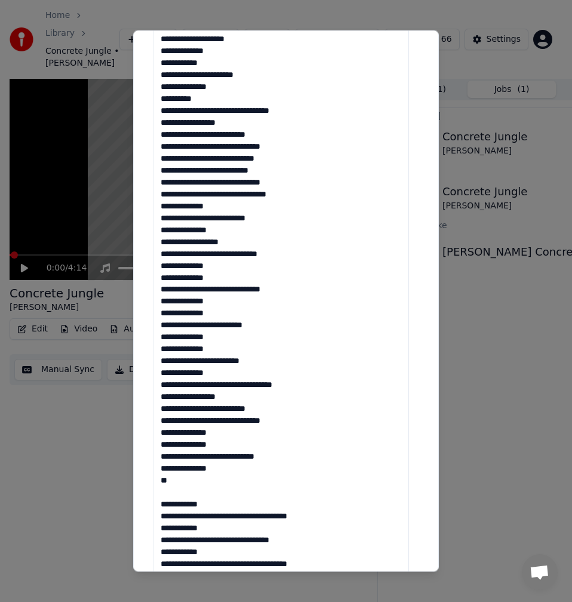
scroll to position [418, 0]
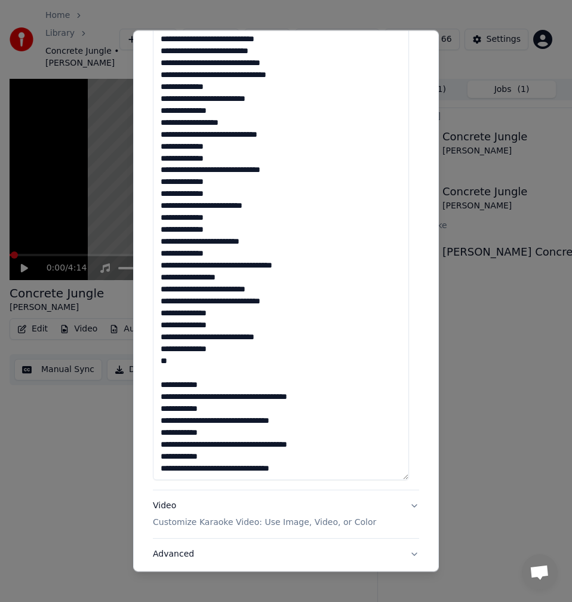
click at [185, 368] on textarea at bounding box center [281, 177] width 256 height 606
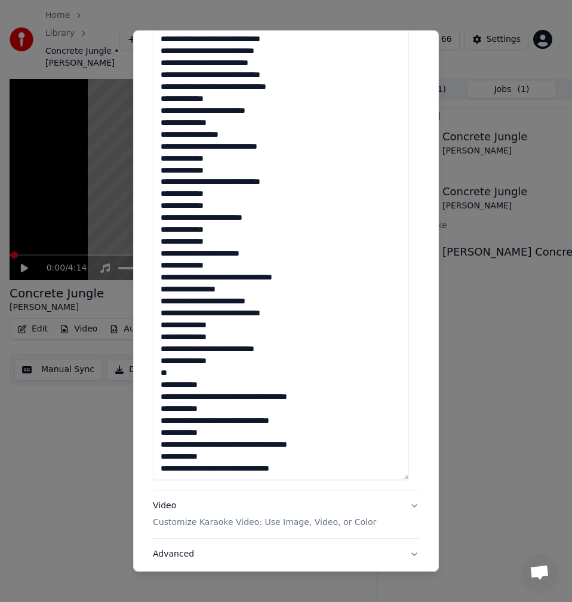
scroll to position [430, 0]
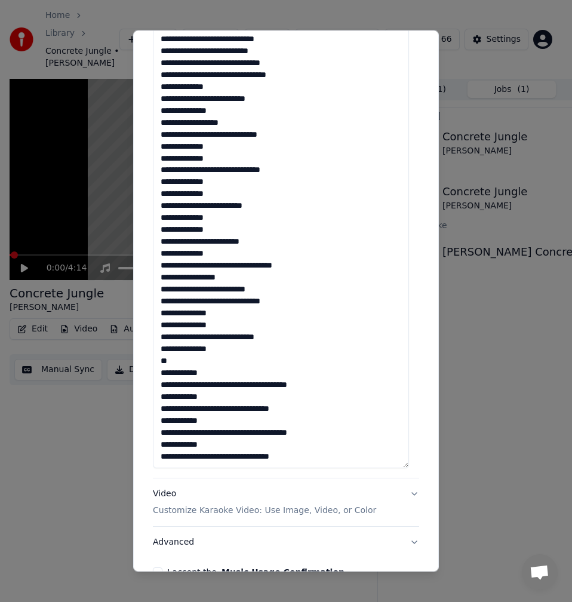
click at [259, 390] on textarea at bounding box center [281, 165] width 256 height 606
click at [256, 394] on textarea at bounding box center [281, 165] width 256 height 606
click at [257, 389] on textarea at bounding box center [281, 165] width 256 height 606
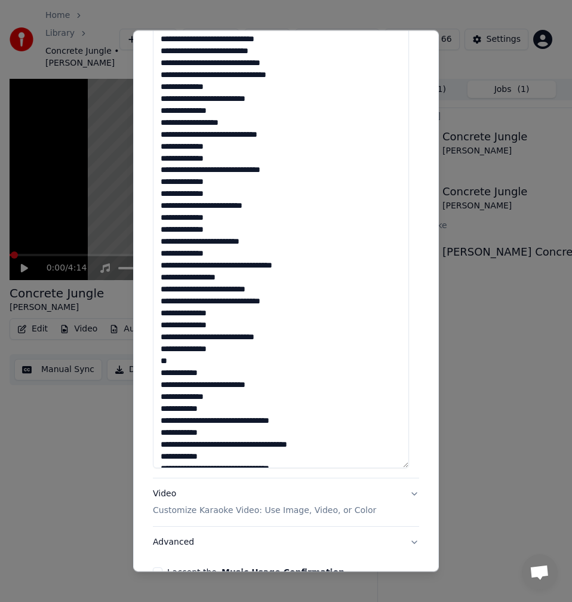
scroll to position [85, 0]
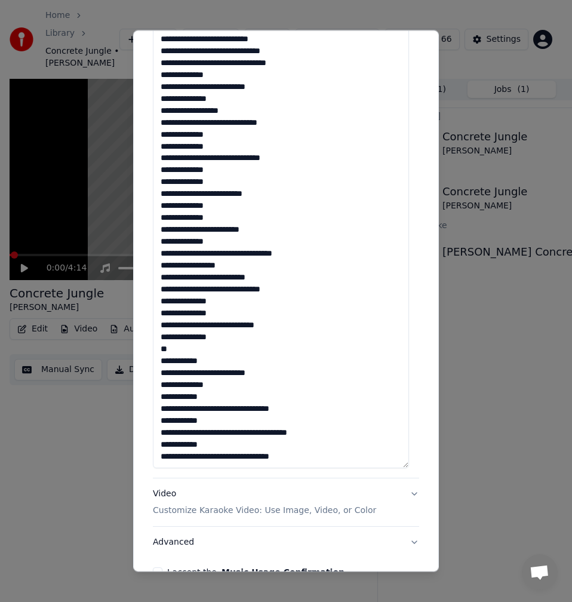
click at [247, 410] on textarea at bounding box center [281, 165] width 256 height 606
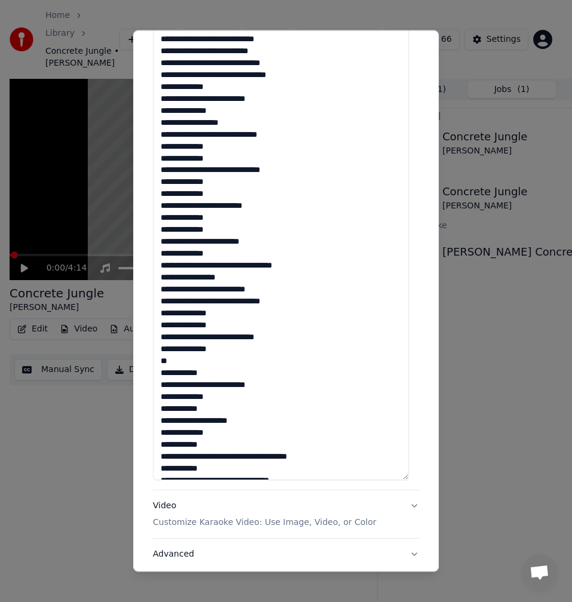
scroll to position [97, 0]
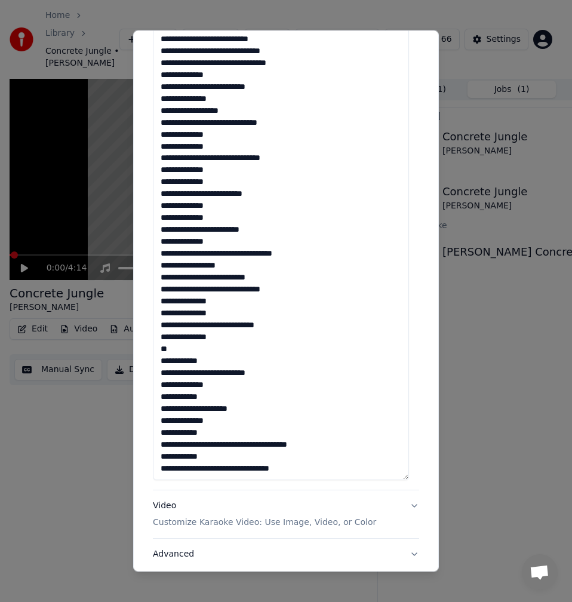
click at [257, 445] on textarea at bounding box center [281, 177] width 256 height 606
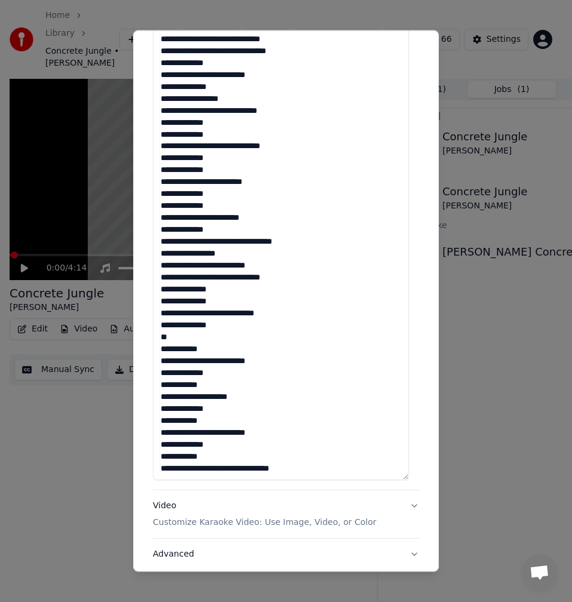
click at [246, 469] on textarea at bounding box center [281, 177] width 256 height 606
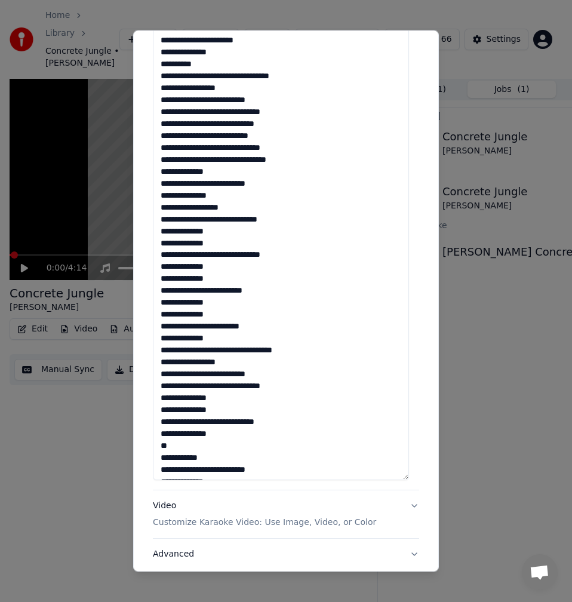
scroll to position [0, 0]
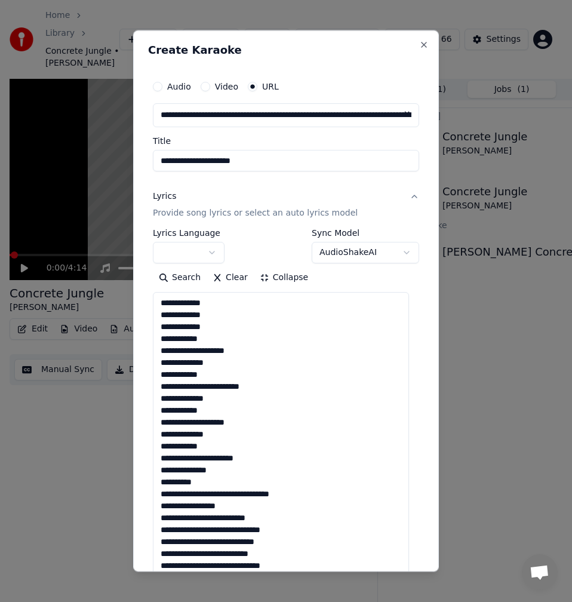
drag, startPoint x: 162, startPoint y: 303, endPoint x: 157, endPoint y: 335, distance: 32.1
click at [162, 303] on textarea at bounding box center [281, 595] width 256 height 606
click at [228, 305] on textarea at bounding box center [281, 595] width 256 height 606
click at [159, 315] on textarea at bounding box center [281, 595] width 256 height 606
click at [219, 312] on textarea at bounding box center [281, 595] width 256 height 606
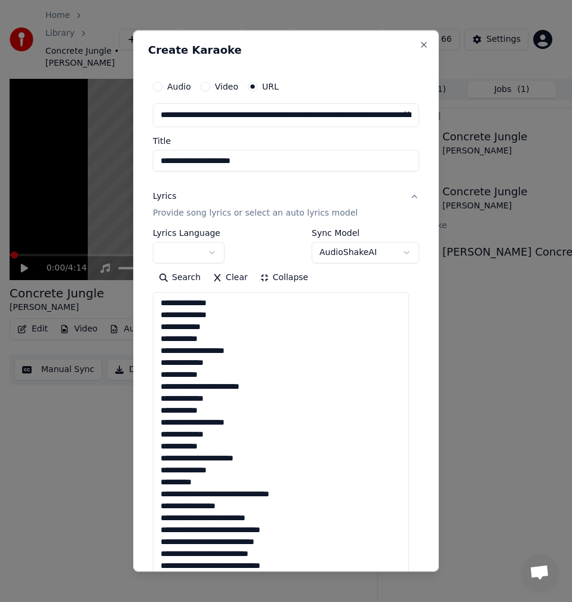
click at [161, 327] on textarea at bounding box center [281, 595] width 256 height 606
click at [221, 328] on textarea at bounding box center [281, 595] width 256 height 606
click at [213, 370] on textarea at bounding box center [281, 595] width 256 height 606
click at [270, 387] on textarea at bounding box center [281, 595] width 256 height 606
drag, startPoint x: 216, startPoint y: 399, endPoint x: 156, endPoint y: 399, distance: 59.7
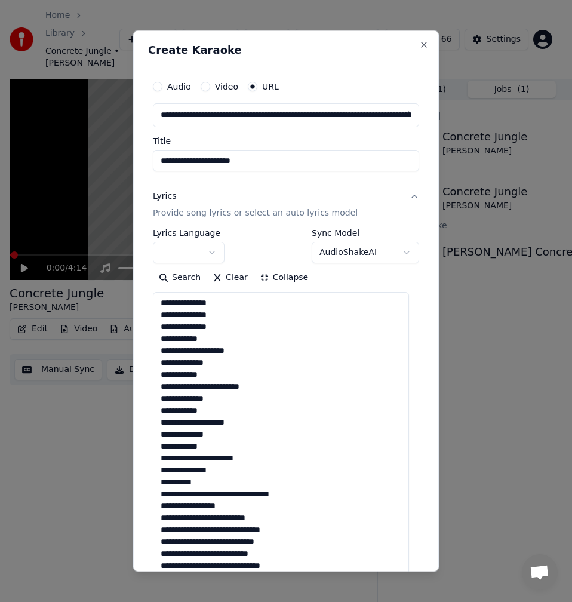
click at [156, 399] on textarea at bounding box center [281, 595] width 256 height 606
drag, startPoint x: 211, startPoint y: 365, endPoint x: 149, endPoint y: 367, distance: 62.7
click at [149, 367] on div "**********" at bounding box center [286, 540] width 276 height 941
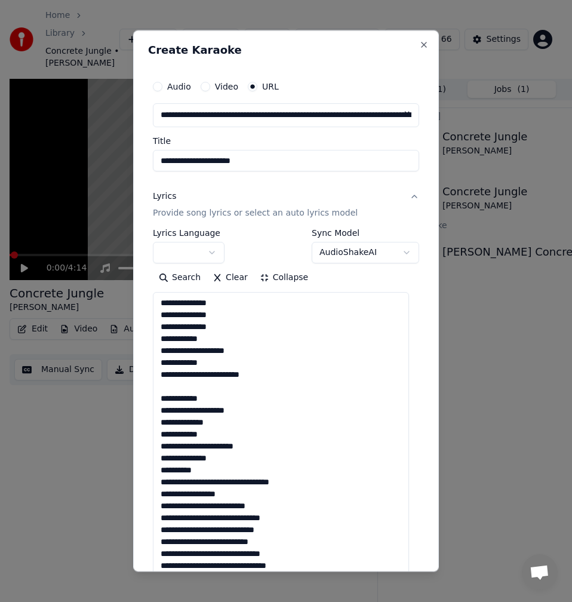
click at [176, 388] on textarea at bounding box center [281, 595] width 256 height 606
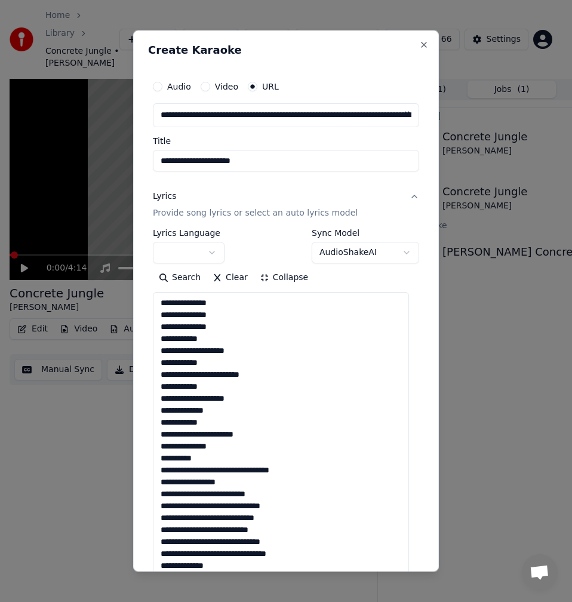
drag, startPoint x: 217, startPoint y: 411, endPoint x: 153, endPoint y: 411, distance: 63.3
click at [153, 411] on textarea at bounding box center [281, 595] width 256 height 606
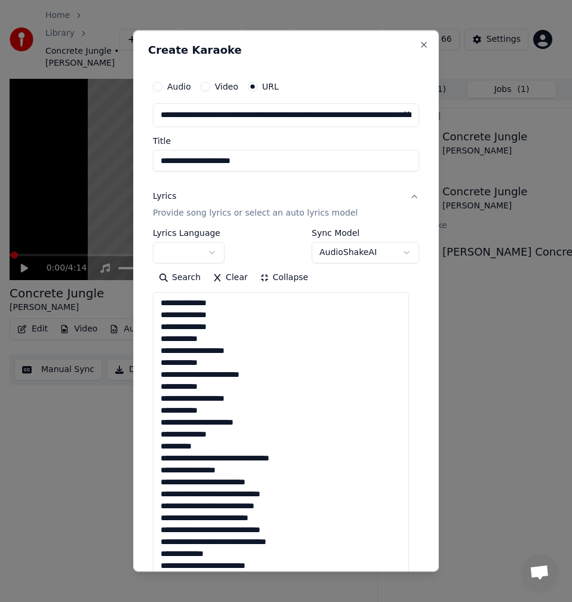
drag, startPoint x: 225, startPoint y: 435, endPoint x: 149, endPoint y: 433, distance: 75.8
click at [149, 433] on div "**********" at bounding box center [286, 540] width 276 height 941
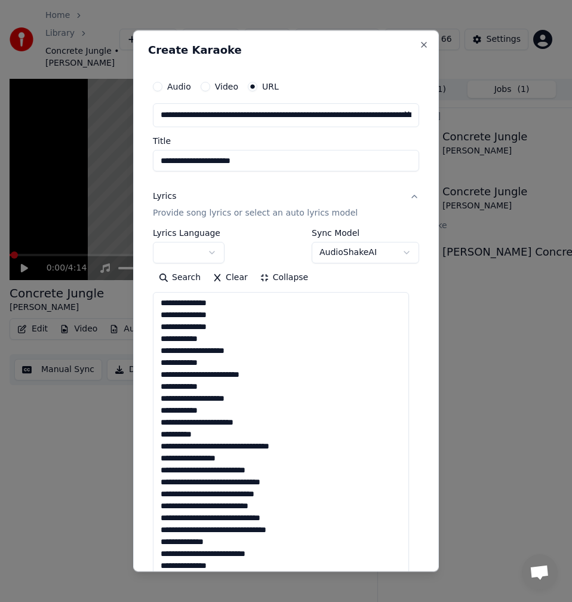
scroll to position [73, 0]
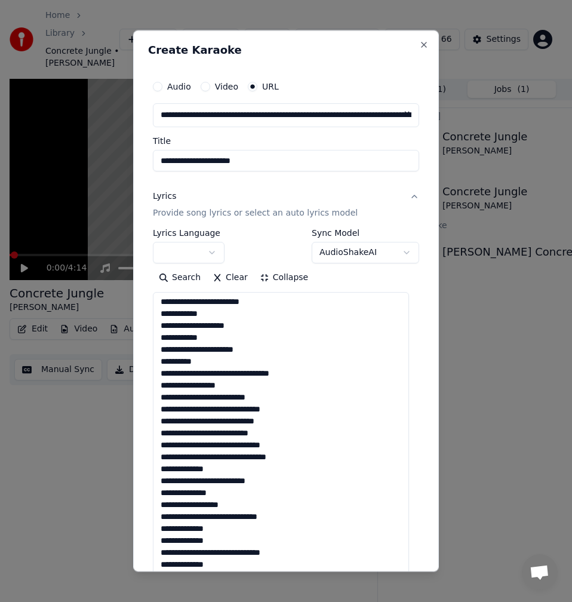
click at [236, 387] on textarea at bounding box center [281, 595] width 256 height 606
click at [276, 401] on textarea at bounding box center [281, 595] width 256 height 606
click at [296, 411] on textarea at bounding box center [281, 595] width 256 height 606
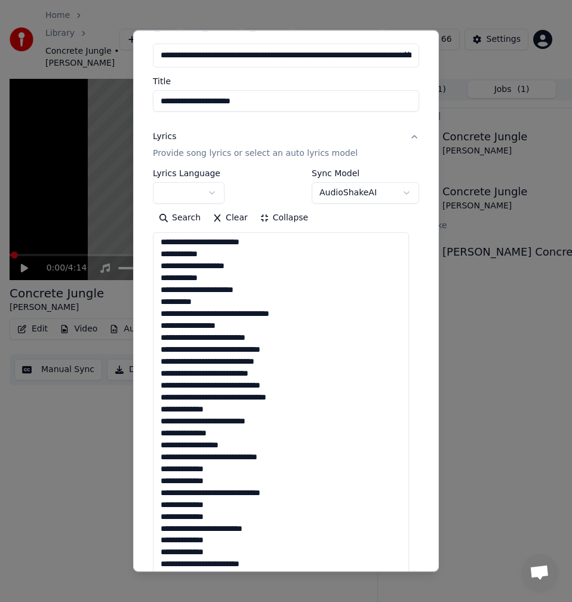
click at [286, 362] on textarea at bounding box center [281, 535] width 256 height 606
click at [279, 373] on textarea at bounding box center [281, 535] width 256 height 606
click at [204, 387] on textarea at bounding box center [281, 535] width 256 height 606
click at [283, 387] on textarea at bounding box center [281, 535] width 256 height 606
click at [300, 398] on textarea at bounding box center [281, 535] width 256 height 606
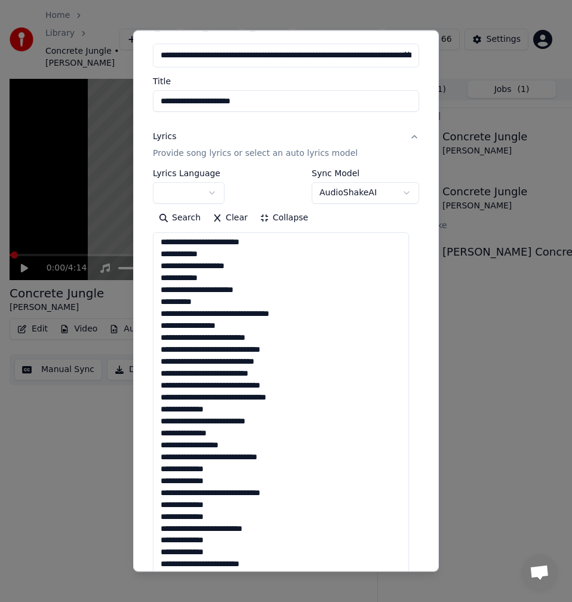
drag, startPoint x: 220, startPoint y: 410, endPoint x: 152, endPoint y: 412, distance: 68.1
click at [152, 412] on div "**********" at bounding box center [286, 480] width 276 height 941
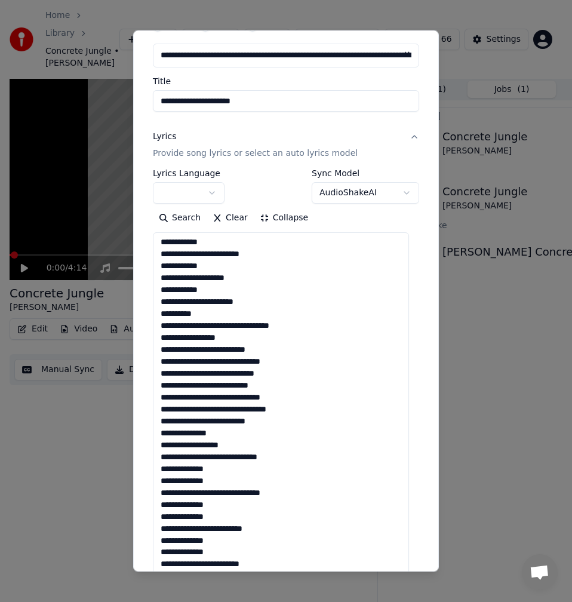
scroll to position [61, 0]
click at [230, 433] on textarea at bounding box center [281, 535] width 256 height 606
drag, startPoint x: 230, startPoint y: 433, endPoint x: 150, endPoint y: 436, distance: 80.1
click at [150, 436] on div "**********" at bounding box center [286, 480] width 276 height 941
click at [238, 432] on textarea at bounding box center [281, 535] width 256 height 606
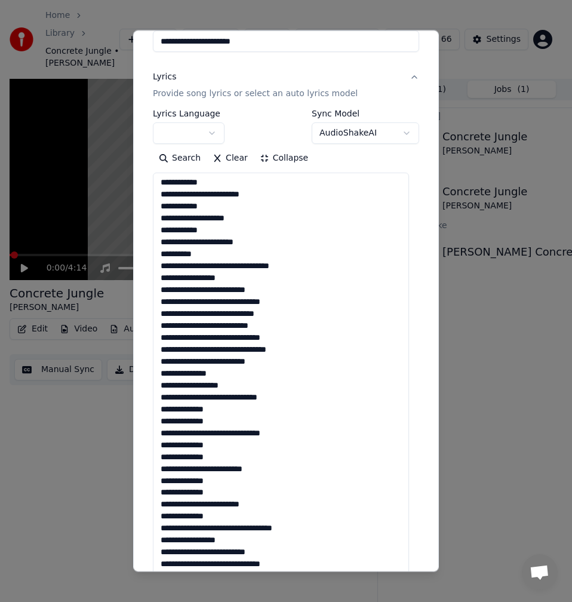
scroll to position [179, 0]
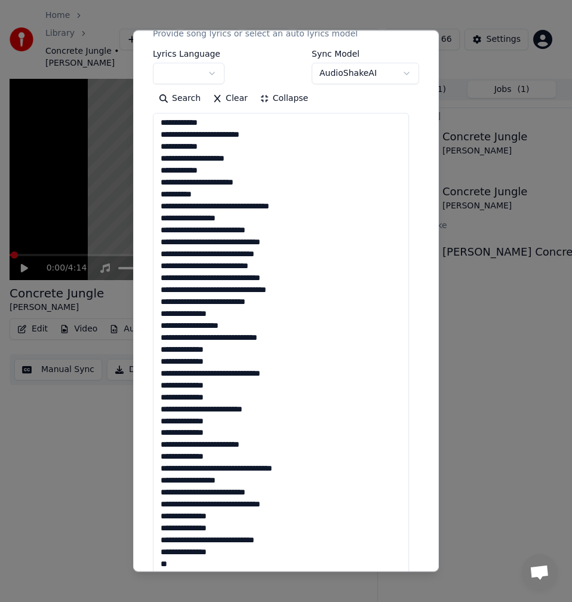
drag, startPoint x: 238, startPoint y: 327, endPoint x: 159, endPoint y: 329, distance: 79.4
click at [159, 329] on textarea at bounding box center [281, 416] width 256 height 606
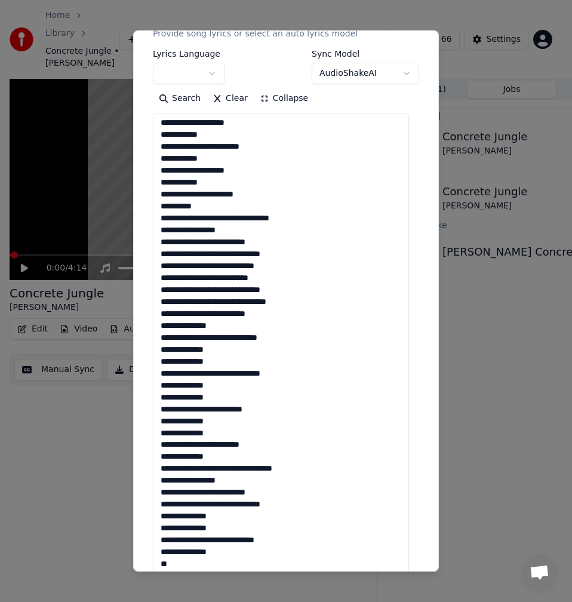
scroll to position [49, 0]
drag, startPoint x: 223, startPoint y: 362, endPoint x: 155, endPoint y: 352, distance: 69.3
click at [155, 352] on textarea at bounding box center [281, 416] width 256 height 606
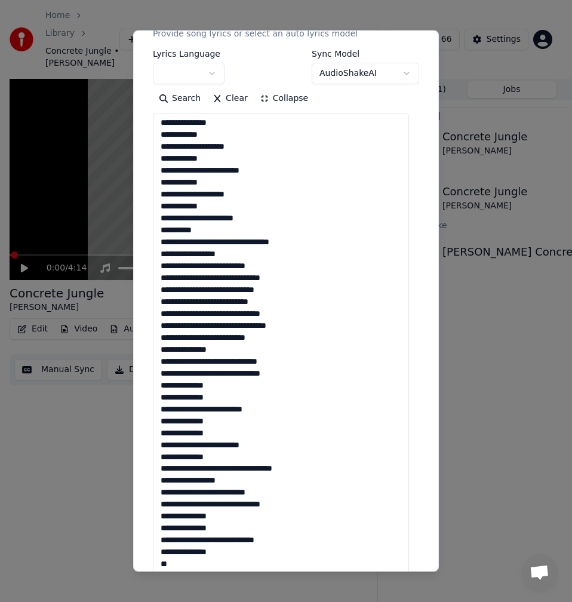
scroll to position [25, 0]
drag, startPoint x: 219, startPoint y: 387, endPoint x: 155, endPoint y: 387, distance: 64.5
click at [155, 387] on textarea at bounding box center [281, 416] width 256 height 606
drag, startPoint x: 229, startPoint y: 397, endPoint x: 157, endPoint y: 401, distance: 71.8
click at [157, 401] on textarea at bounding box center [281, 416] width 256 height 606
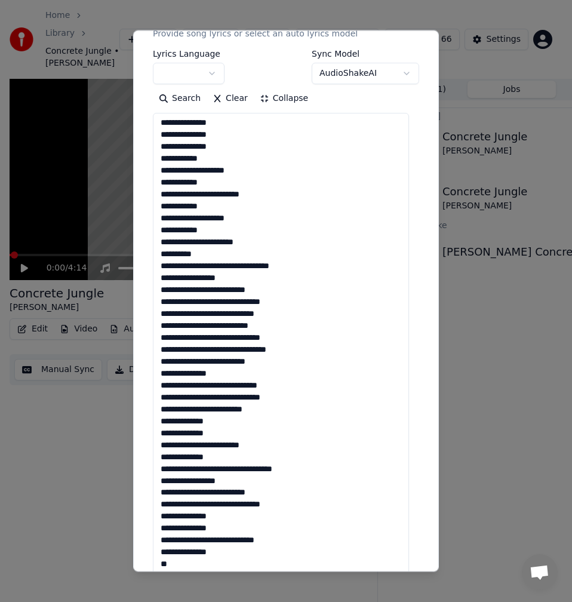
scroll to position [299, 0]
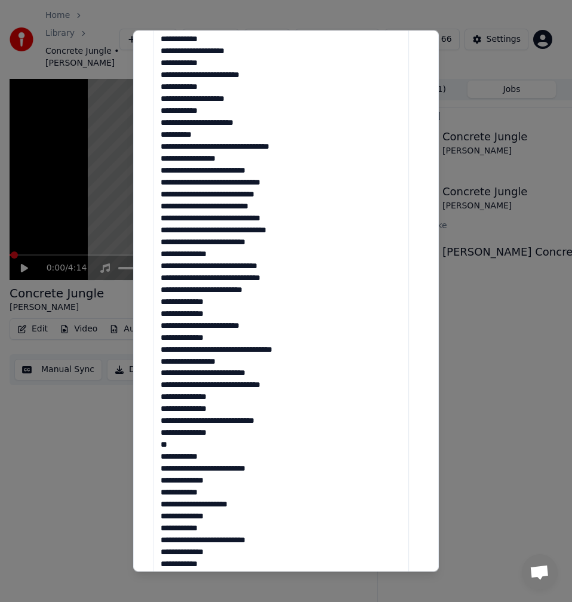
drag, startPoint x: 216, startPoint y: 312, endPoint x: 153, endPoint y: 305, distance: 63.6
click at [153, 305] on textarea at bounding box center [281, 296] width 256 height 606
click at [210, 304] on textarea at bounding box center [281, 296] width 256 height 606
click at [211, 315] on textarea at bounding box center [281, 296] width 256 height 606
click at [205, 304] on textarea at bounding box center [281, 296] width 256 height 606
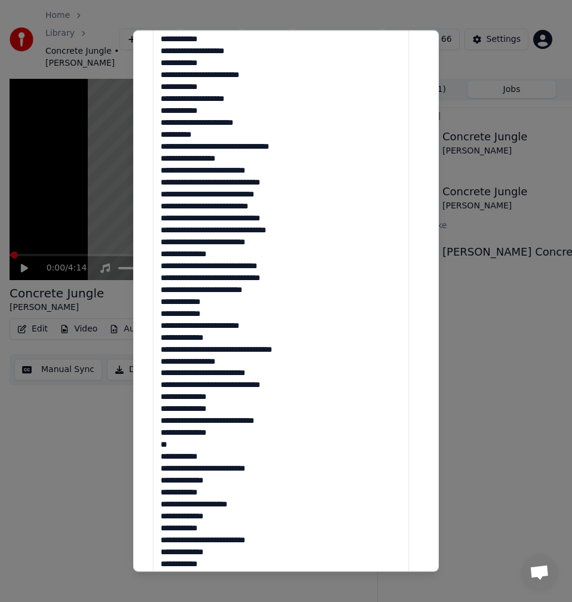
drag, startPoint x: 210, startPoint y: 301, endPoint x: 159, endPoint y: 303, distance: 50.8
click at [159, 303] on textarea at bounding box center [281, 296] width 256 height 606
click at [165, 316] on textarea at bounding box center [281, 296] width 256 height 606
click at [168, 303] on textarea at bounding box center [281, 296] width 256 height 606
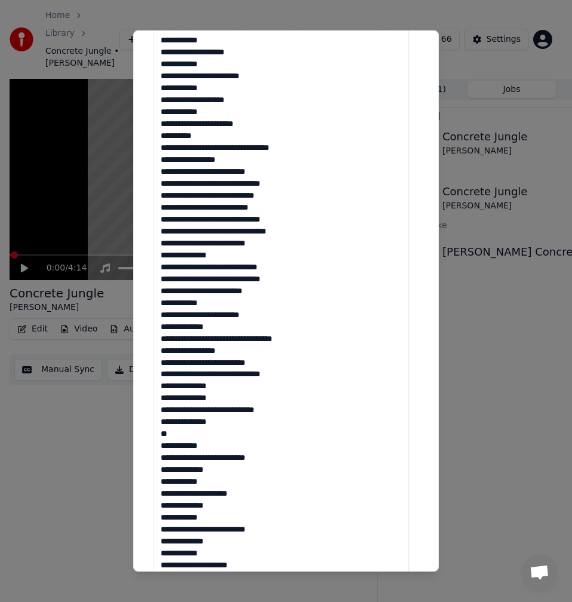
scroll to position [300, 0]
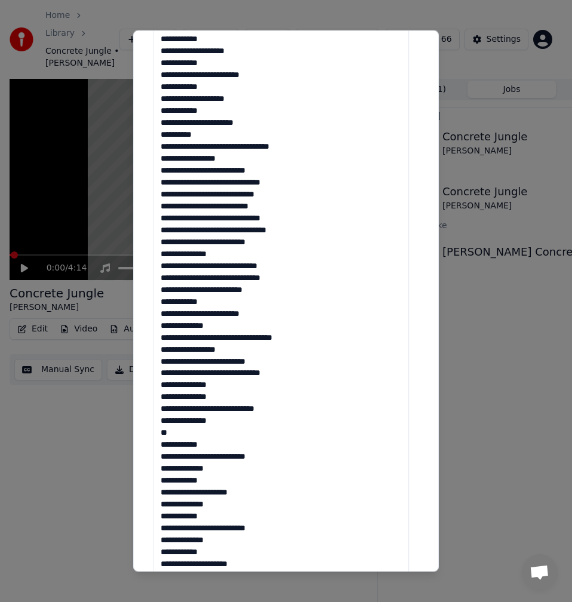
drag, startPoint x: 216, startPoint y: 325, endPoint x: 153, endPoint y: 328, distance: 62.8
click at [153, 328] on textarea at bounding box center [281, 295] width 256 height 606
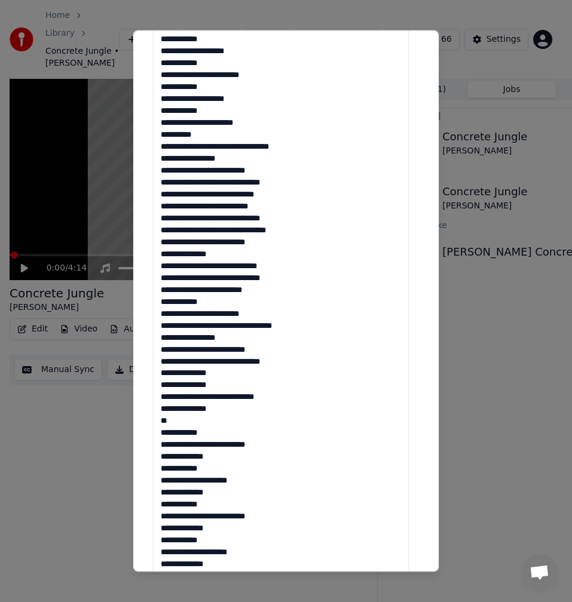
click at [250, 337] on textarea at bounding box center [281, 295] width 256 height 606
click at [301, 349] on textarea at bounding box center [281, 295] width 256 height 606
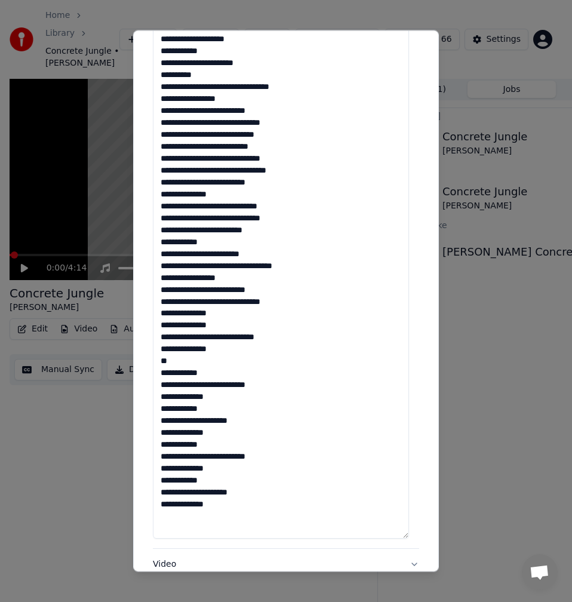
drag, startPoint x: 231, startPoint y: 327, endPoint x: 150, endPoint y: 315, distance: 81.6
click at [150, 315] on div "**********" at bounding box center [286, 180] width 276 height 941
click at [237, 324] on textarea at bounding box center [281, 236] width 256 height 606
drag, startPoint x: 237, startPoint y: 325, endPoint x: 153, endPoint y: 316, distance: 84.7
click at [153, 316] on textarea at bounding box center [281, 236] width 256 height 606
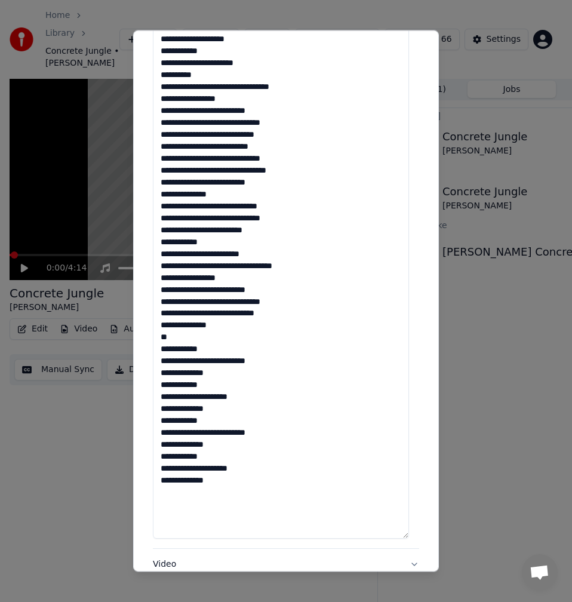
drag, startPoint x: 232, startPoint y: 327, endPoint x: 146, endPoint y: 328, distance: 86.6
click at [146, 328] on div "**********" at bounding box center [286, 300] width 306 height 541
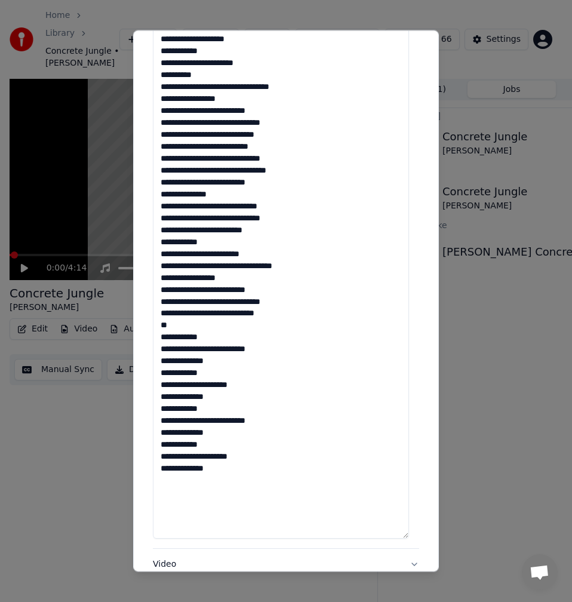
click at [214, 337] on textarea "**********" at bounding box center [281, 236] width 256 height 606
drag, startPoint x: 214, startPoint y: 362, endPoint x: 155, endPoint y: 364, distance: 58.5
click at [155, 364] on textarea "**********" at bounding box center [281, 236] width 256 height 606
click at [254, 373] on textarea "**********" at bounding box center [281, 236] width 256 height 606
click at [219, 383] on textarea "**********" at bounding box center [281, 236] width 256 height 606
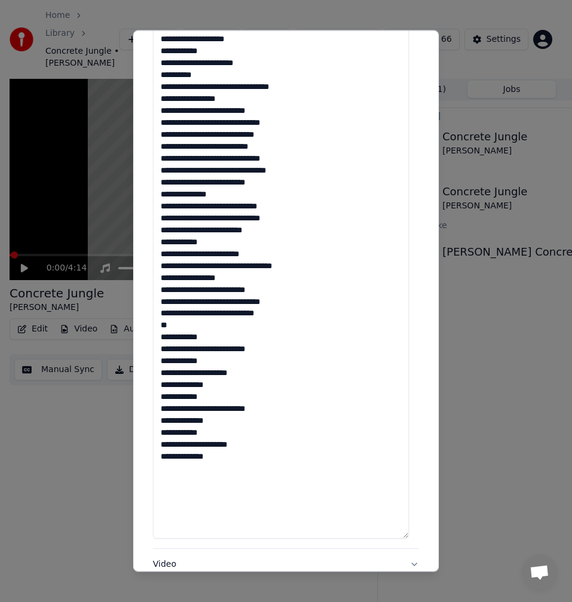
drag, startPoint x: 219, startPoint y: 383, endPoint x: 137, endPoint y: 383, distance: 81.8
click at [137, 383] on div "**********" at bounding box center [286, 300] width 306 height 541
click at [269, 395] on textarea "**********" at bounding box center [281, 236] width 256 height 606
drag, startPoint x: 226, startPoint y: 411, endPoint x: 150, endPoint y: 409, distance: 75.9
click at [150, 409] on div "**********" at bounding box center [286, 180] width 276 height 941
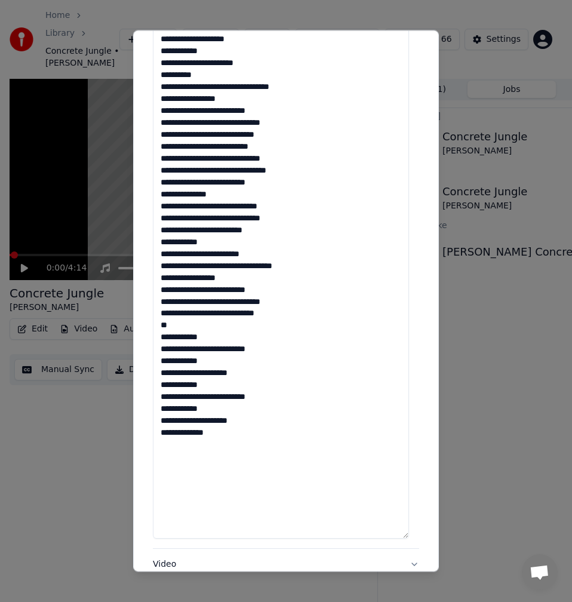
drag, startPoint x: 221, startPoint y: 437, endPoint x: 144, endPoint y: 442, distance: 77.2
click at [144, 442] on div "**********" at bounding box center [286, 300] width 306 height 541
type textarea "**********"
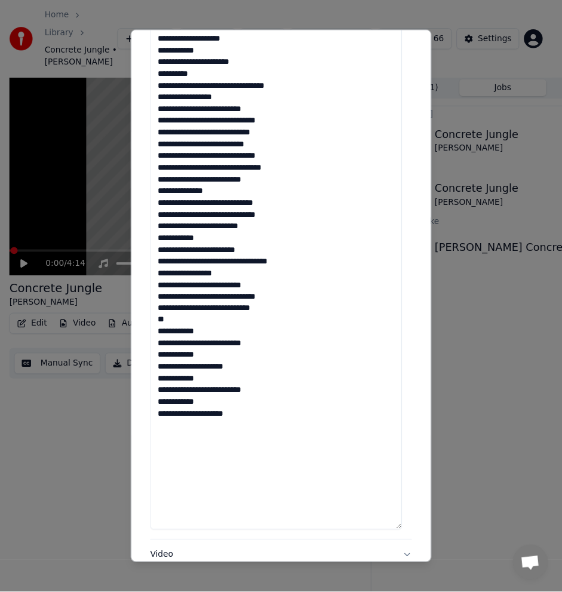
scroll to position [500, 0]
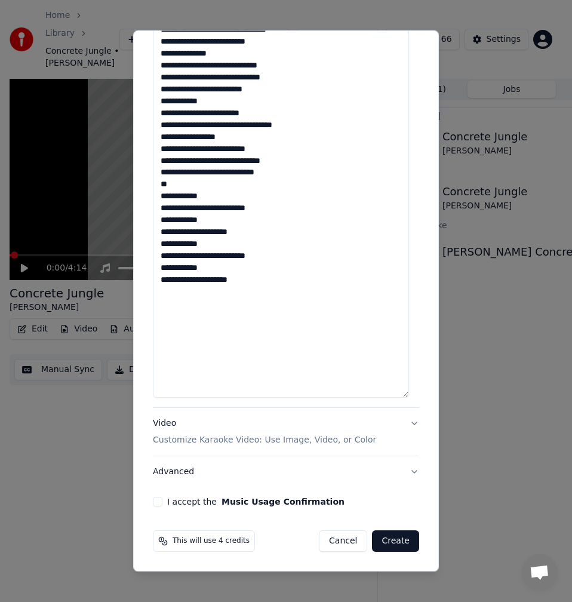
click at [161, 500] on button "I accept the Music Usage Confirmation" at bounding box center [158, 502] width 10 height 10
click at [385, 542] on button "Create" at bounding box center [395, 540] width 47 height 21
